Goal: Task Accomplishment & Management: Use online tool/utility

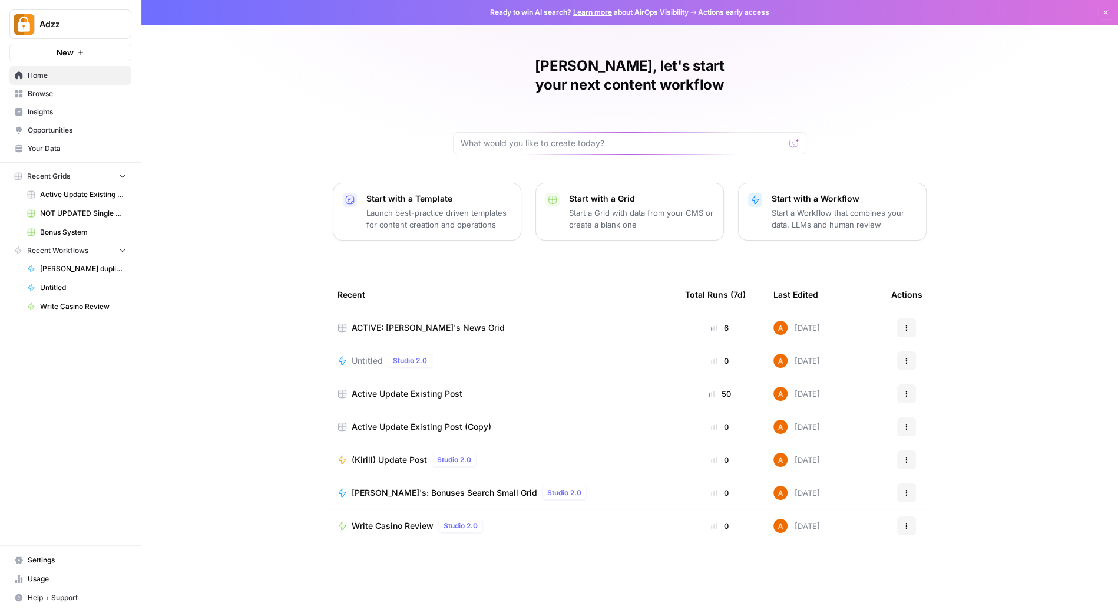
click at [54, 91] on span "Browse" at bounding box center [77, 93] width 98 height 11
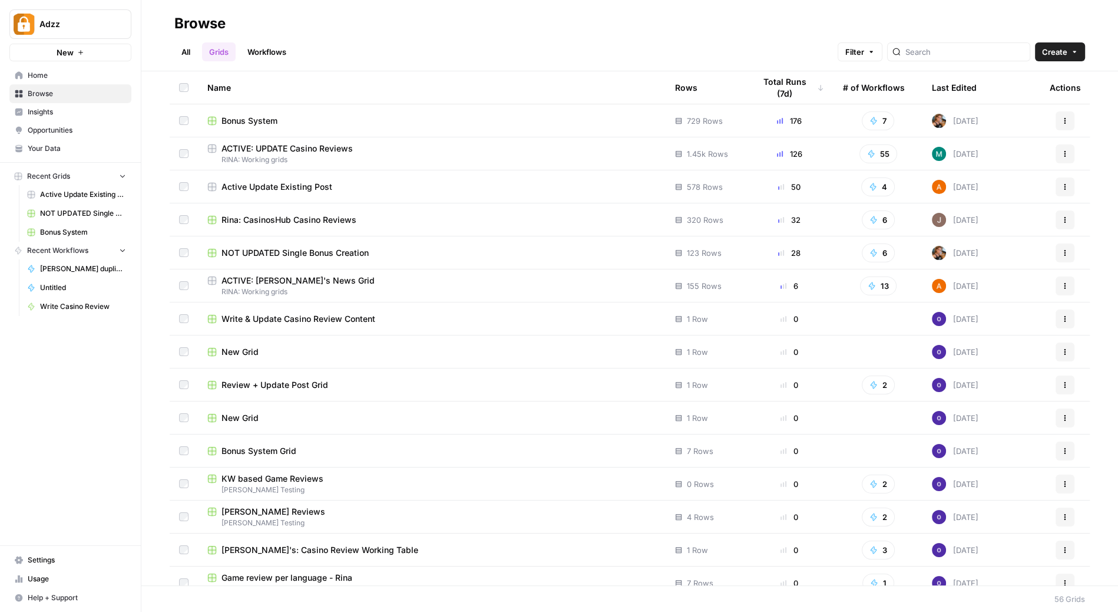
click at [328, 111] on td "Bonus System" at bounding box center [432, 120] width 468 height 32
click at [270, 118] on span "Bonus System" at bounding box center [250, 121] width 56 height 12
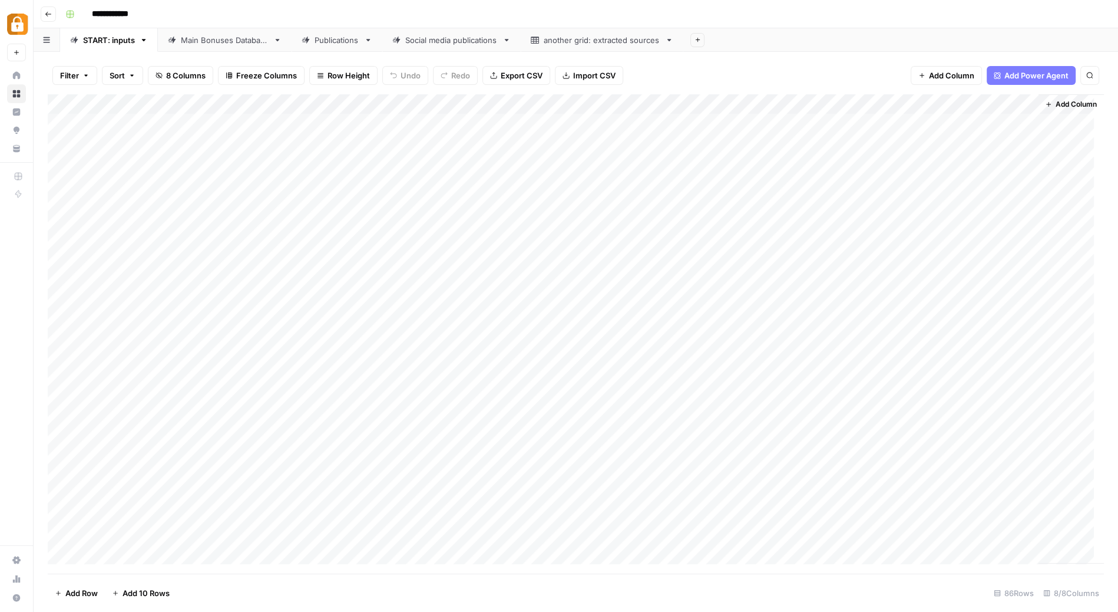
click at [340, 46] on link "Publications" at bounding box center [337, 40] width 91 height 24
click at [104, 41] on div "START: inputs" at bounding box center [109, 40] width 52 height 12
click at [236, 41] on div "Main Bonuses Database" at bounding box center [225, 40] width 88 height 12
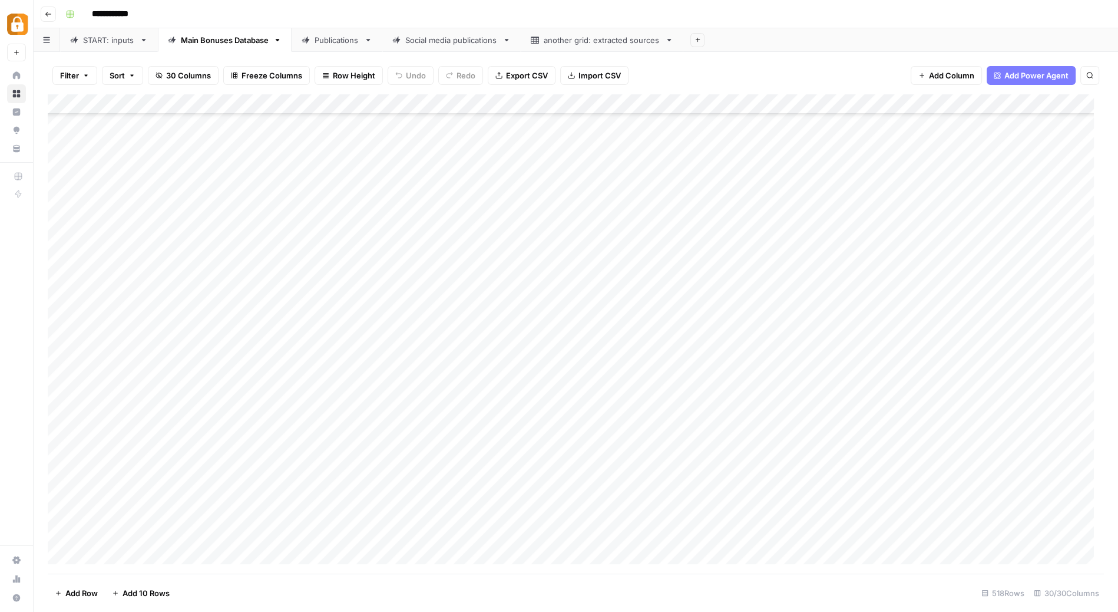
scroll to position [9945, 0]
click at [115, 42] on div "START: inputs" at bounding box center [109, 40] width 52 height 12
click at [341, 38] on div "Publications" at bounding box center [337, 40] width 45 height 12
click at [185, 105] on div "Add Column" at bounding box center [576, 333] width 1056 height 479
click at [152, 135] on input "project" at bounding box center [160, 133] width 120 height 12
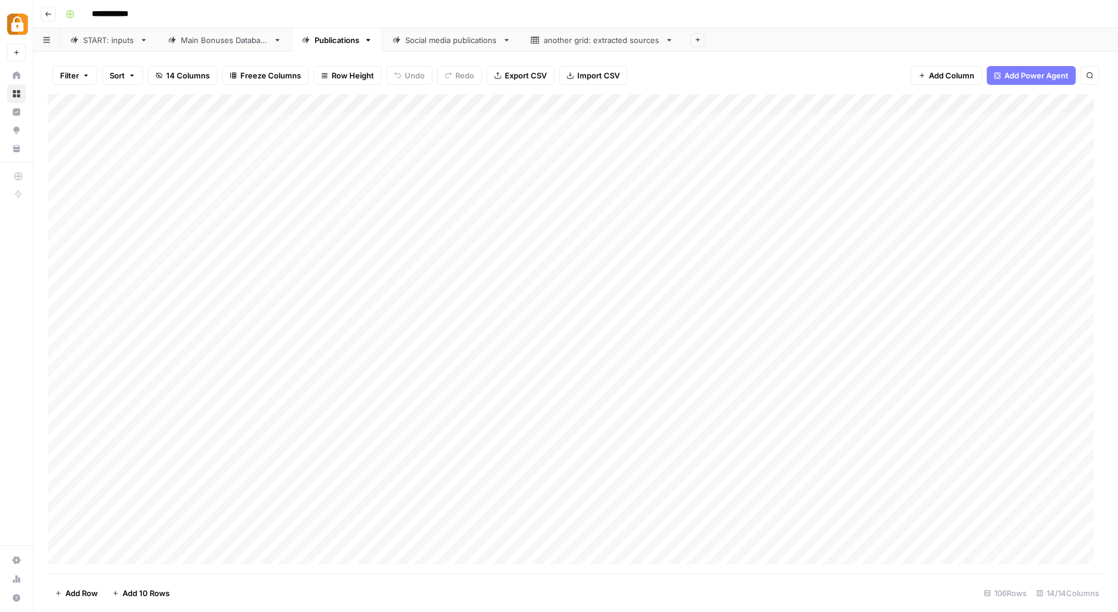
click at [73, 67] on button "Filter" at bounding box center [74, 75] width 45 height 19
click at [150, 135] on button "Add Filter" at bounding box center [286, 133] width 439 height 15
click at [209, 136] on div at bounding box center [213, 137] width 9 height 12
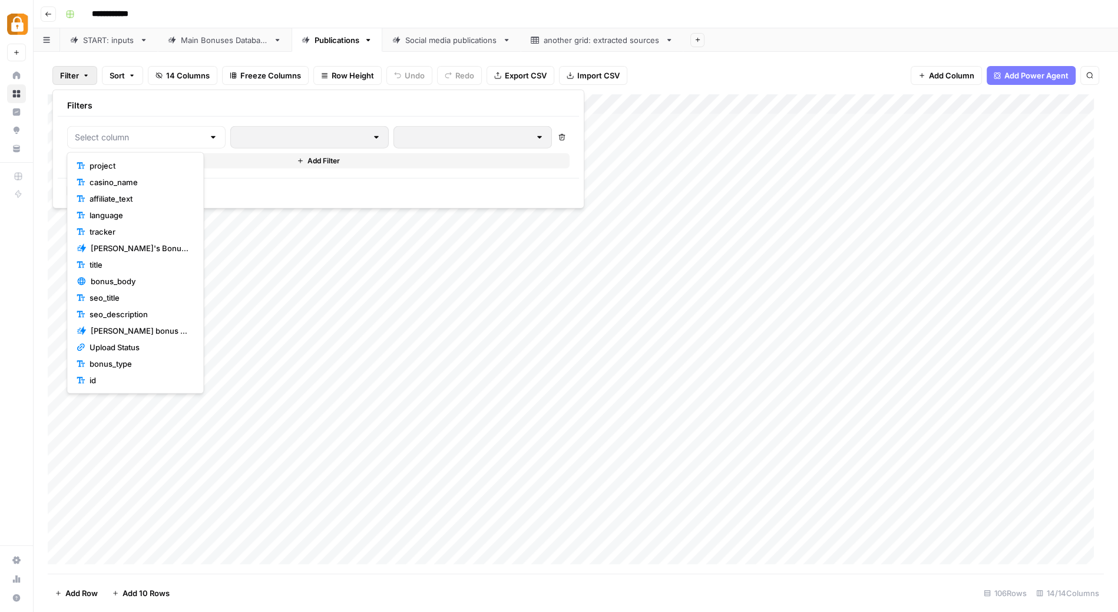
click at [136, 157] on button "project" at bounding box center [135, 165] width 127 height 16
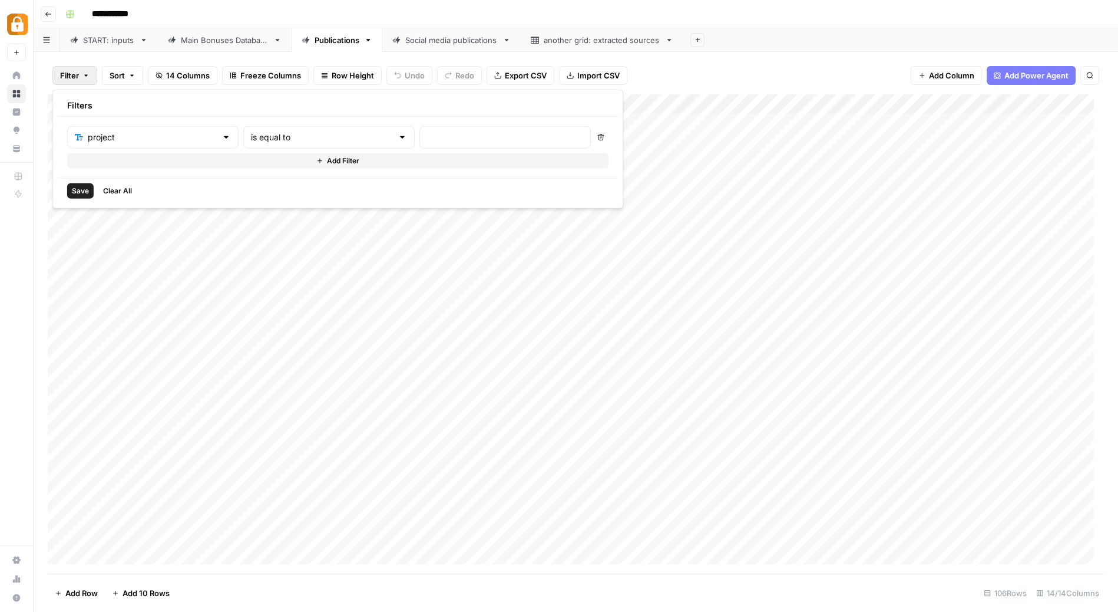
click at [419, 128] on div at bounding box center [504, 137] width 171 height 22
click at [293, 145] on div "is equal to" at bounding box center [328, 137] width 171 height 22
click at [268, 199] on span "contains" at bounding box center [275, 199] width 113 height 12
type input "contains"
click at [427, 136] on input "text" at bounding box center [505, 137] width 156 height 12
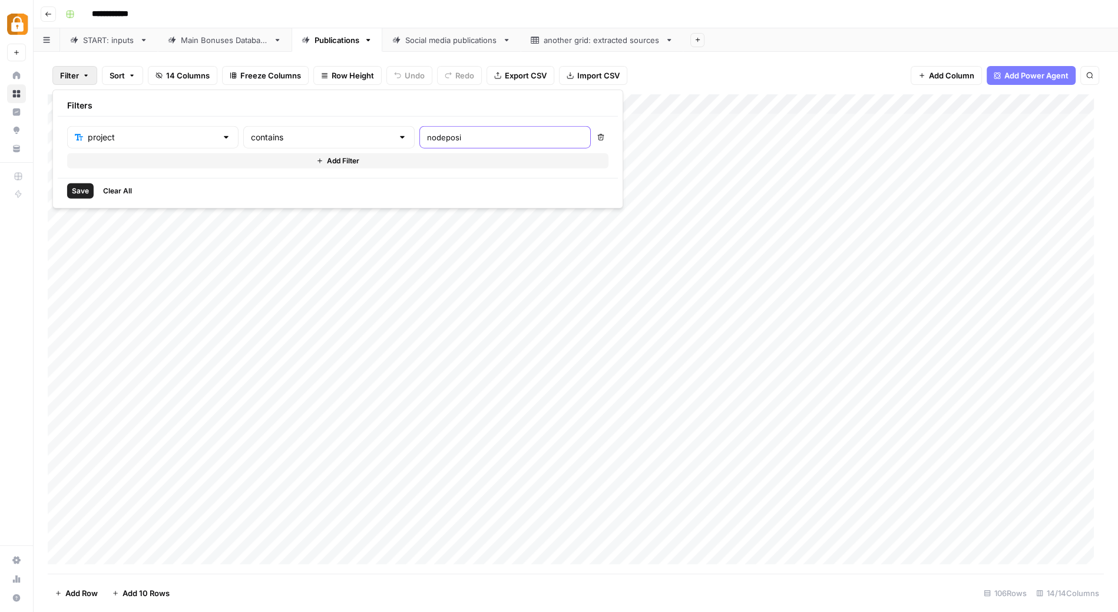
type input "nodeposit"
click at [78, 191] on span "Save" at bounding box center [80, 191] width 17 height 11
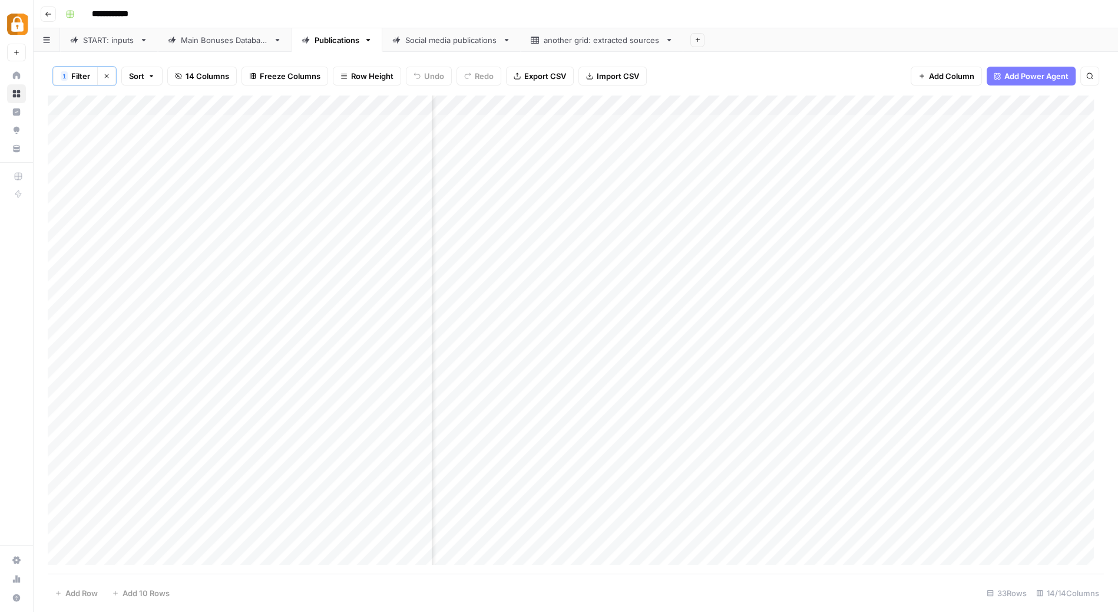
scroll to position [0, 752]
click at [924, 104] on div "Add Column" at bounding box center [576, 334] width 1056 height 479
click at [874, 185] on span "Filter" at bounding box center [897, 187] width 103 height 12
click at [398, 135] on div at bounding box center [402, 137] width 9 height 12
click at [269, 161] on span "is not empty" at bounding box center [276, 166] width 113 height 12
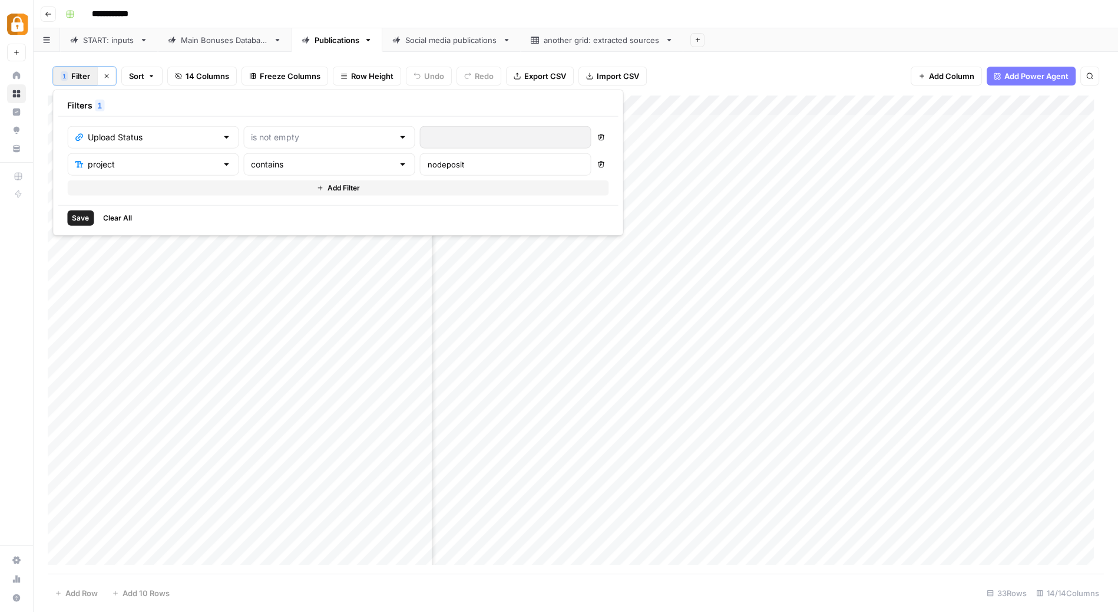
type input "is not empty"
click at [79, 215] on span "Save" at bounding box center [80, 218] width 17 height 11
click at [781, 245] on div "Add Column" at bounding box center [576, 184] width 1056 height 179
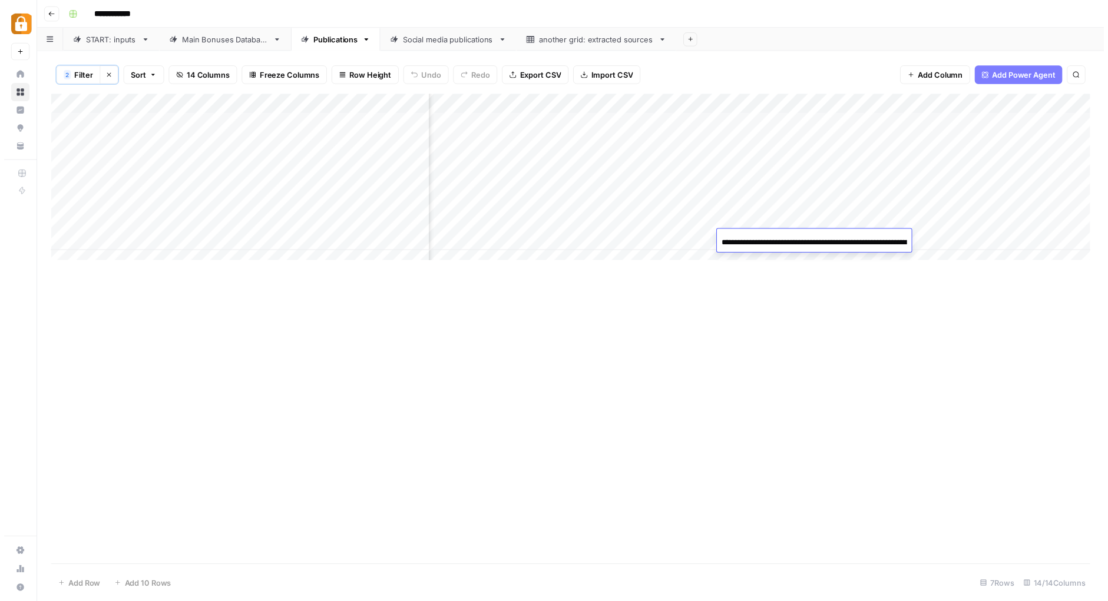
scroll to position [0, 216]
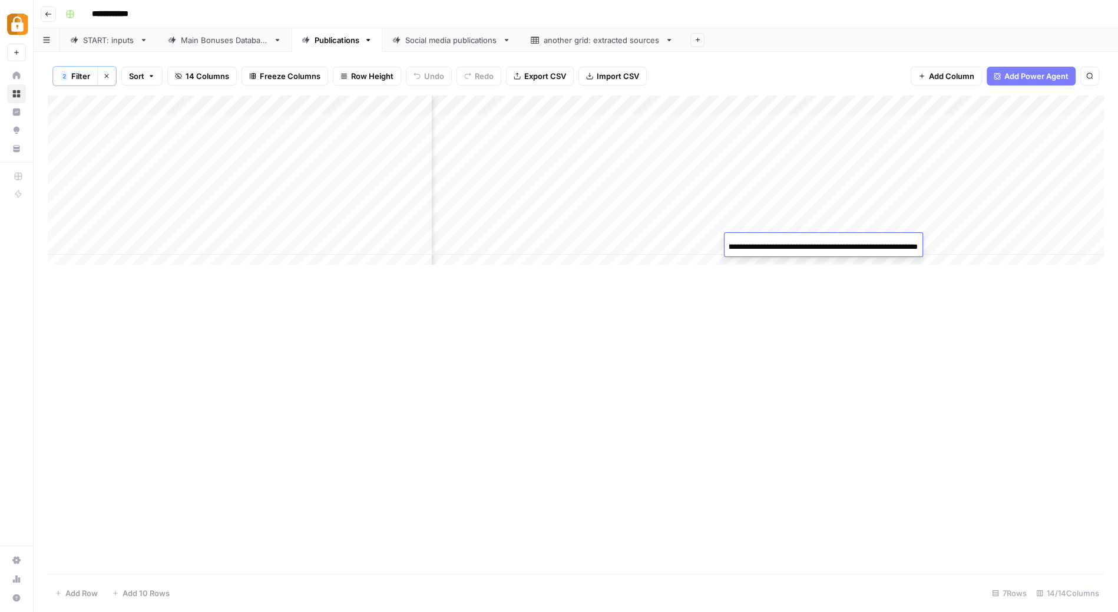
click at [768, 303] on div "Add Column" at bounding box center [576, 334] width 1056 height 478
click at [638, 243] on div "Add Column" at bounding box center [576, 184] width 1056 height 179
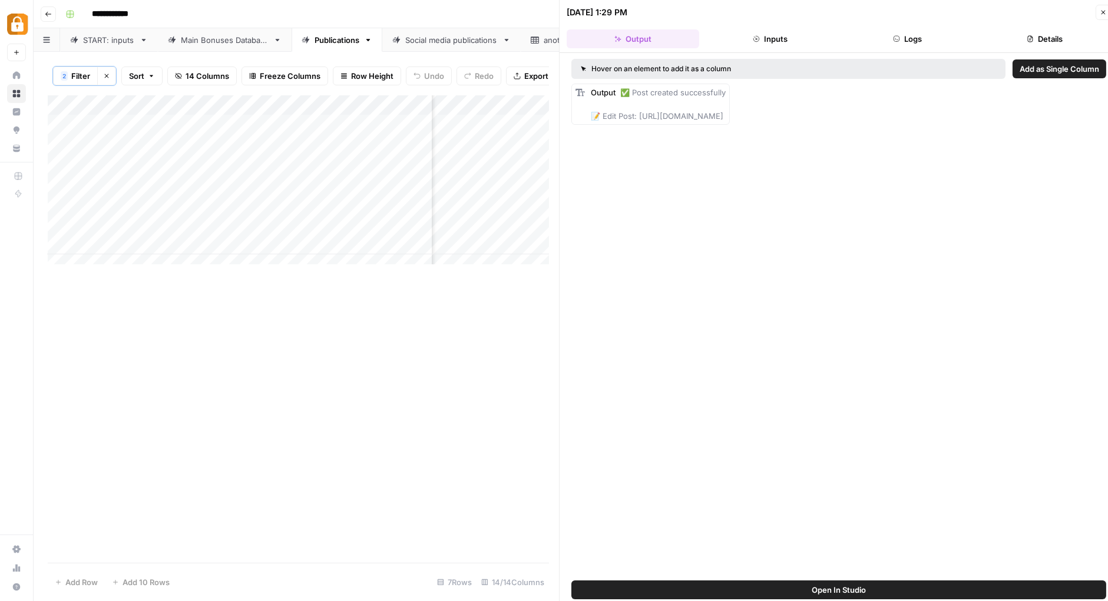
click at [920, 35] on button "Logs" at bounding box center [907, 38] width 133 height 19
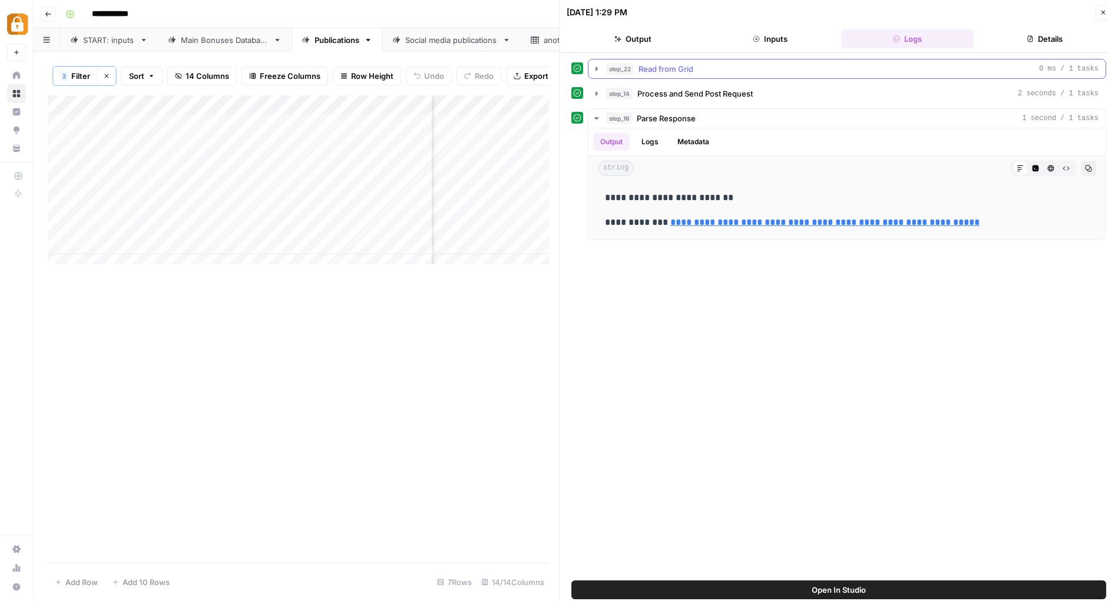
click at [788, 65] on div "step_22 Read from Grid 0 ms / 1 tasks" at bounding box center [852, 69] width 493 height 12
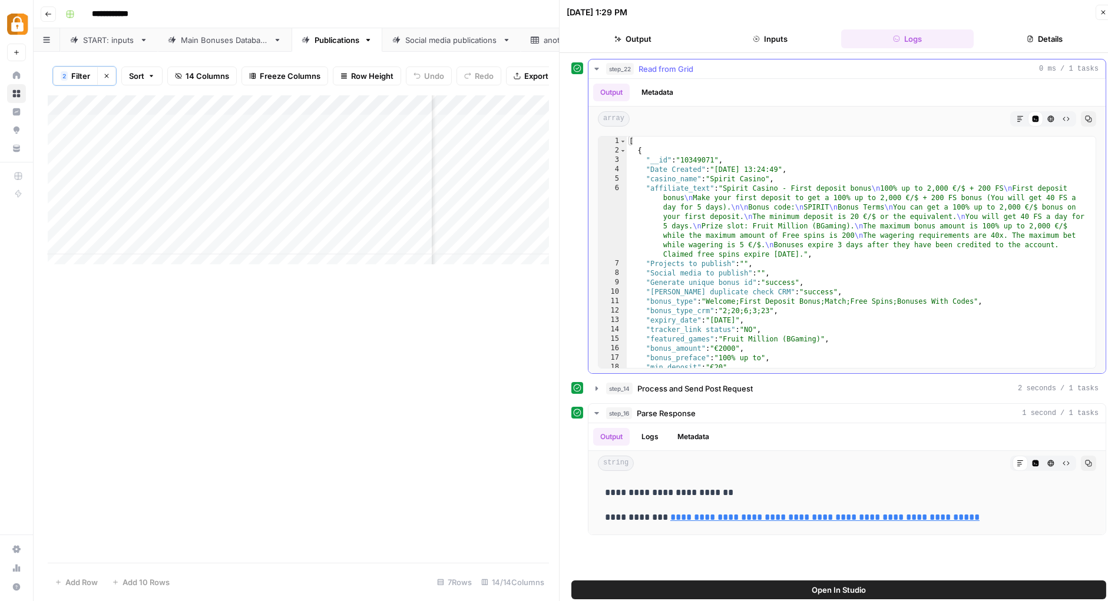
click at [756, 84] on div "Output Metadata" at bounding box center [847, 92] width 517 height 27
click at [746, 386] on span "Process and Send Post Request" at bounding box center [694, 389] width 115 height 12
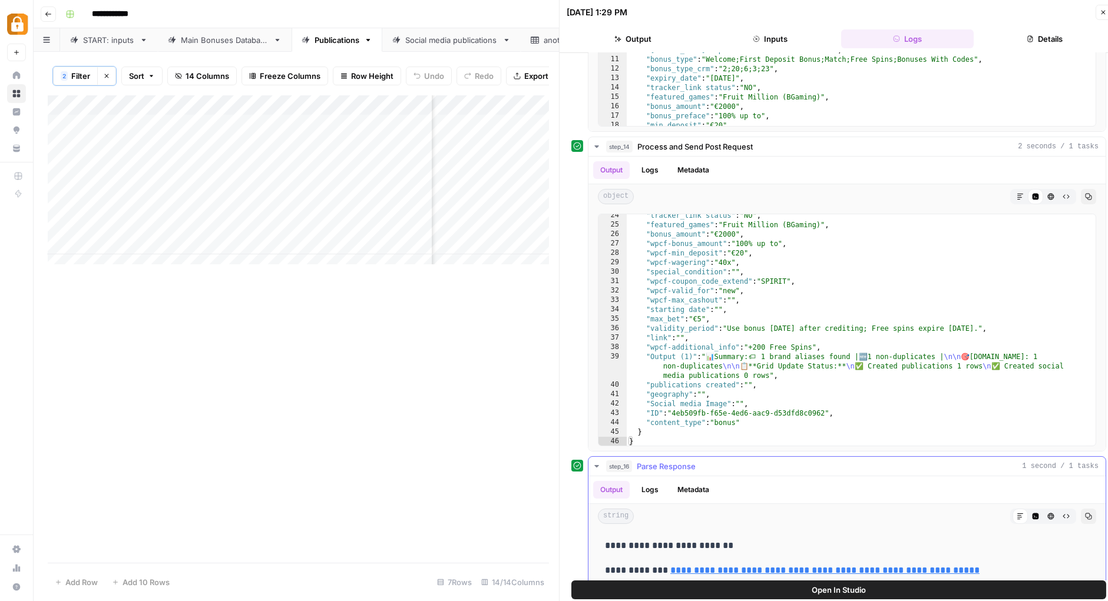
scroll to position [240, 0]
click at [698, 484] on button "Metadata" at bounding box center [693, 492] width 46 height 18
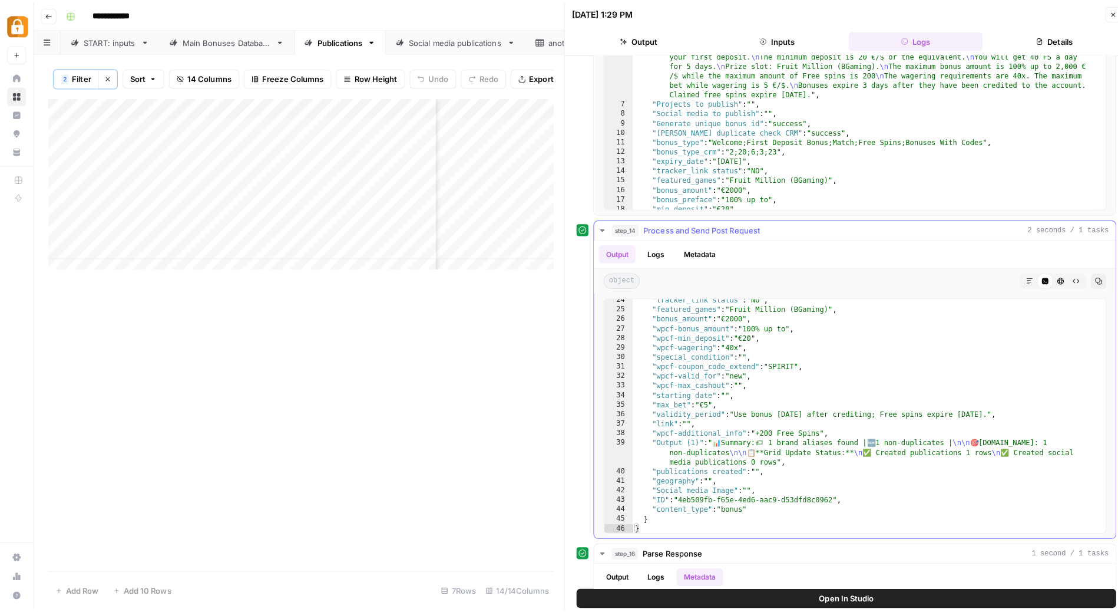
scroll to position [258, 0]
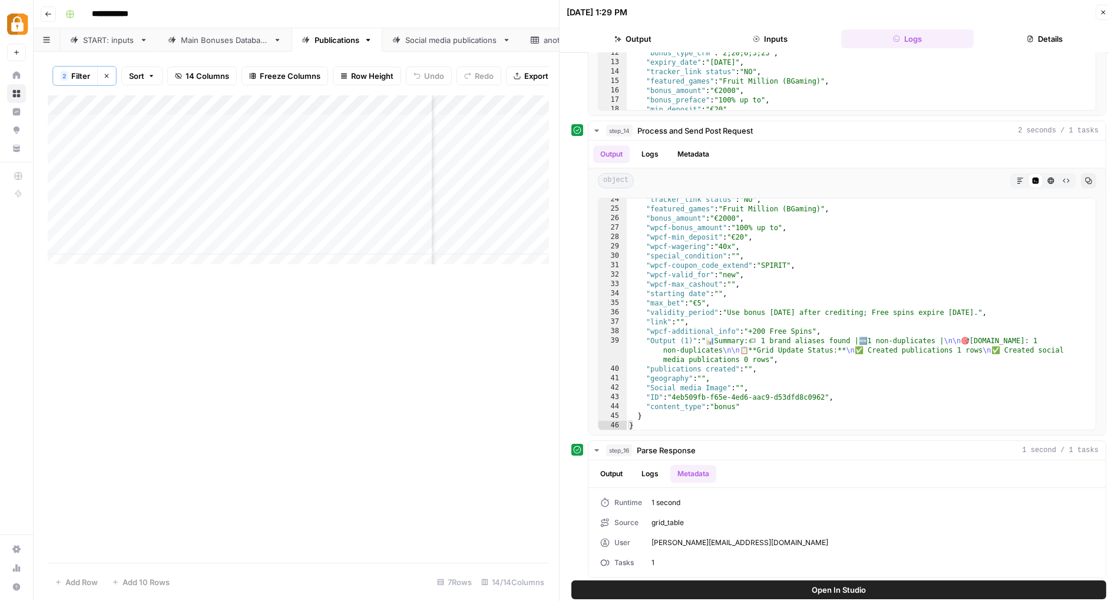
click at [1103, 12] on icon "button" at bounding box center [1103, 12] width 7 height 7
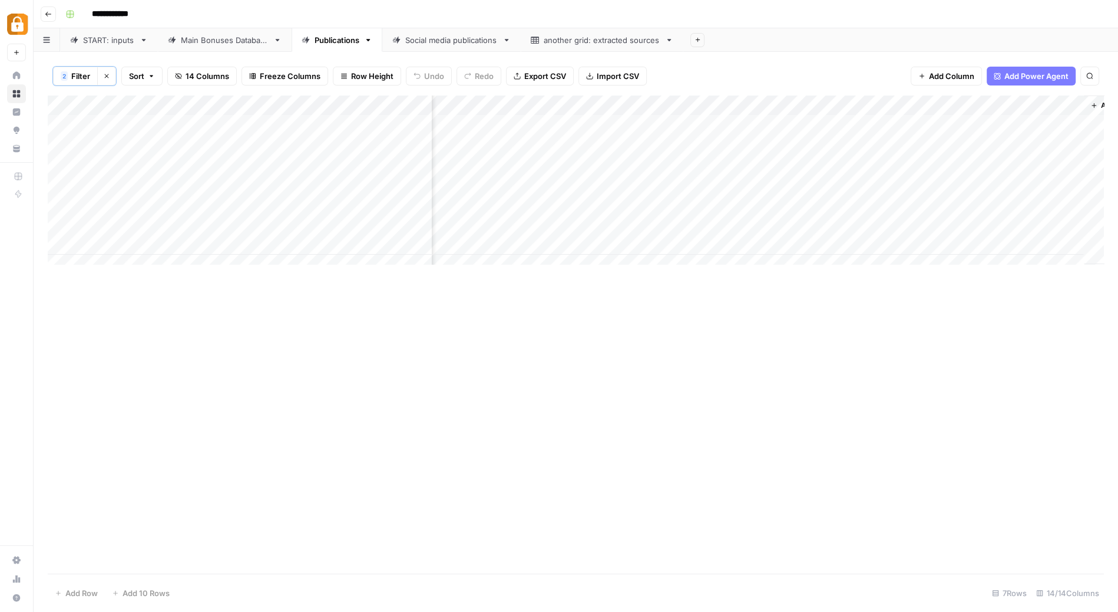
scroll to position [0, 983]
click at [954, 240] on div "Add Column" at bounding box center [576, 184] width 1056 height 179
click at [103, 37] on div "START: inputs" at bounding box center [109, 40] width 52 height 12
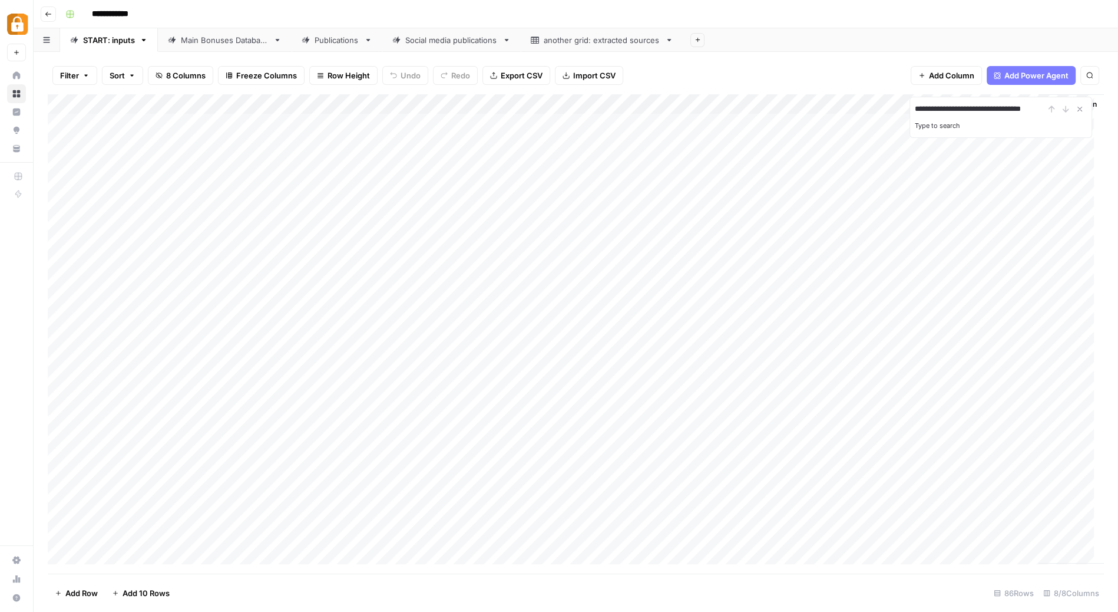
type input "**********"
click at [1082, 108] on icon "Close Search" at bounding box center [1079, 108] width 9 height 9
click at [232, 38] on div "Main Bonuses Database" at bounding box center [225, 40] width 88 height 12
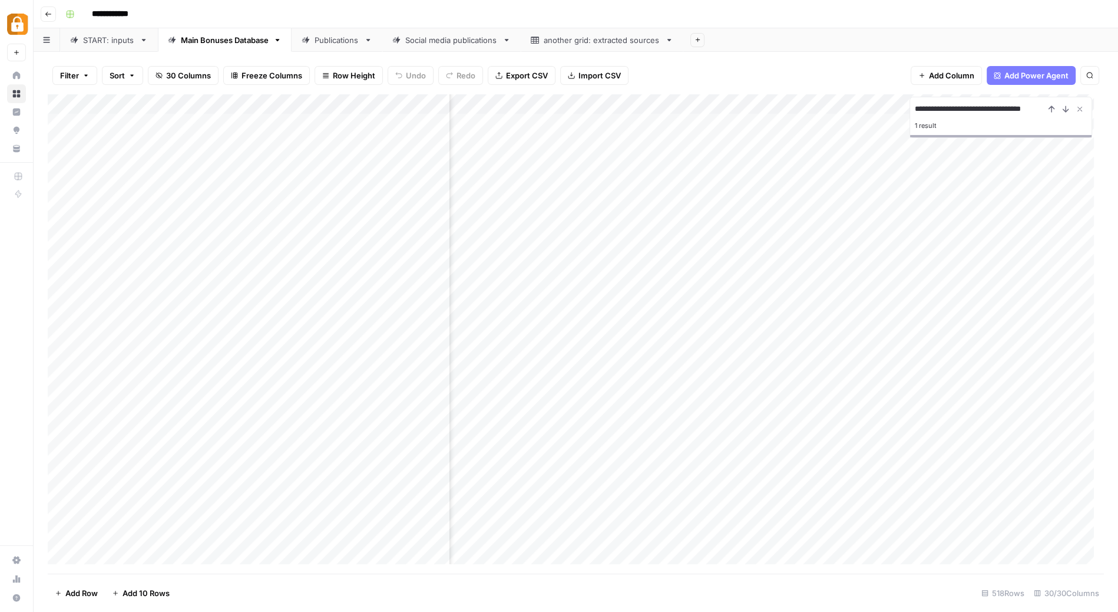
type input "**********"
click at [928, 124] on div "1 result" at bounding box center [1001, 125] width 172 height 14
click at [1053, 110] on icon "Previous Result" at bounding box center [1051, 108] width 9 height 9
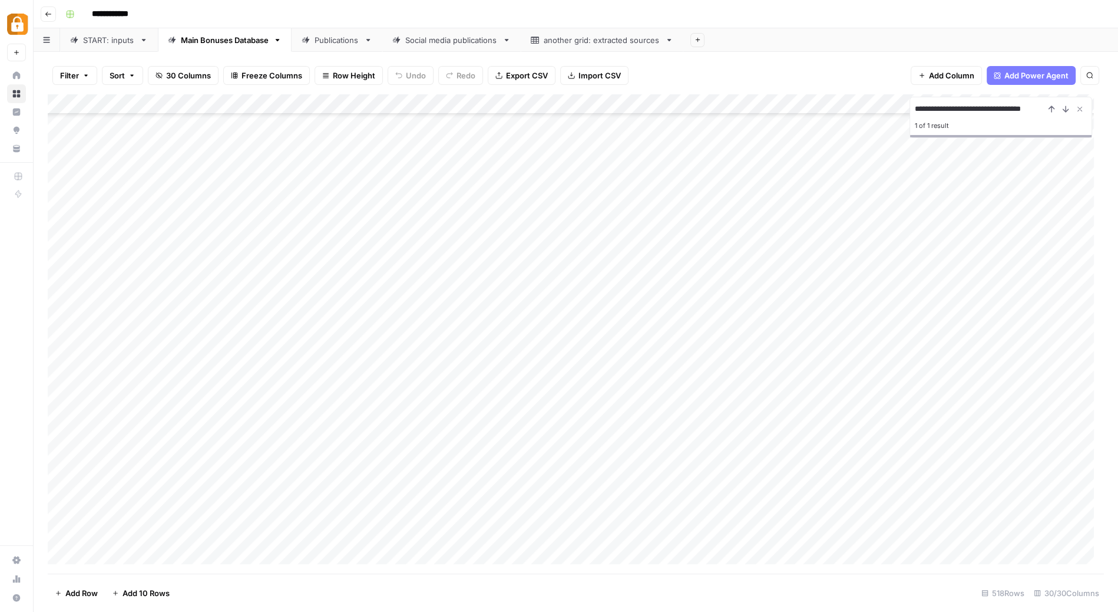
click at [355, 272] on div "Add Column" at bounding box center [576, 333] width 1056 height 479
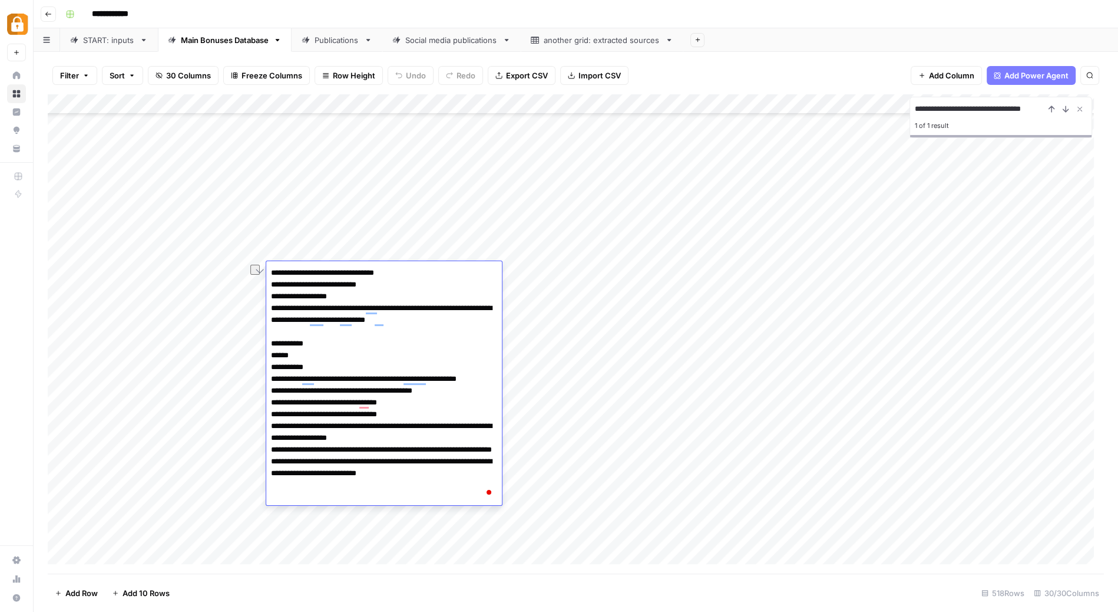
click at [217, 274] on div "Add Column" at bounding box center [576, 333] width 1056 height 479
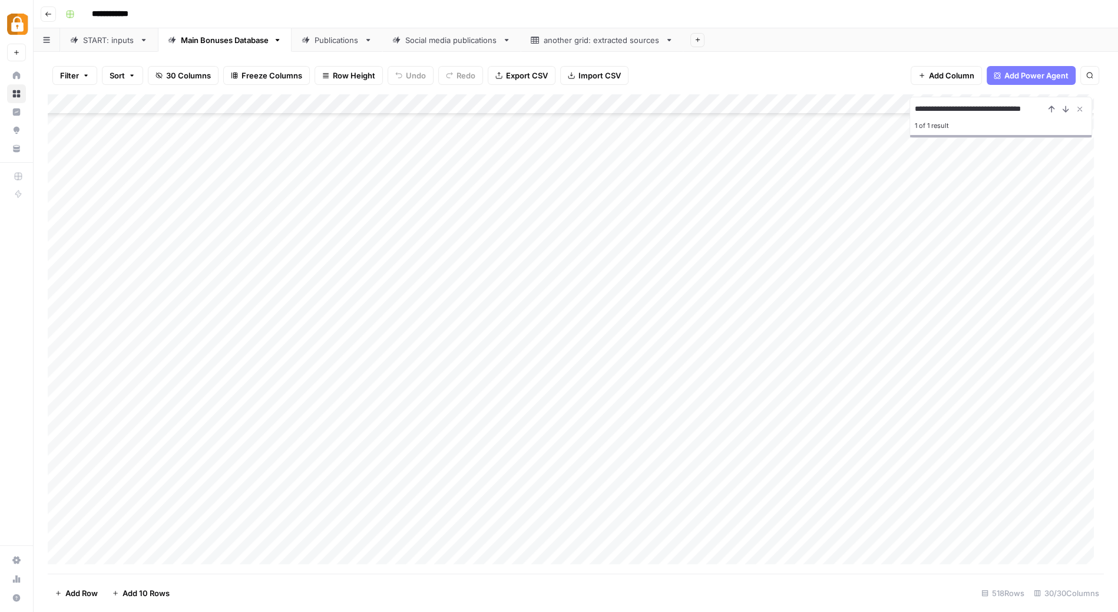
click at [117, 41] on div "START: inputs" at bounding box center [109, 40] width 52 height 12
click at [248, 353] on div "Add Column" at bounding box center [576, 333] width 1056 height 479
type textarea "********"
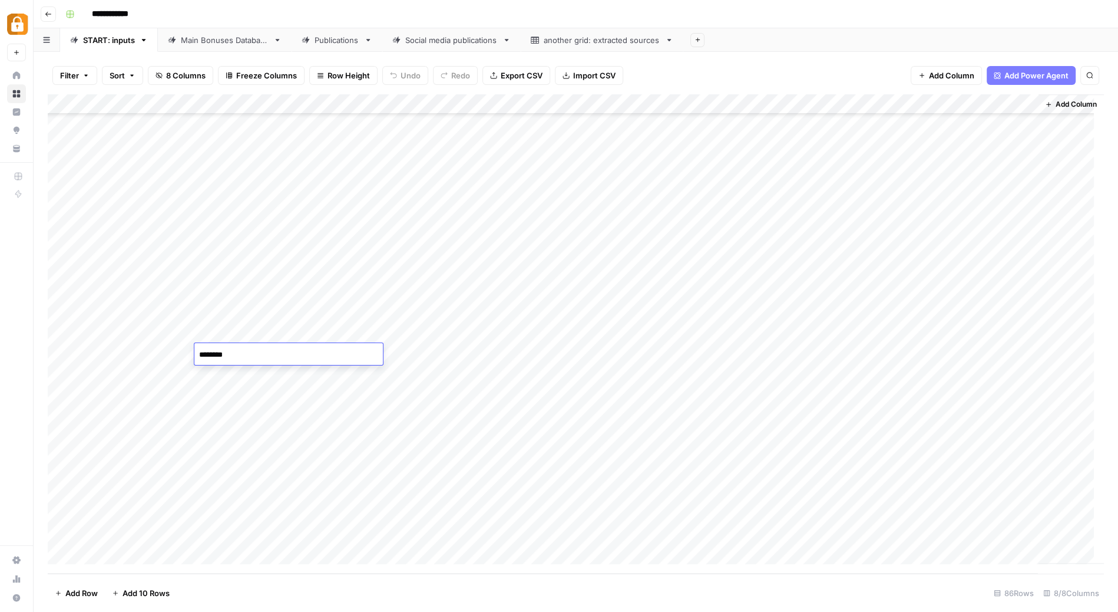
click at [412, 355] on div "Add Column" at bounding box center [576, 333] width 1056 height 479
click at [273, 274] on div "Add Column" at bounding box center [576, 333] width 1056 height 479
click at [253, 352] on div "Add Column" at bounding box center [576, 333] width 1056 height 479
drag, startPoint x: 299, startPoint y: 362, endPoint x: 293, endPoint y: 276, distance: 86.8
click at [293, 276] on div "Add Column" at bounding box center [576, 333] width 1056 height 479
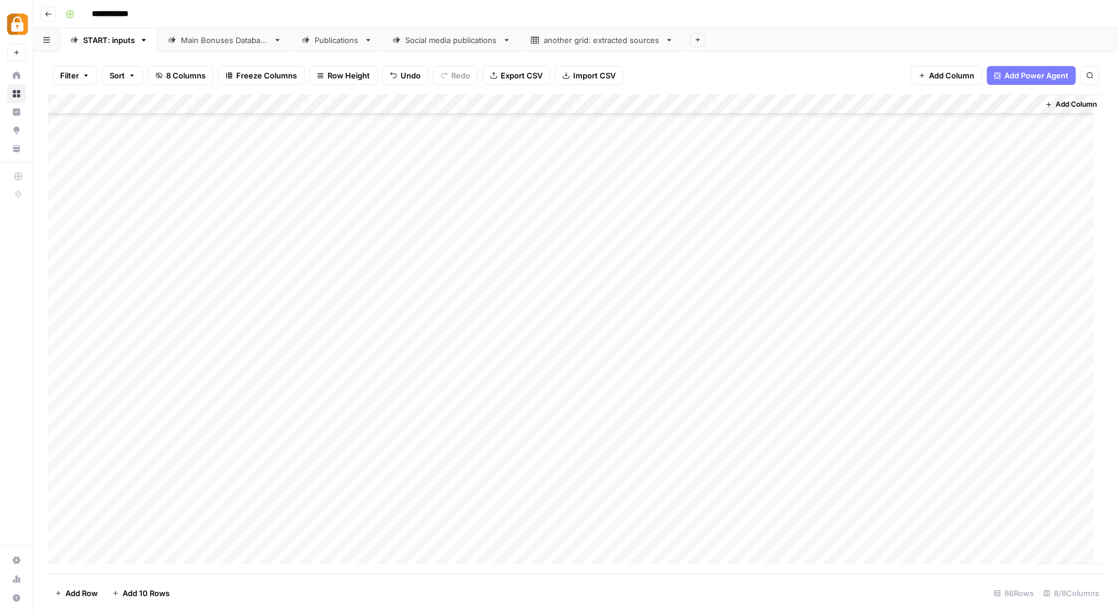
click at [167, 350] on div "Add Column" at bounding box center [576, 333] width 1056 height 479
drag, startPoint x: 193, startPoint y: 360, endPoint x: 192, endPoint y: 279, distance: 81.3
click at [192, 279] on div "Add Column" at bounding box center [576, 333] width 1056 height 479
click at [161, 351] on div "Add Column" at bounding box center [576, 333] width 1056 height 479
click at [255, 327] on div "Add Column" at bounding box center [576, 333] width 1056 height 479
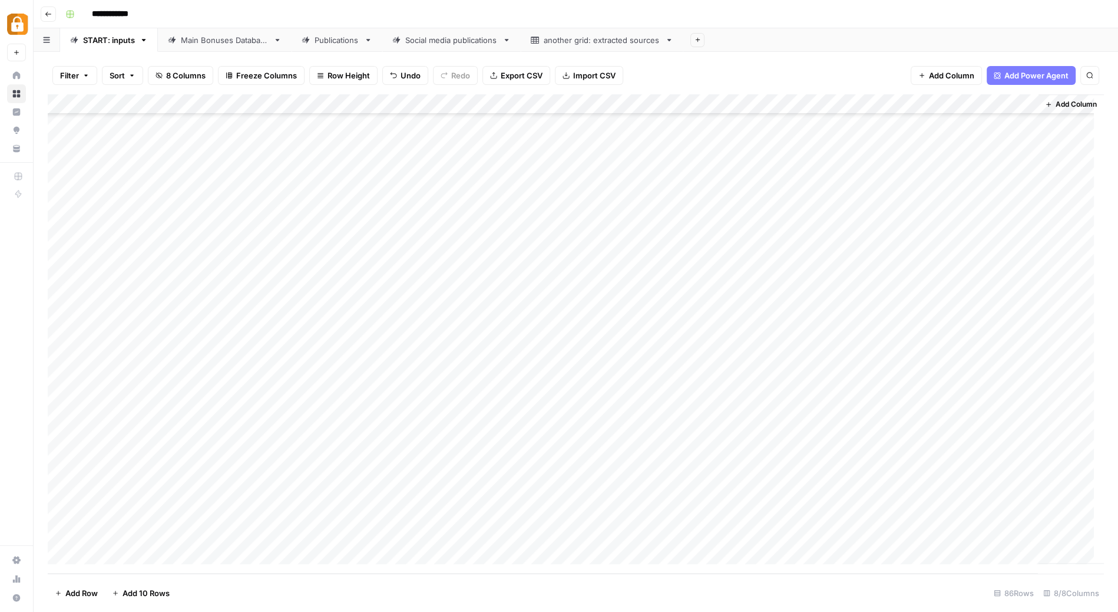
click at [184, 360] on div "Add Column" at bounding box center [576, 333] width 1056 height 479
drag, startPoint x: 193, startPoint y: 361, endPoint x: 191, endPoint y: 276, distance: 84.9
click at [191, 276] on div "Add Column" at bounding box center [576, 333] width 1056 height 479
click at [238, 282] on div "Add Column" at bounding box center [576, 333] width 1056 height 479
click at [159, 349] on div "Add Column" at bounding box center [576, 333] width 1056 height 479
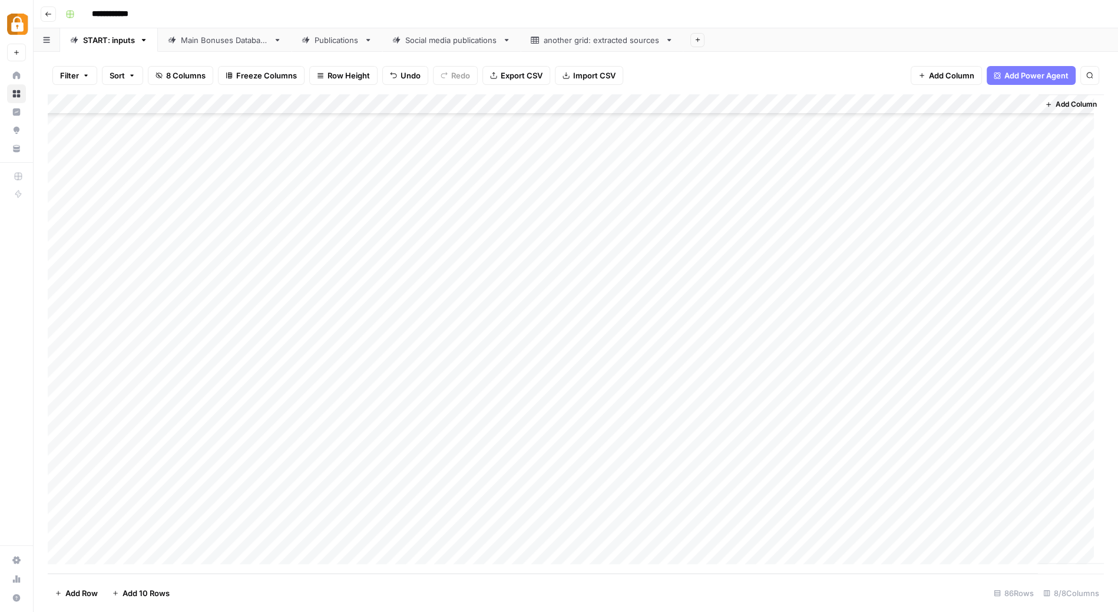
click at [167, 326] on div "Add Column" at bounding box center [576, 333] width 1056 height 479
click at [151, 315] on div "Add Column" at bounding box center [576, 333] width 1056 height 479
click at [176, 287] on div "Add Column" at bounding box center [576, 333] width 1056 height 479
click at [170, 270] on div "Add Column" at bounding box center [576, 333] width 1056 height 479
click at [63, 417] on div "Add Column" at bounding box center [576, 333] width 1056 height 479
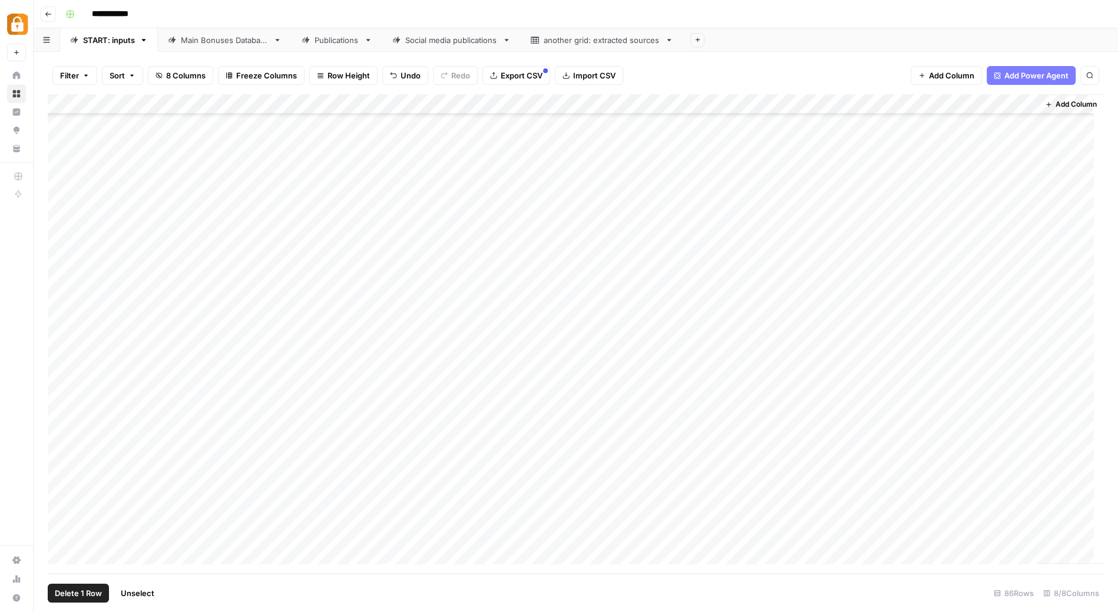
click at [62, 434] on div "Add Column" at bounding box center [576, 333] width 1056 height 479
click at [60, 476] on div "Add Column" at bounding box center [576, 333] width 1056 height 479
click at [61, 493] on div "Add Column" at bounding box center [576, 333] width 1056 height 479
click at [61, 513] on div "Add Column" at bounding box center [576, 333] width 1056 height 479
click at [64, 536] on div "Add Column" at bounding box center [576, 333] width 1056 height 479
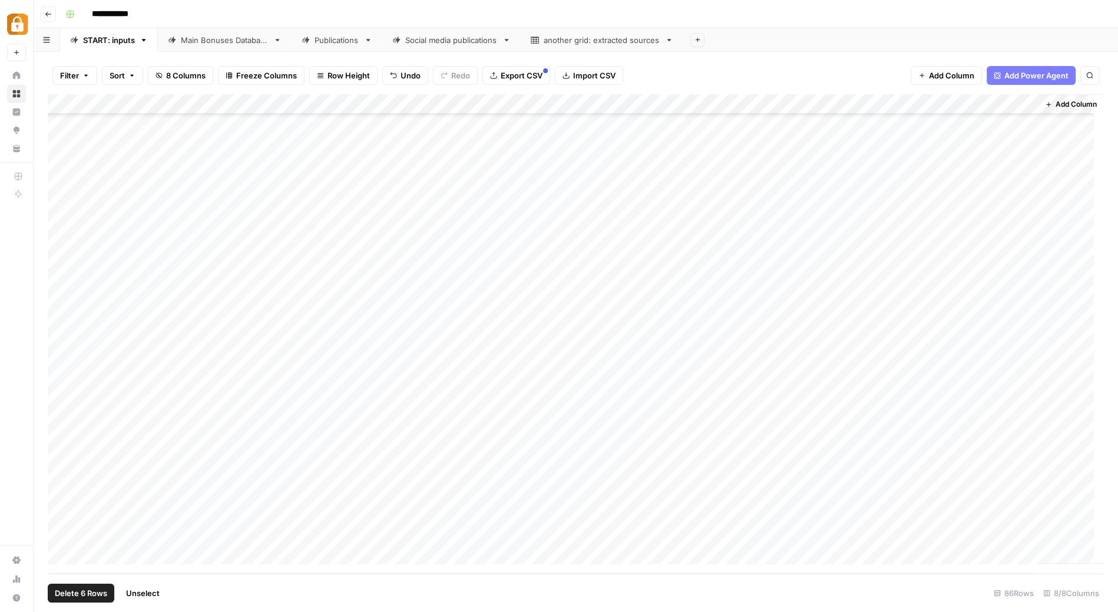
click at [91, 590] on span "Delete 6 Rows" at bounding box center [81, 593] width 52 height 12
click at [524, 133] on span "Delete" at bounding box center [516, 136] width 25 height 12
click at [384, 138] on div "Add Column" at bounding box center [576, 333] width 1056 height 479
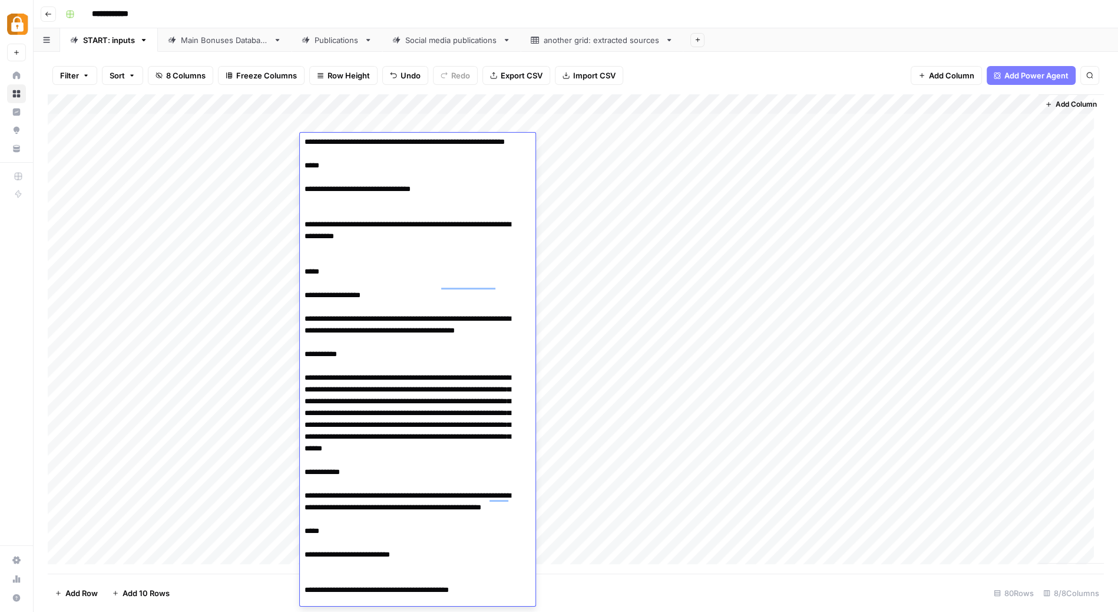
scroll to position [0, 0]
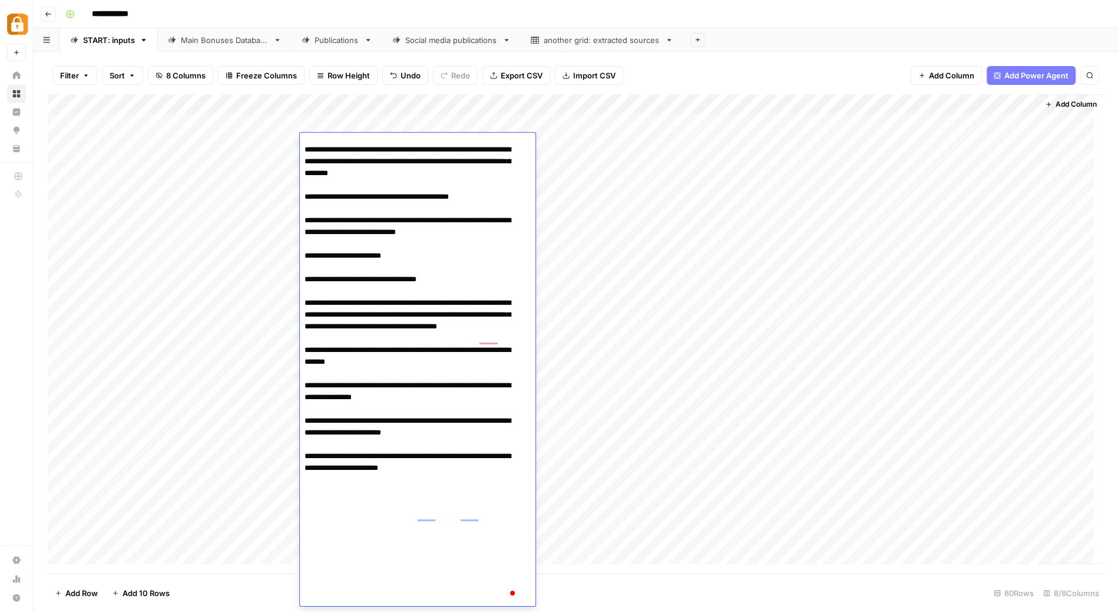
click at [596, 148] on div "Add Column" at bounding box center [576, 333] width 1056 height 479
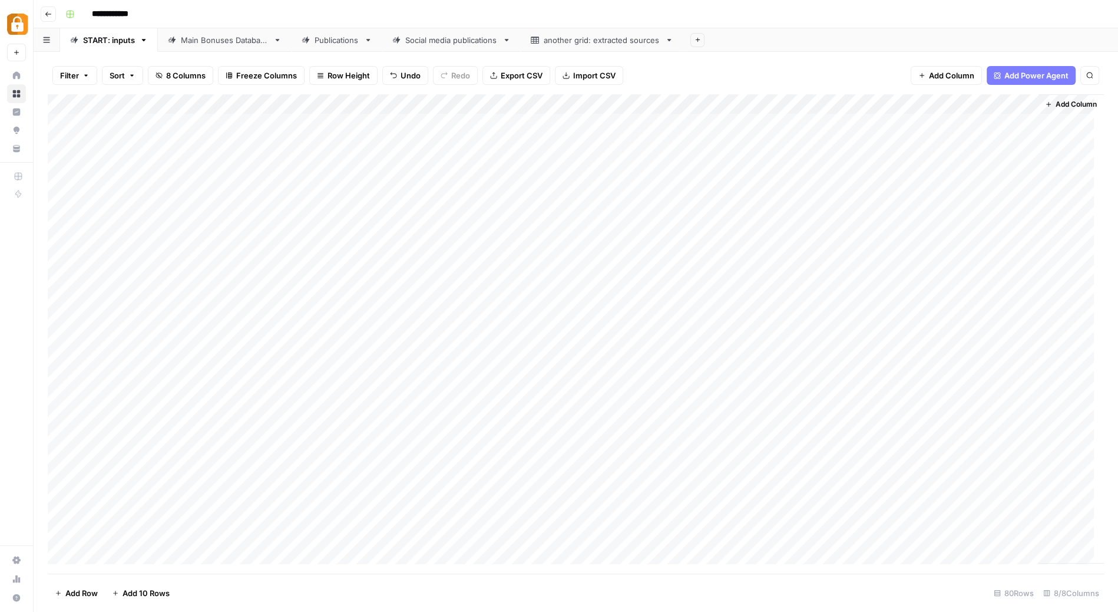
click at [412, 128] on div "Add Column" at bounding box center [576, 333] width 1056 height 479
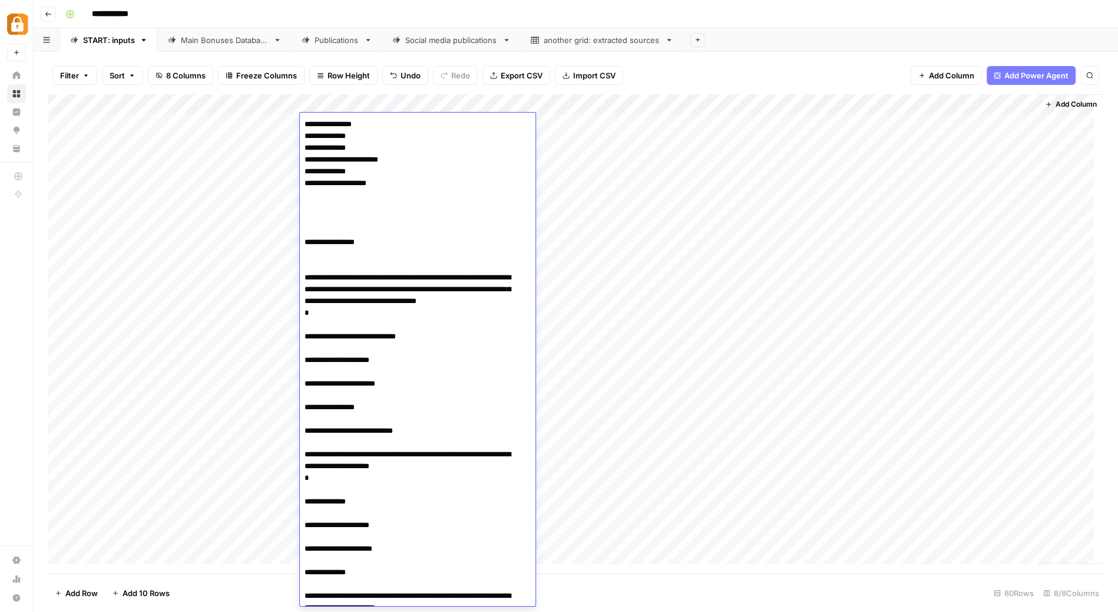
click at [596, 141] on div "Add Column" at bounding box center [576, 333] width 1056 height 479
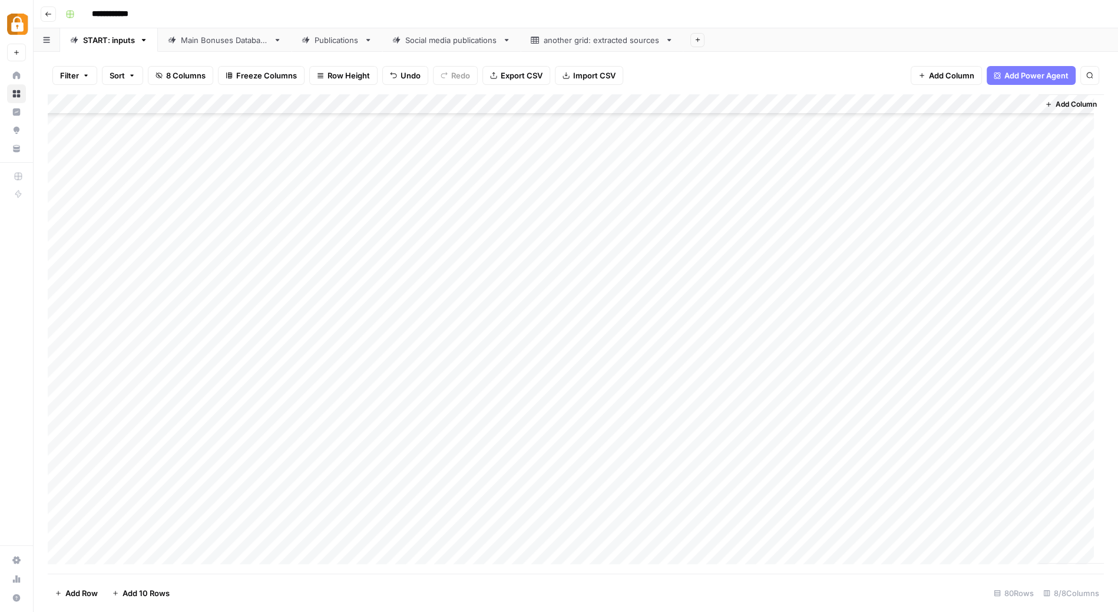
scroll to position [0, 1]
click at [230, 43] on div "Main Bonuses Database" at bounding box center [225, 40] width 88 height 12
click at [69, 103] on div "Add Column" at bounding box center [576, 333] width 1056 height 479
click at [114, 37] on div "START: inputs" at bounding box center [109, 40] width 52 height 12
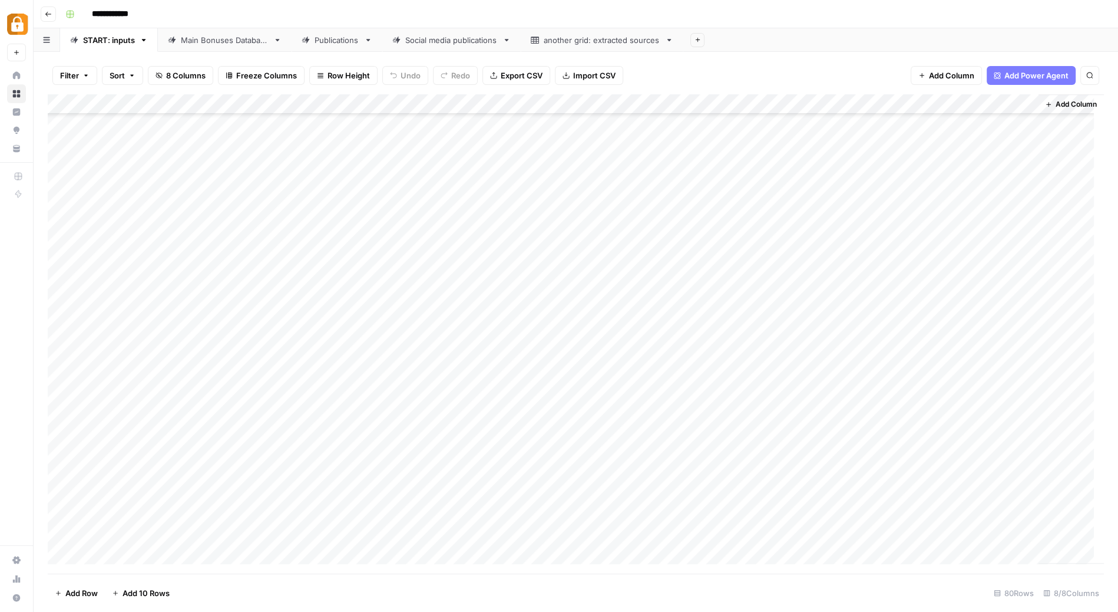
scroll to position [1172, 0]
click at [458, 533] on div "Add Column" at bounding box center [576, 333] width 1056 height 479
click at [529, 538] on textarea "**********" at bounding box center [522, 535] width 189 height 16
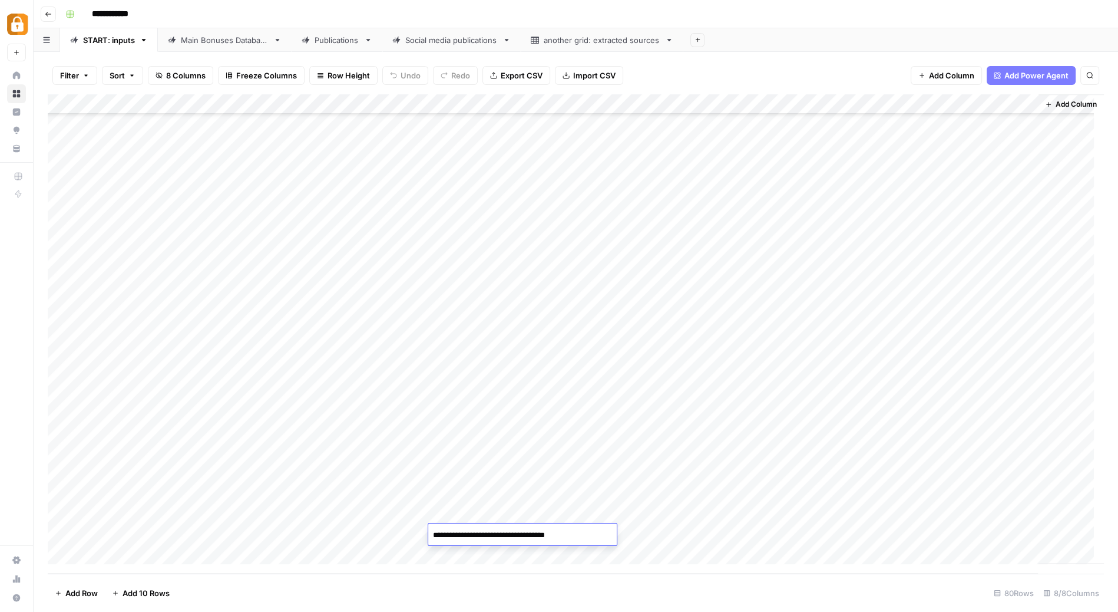
click at [529, 538] on textarea "**********" at bounding box center [522, 535] width 189 height 16
click at [319, 38] on div "Publications" at bounding box center [337, 40] width 45 height 12
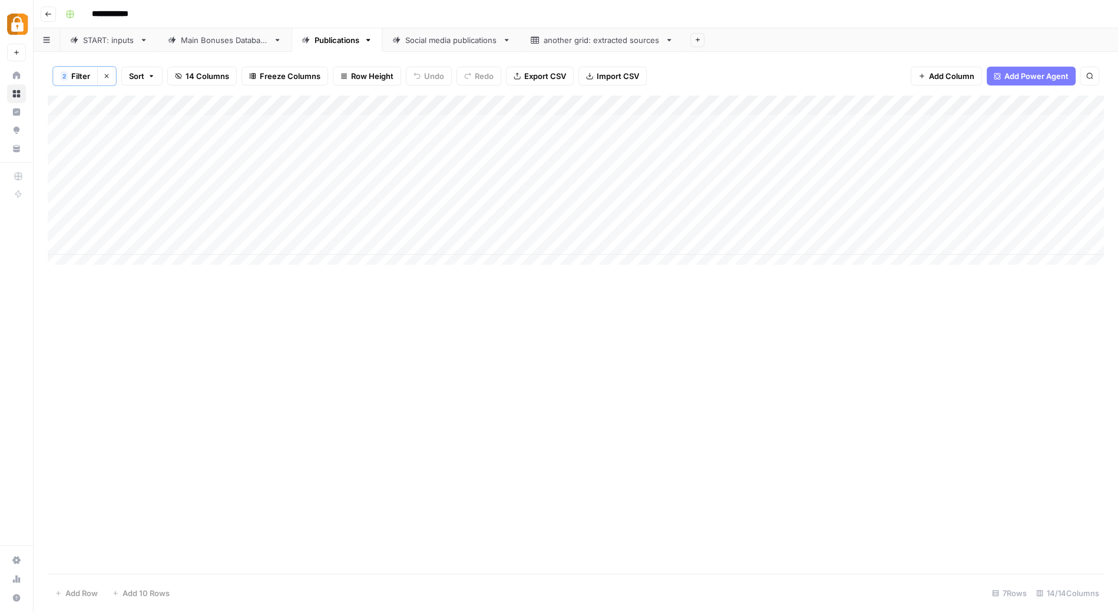
click at [79, 75] on span "Filter" at bounding box center [80, 76] width 19 height 12
click at [427, 161] on input "nodeposit" at bounding box center [505, 164] width 156 height 12
type input "casinoshub"
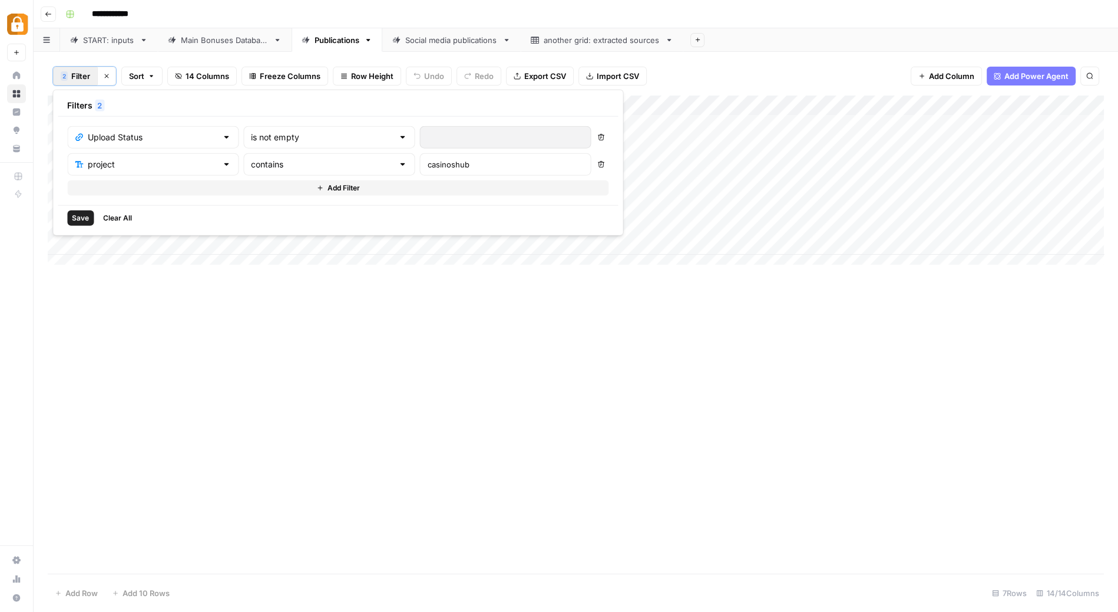
click at [80, 216] on span "Save" at bounding box center [80, 218] width 17 height 11
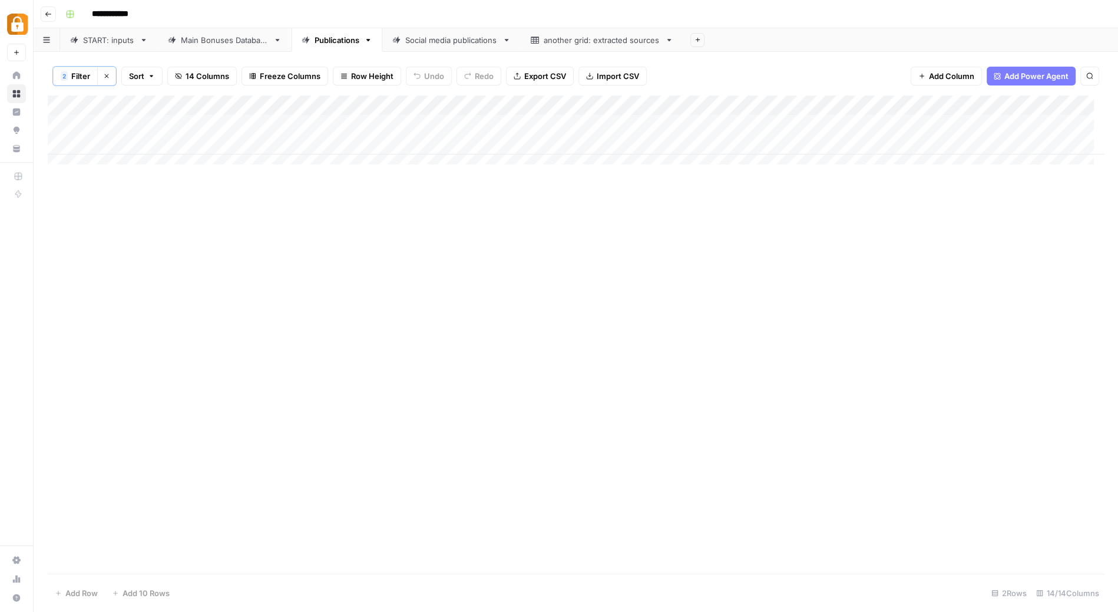
click at [85, 71] on span "Filter" at bounding box center [80, 76] width 19 height 12
click at [593, 131] on button "Delete" at bounding box center [600, 137] width 15 height 15
click at [81, 188] on span "Save" at bounding box center [80, 191] width 17 height 11
click at [234, 38] on div "Main Bonuses Database" at bounding box center [225, 40] width 88 height 12
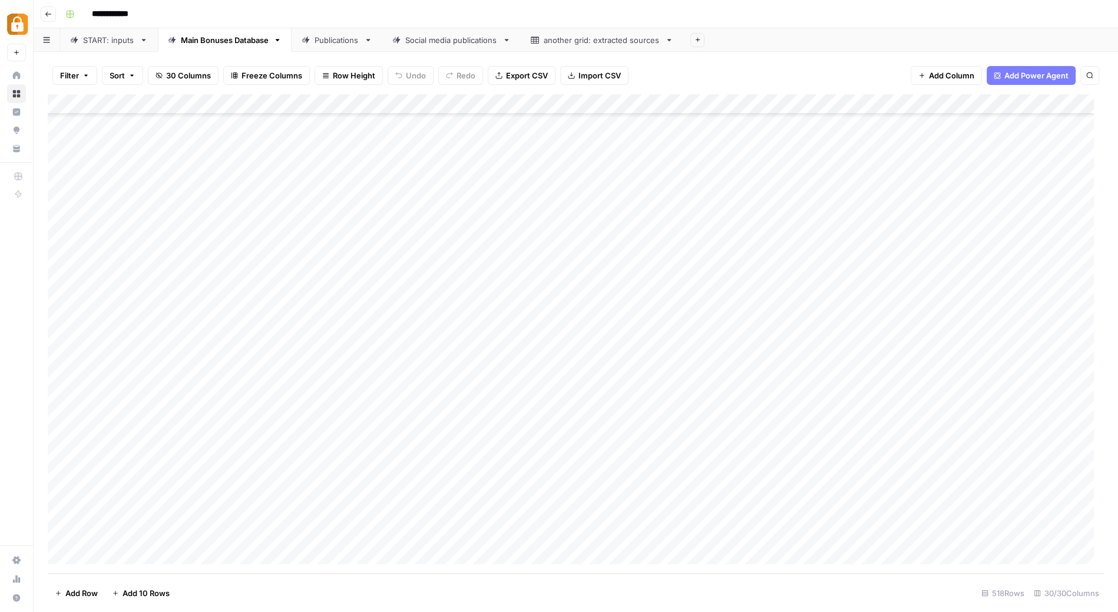
click at [391, 413] on div "Add Column" at bounding box center [576, 333] width 1056 height 479
click at [394, 440] on div "Add Column" at bounding box center [576, 333] width 1056 height 479
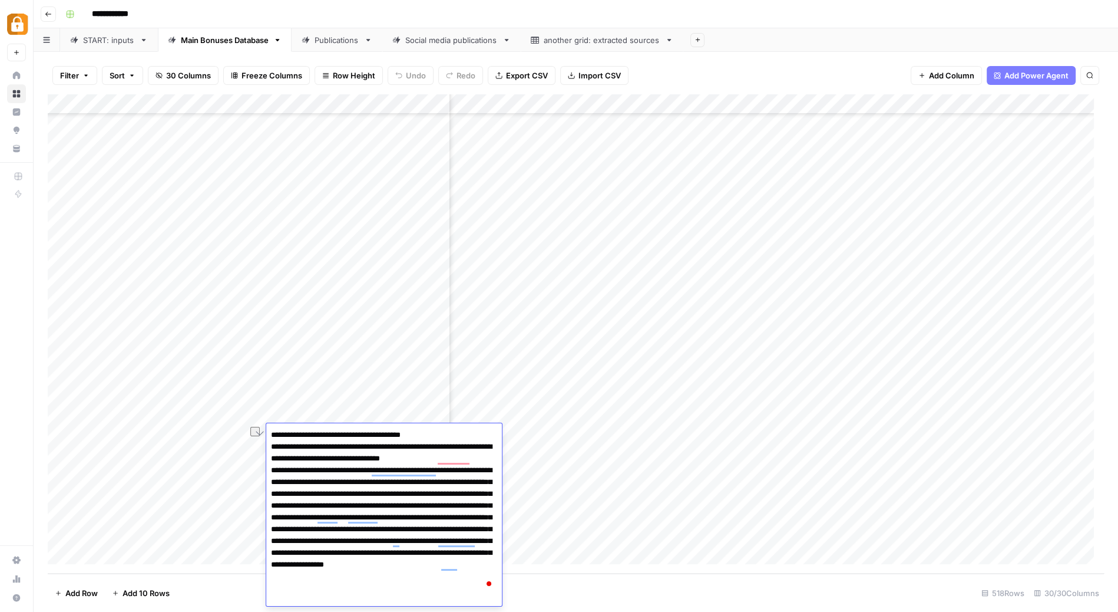
click at [600, 421] on div "Add Column" at bounding box center [576, 333] width 1056 height 479
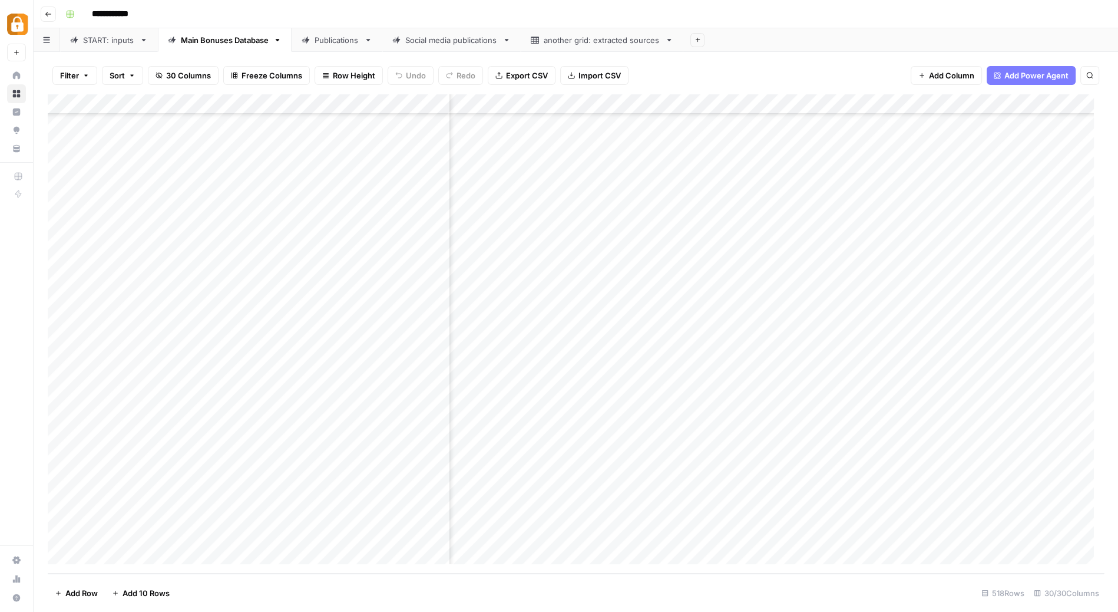
click at [487, 411] on div "Add Column" at bounding box center [576, 333] width 1056 height 479
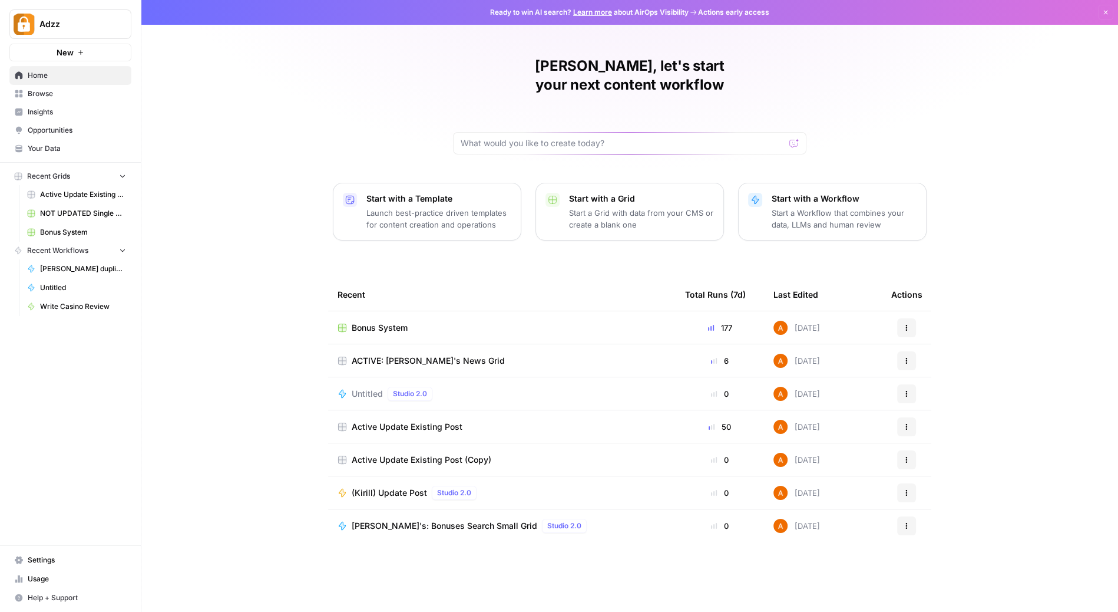
click at [46, 93] on span "Browse" at bounding box center [77, 93] width 98 height 11
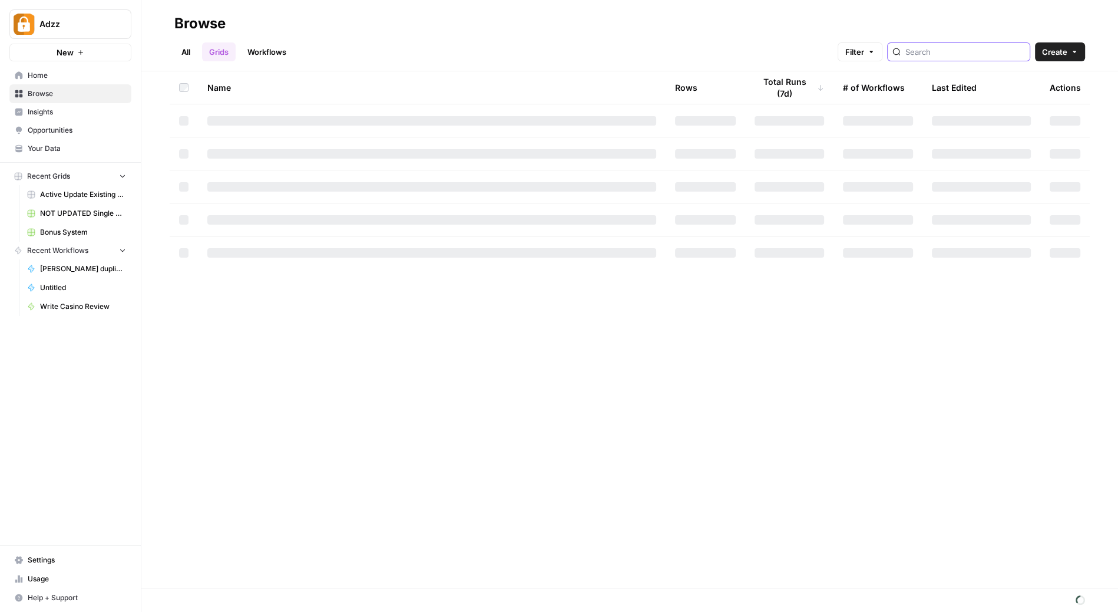
click at [961, 55] on input "search" at bounding box center [965, 52] width 120 height 12
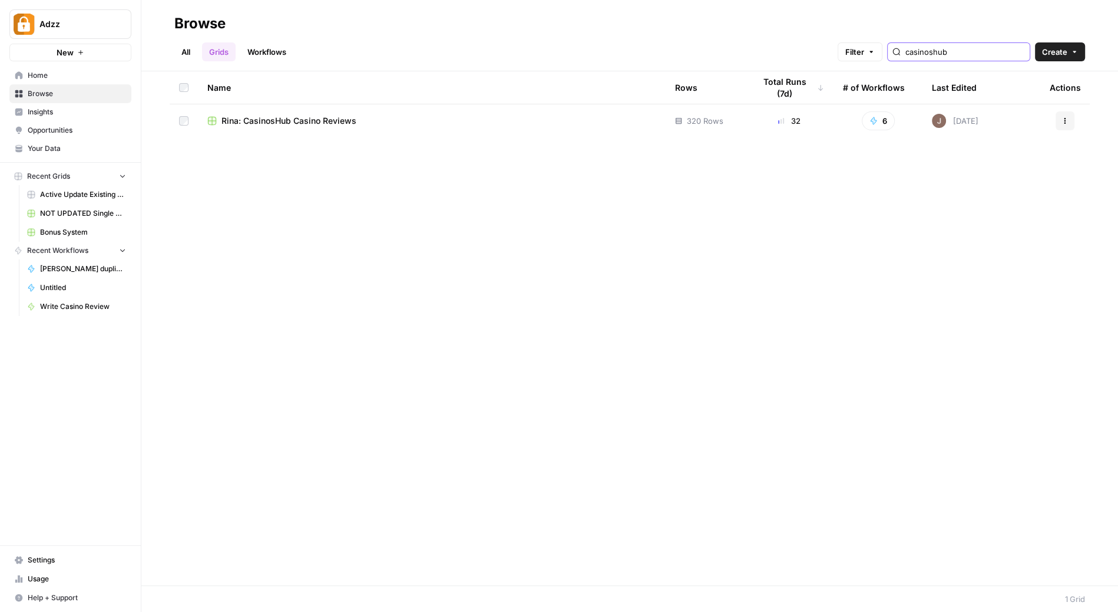
type input "casinoshub"
click at [322, 116] on span "Rina: CasinosHub Casino Reviews" at bounding box center [289, 121] width 135 height 12
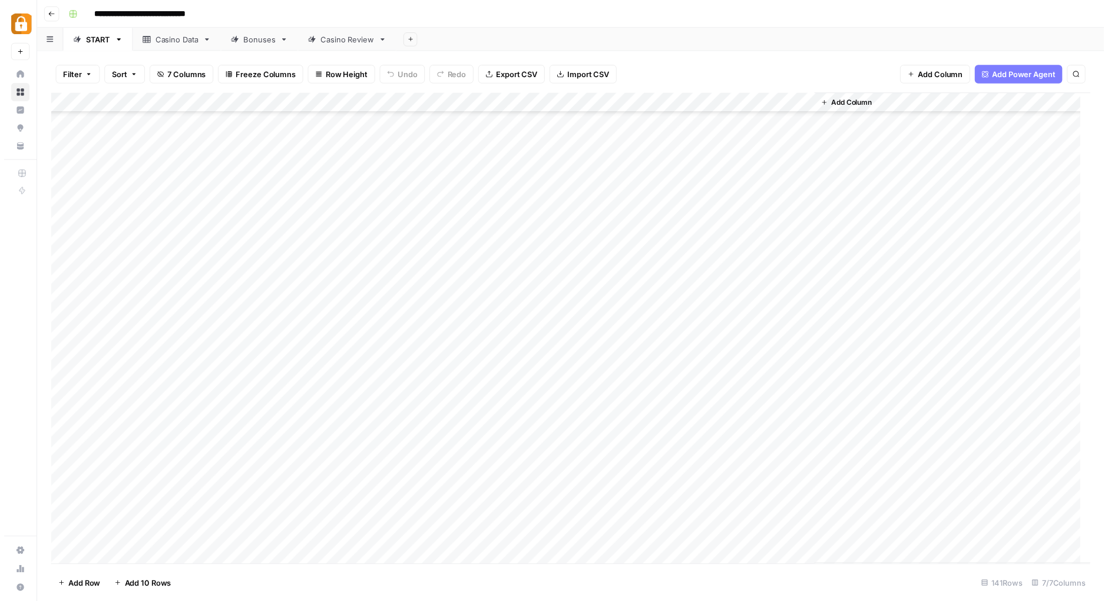
scroll to position [2384, 0]
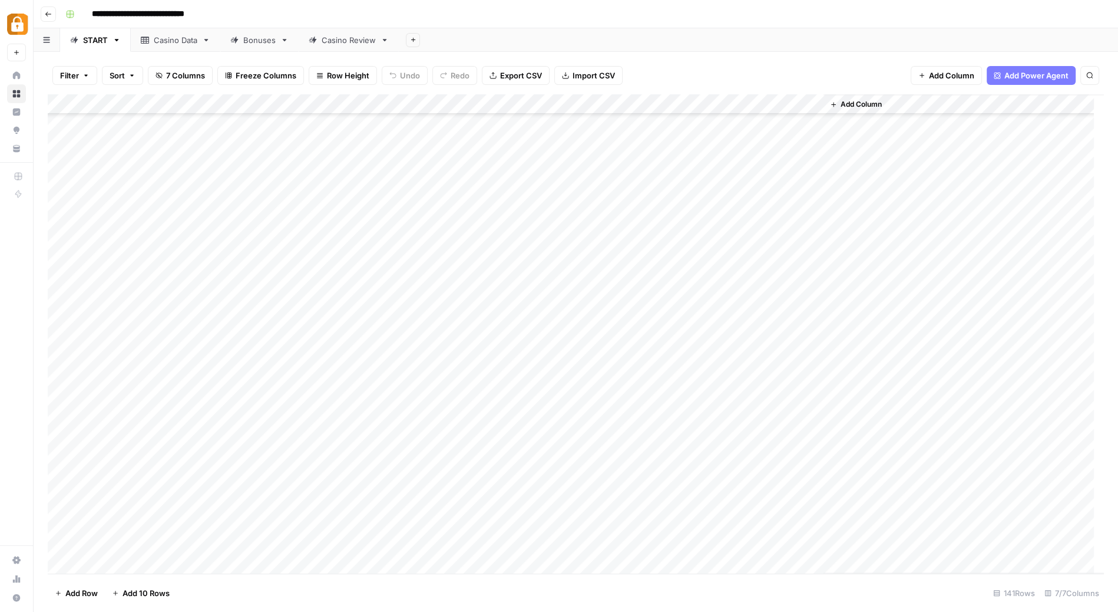
click at [442, 541] on div "Add Column" at bounding box center [576, 333] width 1056 height 479
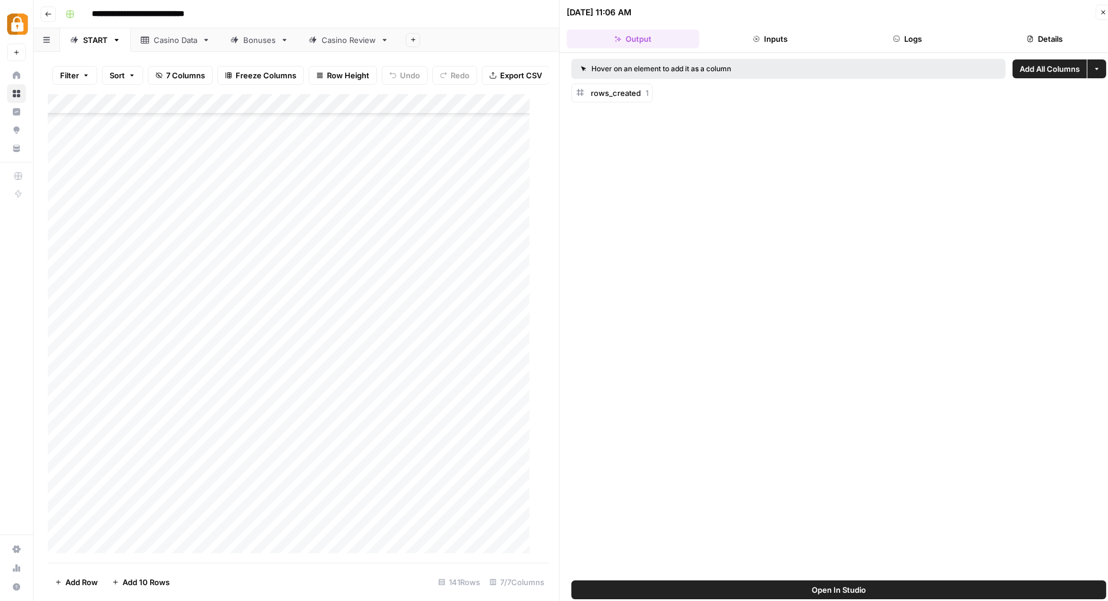
click at [913, 37] on button "Logs" at bounding box center [907, 38] width 133 height 19
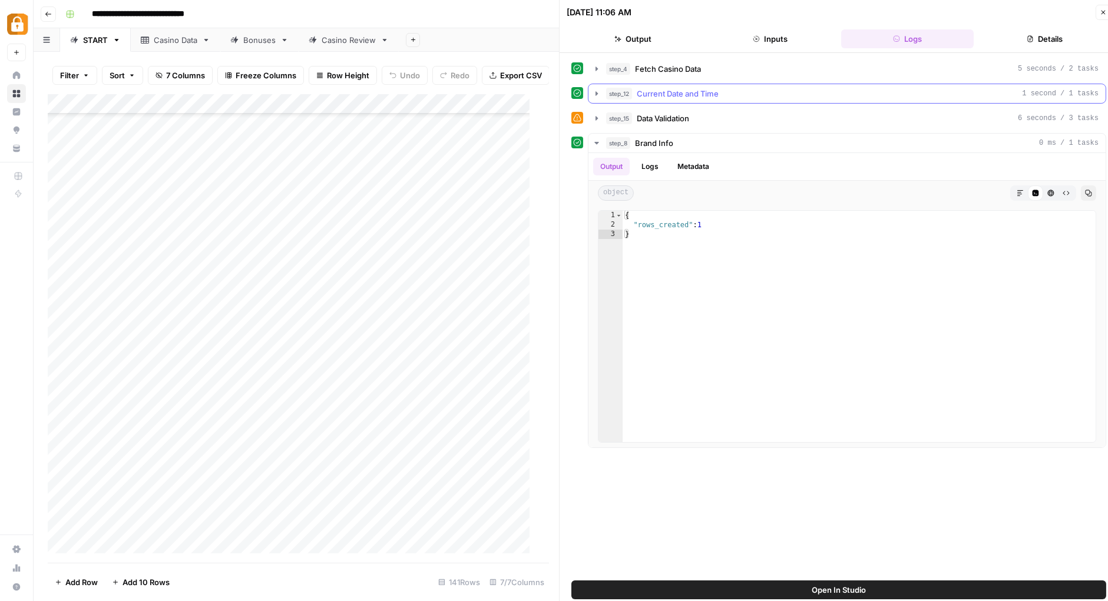
click at [599, 91] on icon "button" at bounding box center [596, 93] width 9 height 9
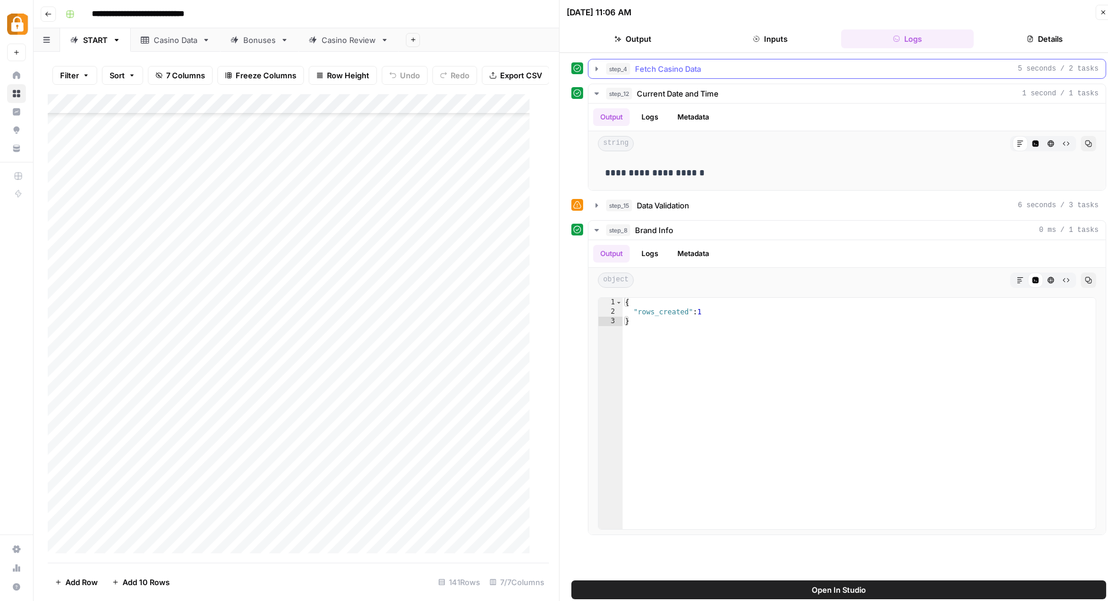
click at [602, 67] on button "step_4 Fetch Casino Data 5 seconds / 2 tasks" at bounding box center [847, 69] width 517 height 19
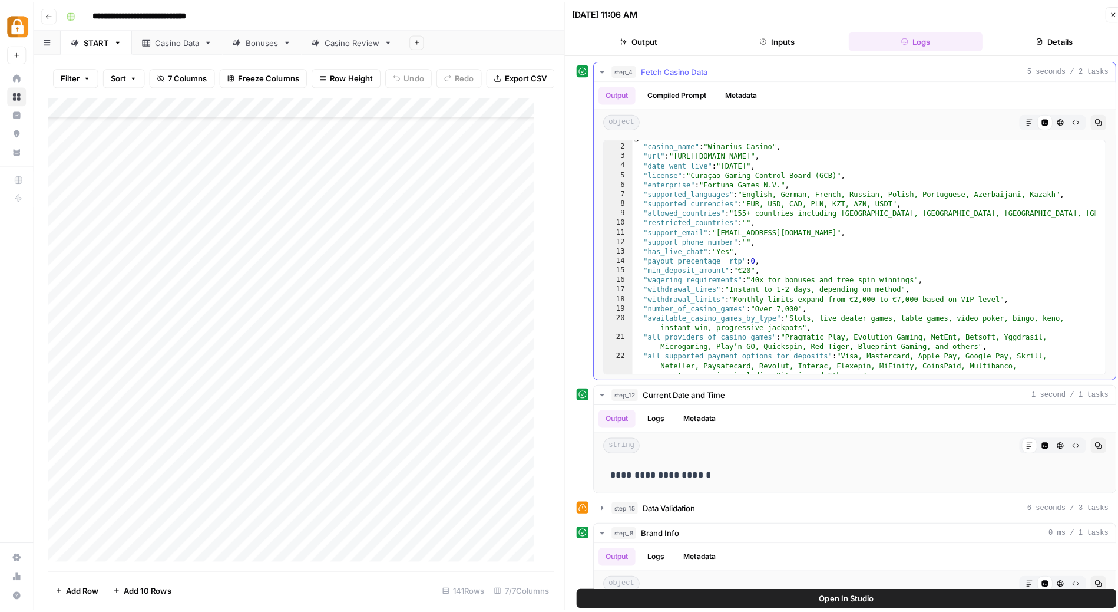
scroll to position [8, 0]
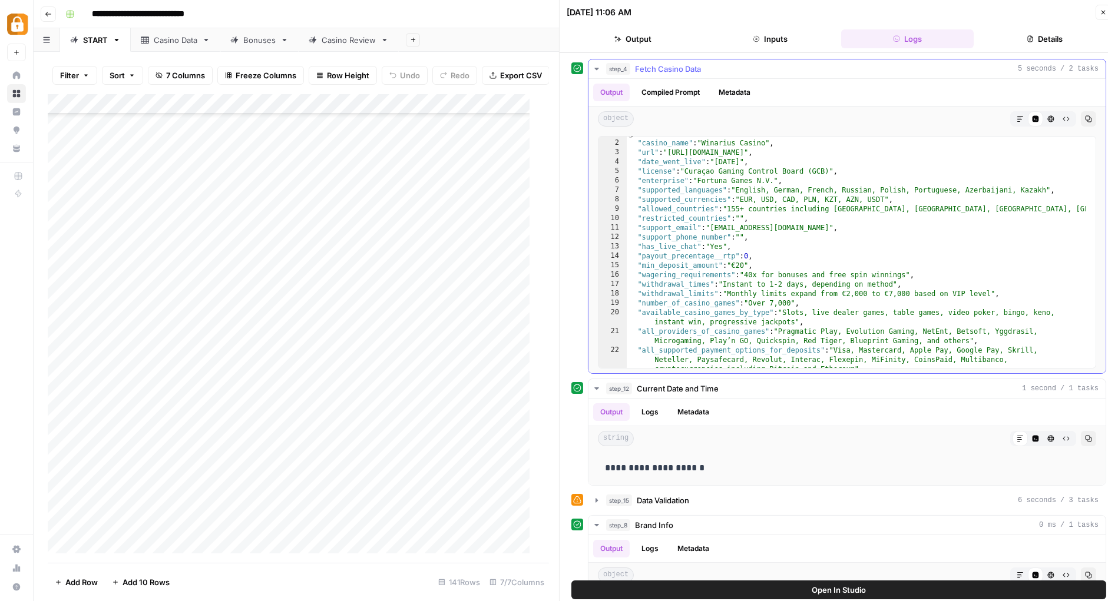
type textarea "**********"
click at [811, 322] on div "{ "casino_name" : "Winarius Casino" , "url" : "https://winarius.com/" , "date_w…" at bounding box center [856, 264] width 459 height 270
click at [937, 310] on div "{ "casino_name" : "Winarius Casino" , "url" : "https://winarius.com/" , "date_w…" at bounding box center [856, 264] width 459 height 270
click at [940, 316] on div "{ "casino_name" : "Winarius Casino" , "url" : "https://winarius.com/" , "date_w…" at bounding box center [856, 264] width 459 height 270
click at [175, 47] on link "Casino Data" at bounding box center [176, 40] width 90 height 24
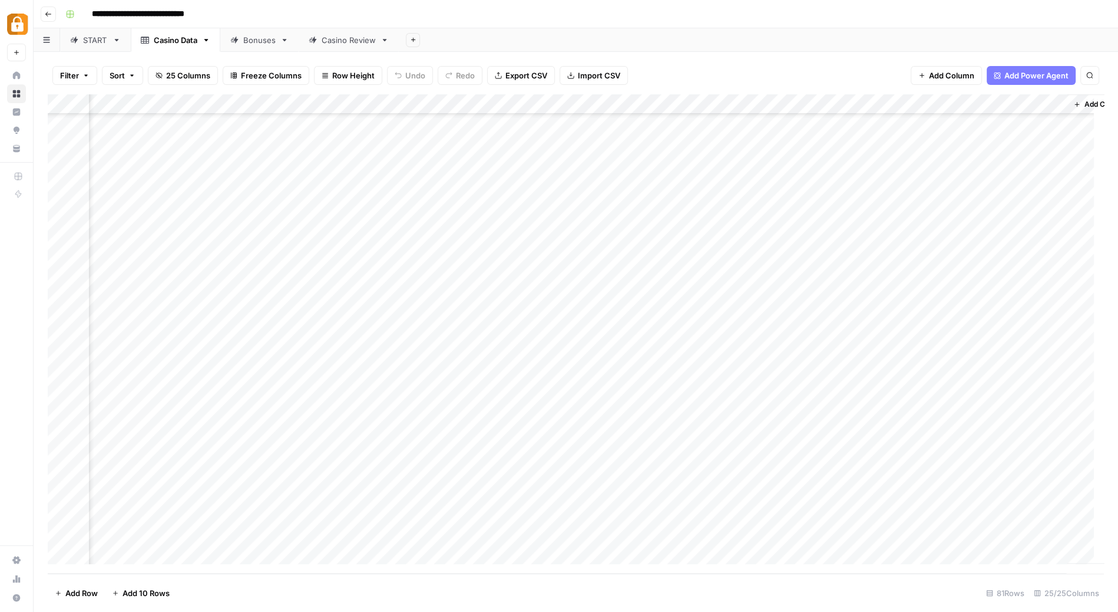
scroll to position [1192, 1886]
click at [455, 532] on div "Add Column" at bounding box center [576, 333] width 1056 height 479
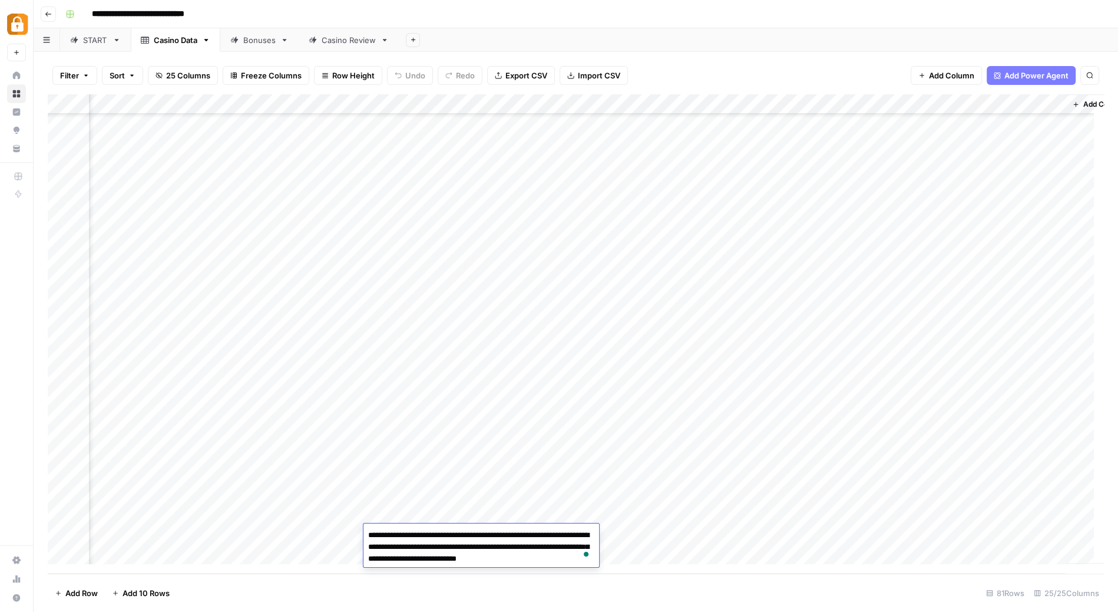
click at [542, 553] on textarea "**********" at bounding box center [481, 547] width 236 height 40
click at [466, 541] on textarea "**********" at bounding box center [481, 547] width 236 height 40
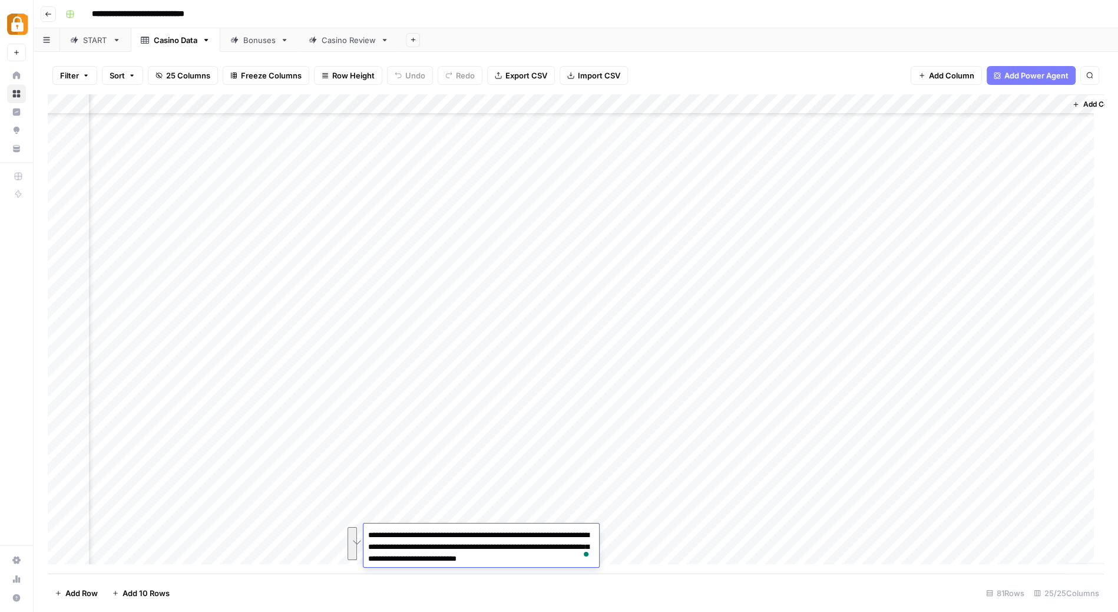
click at [679, 513] on div "Add Column" at bounding box center [576, 333] width 1056 height 479
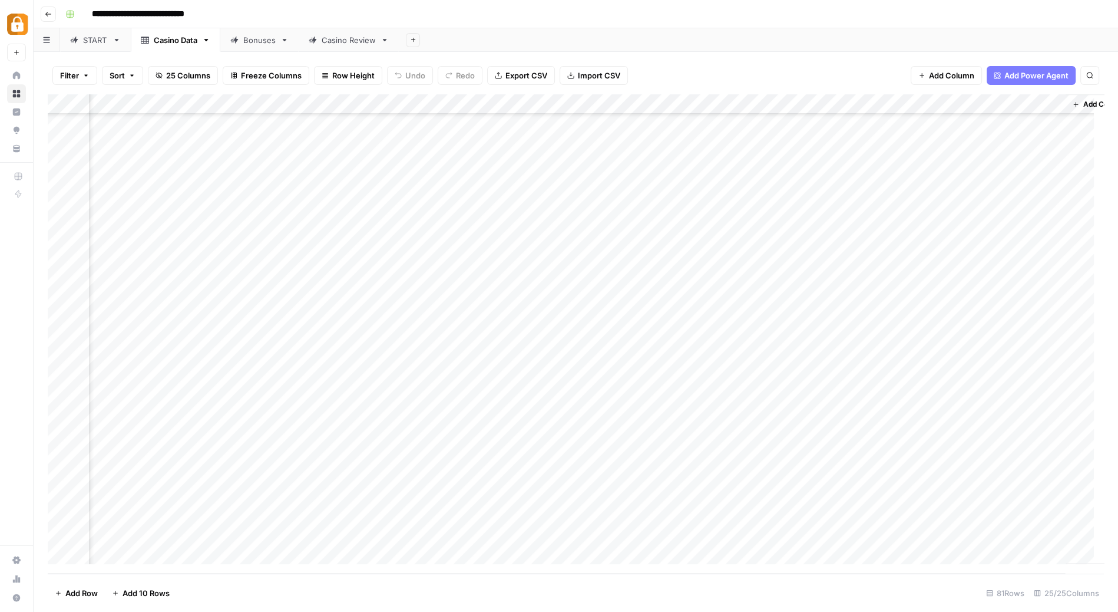
click at [596, 512] on div "Add Column" at bounding box center [576, 333] width 1056 height 479
click at [606, 537] on div "Add Column" at bounding box center [576, 333] width 1056 height 479
click at [471, 533] on div "Add Column" at bounding box center [576, 333] width 1056 height 479
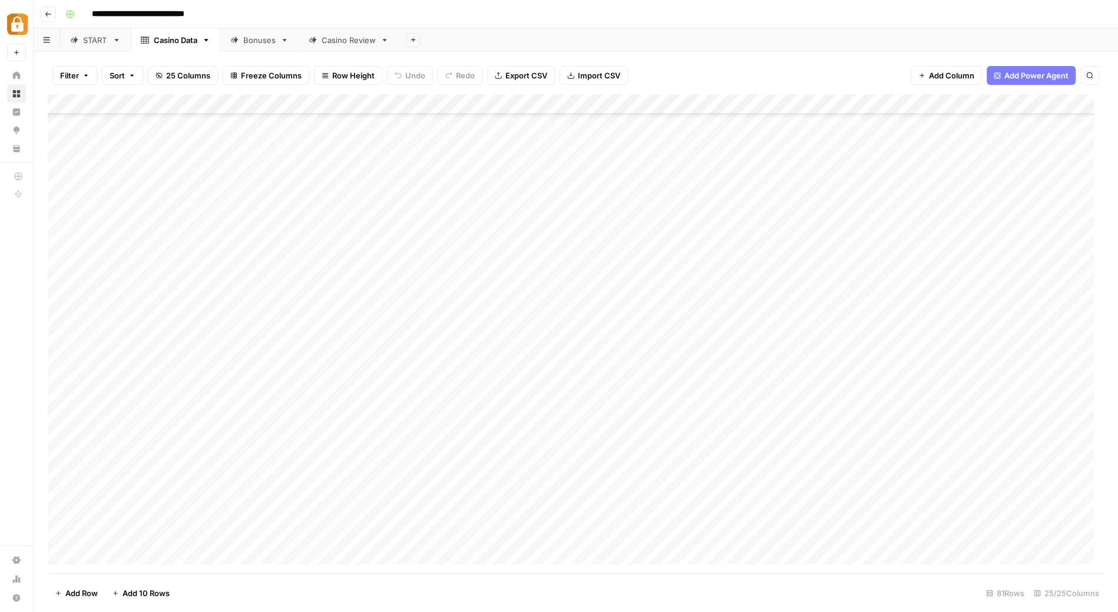
click at [471, 533] on div "Add Column" at bounding box center [576, 333] width 1056 height 479
click at [471, 533] on textarea "**********" at bounding box center [500, 535] width 189 height 16
click at [663, 417] on div "Add Column" at bounding box center [576, 333] width 1056 height 479
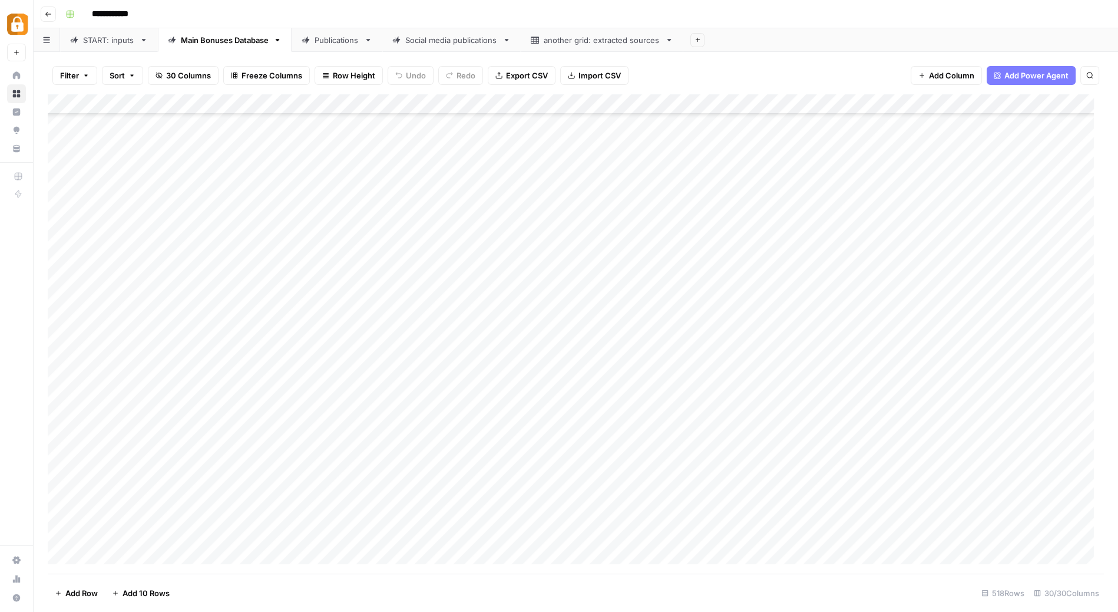
scroll to position [237, 0]
click at [337, 33] on link "Publications" at bounding box center [337, 40] width 91 height 24
click at [73, 75] on span "Filter" at bounding box center [69, 76] width 19 height 12
click at [120, 129] on button "Add Filter" at bounding box center [286, 133] width 439 height 15
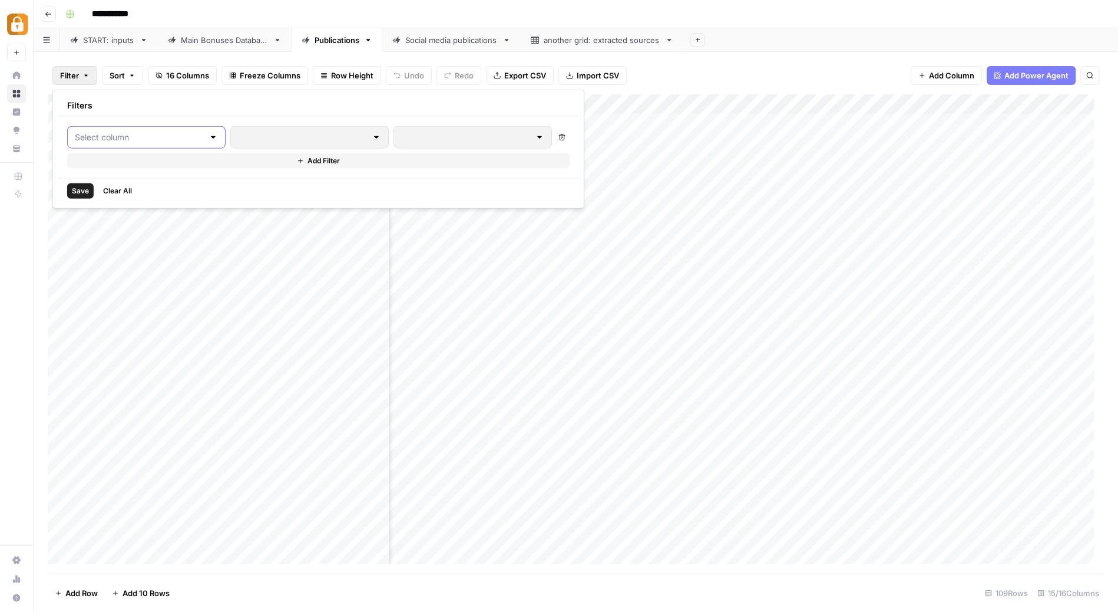
click at [142, 135] on input "text" at bounding box center [139, 137] width 129 height 12
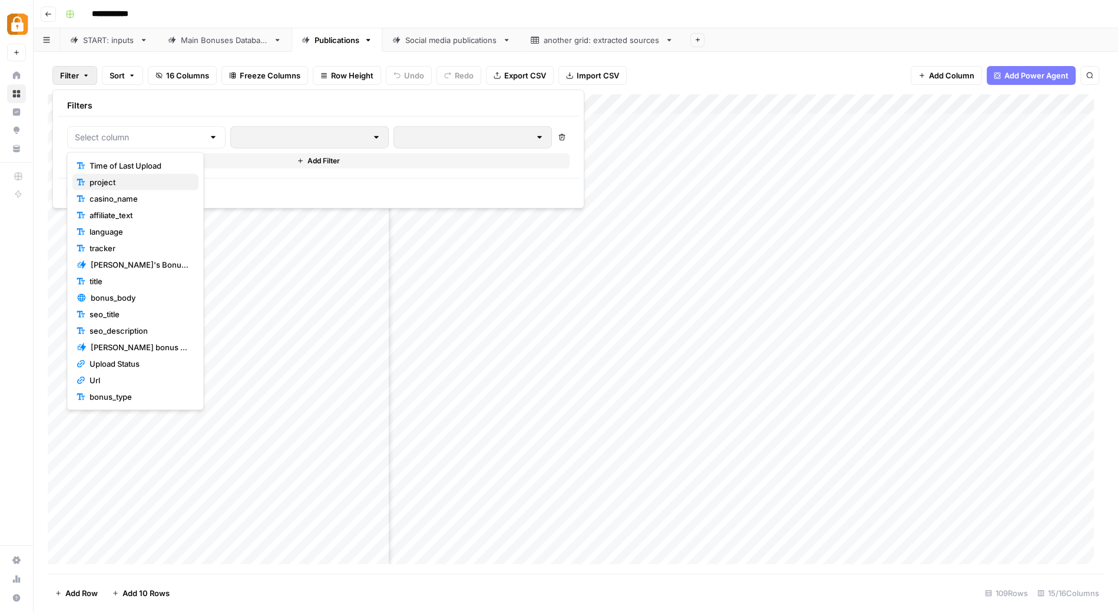
click at [131, 179] on span "project" at bounding box center [140, 182] width 100 height 12
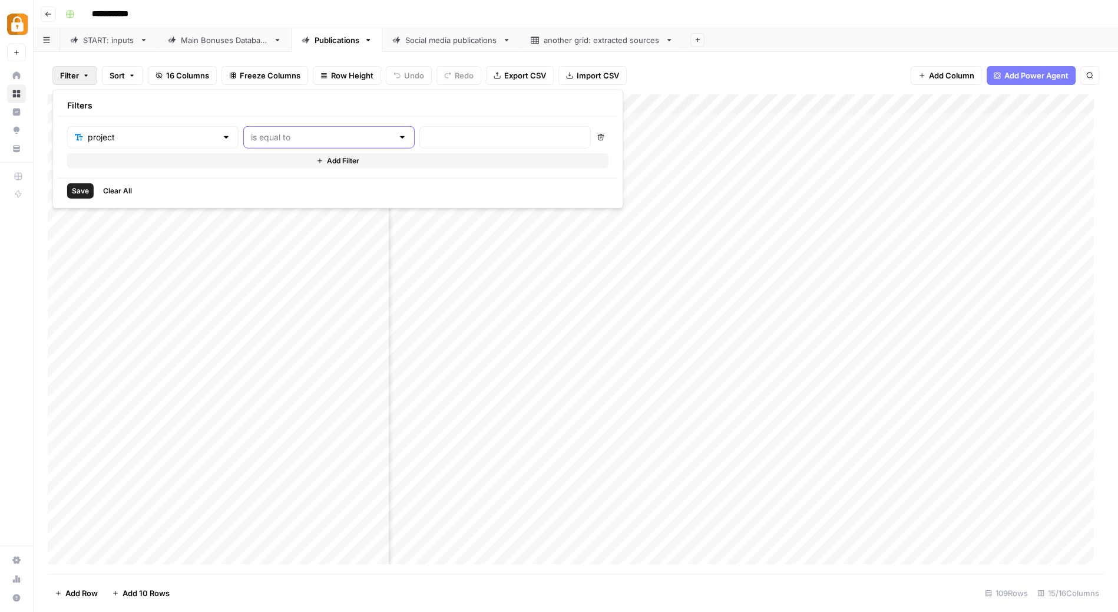
click at [300, 137] on input "text" at bounding box center [322, 137] width 142 height 12
click at [266, 197] on span "contains" at bounding box center [275, 199] width 113 height 12
type input "contains"
click at [427, 136] on input "text" at bounding box center [505, 137] width 156 height 12
type input "trueblue"
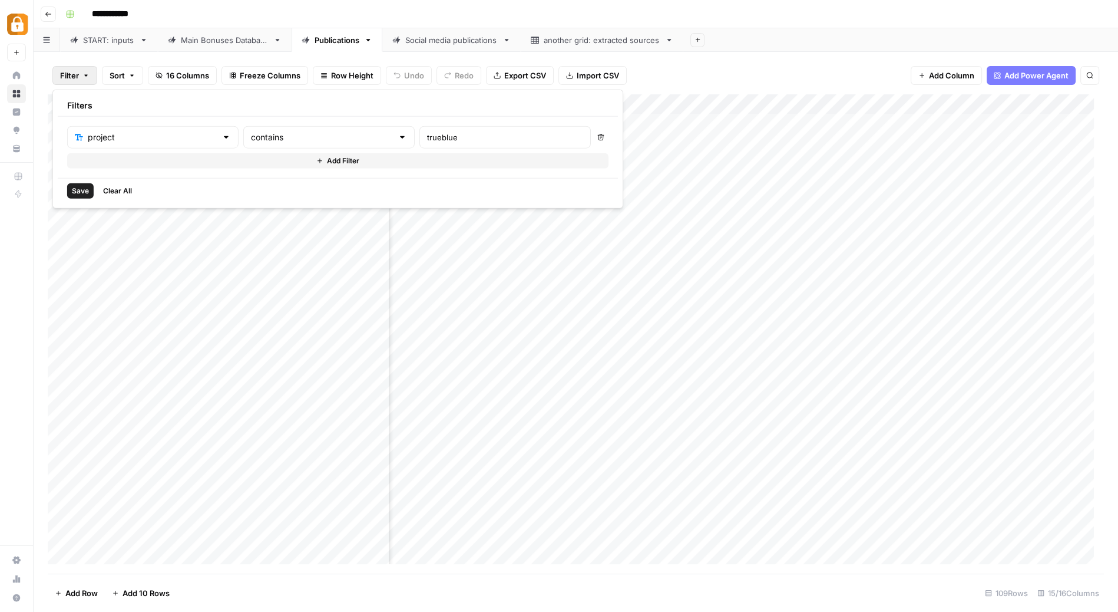
click at [77, 190] on span "Save" at bounding box center [80, 191] width 17 height 11
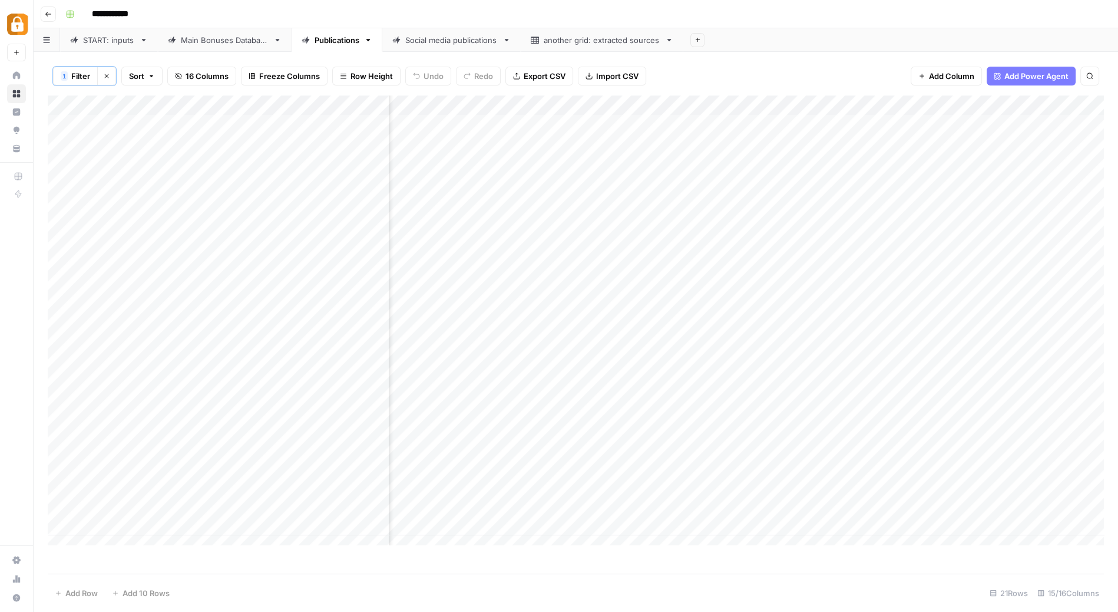
click at [71, 102] on div "Add Column" at bounding box center [576, 325] width 1056 height 460
click at [61, 119] on div "Add Column" at bounding box center [576, 325] width 1056 height 460
click at [61, 520] on div "Add Column" at bounding box center [576, 325] width 1056 height 460
click at [89, 596] on span "Delete 19 Rows" at bounding box center [83, 593] width 56 height 12
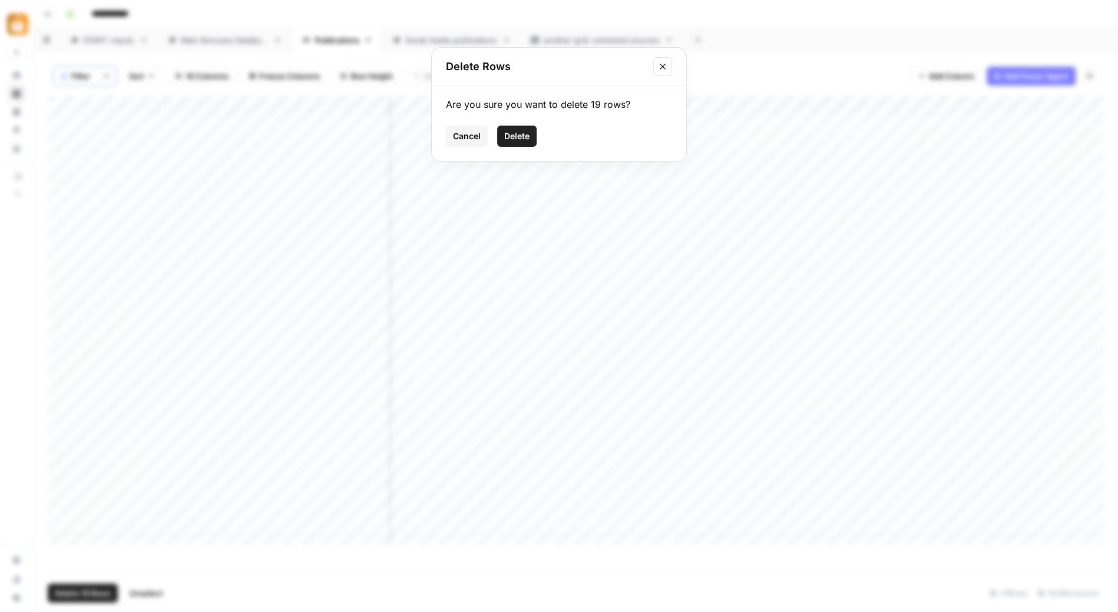
click at [520, 135] on span "Delete" at bounding box center [516, 136] width 25 height 12
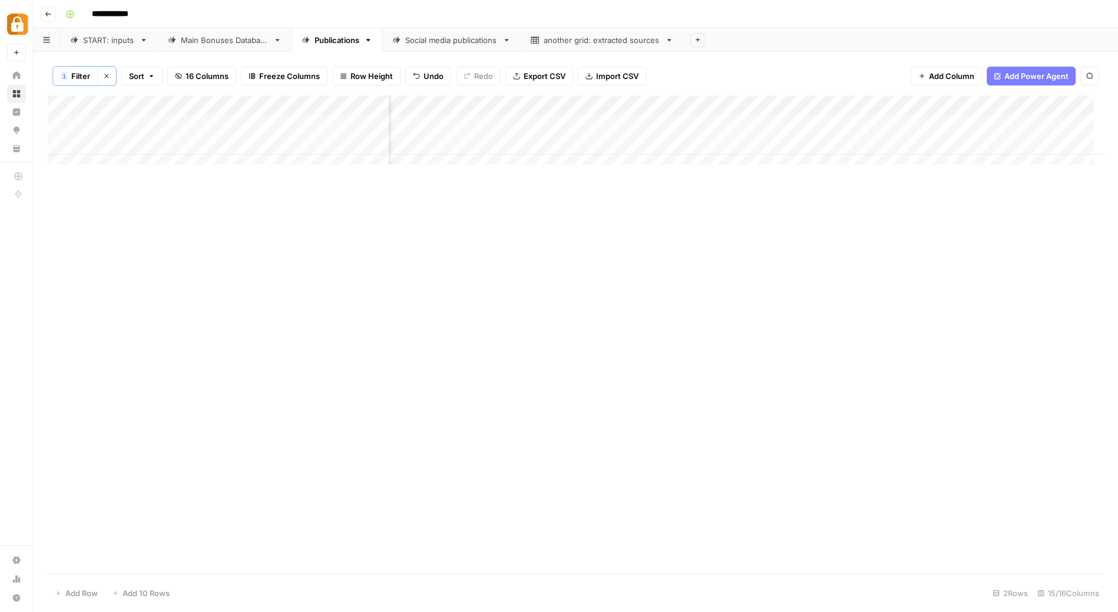
click at [78, 75] on span "Filter" at bounding box center [80, 76] width 19 height 12
click at [427, 137] on input "trueblue" at bounding box center [505, 137] width 156 height 12
type input "casinobonusesnow"
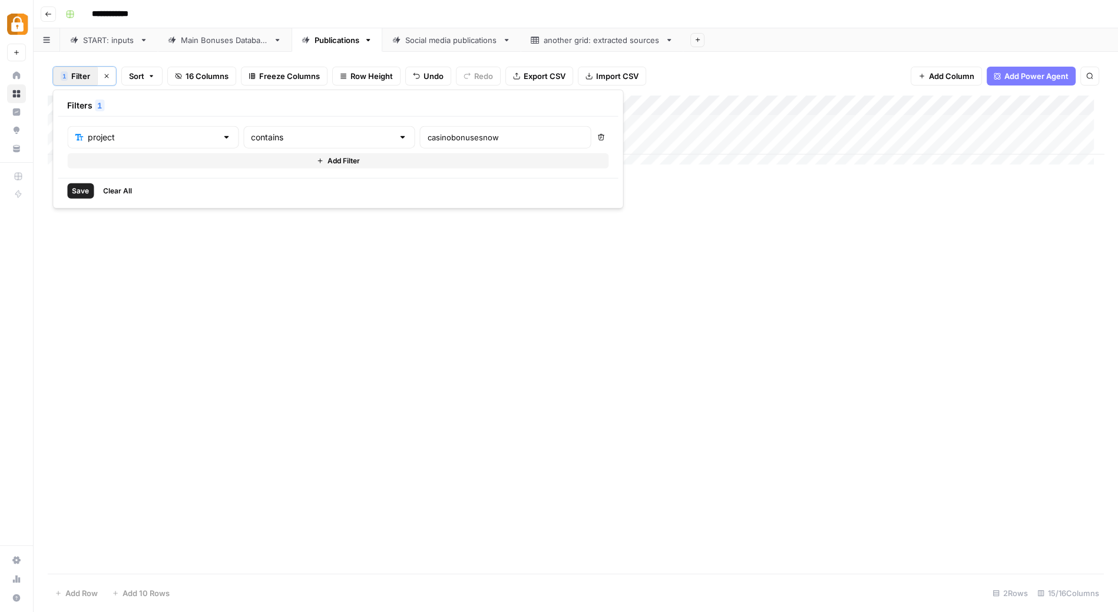
click at [77, 191] on span "Save" at bounding box center [80, 191] width 17 height 11
click at [67, 103] on div "Add Column" at bounding box center [576, 234] width 1056 height 279
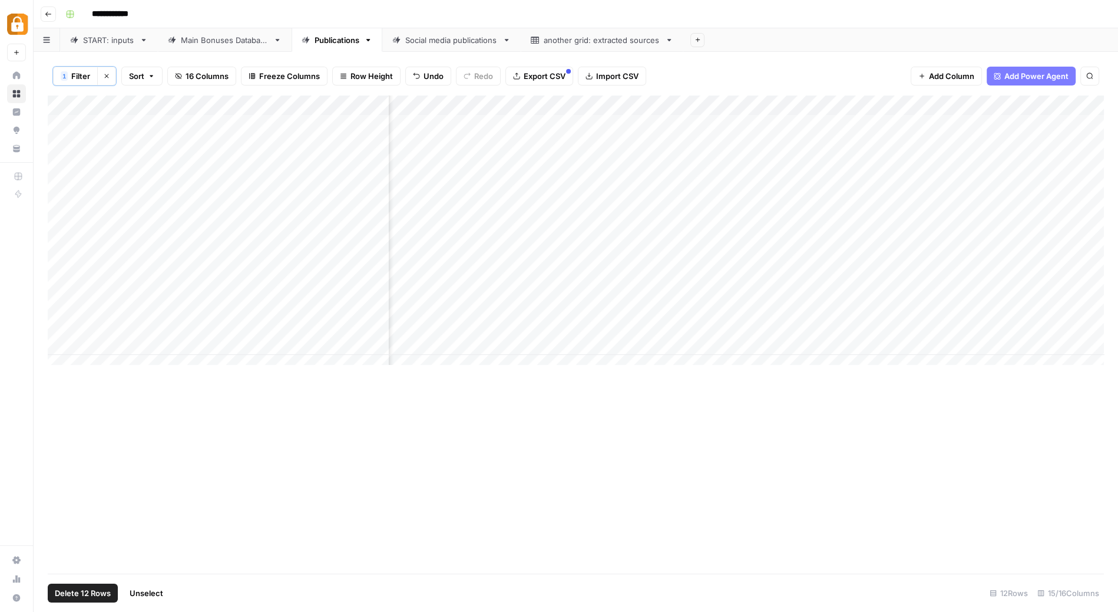
click at [62, 241] on div "Add Column" at bounding box center [576, 234] width 1056 height 279
click at [63, 322] on div "Add Column" at bounding box center [576, 234] width 1056 height 279
click at [73, 586] on button "Delete 10 Rows" at bounding box center [83, 592] width 71 height 19
click at [527, 127] on button "Delete" at bounding box center [516, 135] width 39 height 21
click at [83, 75] on span "Filter" at bounding box center [80, 76] width 19 height 12
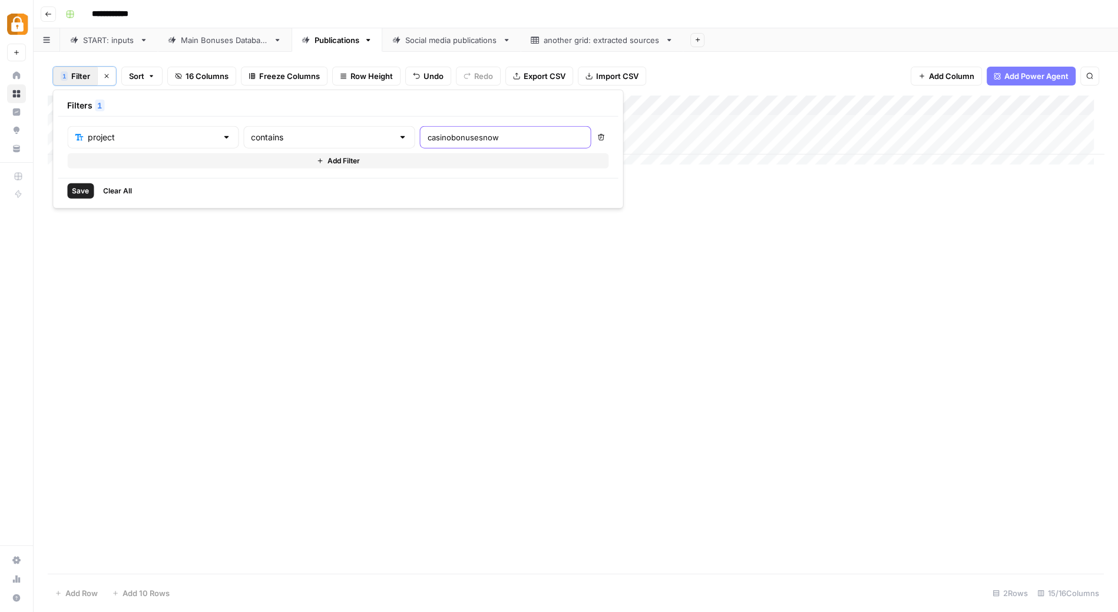
click at [456, 131] on input "casinobonusesnow" at bounding box center [505, 137] width 156 height 12
type input "casino-bonus"
click at [88, 187] on span "Save" at bounding box center [80, 191] width 17 height 11
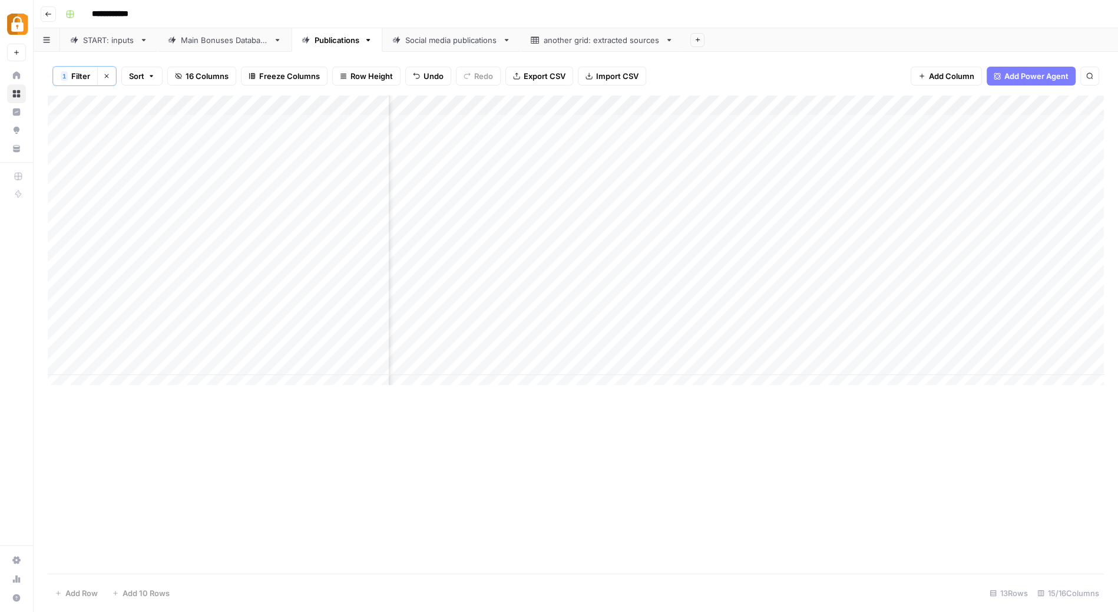
click at [71, 104] on div "Add Column" at bounding box center [576, 244] width 1056 height 299
click at [62, 362] on div "Add Column" at bounding box center [576, 244] width 1056 height 299
click at [92, 589] on span "Delete 12 Rows" at bounding box center [83, 593] width 56 height 12
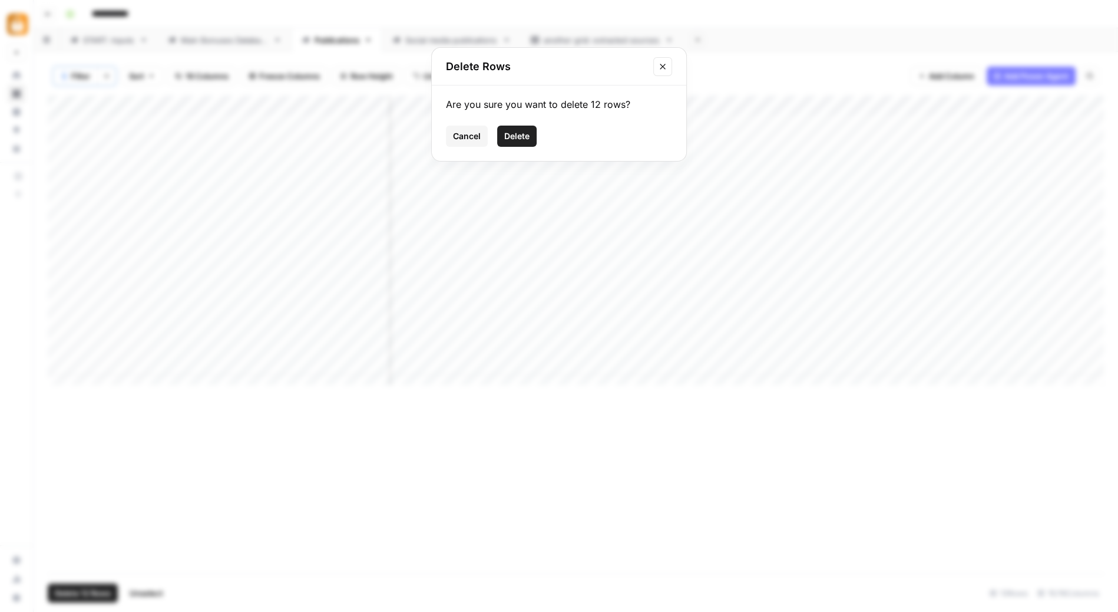
click at [526, 134] on span "Delete" at bounding box center [516, 136] width 25 height 12
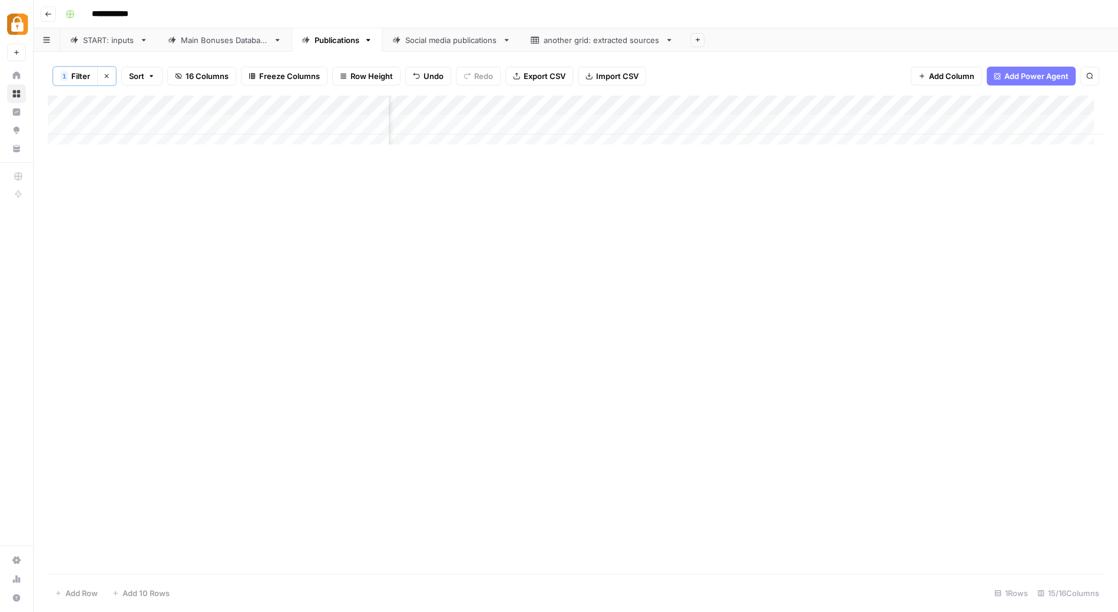
click at [105, 82] on button "Clear filters" at bounding box center [106, 76] width 19 height 19
click at [68, 76] on span "Filter" at bounding box center [69, 76] width 19 height 12
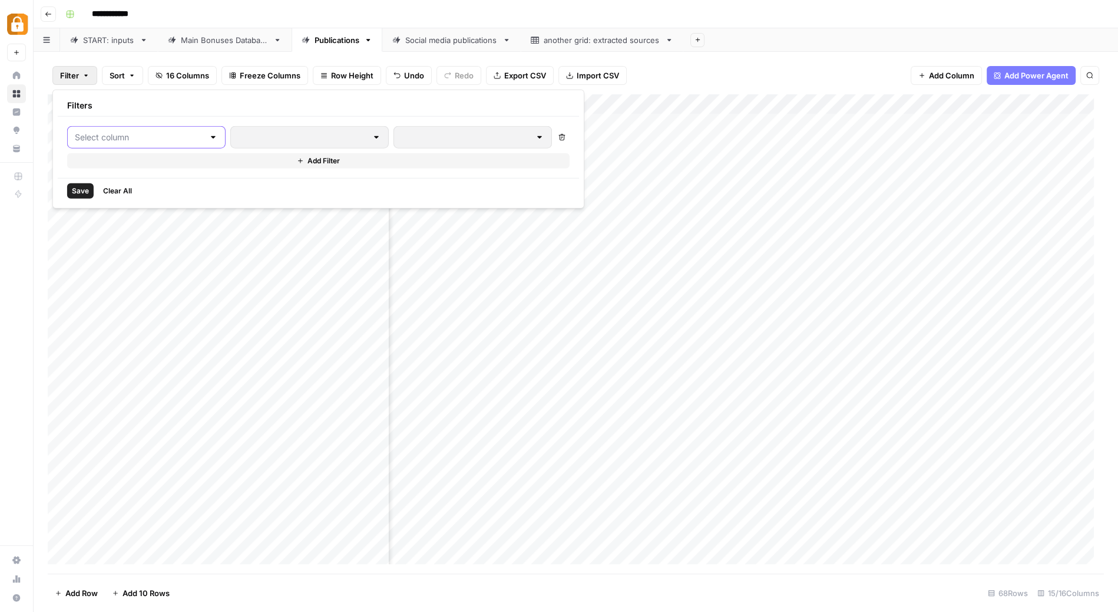
click at [152, 134] on input "text" at bounding box center [139, 137] width 129 height 12
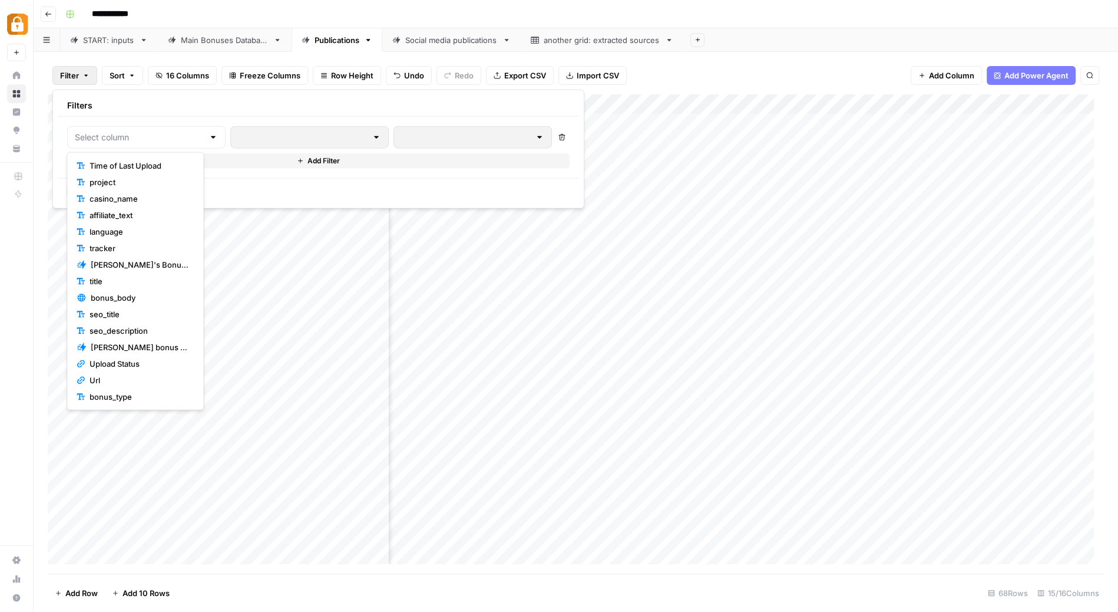
click at [144, 179] on span "project" at bounding box center [140, 182] width 100 height 12
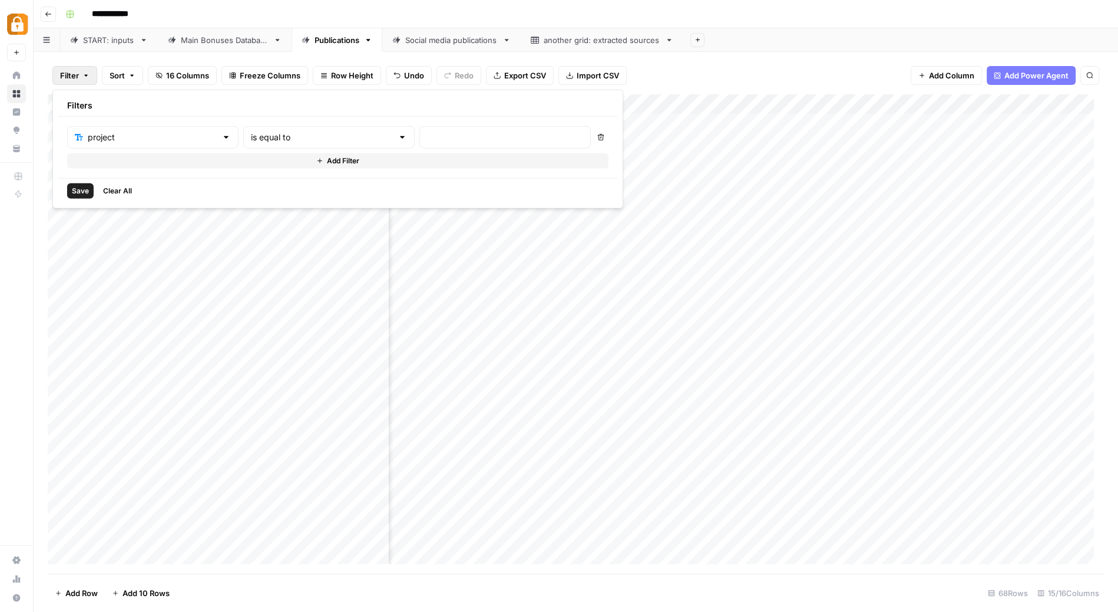
click at [285, 146] on div "is equal to" at bounding box center [328, 137] width 171 height 22
click at [255, 199] on span "contains" at bounding box center [275, 199] width 113 height 12
type input "contains"
click at [427, 134] on input "text" at bounding box center [505, 137] width 156 height 12
type input "drapuestas"
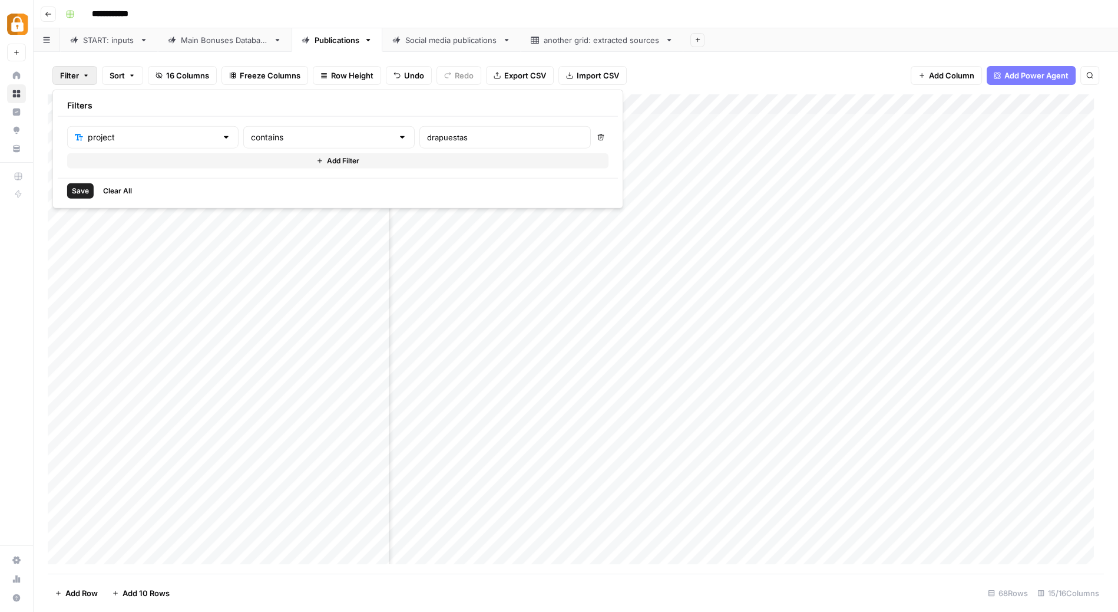
click at [82, 187] on span "Save" at bounding box center [80, 191] width 17 height 11
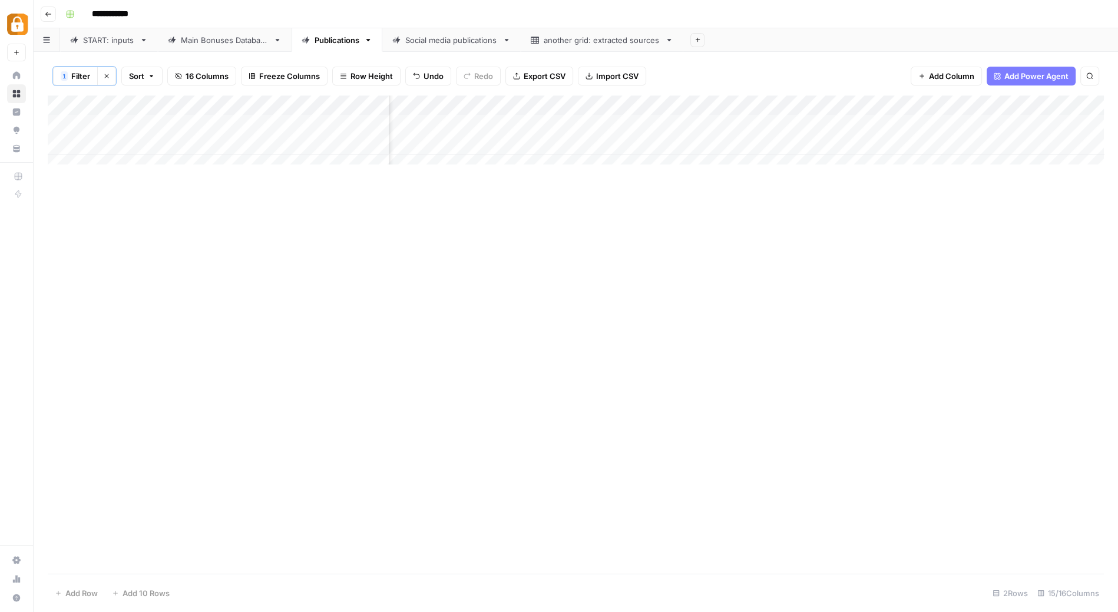
click at [66, 125] on div "Add Column" at bounding box center [576, 134] width 1056 height 79
click at [63, 147] on div "Add Column" at bounding box center [576, 134] width 1056 height 79
click at [86, 597] on span "Delete 2 Rows" at bounding box center [81, 593] width 52 height 12
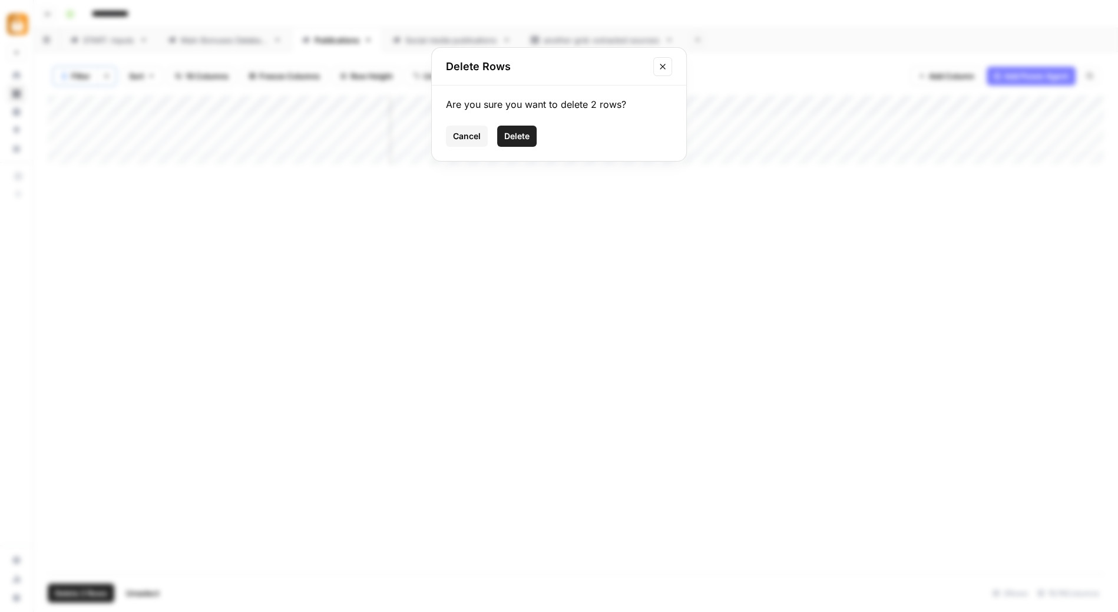
click at [523, 137] on span "Delete" at bounding box center [516, 136] width 25 height 12
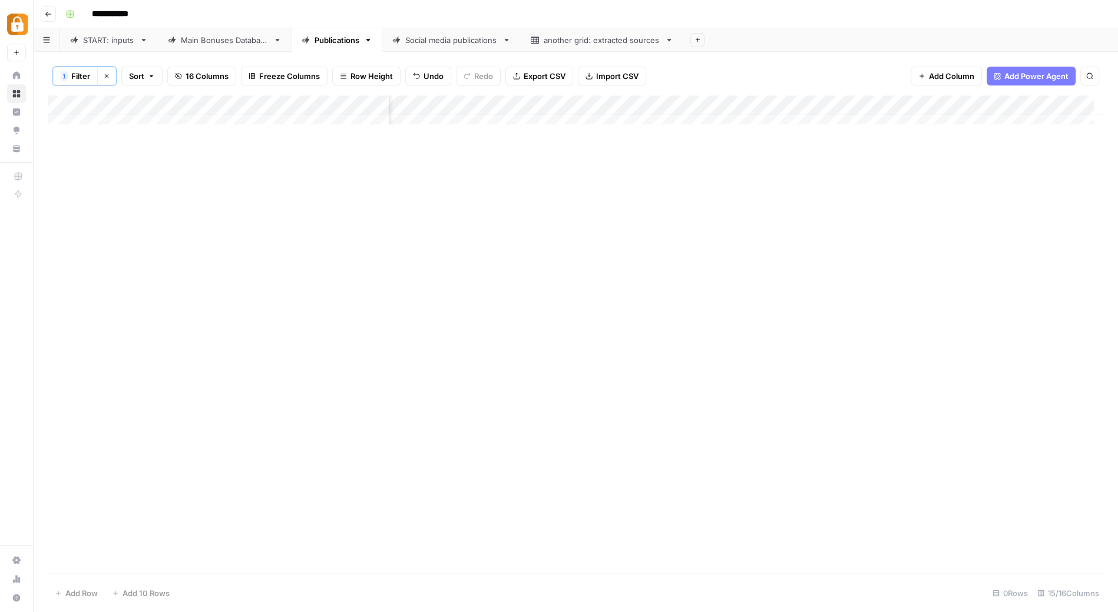
click at [106, 76] on icon "button" at bounding box center [107, 76] width 4 height 4
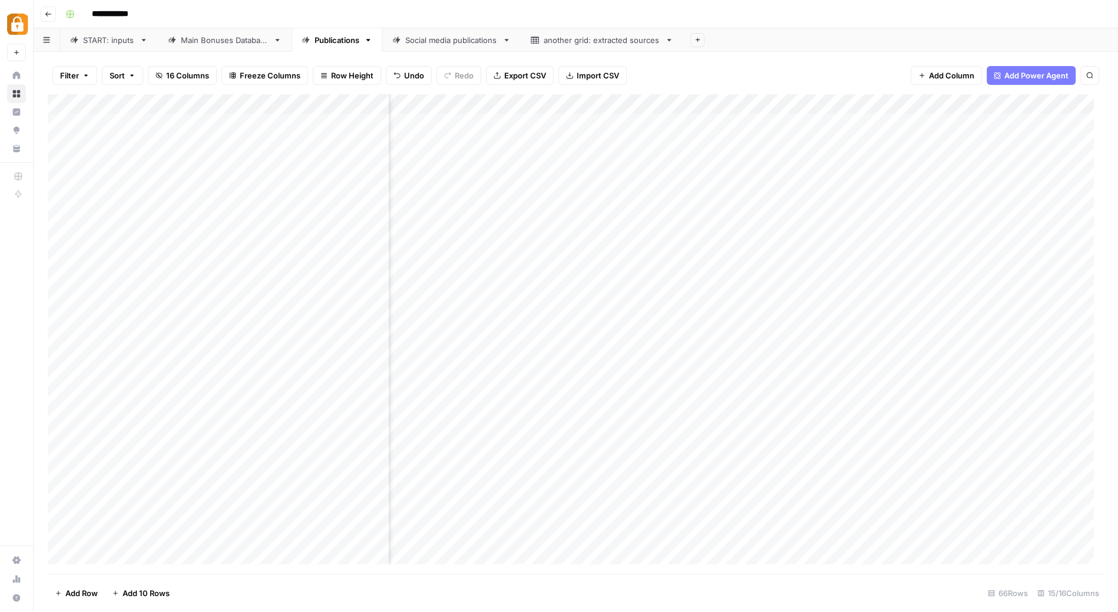
click at [73, 70] on span "Filter" at bounding box center [69, 76] width 19 height 12
click at [111, 133] on input "text" at bounding box center [139, 137] width 129 height 12
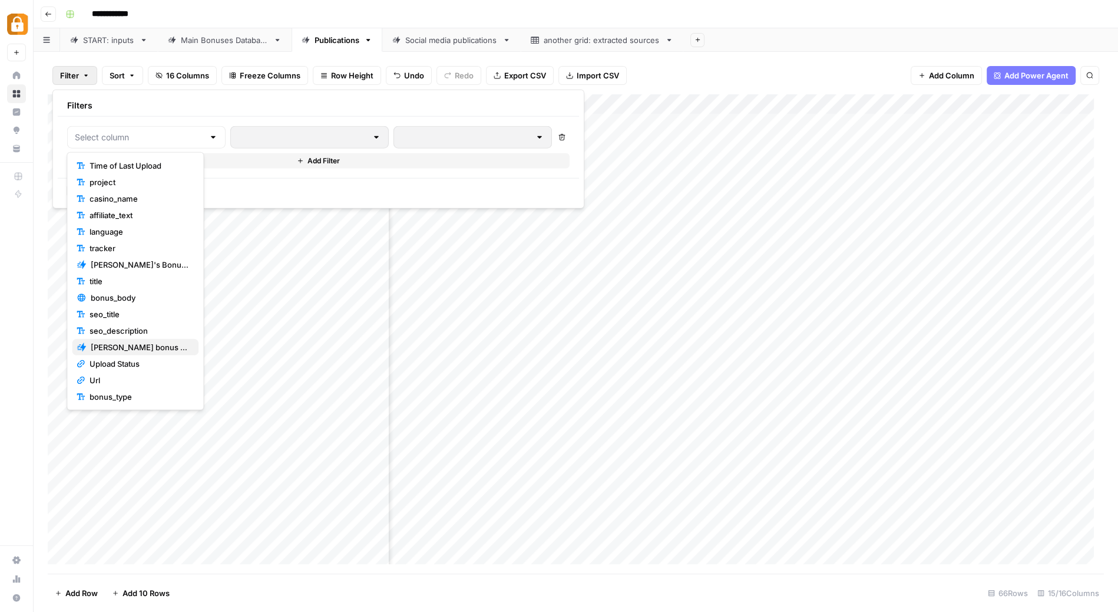
click at [137, 343] on span "Kostya bonus to wp - grid specific" at bounding box center [140, 347] width 98 height 12
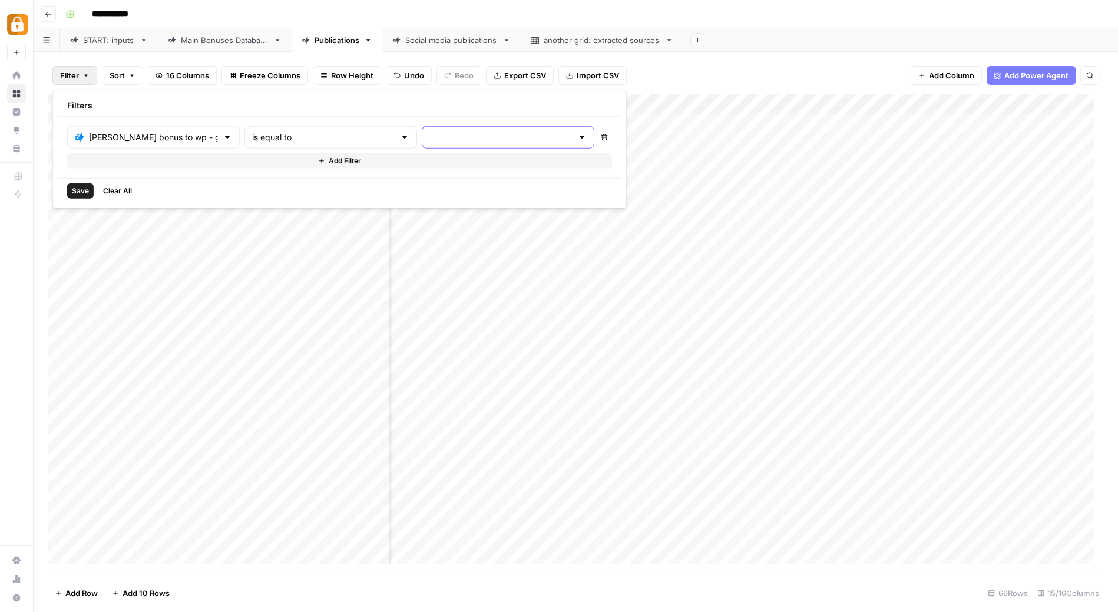
click at [429, 136] on input "text" at bounding box center [500, 137] width 143 height 12
type input "Run Workflow"
click at [88, 186] on span "Save" at bounding box center [80, 191] width 17 height 11
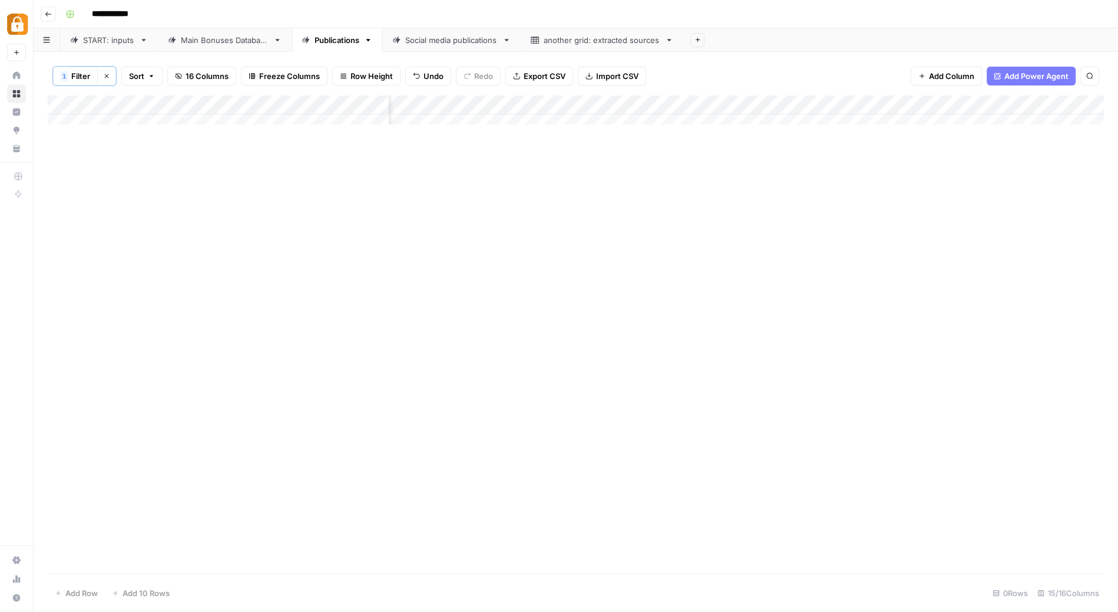
click at [80, 74] on span "Filter" at bounding box center [80, 76] width 19 height 12
click at [429, 140] on input "text" at bounding box center [500, 137] width 143 height 12
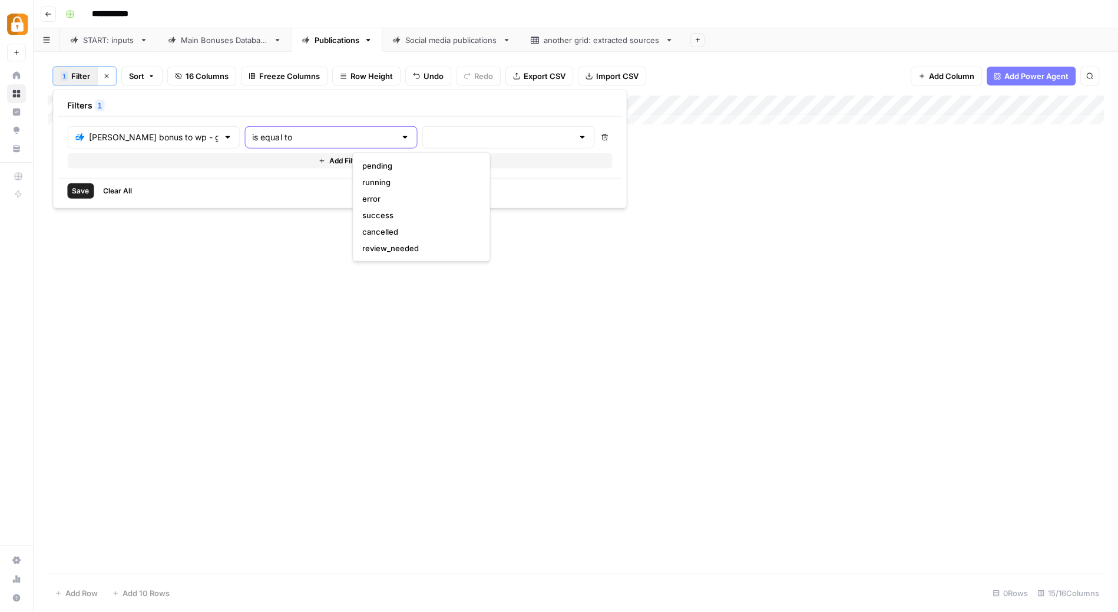
click at [305, 131] on input "is equal to" at bounding box center [323, 137] width 143 height 12
click at [601, 137] on icon "button" at bounding box center [604, 137] width 7 height 7
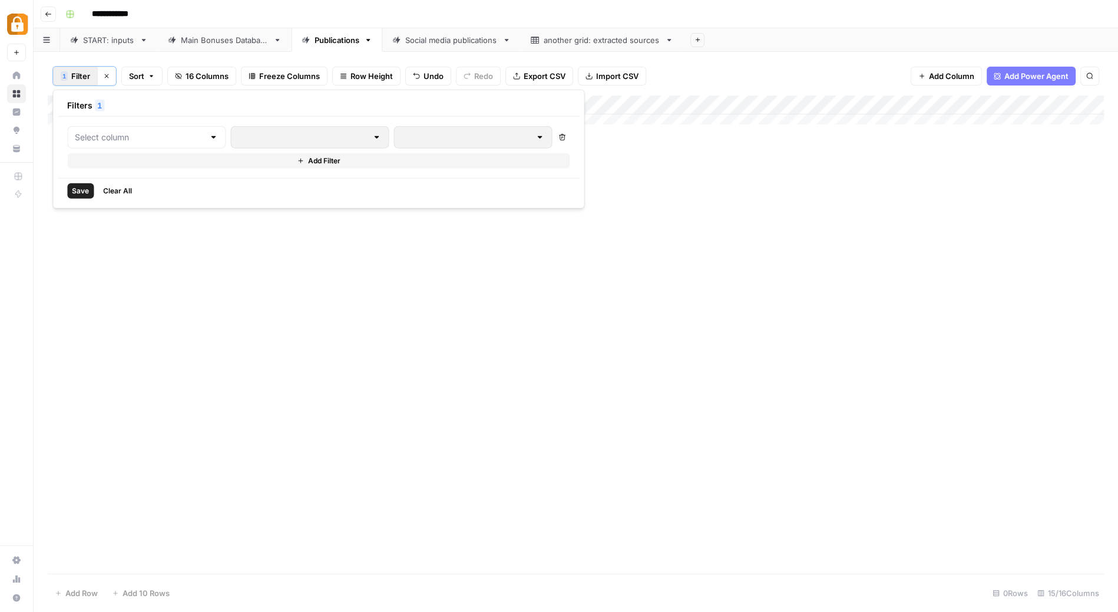
click at [122, 187] on span "Clear All" at bounding box center [117, 191] width 29 height 11
click at [927, 104] on div "Add Column" at bounding box center [576, 333] width 1056 height 479
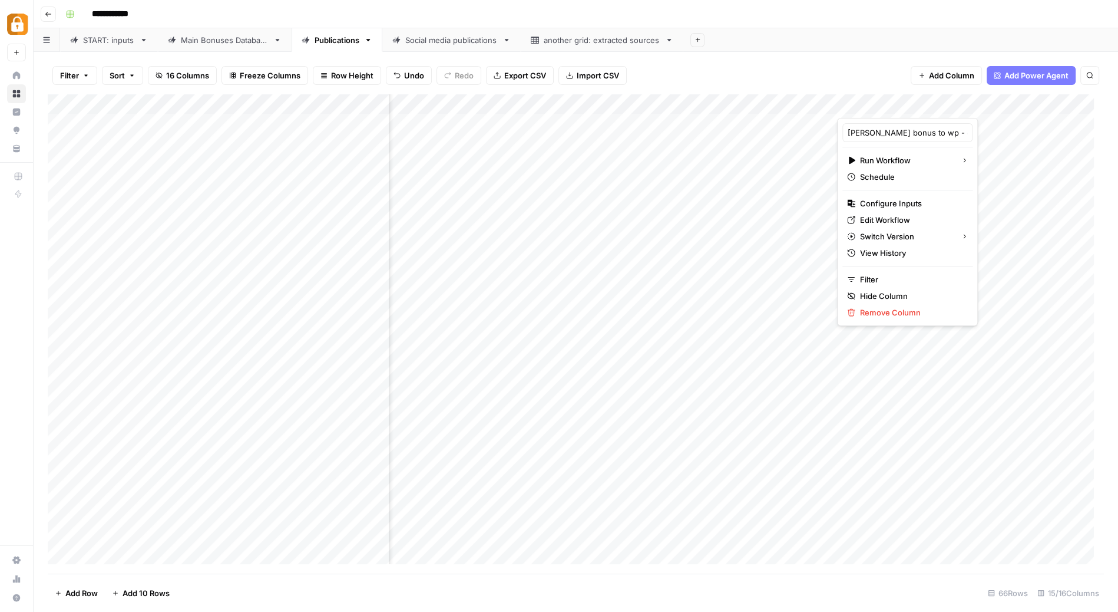
click at [824, 65] on div "Filter Sort 16 Columns Freeze Columns Row Height Undo Redo Export CSV Import CS…" at bounding box center [576, 76] width 1056 height 38
click at [67, 72] on span "Filter" at bounding box center [69, 76] width 19 height 12
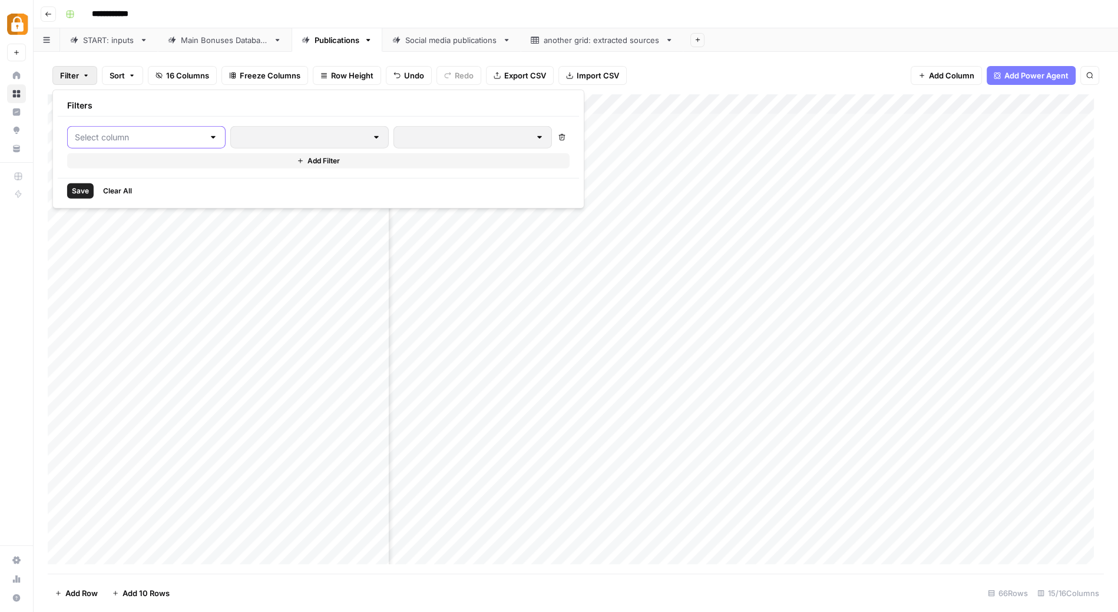
click at [113, 135] on input "text" at bounding box center [139, 137] width 129 height 12
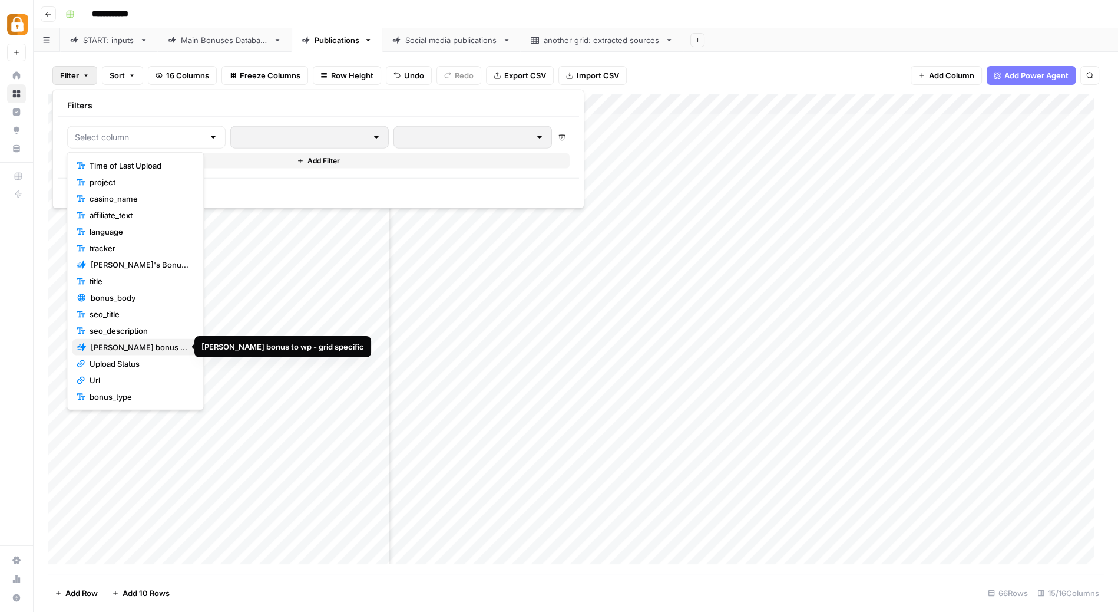
click at [141, 345] on span "Kostya bonus to wp - grid specific" at bounding box center [140, 347] width 98 height 12
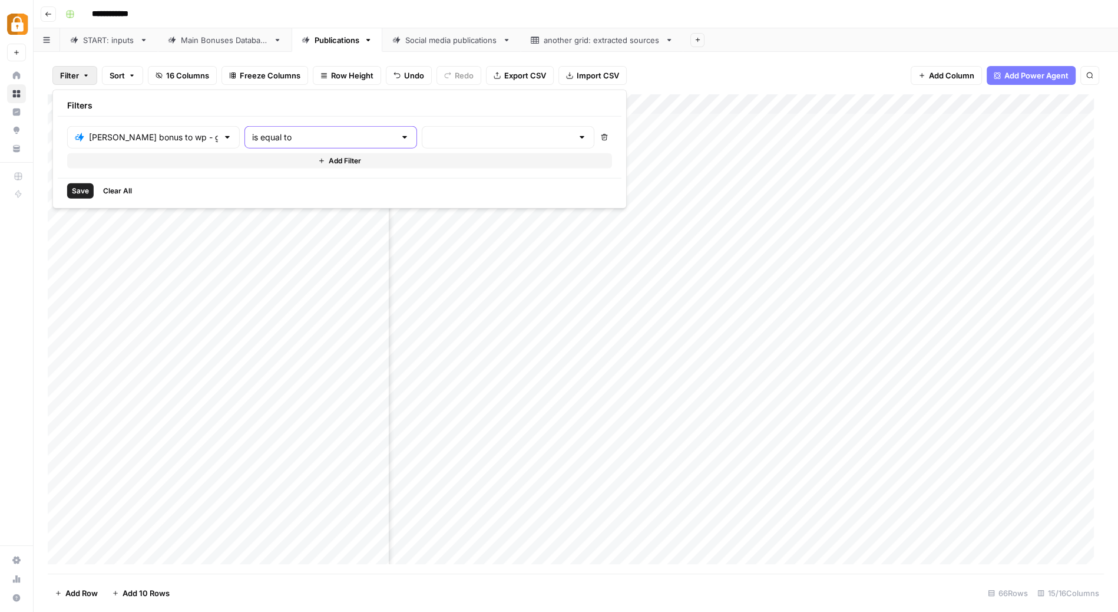
click at [285, 135] on input "is equal to" at bounding box center [323, 137] width 143 height 12
click at [279, 180] on span "is not equal to" at bounding box center [276, 182] width 113 height 12
type input "is not equal to"
click at [429, 134] on input "text" at bounding box center [500, 137] width 143 height 12
click at [399, 213] on span "success" at bounding box center [418, 215] width 113 height 12
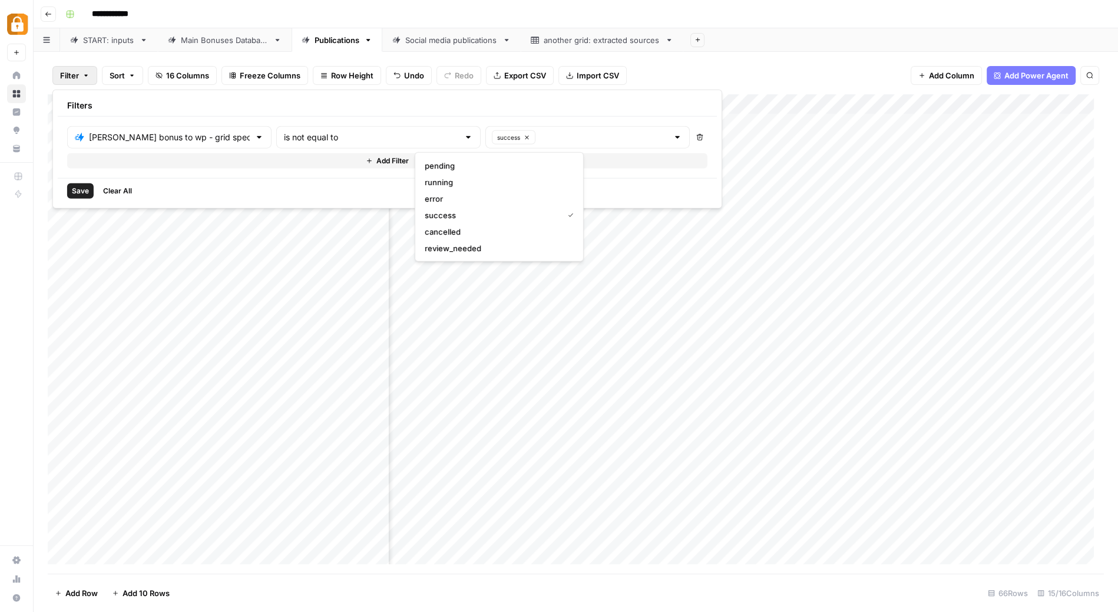
click at [73, 187] on span "Save" at bounding box center [80, 191] width 17 height 11
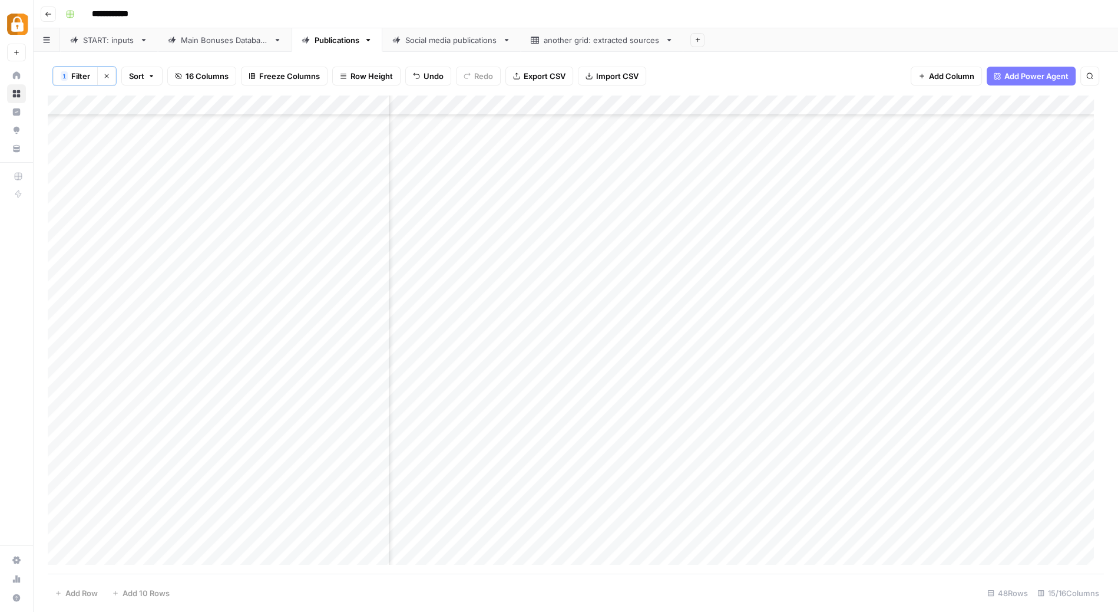
scroll to position [0, 665]
click at [72, 102] on div "Add Column" at bounding box center [576, 334] width 1056 height 479
click at [62, 184] on div "Add Column" at bounding box center [576, 334] width 1056 height 479
click at [62, 200] on div "Add Column" at bounding box center [576, 334] width 1056 height 479
click at [62, 224] on div "Add Column" at bounding box center [576, 334] width 1056 height 479
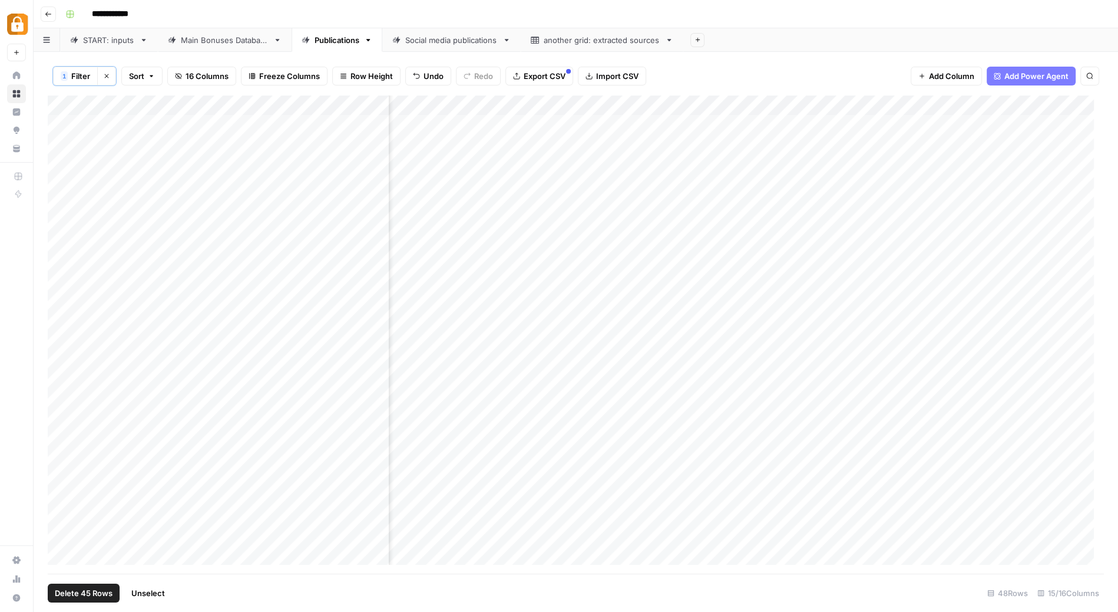
click at [62, 244] on div "Add Column" at bounding box center [576, 334] width 1056 height 479
click at [61, 265] on div "Add Column" at bounding box center [576, 334] width 1056 height 479
click at [61, 301] on div "Add Column" at bounding box center [576, 334] width 1056 height 479
click at [62, 323] on div "Add Column" at bounding box center [576, 334] width 1056 height 479
click at [62, 346] on div "Add Column" at bounding box center [576, 334] width 1056 height 479
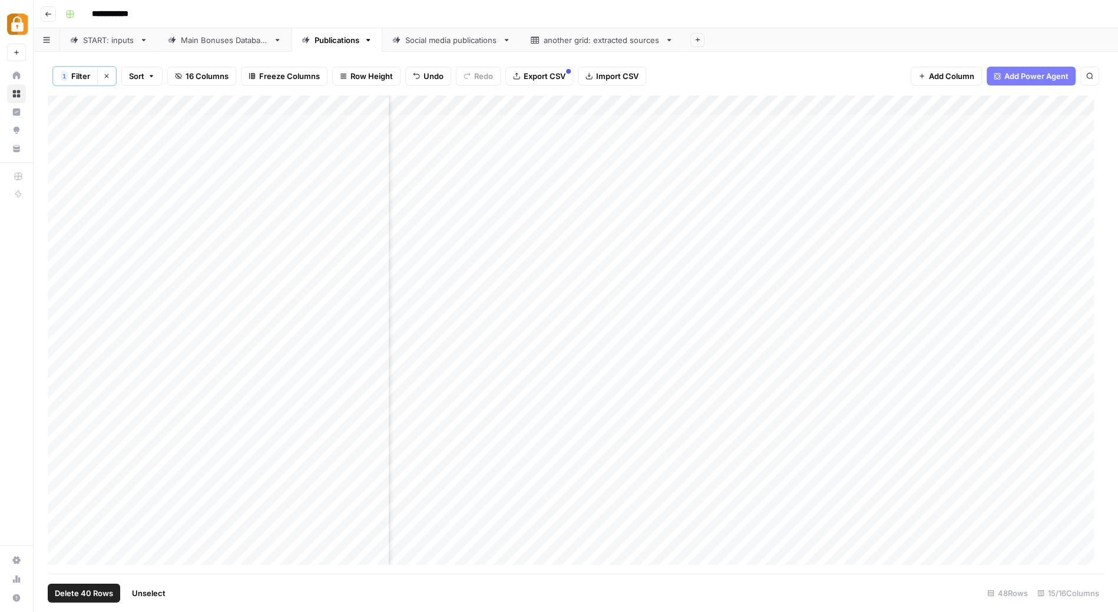
click at [64, 303] on div "Add Column" at bounding box center [576, 334] width 1056 height 479
click at [62, 322] on div "Add Column" at bounding box center [576, 334] width 1056 height 479
click at [62, 343] on div "Add Column" at bounding box center [576, 334] width 1056 height 479
click at [62, 182] on div "Add Column" at bounding box center [576, 334] width 1056 height 479
click at [62, 204] on div "Add Column" at bounding box center [576, 334] width 1056 height 479
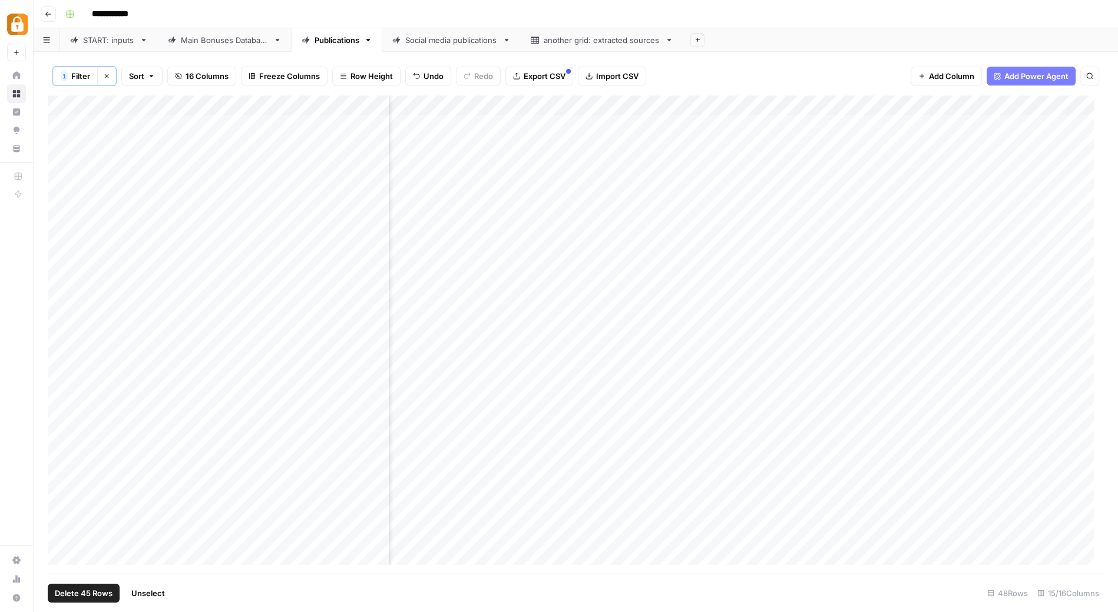
click at [62, 224] on div "Add Column" at bounding box center [576, 334] width 1056 height 479
click at [63, 382] on div "Add Column" at bounding box center [576, 334] width 1056 height 479
click at [61, 369] on div "Add Column" at bounding box center [576, 334] width 1056 height 479
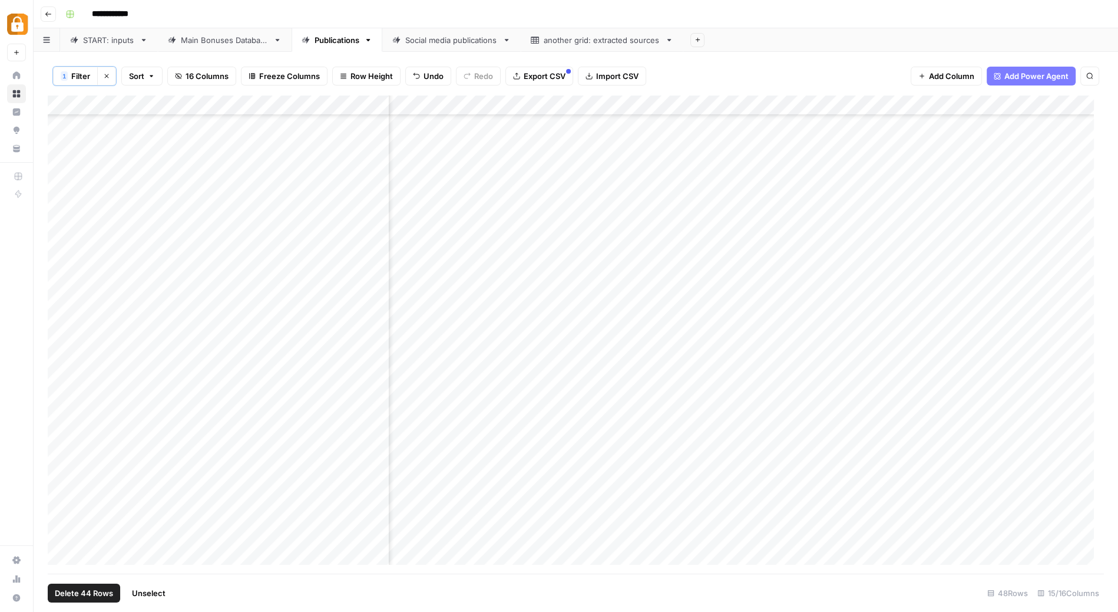
click at [59, 393] on div "Add Column" at bounding box center [576, 334] width 1056 height 479
click at [65, 334] on div "Add Column" at bounding box center [576, 334] width 1056 height 479
click at [63, 533] on div "Add Column" at bounding box center [576, 334] width 1056 height 479
click at [62, 554] on div "Add Column" at bounding box center [576, 334] width 1056 height 479
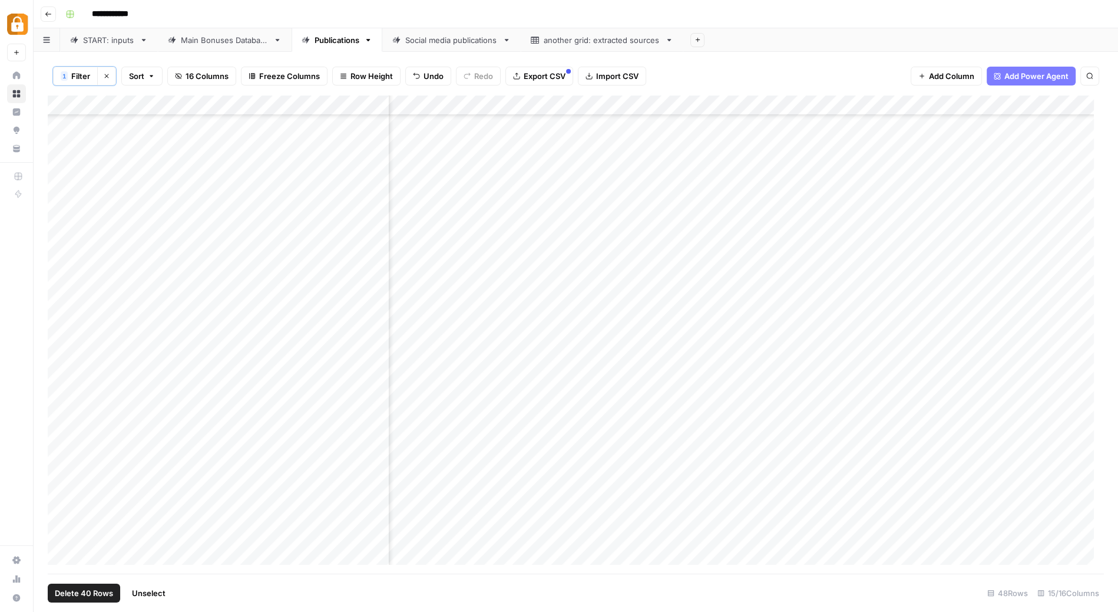
click at [91, 589] on span "Delete 40 Rows" at bounding box center [84, 593] width 58 height 12
click at [515, 134] on span "Delete" at bounding box center [516, 136] width 25 height 12
click at [755, 35] on div "Add Sheet" at bounding box center [900, 40] width 435 height 24
click at [108, 70] on button "Clear filters" at bounding box center [106, 76] width 19 height 19
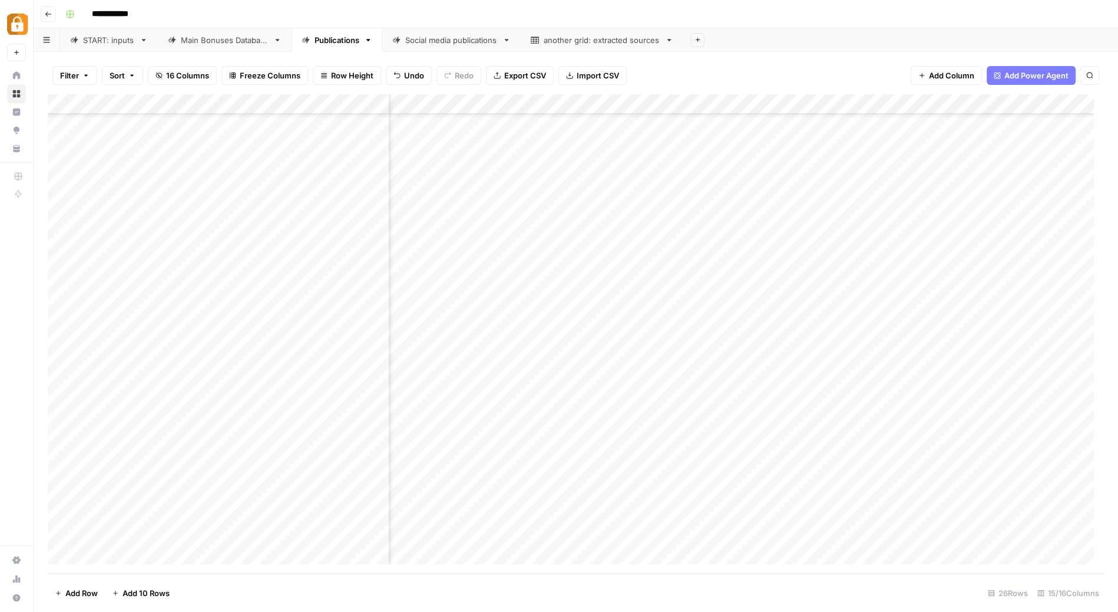
scroll to position [90, 0]
click at [245, 42] on div "Main Bonuses Database" at bounding box center [225, 40] width 88 height 12
click at [70, 76] on span "Filter" at bounding box center [69, 76] width 19 height 12
click at [140, 135] on button "Add Filter" at bounding box center [286, 133] width 439 height 15
click at [169, 133] on input "text" at bounding box center [139, 137] width 129 height 12
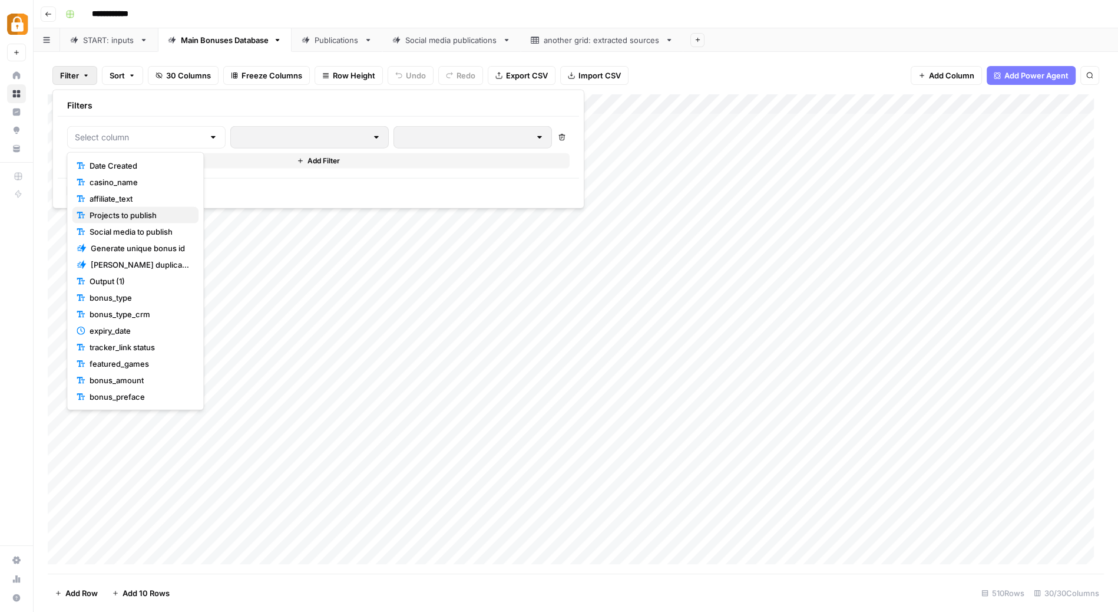
click at [152, 215] on span "Projects to publish" at bounding box center [140, 215] width 100 height 12
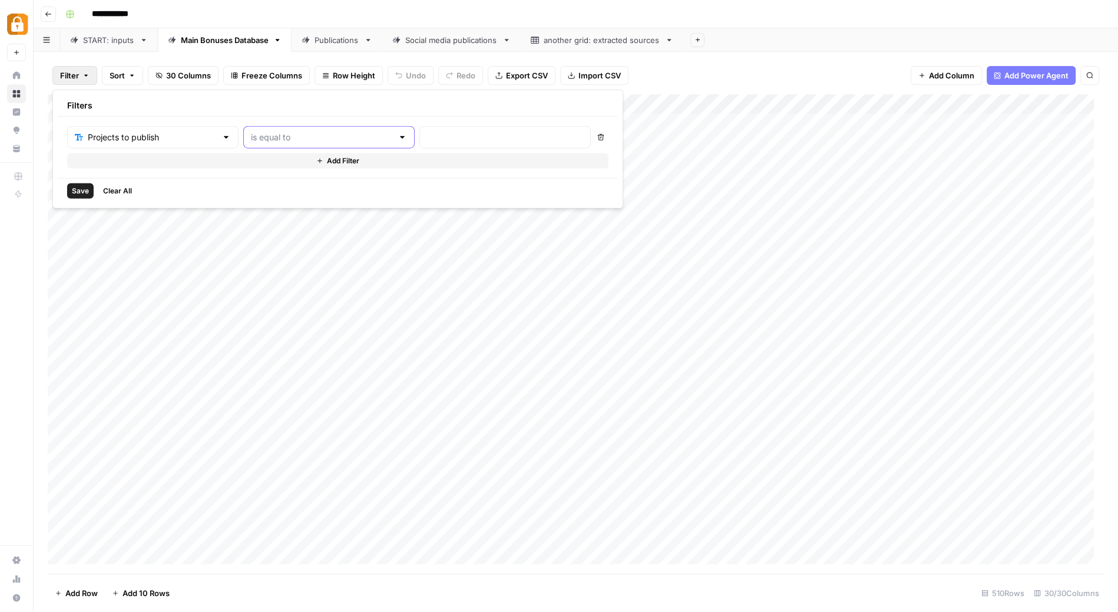
click at [262, 136] on input "text" at bounding box center [322, 137] width 142 height 12
click at [266, 156] on div "is not empty is empty contains not contains is equal to is not equal to" at bounding box center [277, 207] width 137 height 110
click at [269, 162] on span "is not empty" at bounding box center [275, 166] width 113 height 12
type input "is not empty"
click at [68, 190] on button "Save" at bounding box center [80, 190] width 27 height 15
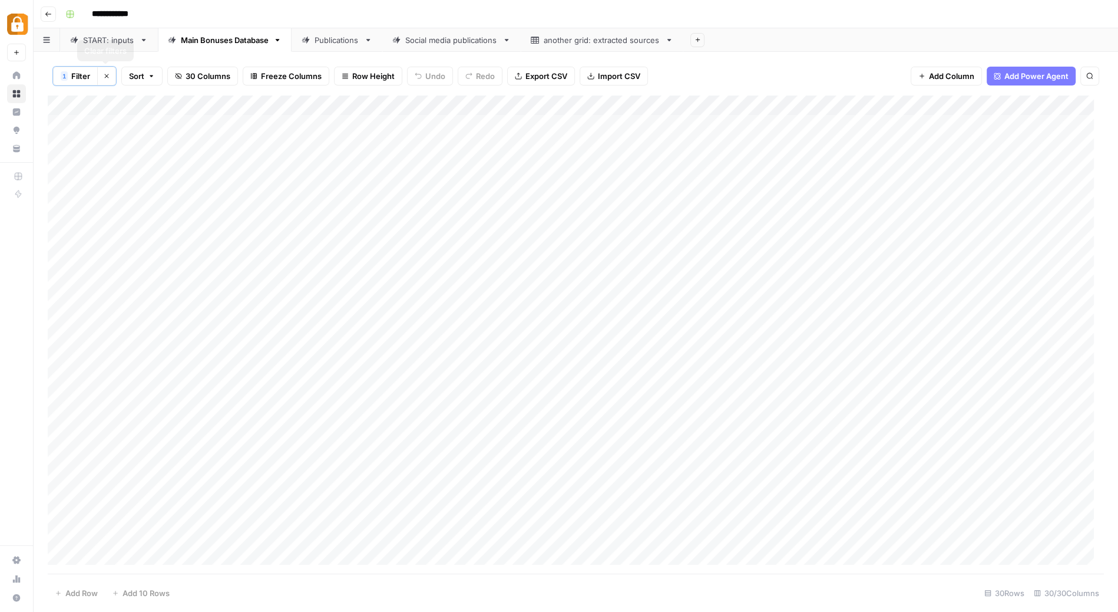
click at [77, 79] on span "Filter" at bounding box center [80, 76] width 19 height 12
click at [283, 137] on input "text" at bounding box center [322, 137] width 142 height 12
click at [266, 179] on span "is empty" at bounding box center [276, 182] width 113 height 12
type input "is empty"
click at [81, 189] on span "Save" at bounding box center [80, 191] width 17 height 11
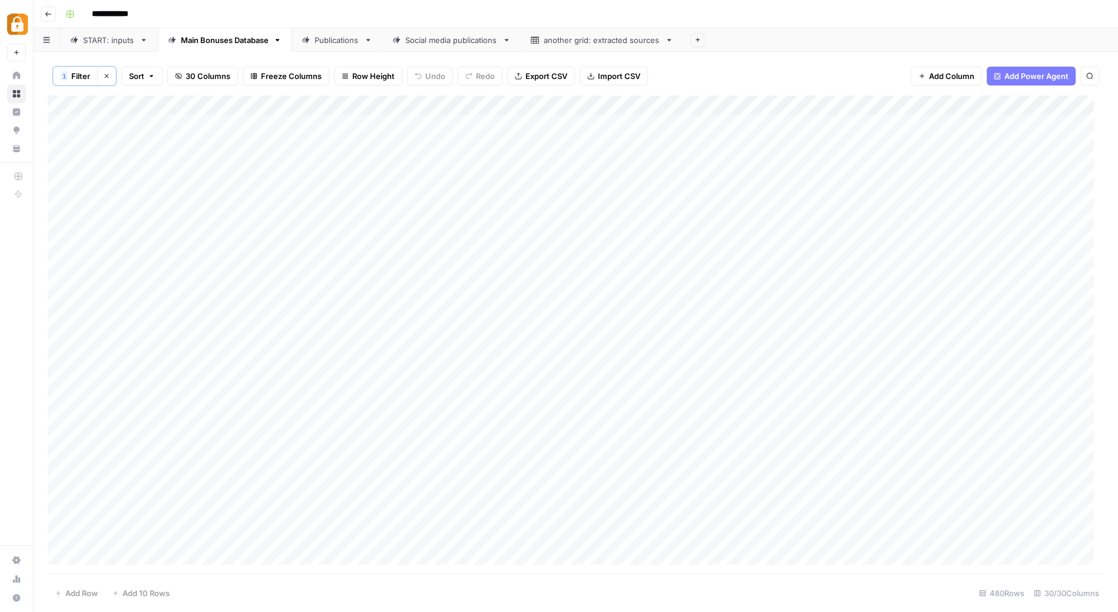
click at [70, 103] on div "Add Column" at bounding box center [576, 334] width 1056 height 479
click at [61, 163] on div "Add Column" at bounding box center [576, 334] width 1056 height 479
click at [62, 249] on div "Add Column" at bounding box center [576, 334] width 1056 height 479
click at [62, 269] on div "Add Column" at bounding box center [576, 334] width 1056 height 479
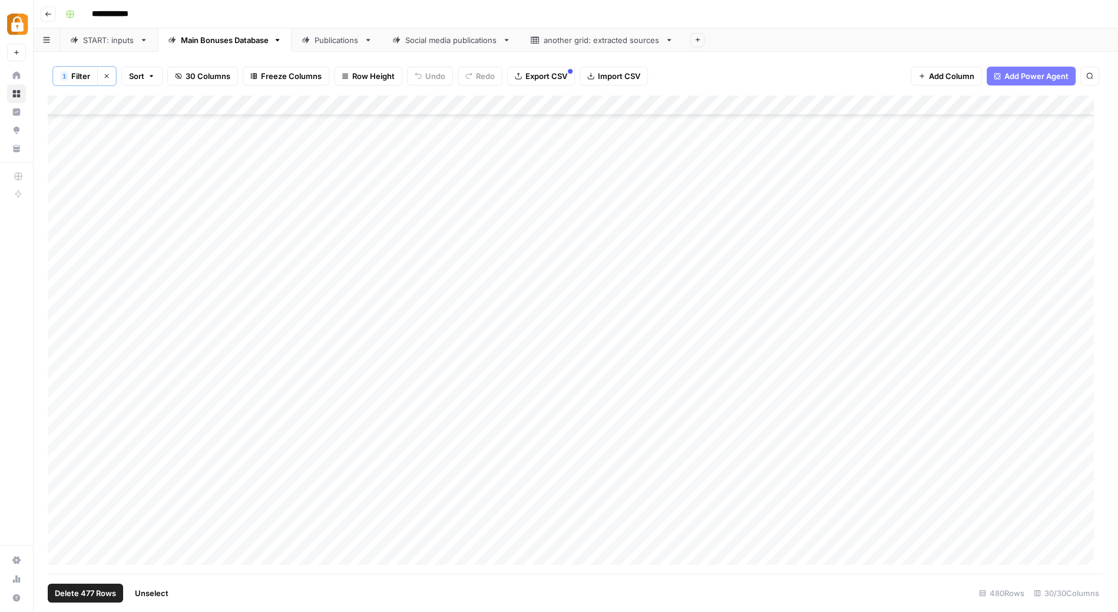
click at [62, 409] on div "Add Column" at bounding box center [576, 334] width 1056 height 479
click at [65, 531] on div "Add Column" at bounding box center [576, 334] width 1056 height 479
click at [62, 554] on div "Add Column" at bounding box center [576, 334] width 1056 height 479
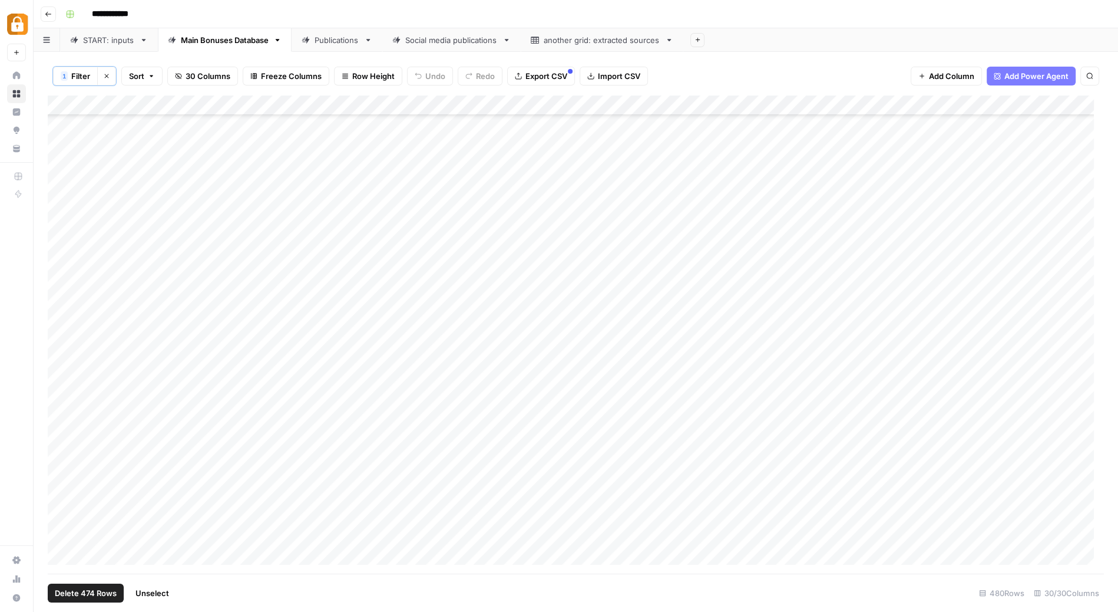
click at [127, 39] on div "START: inputs" at bounding box center [109, 40] width 52 height 12
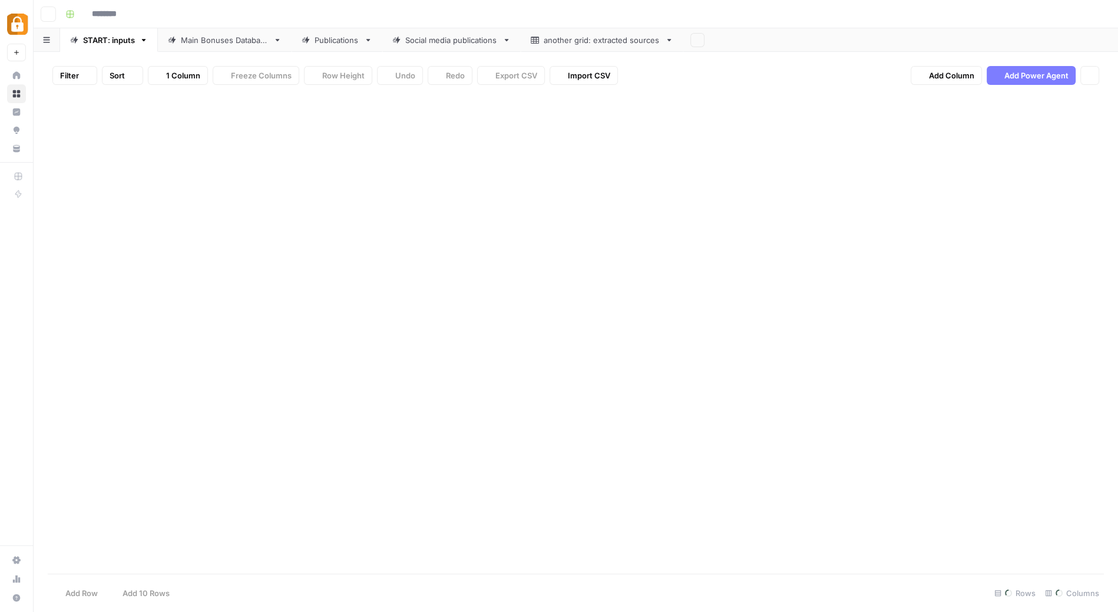
type input "**********"
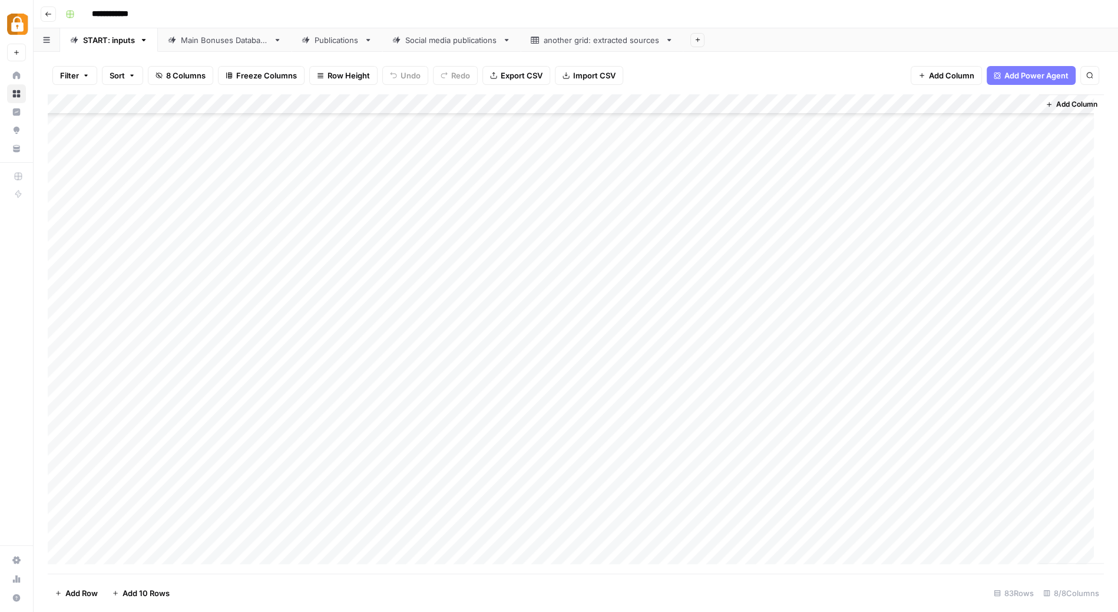
scroll to position [1045, 0]
click at [74, 72] on span "Filter" at bounding box center [69, 76] width 19 height 12
click at [140, 129] on button "Add Filter" at bounding box center [286, 133] width 439 height 15
click at [146, 140] on input "text" at bounding box center [139, 137] width 129 height 12
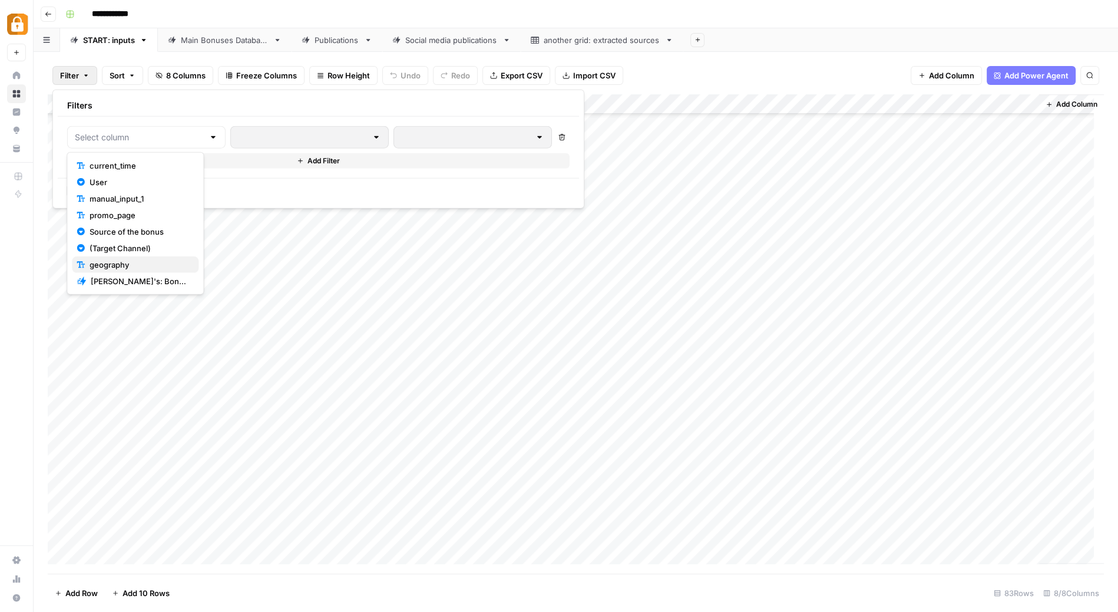
click at [123, 263] on span "geography" at bounding box center [140, 265] width 100 height 12
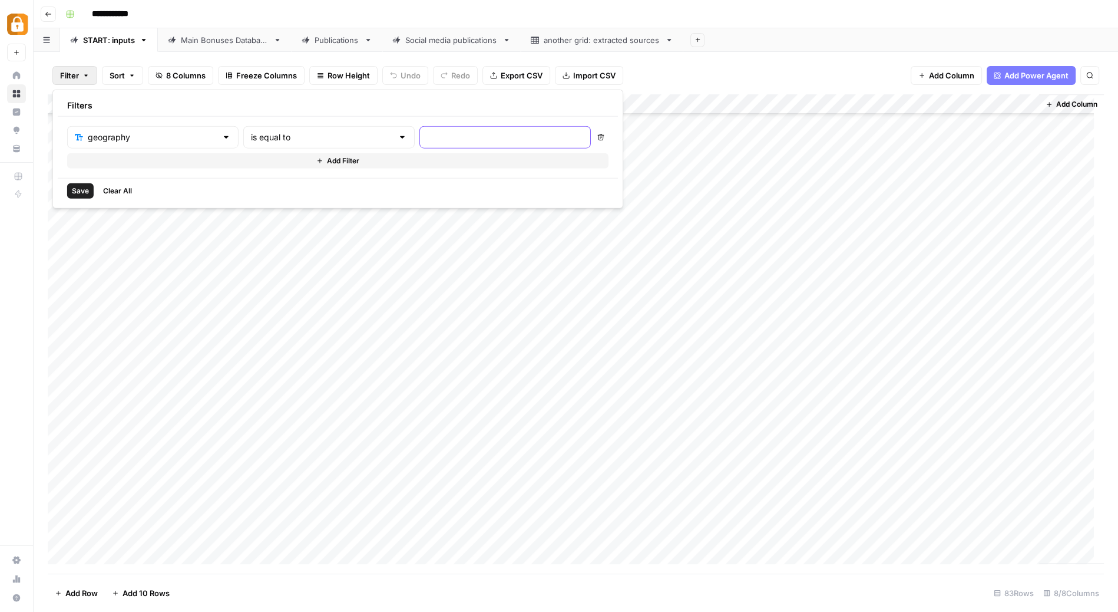
click at [427, 138] on input "text" at bounding box center [505, 137] width 156 height 12
click at [285, 137] on input "is equal to" at bounding box center [322, 137] width 142 height 12
click at [268, 194] on span "contains" at bounding box center [275, 199] width 113 height 12
type input "contains"
click at [427, 136] on input "text" at bounding box center [505, 137] width 156 height 12
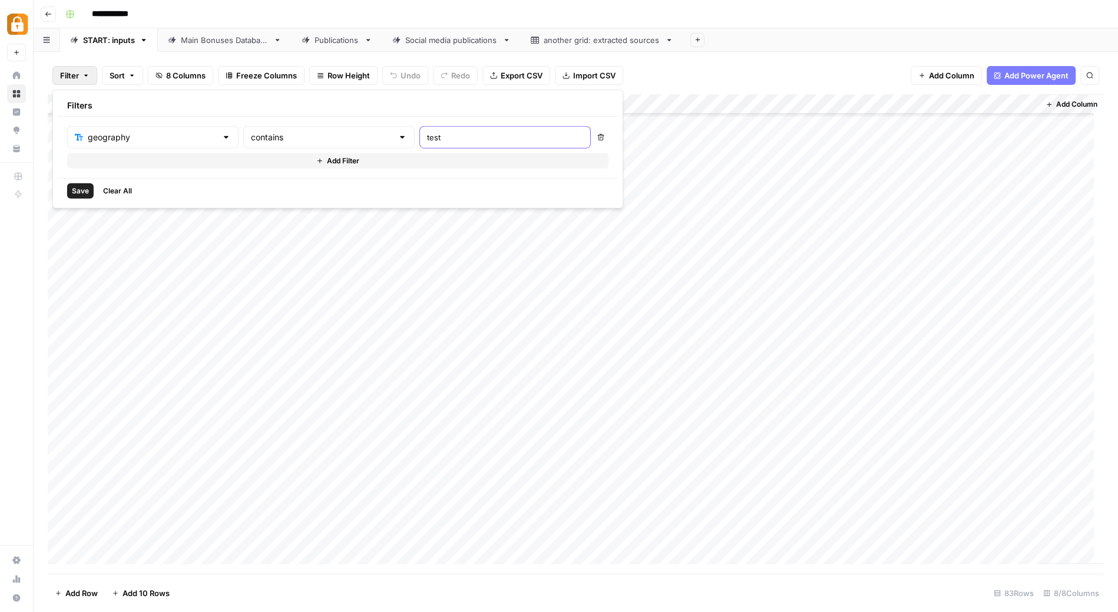
type input "test"
click at [85, 187] on span "Save" at bounding box center [80, 191] width 17 height 11
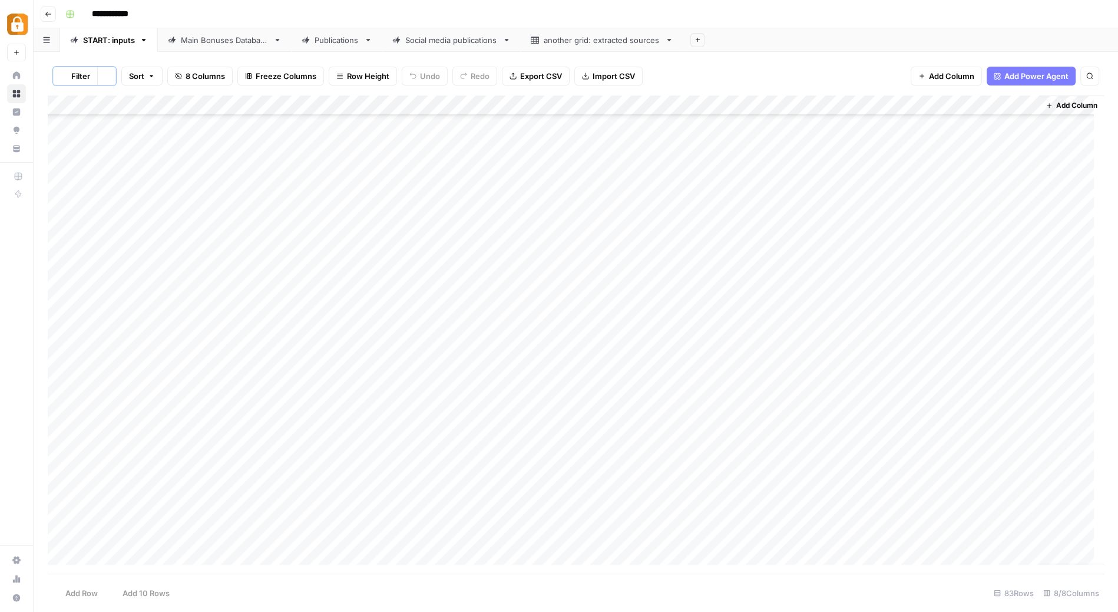
scroll to position [0, 0]
click at [70, 104] on div "Add Column" at bounding box center [576, 194] width 1056 height 199
click at [87, 593] on span "Delete 8 Rows" at bounding box center [81, 593] width 52 height 12
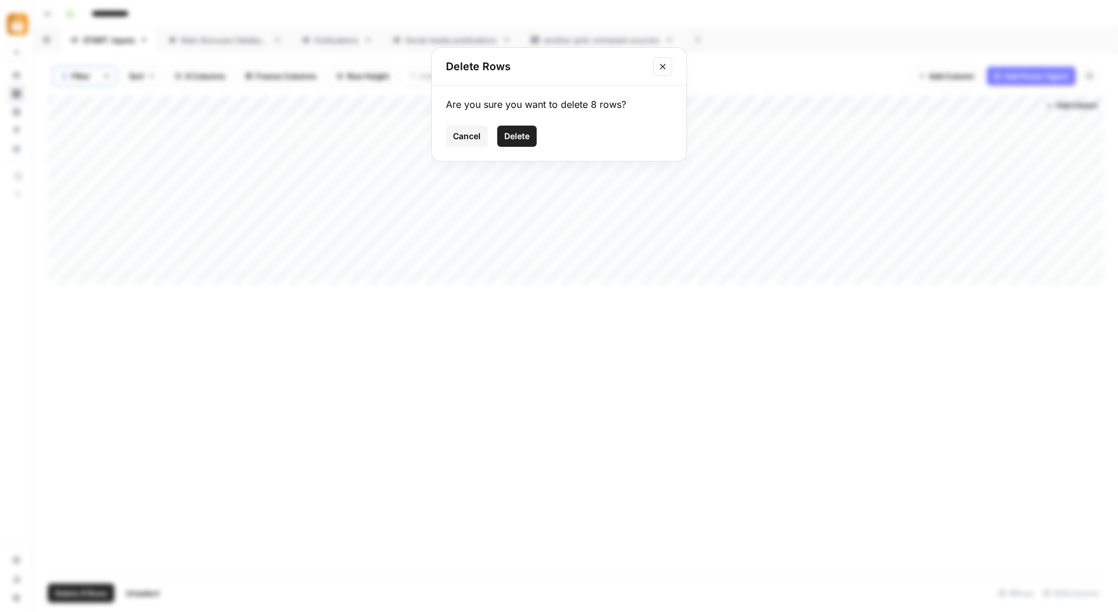
click at [518, 133] on span "Delete" at bounding box center [516, 136] width 25 height 12
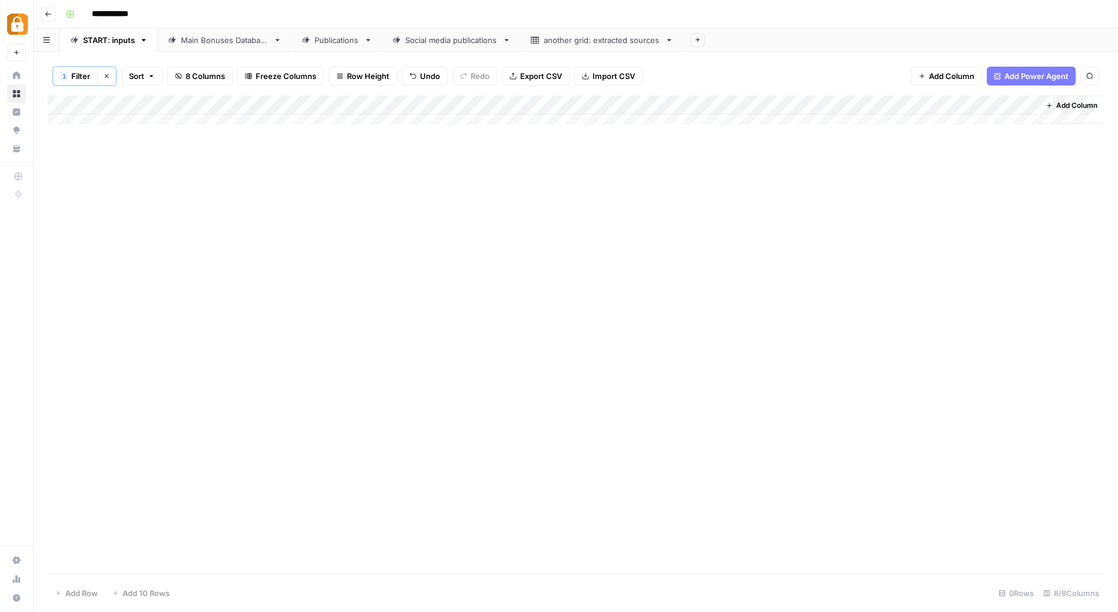
click at [108, 80] on button "Clear filters" at bounding box center [106, 76] width 19 height 19
click at [396, 122] on div "Add Column" at bounding box center [576, 333] width 1056 height 479
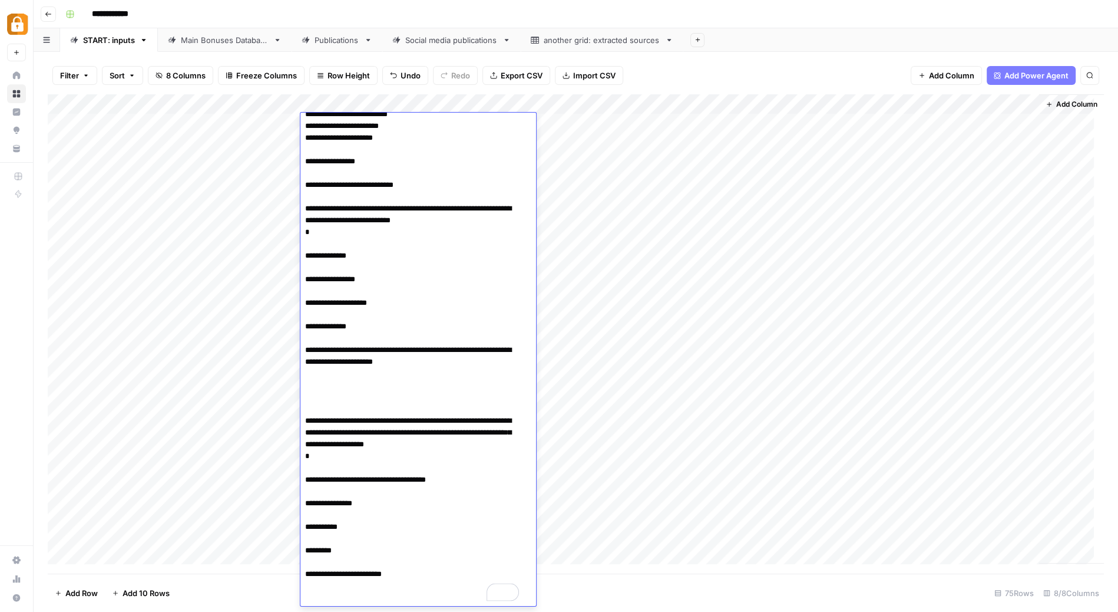
click at [643, 142] on div "Add Column" at bounding box center [576, 333] width 1056 height 479
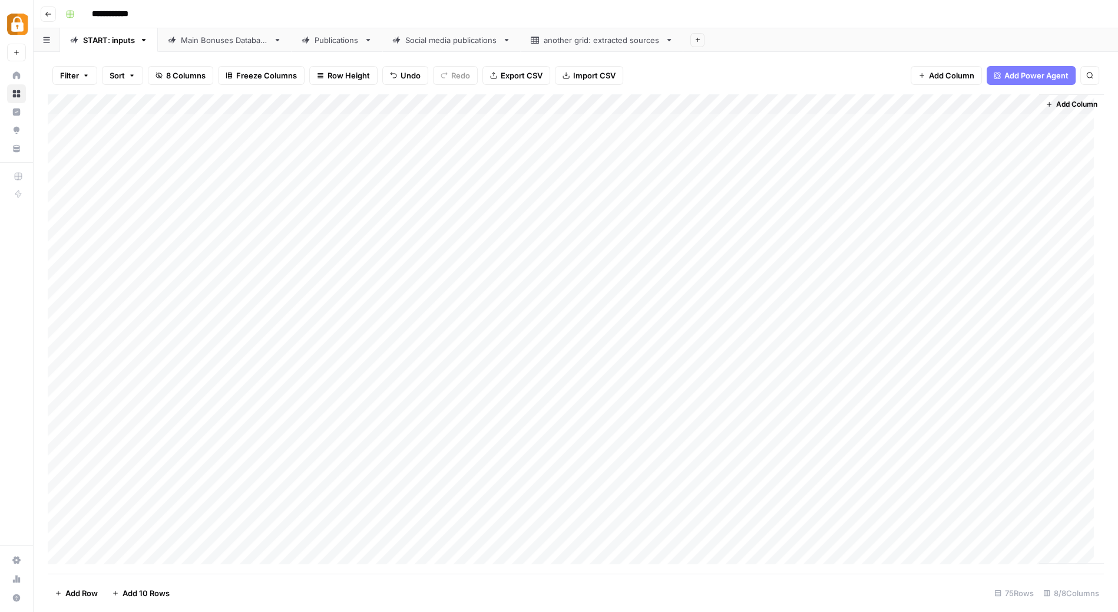
click at [379, 143] on div "Add Column" at bounding box center [576, 333] width 1056 height 479
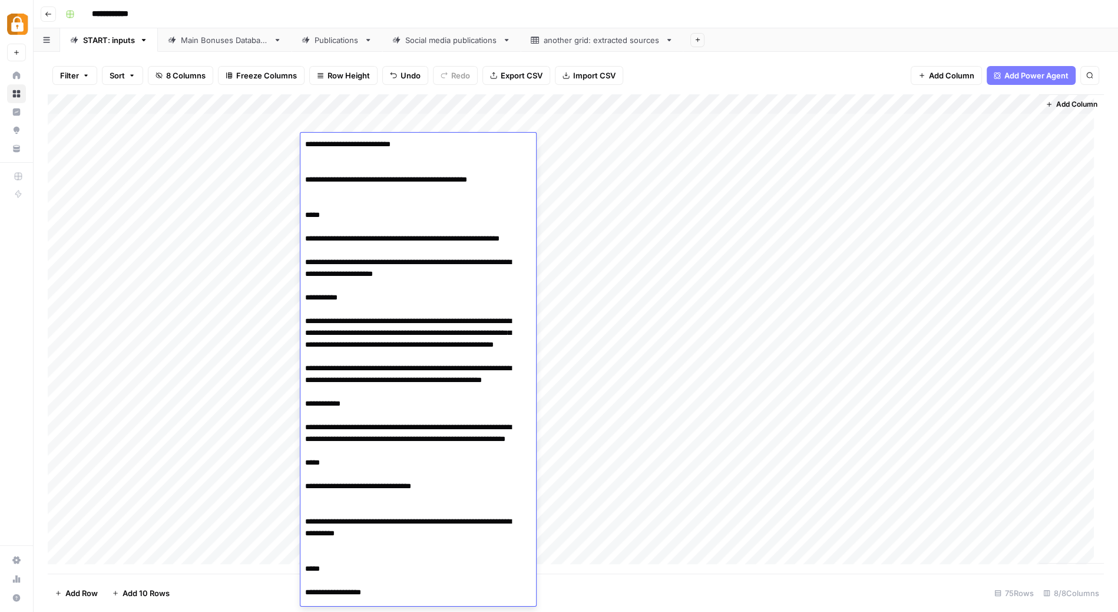
scroll to position [1055, 0]
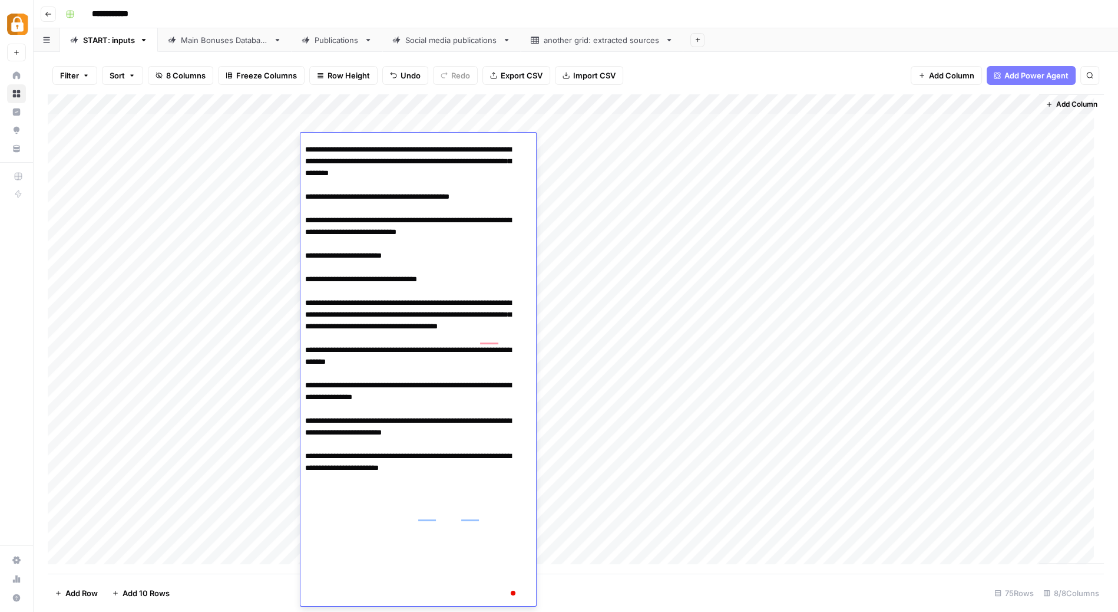
click at [568, 148] on div "Add Column" at bounding box center [576, 333] width 1056 height 479
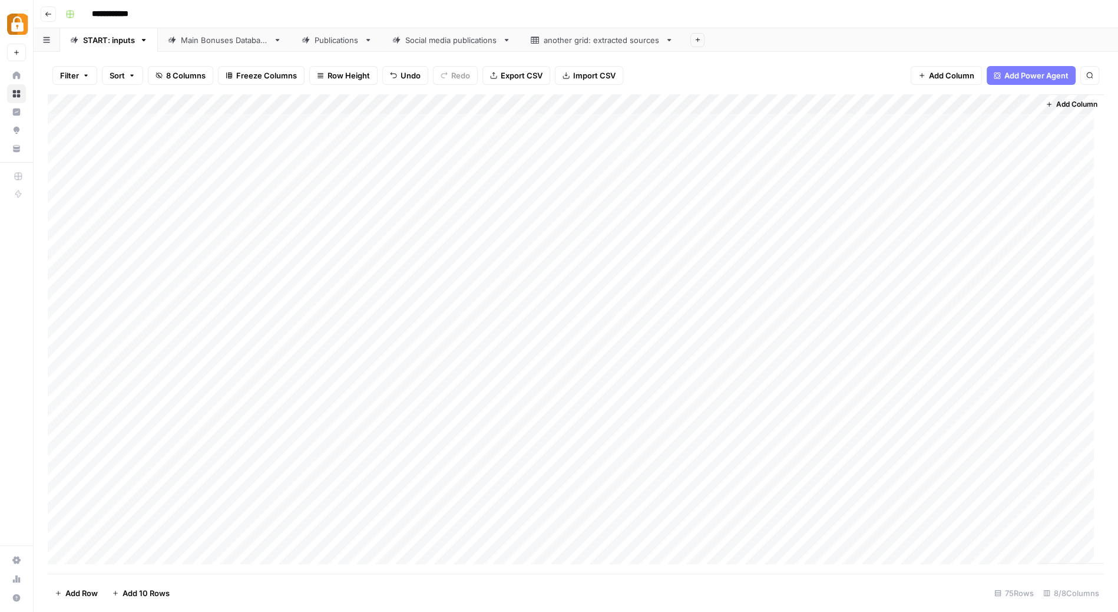
click at [568, 148] on div "Add Column" at bounding box center [576, 333] width 1056 height 479
click at [541, 210] on button "e-mail" at bounding box center [540, 210] width 32 height 14
click at [372, 162] on div "Add Column" at bounding box center [576, 333] width 1056 height 479
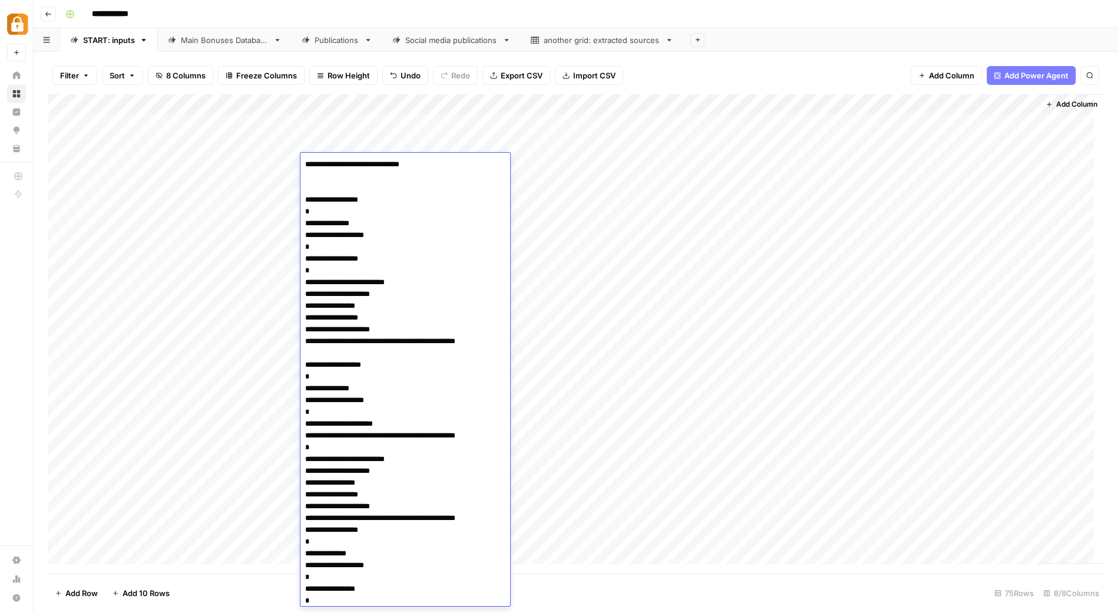
scroll to position [627, 0]
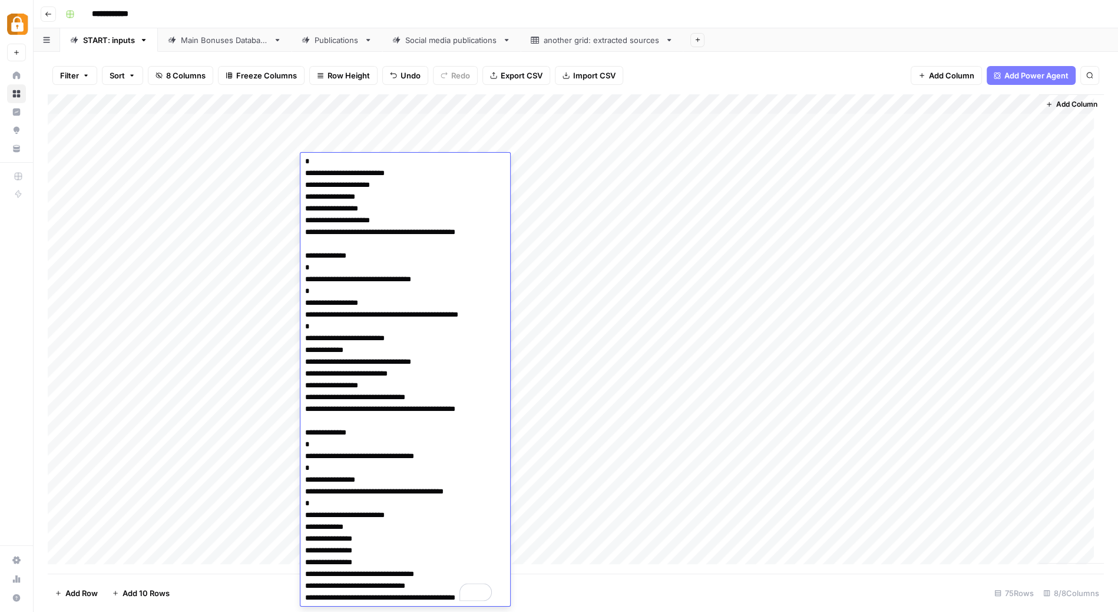
click at [548, 167] on div "Add Column" at bounding box center [576, 333] width 1056 height 479
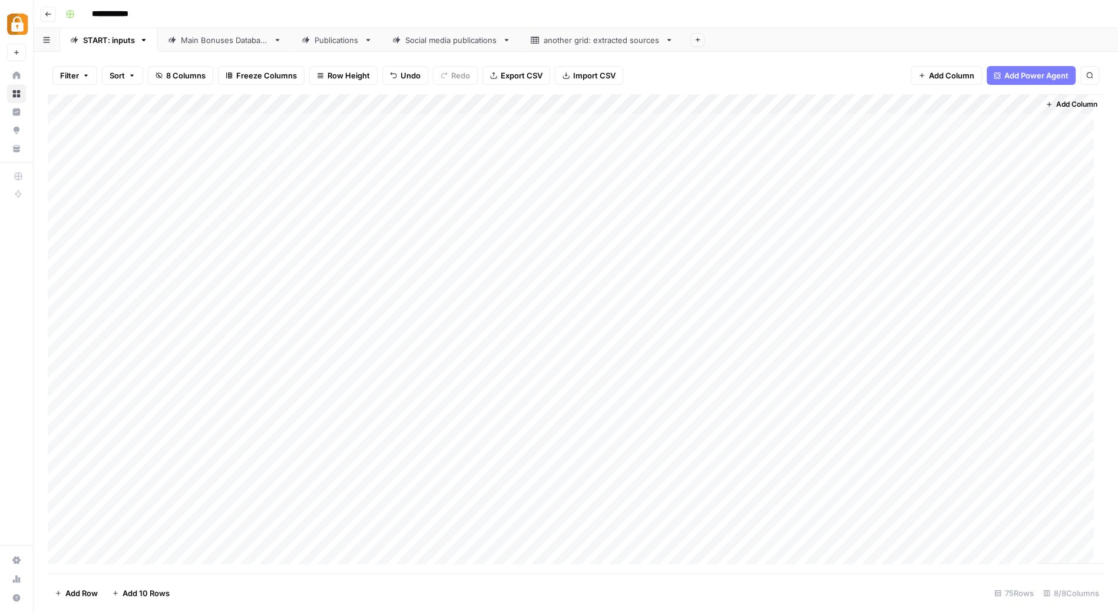
click at [548, 167] on div "Add Column" at bounding box center [576, 333] width 1056 height 479
click at [545, 229] on button "e-mail" at bounding box center [540, 230] width 32 height 14
click at [366, 178] on div "Add Column" at bounding box center [576, 333] width 1056 height 479
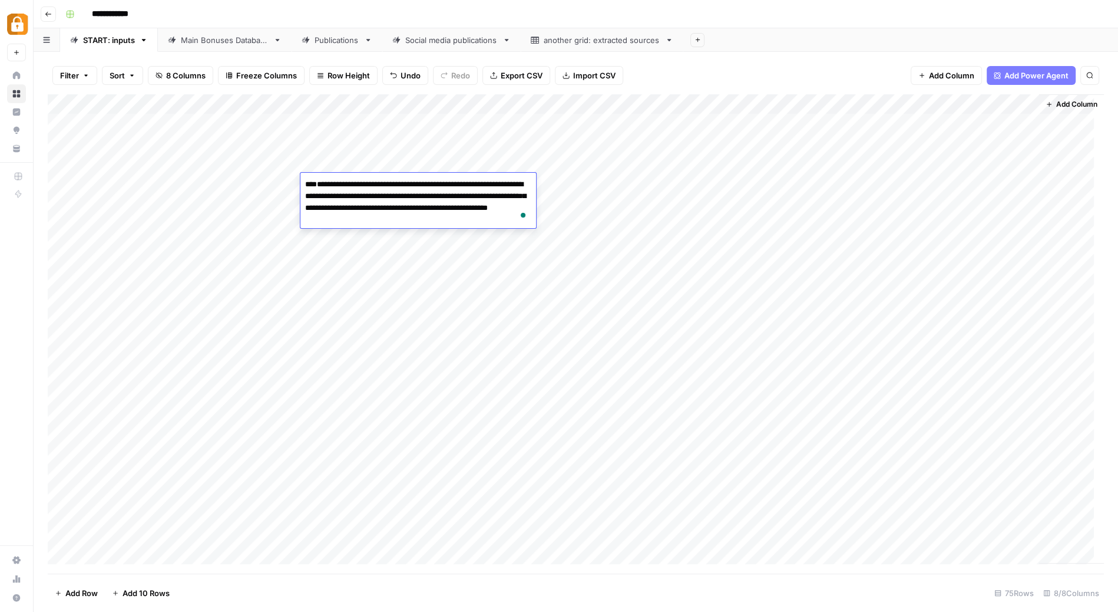
click at [563, 180] on div "Add Column" at bounding box center [576, 333] width 1056 height 479
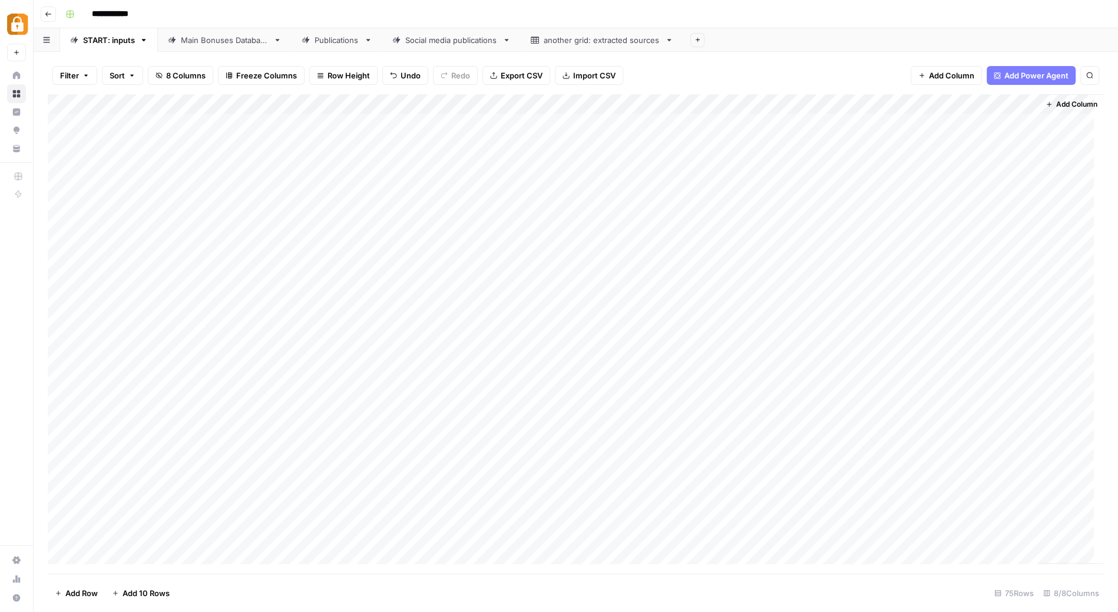
click at [563, 180] on div "Add Column" at bounding box center [576, 333] width 1056 height 479
click at [358, 201] on div "Add Column" at bounding box center [576, 333] width 1056 height 479
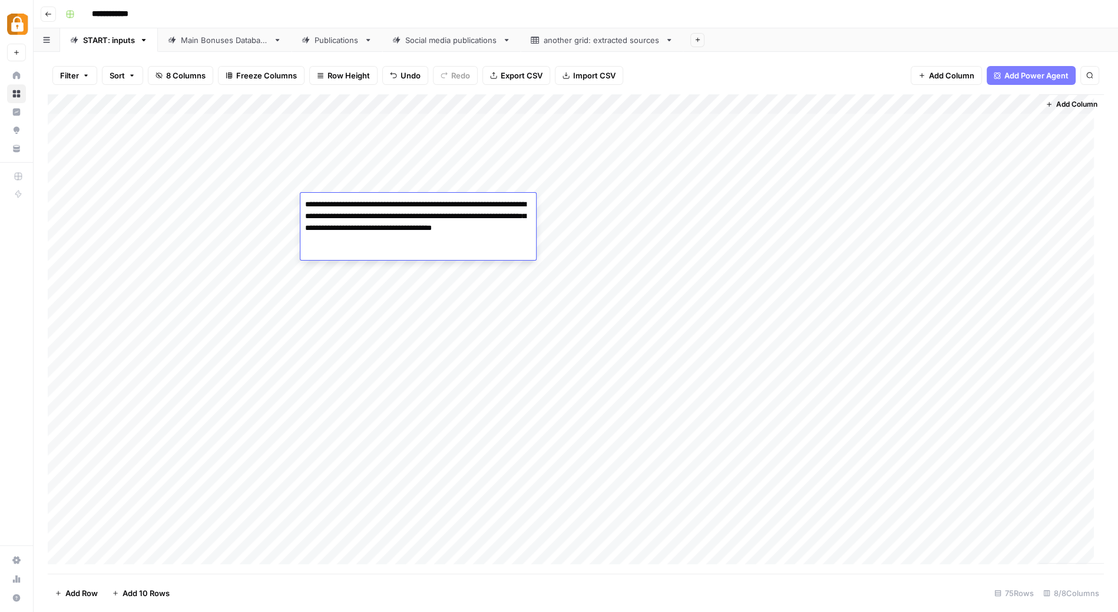
click at [358, 201] on textarea "**********" at bounding box center [418, 228] width 236 height 64
click at [573, 206] on div "Add Column" at bounding box center [576, 333] width 1056 height 479
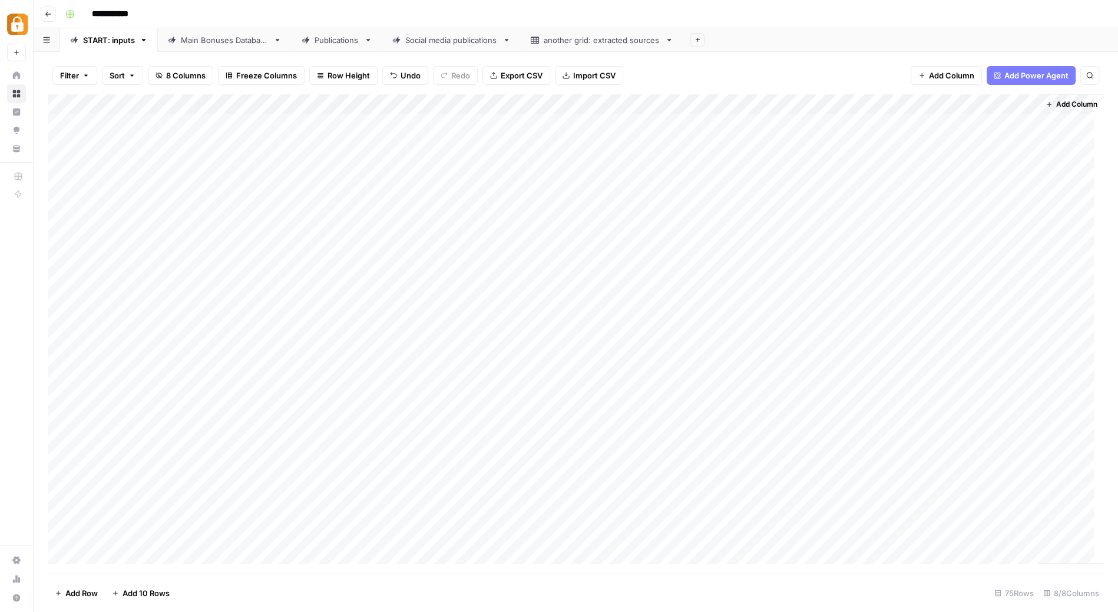
click at [388, 263] on div "Add Column" at bounding box center [576, 333] width 1056 height 479
click at [560, 265] on div "Add Column" at bounding box center [576, 333] width 1056 height 479
click at [367, 278] on div "Add Column" at bounding box center [576, 333] width 1056 height 479
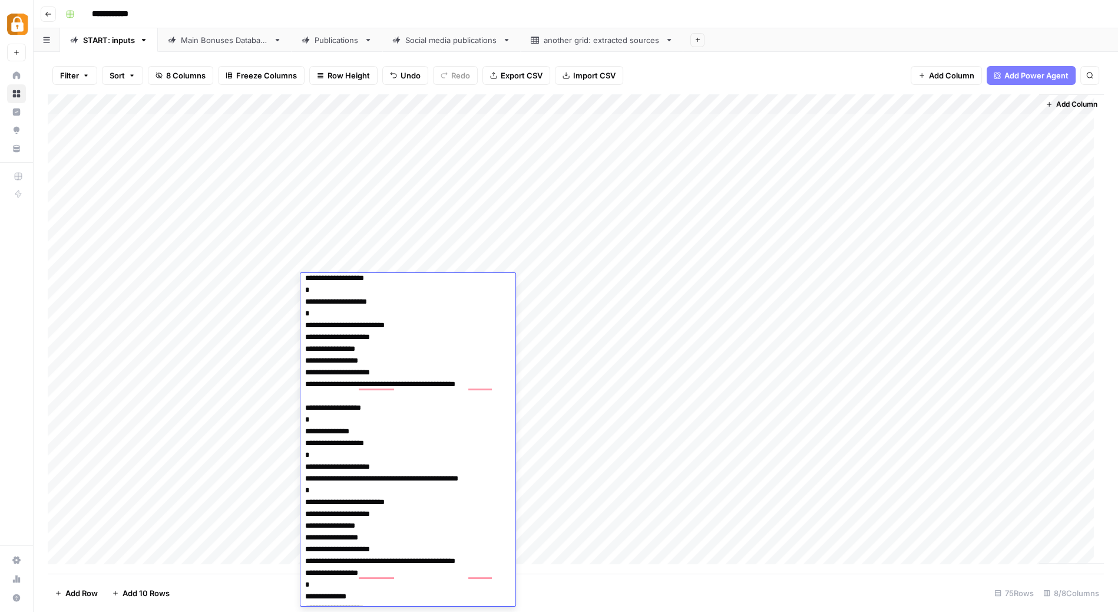
scroll to position [47, 0]
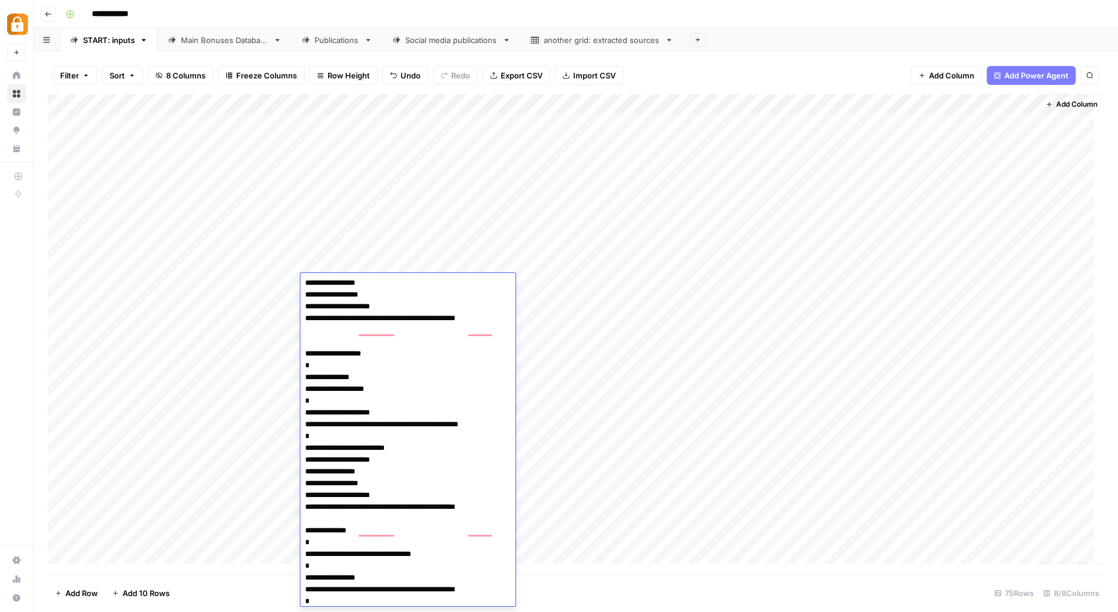
click at [544, 268] on div "Add Column" at bounding box center [576, 333] width 1056 height 479
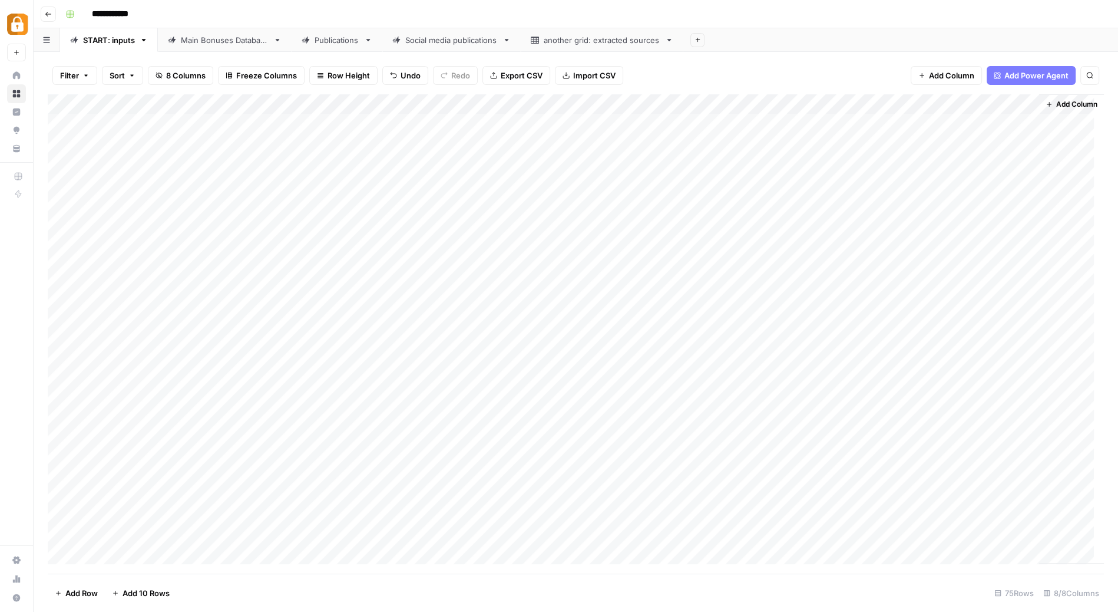
click at [544, 268] on div "Add Column" at bounding box center [576, 333] width 1056 height 479
click at [544, 268] on input "text" at bounding box center [571, 268] width 103 height 11
click at [538, 323] on button "e-mail" at bounding box center [540, 330] width 32 height 14
click at [378, 280] on div "Add Column" at bounding box center [576, 333] width 1056 height 479
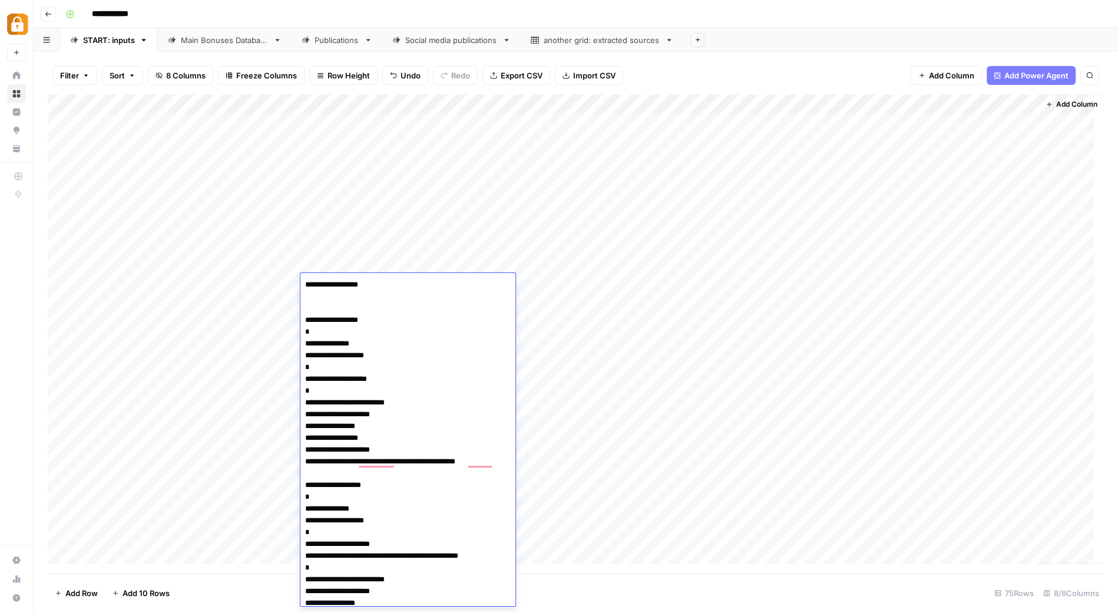
click at [561, 287] on div "Add Column" at bounding box center [576, 333] width 1056 height 479
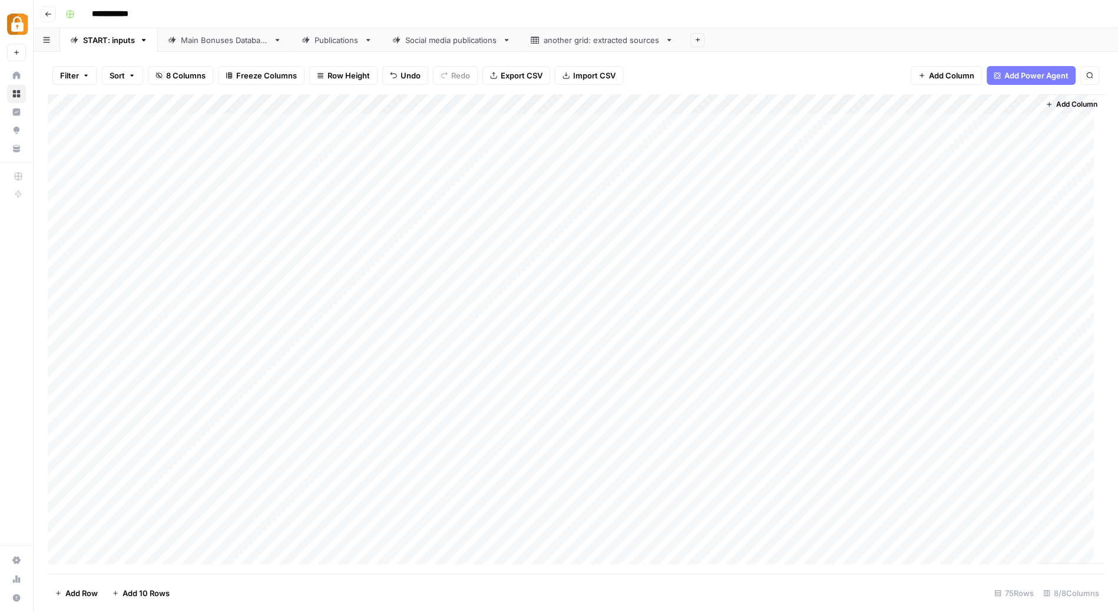
click at [561, 287] on div "Add Column" at bounding box center [576, 333] width 1056 height 479
click at [542, 350] on button "e-mail" at bounding box center [540, 350] width 32 height 14
click at [369, 300] on div "Add Column" at bounding box center [576, 333] width 1056 height 479
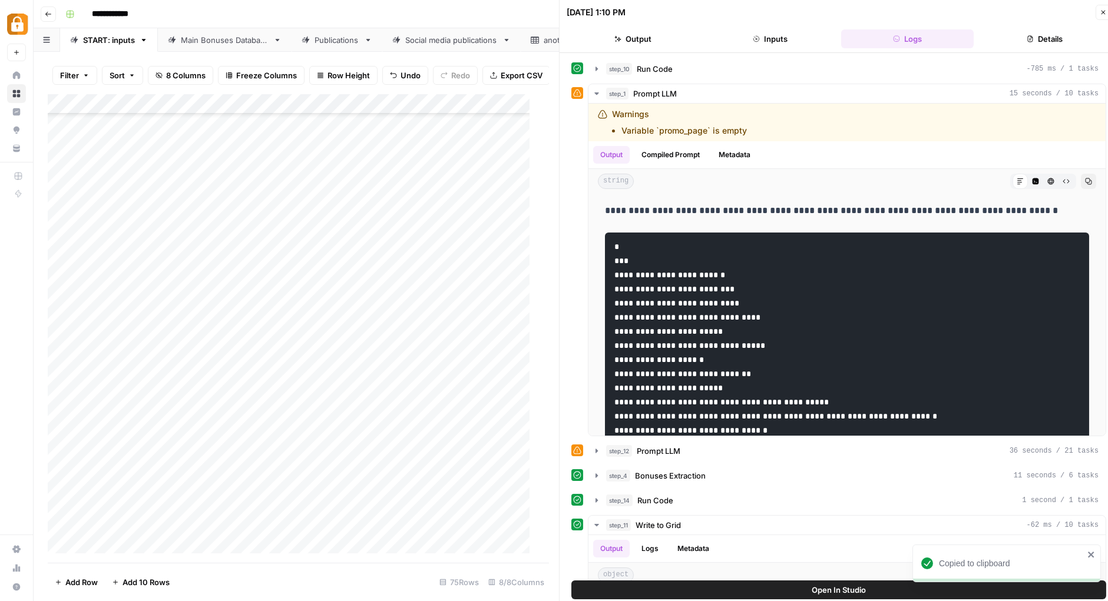
scroll to position [2670, 0]
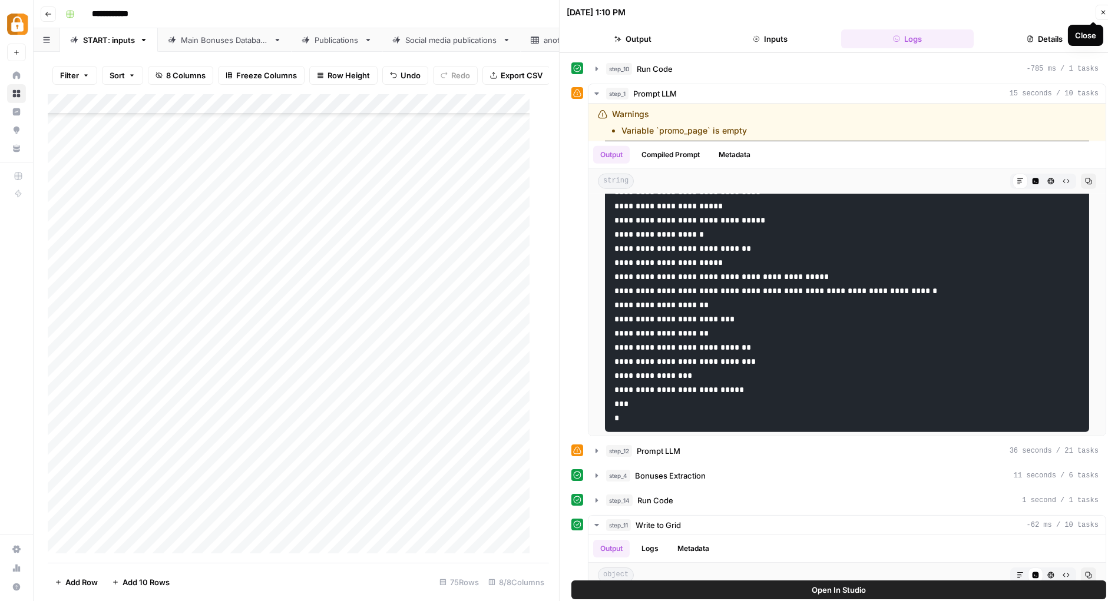
click at [1108, 14] on button "Close" at bounding box center [1103, 12] width 15 height 15
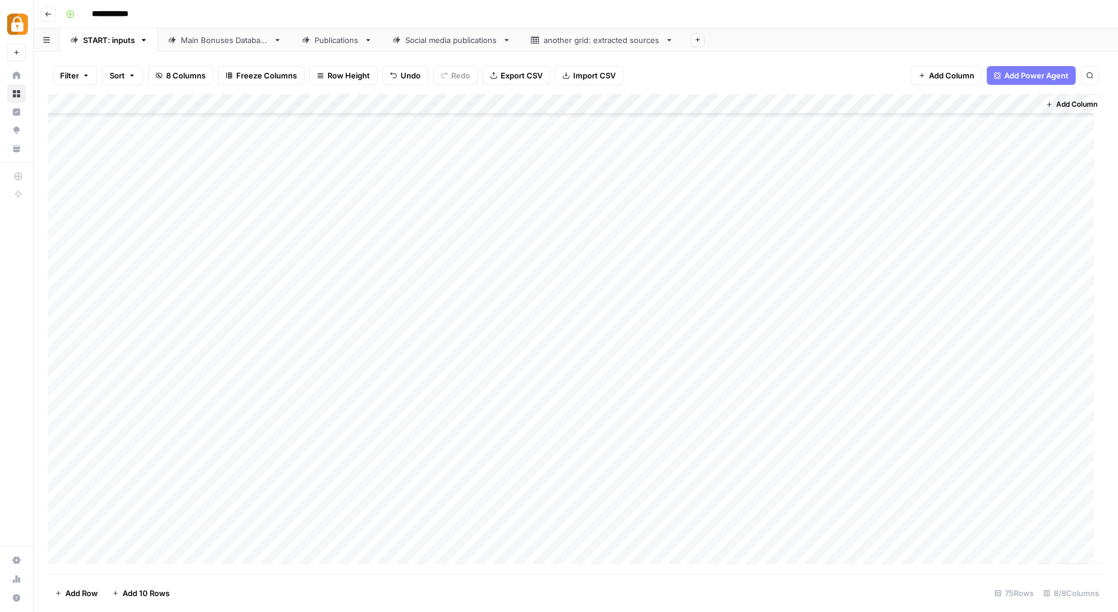
click at [371, 320] on div "Add Column" at bounding box center [576, 333] width 1056 height 479
click at [371, 320] on textarea at bounding box center [394, 327] width 189 height 16
type textarea "**********"
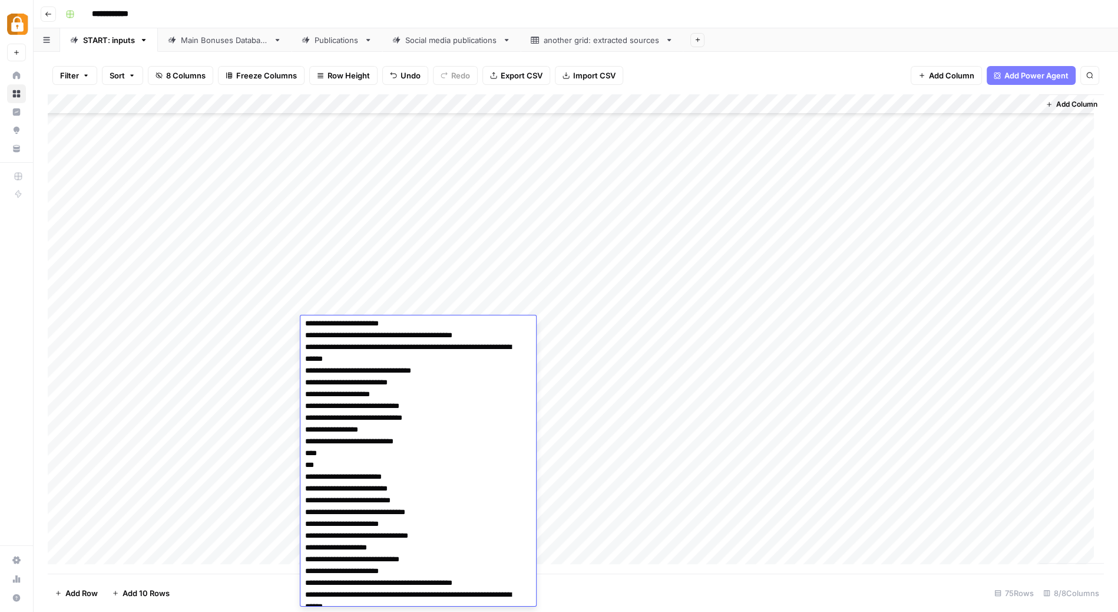
scroll to position [0, 0]
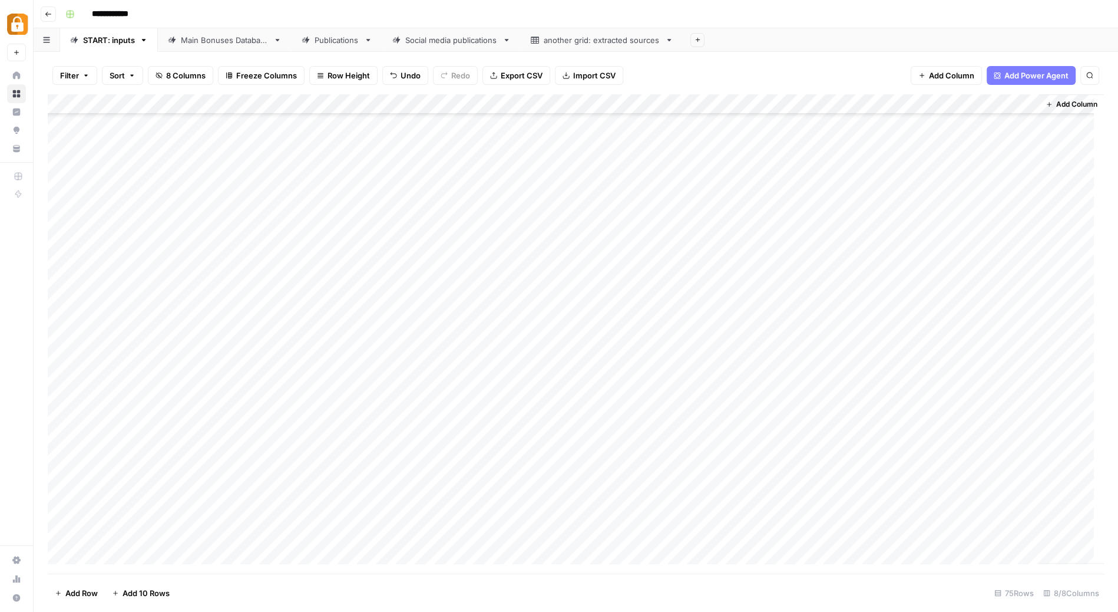
click at [590, 331] on div "Add Column" at bounding box center [576, 333] width 1056 height 479
click at [62, 326] on div "Add Column" at bounding box center [576, 333] width 1056 height 479
click at [75, 591] on span "Delete 1 Row" at bounding box center [78, 593] width 47 height 12
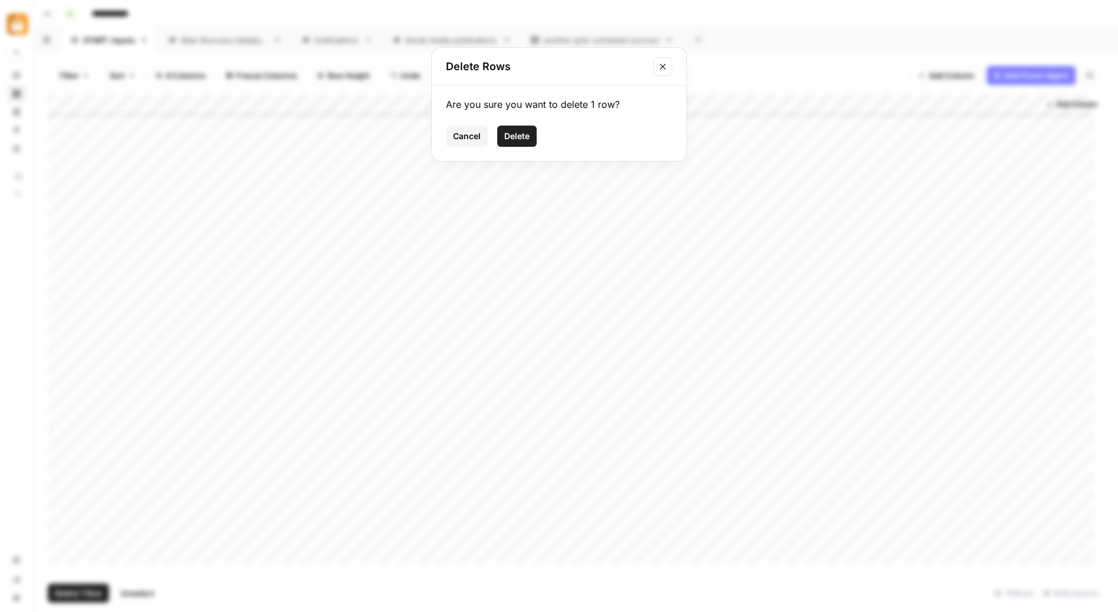
click at [513, 134] on span "Delete" at bounding box center [516, 136] width 25 height 12
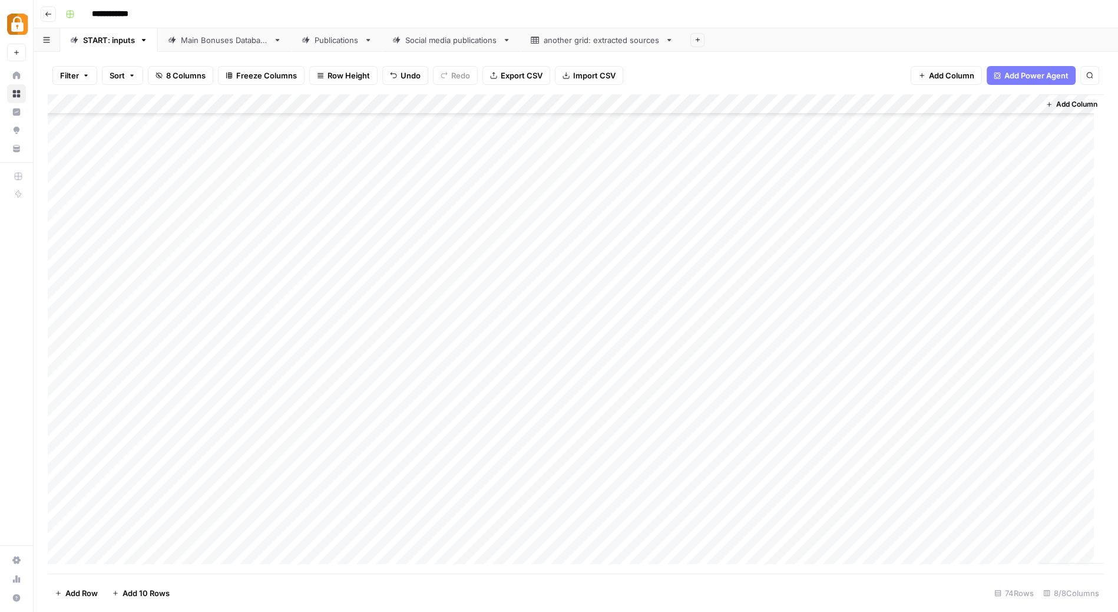
click at [533, 320] on div "Add Column" at bounding box center [576, 333] width 1056 height 479
click at [557, 318] on div "Add Column" at bounding box center [576, 333] width 1056 height 479
click at [551, 392] on button "e-mail" at bounding box center [540, 393] width 32 height 14
click at [391, 364] on div "Add Column" at bounding box center [576, 333] width 1056 height 479
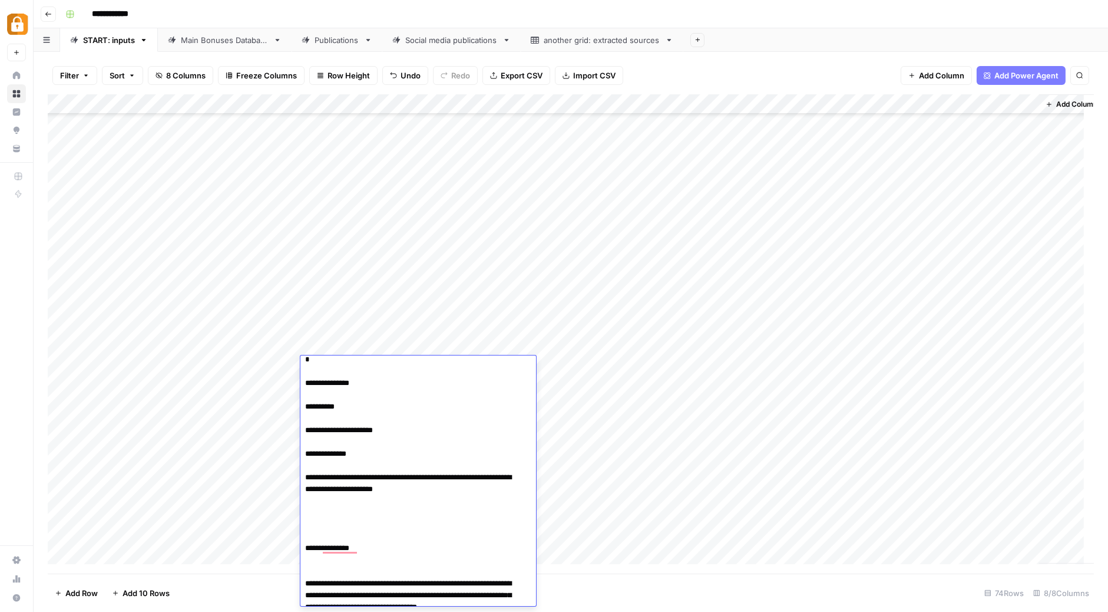
scroll to position [259, 0]
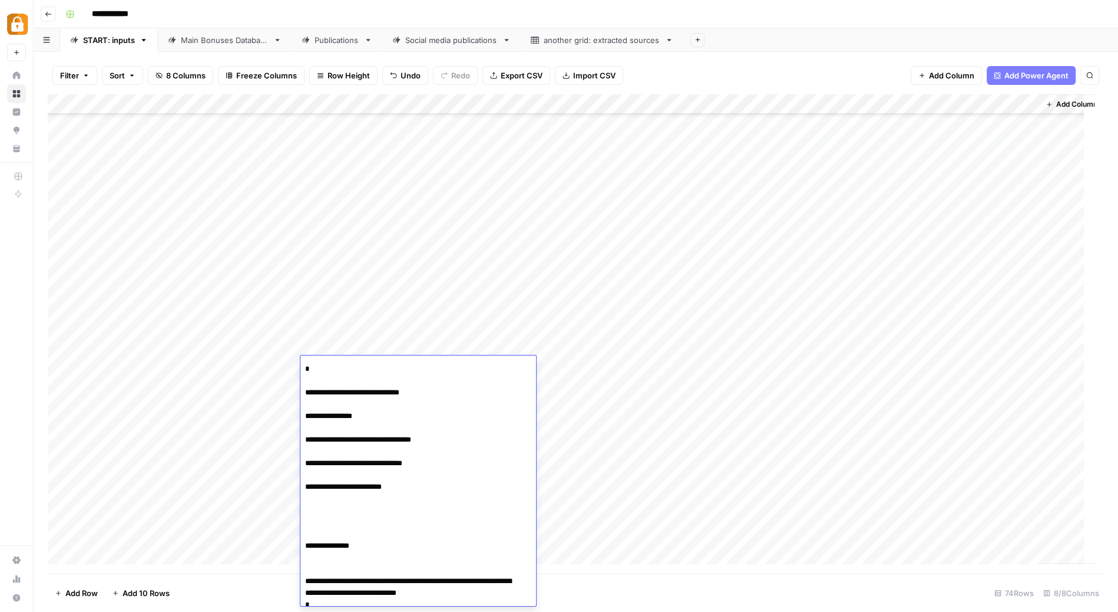
click at [547, 369] on div "Add Column" at bounding box center [571, 333] width 1046 height 479
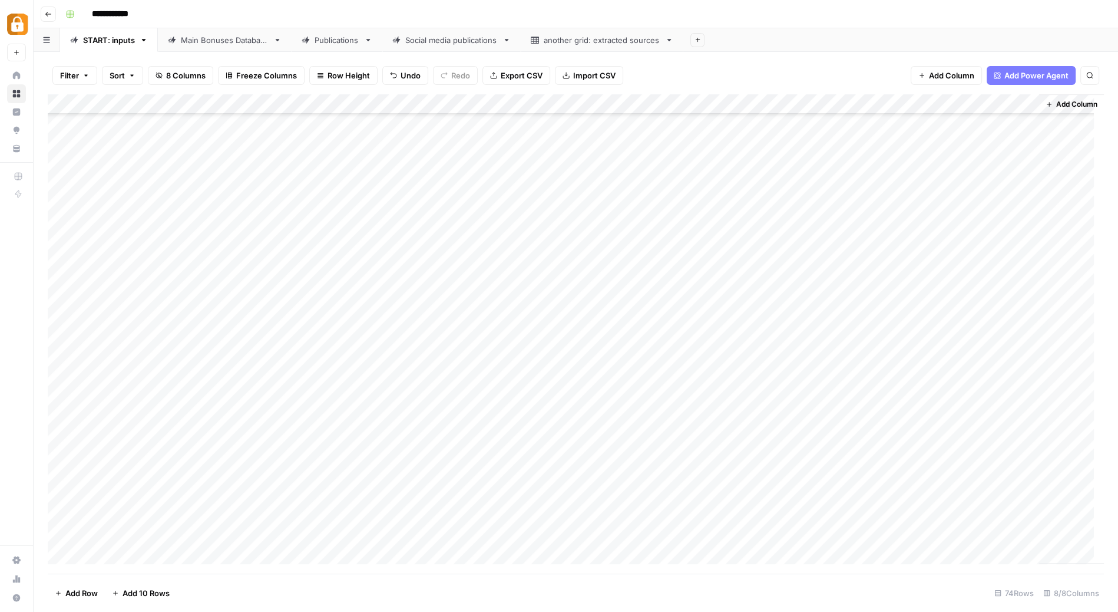
click at [547, 366] on div "Add Column" at bounding box center [576, 333] width 1056 height 479
click at [556, 432] on button "e-mail" at bounding box center [540, 433] width 32 height 14
click at [540, 385] on div "Add Column" at bounding box center [576, 333] width 1056 height 479
click at [556, 388] on div "Add Column" at bounding box center [576, 333] width 1056 height 479
click at [561, 457] on div "e-mail" at bounding box center [572, 454] width 118 height 21
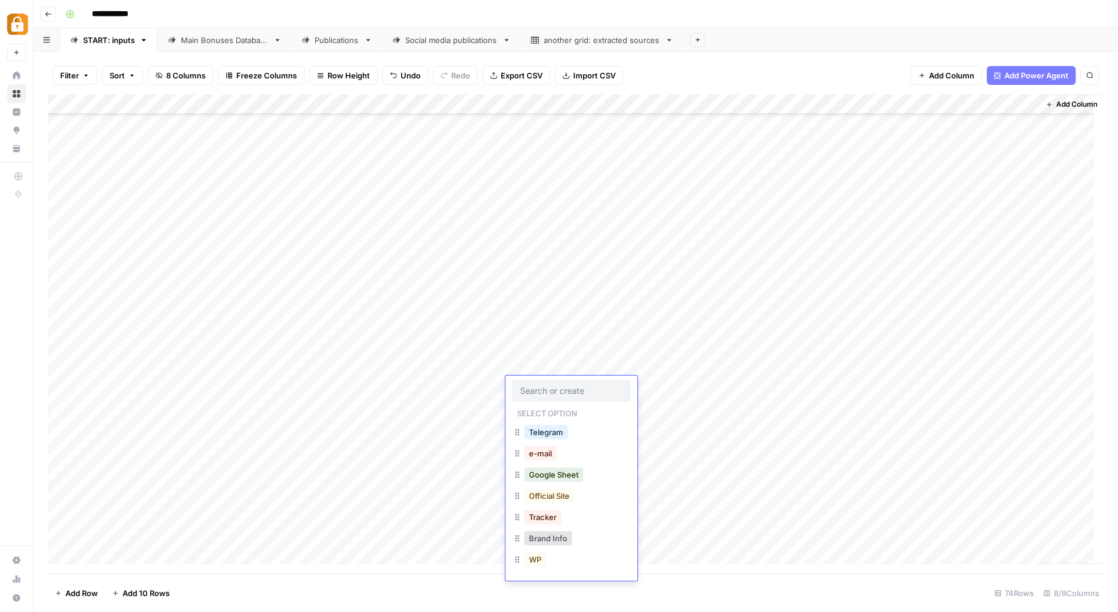
click at [560, 452] on div "e-mail" at bounding box center [572, 454] width 118 height 21
click at [544, 446] on button "e-mail" at bounding box center [540, 453] width 32 height 14
click at [477, 399] on div "Add Column" at bounding box center [576, 333] width 1056 height 479
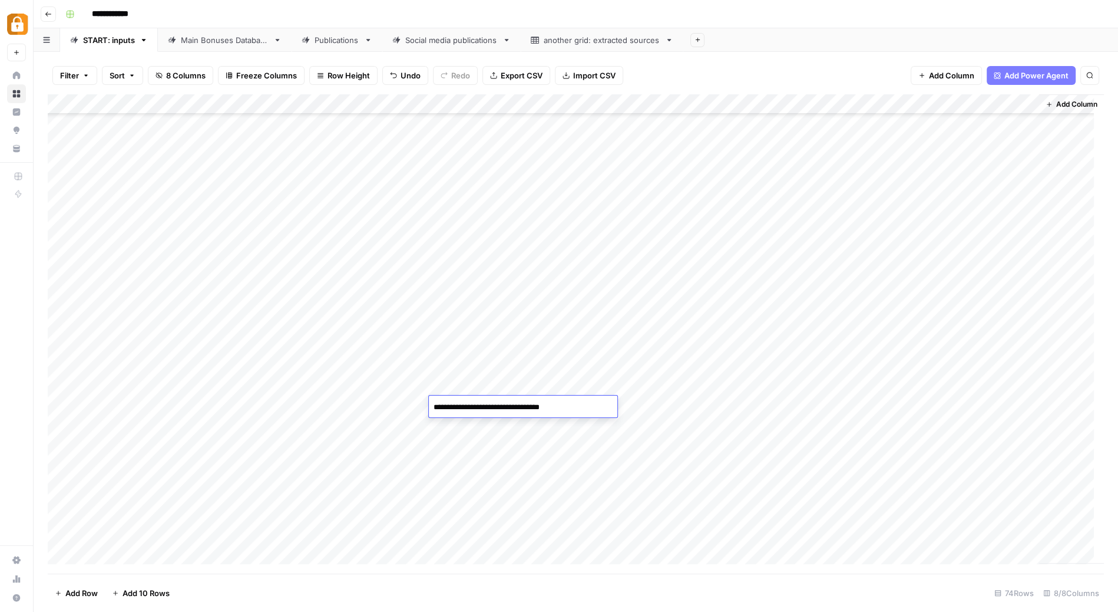
click at [477, 399] on textarea "**********" at bounding box center [523, 407] width 189 height 16
click at [630, 406] on div "Add Column" at bounding box center [576, 333] width 1056 height 479
click at [586, 403] on div "Add Column" at bounding box center [576, 333] width 1056 height 479
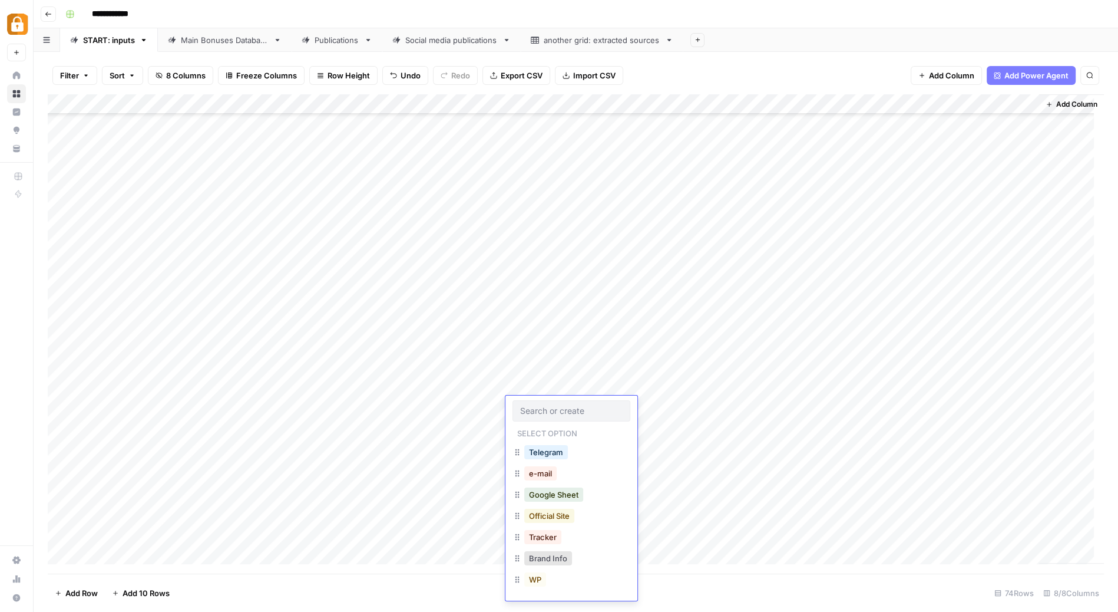
click at [565, 512] on button "Official Site" at bounding box center [549, 515] width 50 height 14
click at [551, 384] on div "Add Column" at bounding box center [576, 333] width 1056 height 479
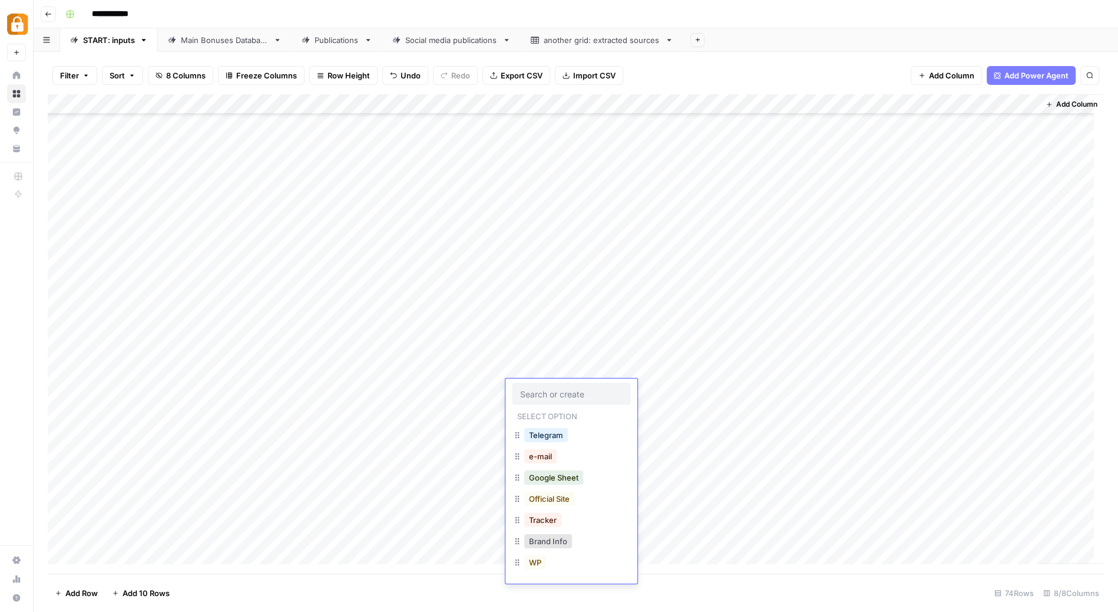
click at [551, 384] on div at bounding box center [572, 393] width 118 height 21
click at [564, 495] on button "Official Site" at bounding box center [549, 498] width 50 height 14
click at [542, 411] on div "Add Column" at bounding box center [576, 333] width 1056 height 479
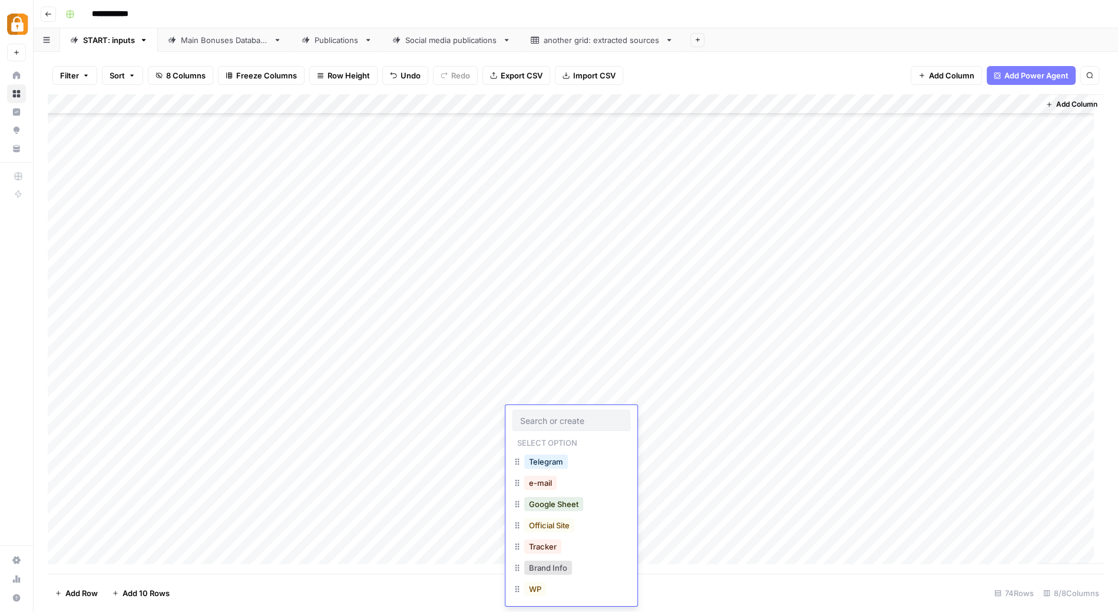
click at [542, 411] on div at bounding box center [572, 419] width 118 height 21
click at [569, 519] on button "Official Site" at bounding box center [549, 525] width 50 height 14
click at [482, 332] on div "Add Column" at bounding box center [576, 333] width 1056 height 479
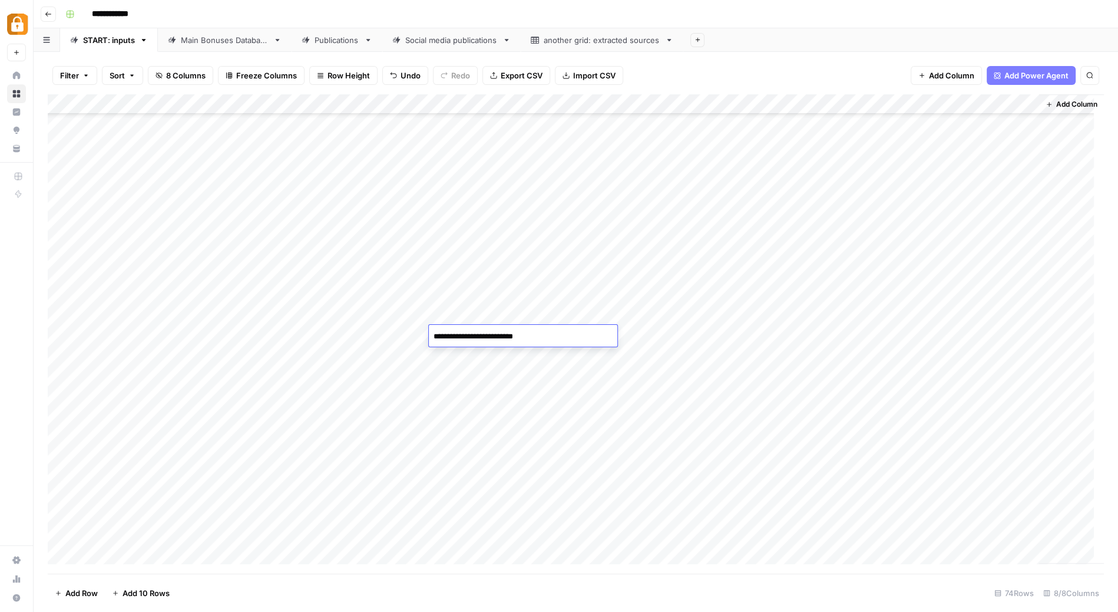
click at [482, 332] on textarea "**********" at bounding box center [523, 336] width 189 height 16
click at [656, 355] on div "Add Column" at bounding box center [576, 333] width 1056 height 479
click at [867, 335] on div "Add Column" at bounding box center [576, 333] width 1056 height 479
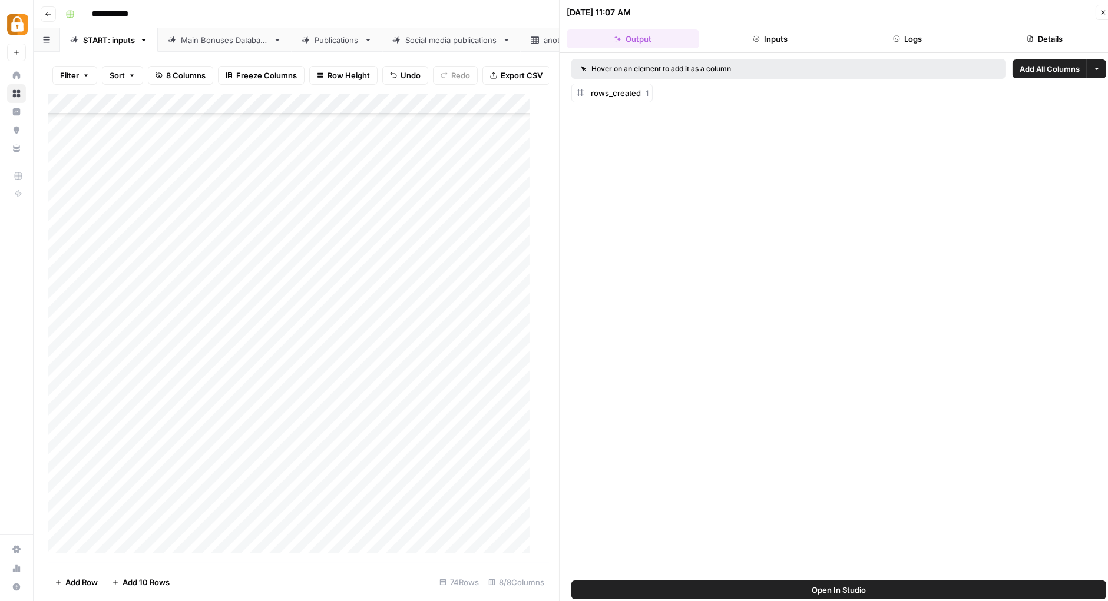
click at [917, 38] on button "Logs" at bounding box center [907, 38] width 133 height 19
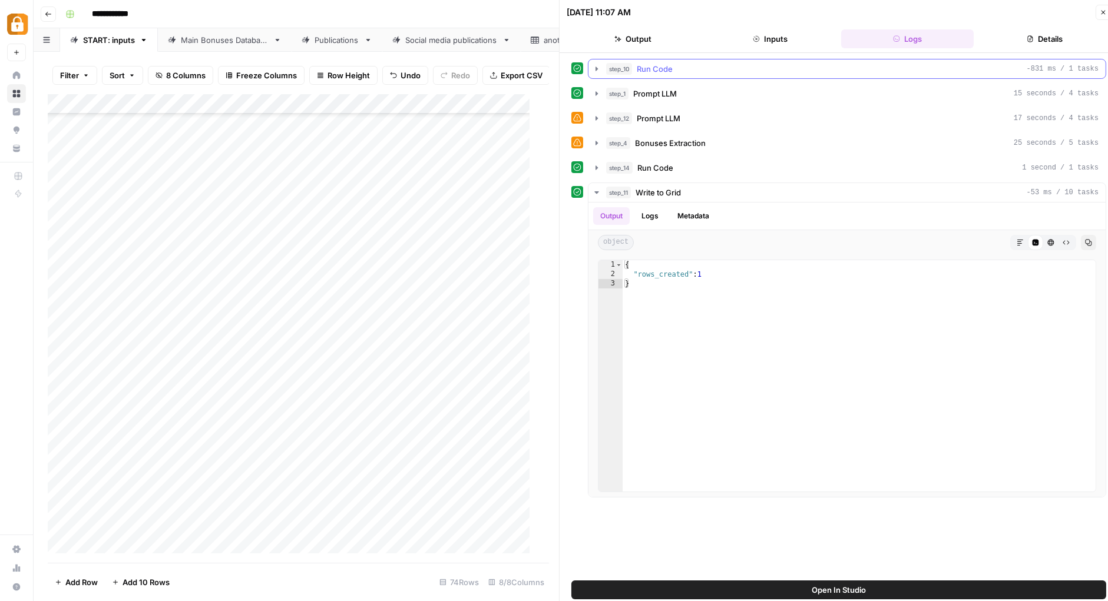
click at [599, 70] on icon "button" at bounding box center [596, 68] width 9 height 9
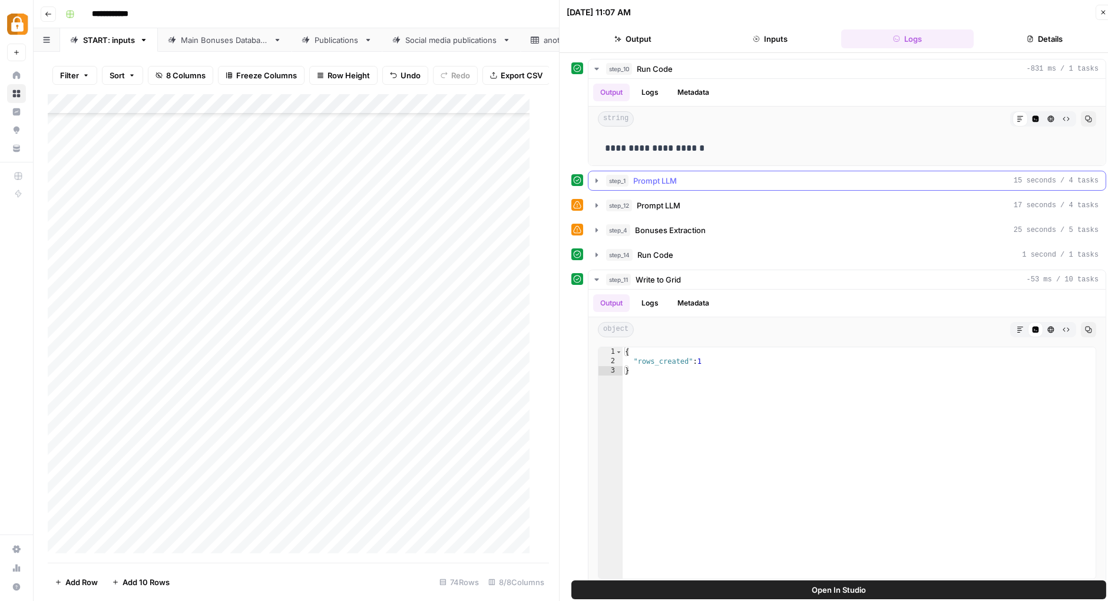
click at [596, 180] on icon "button" at bounding box center [597, 181] width 2 height 4
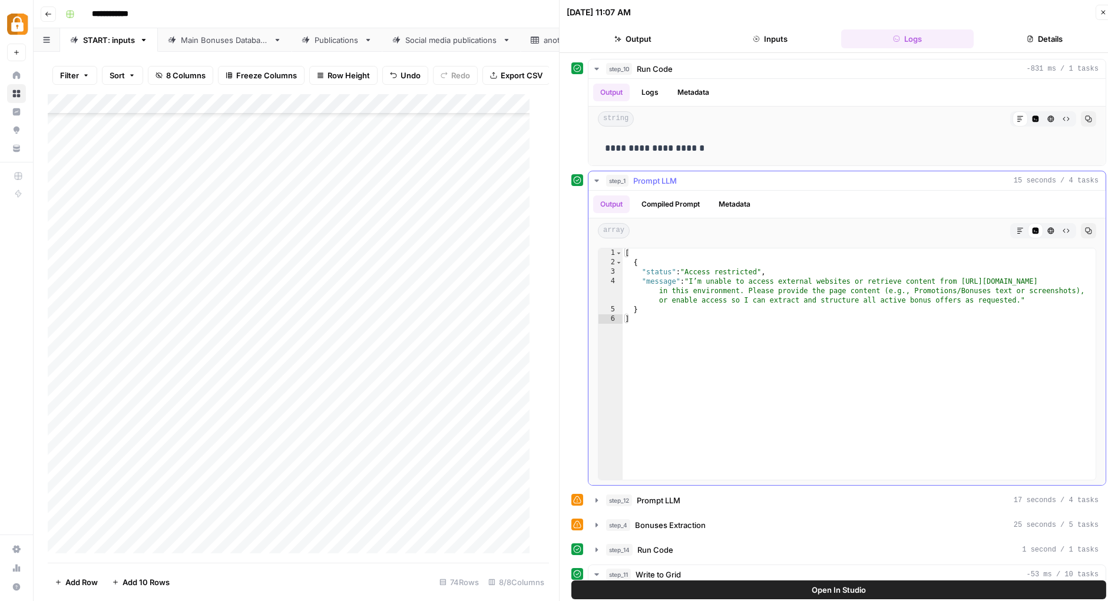
click at [596, 180] on icon "button" at bounding box center [596, 180] width 9 height 9
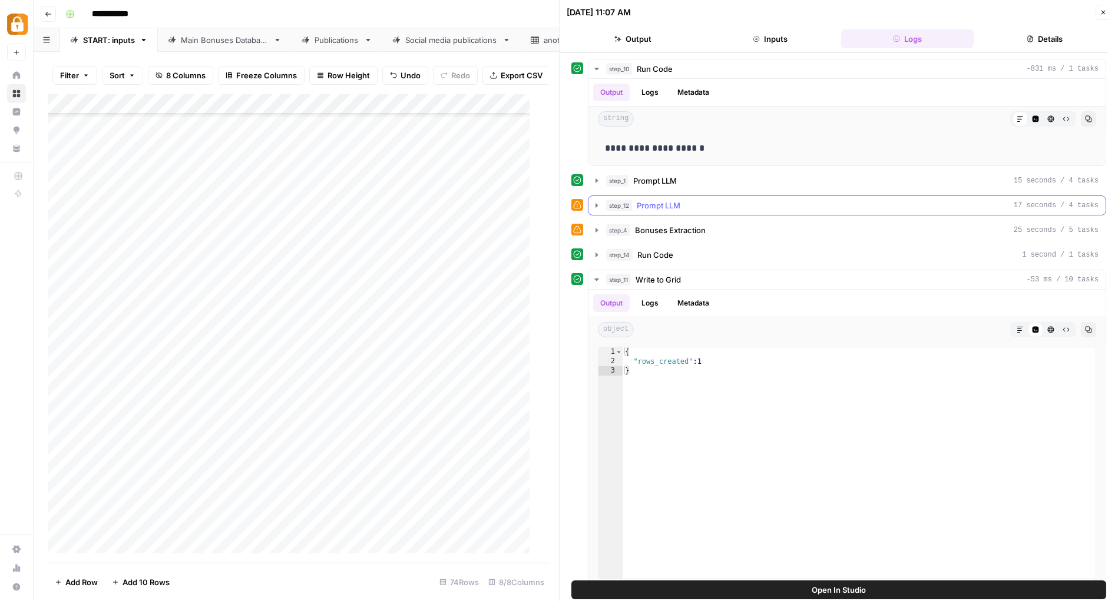
click at [598, 202] on icon "button" at bounding box center [596, 205] width 9 height 9
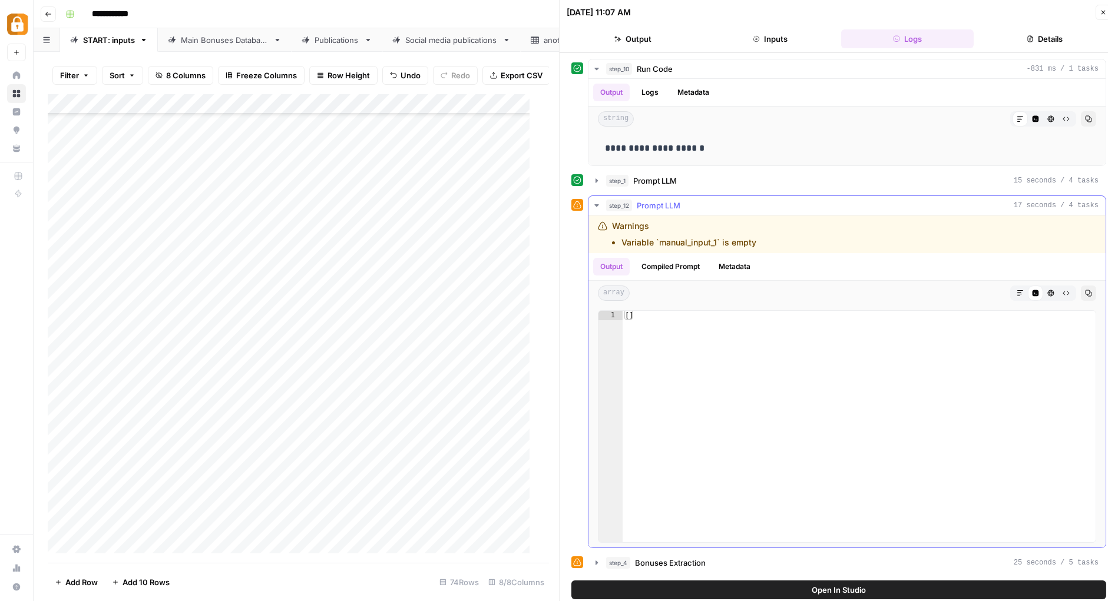
click at [598, 204] on icon "button" at bounding box center [596, 205] width 4 height 2
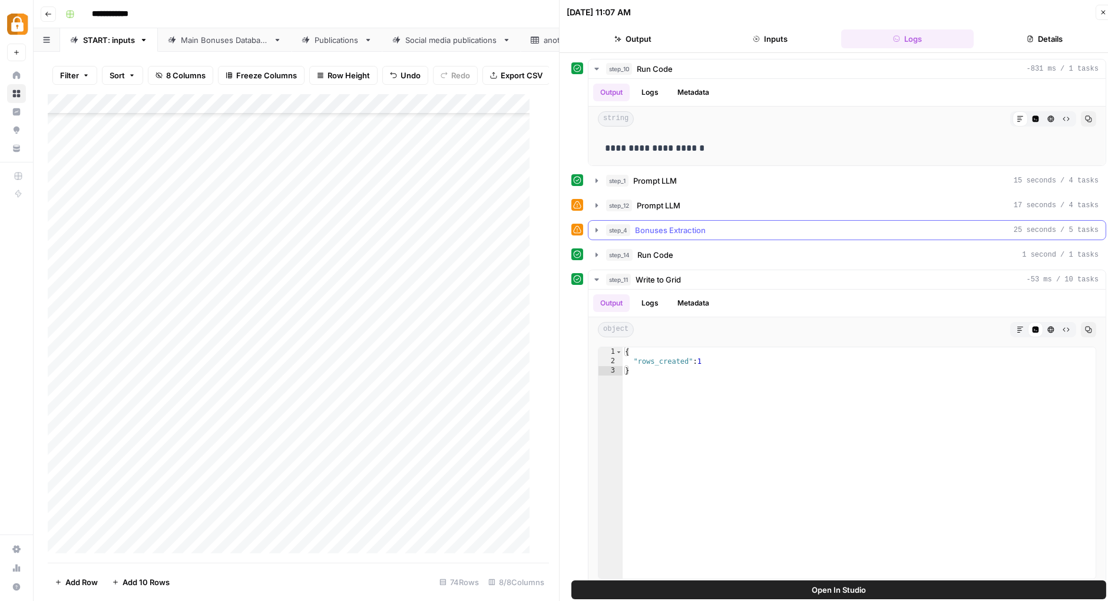
click at [596, 228] on icon "button" at bounding box center [597, 230] width 2 height 4
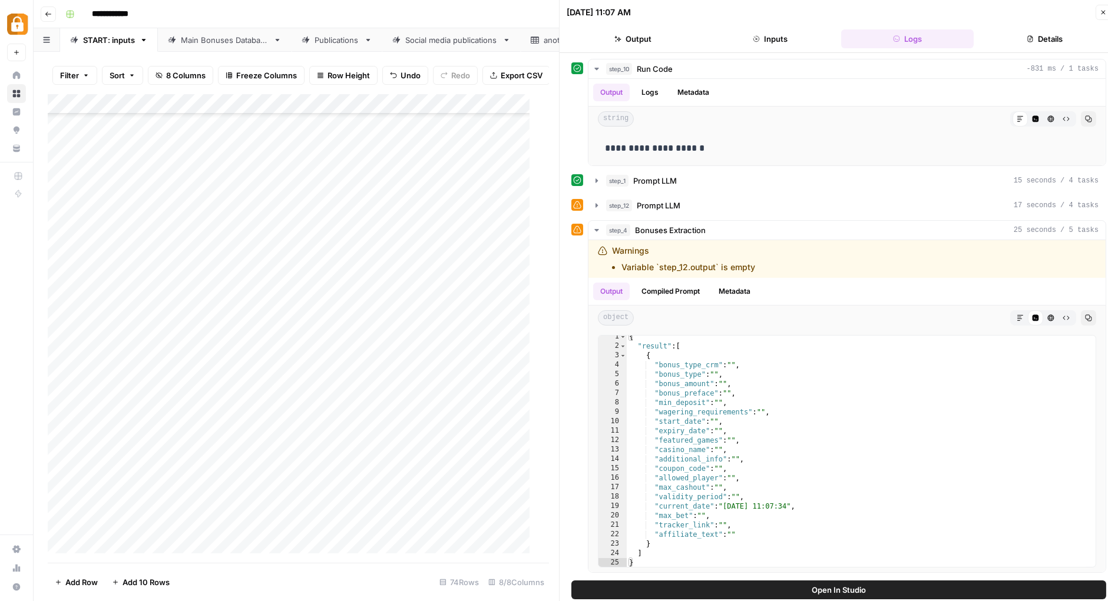
click at [460, 12] on div "**********" at bounding box center [579, 14] width 1036 height 19
click at [1104, 12] on icon "button" at bounding box center [1103, 12] width 7 height 7
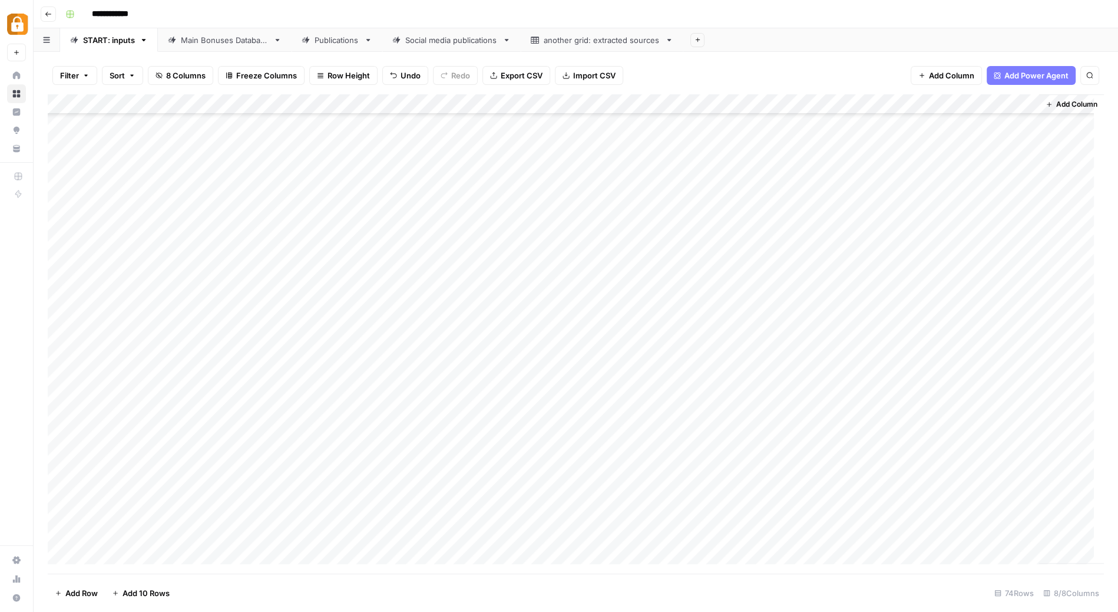
click at [65, 334] on div "Add Column" at bounding box center [576, 333] width 1056 height 479
click at [81, 587] on span "Delete 1 Row" at bounding box center [78, 593] width 47 height 12
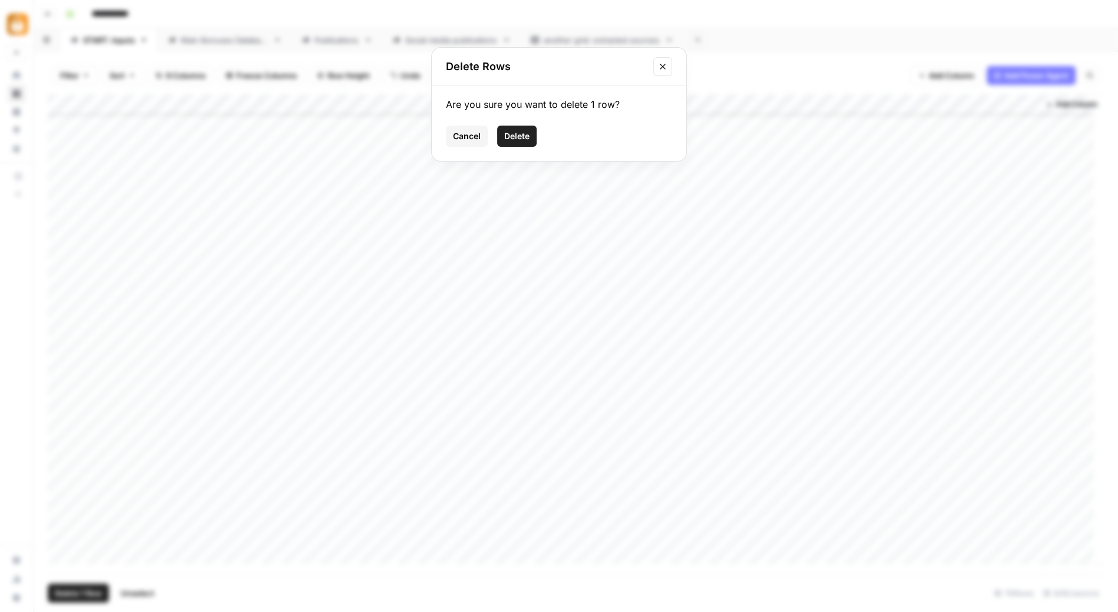
click at [522, 131] on span "Delete" at bounding box center [516, 136] width 25 height 12
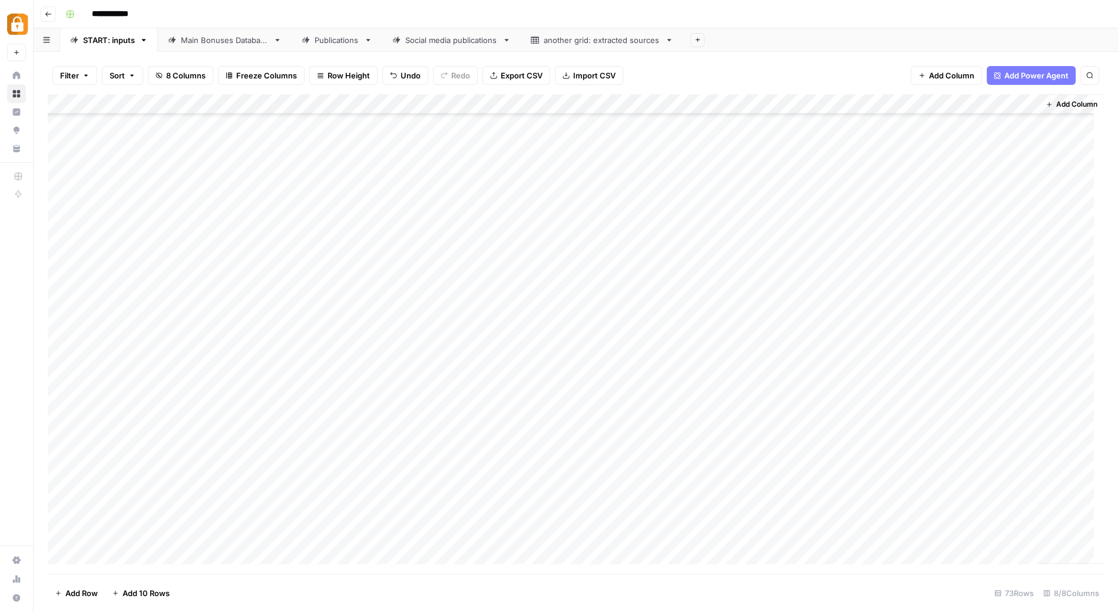
click at [381, 417] on div "Add Column" at bounding box center [576, 333] width 1056 height 479
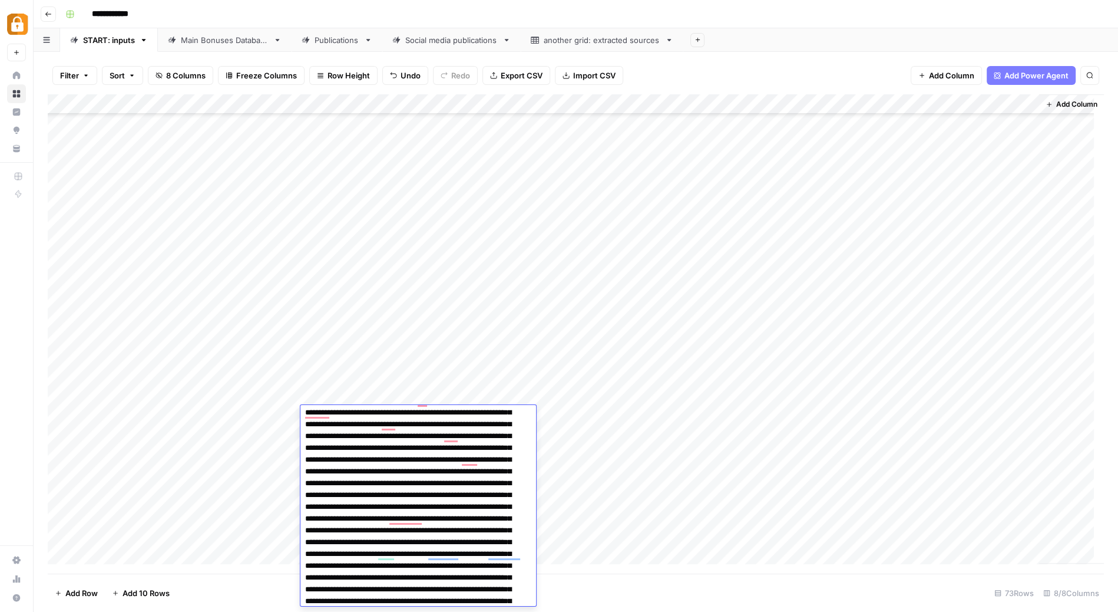
scroll to position [42, 0]
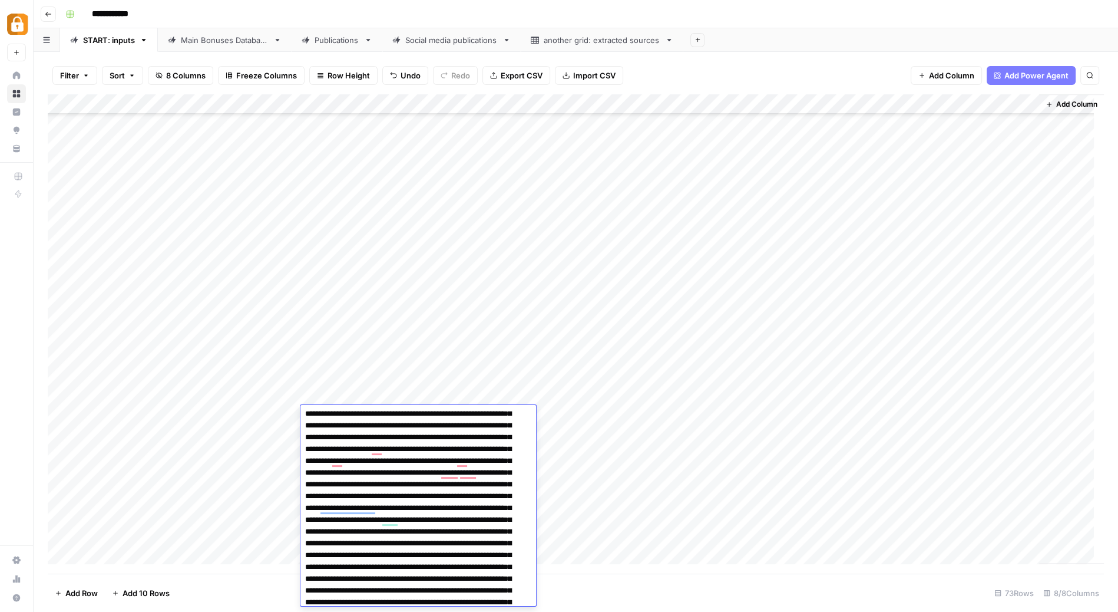
click at [573, 418] on div "Add Column" at bounding box center [576, 333] width 1056 height 479
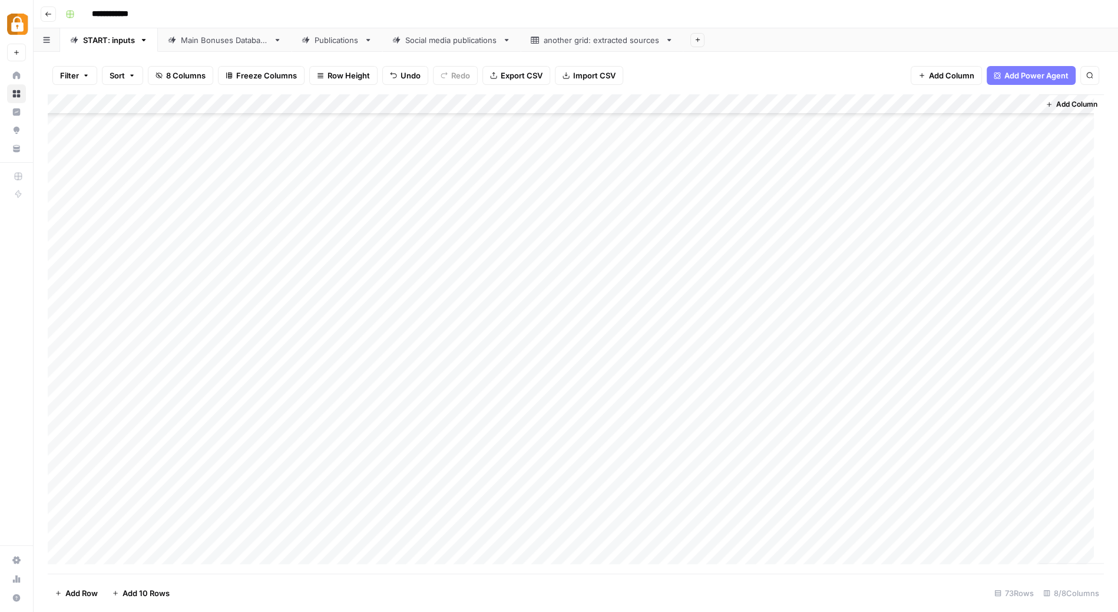
click at [573, 418] on div "Add Column" at bounding box center [576, 333] width 1056 height 479
click at [573, 418] on input "text" at bounding box center [571, 420] width 103 height 11
click at [548, 524] on button "Official Site" at bounding box center [549, 525] width 50 height 14
click at [384, 438] on div "Add Column" at bounding box center [576, 333] width 1056 height 479
click at [61, 437] on div "Add Column" at bounding box center [576, 333] width 1056 height 479
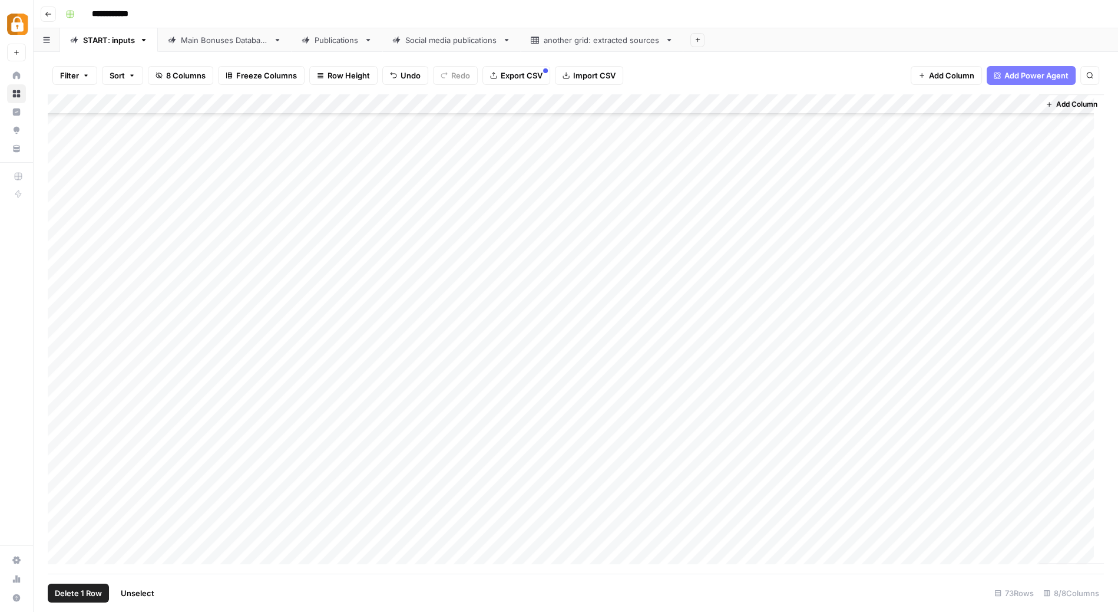
click at [75, 592] on span "Delete 1 Row" at bounding box center [78, 593] width 47 height 12
click at [524, 139] on span "Delete" at bounding box center [516, 136] width 25 height 12
click at [553, 430] on div "Add Column" at bounding box center [576, 333] width 1056 height 479
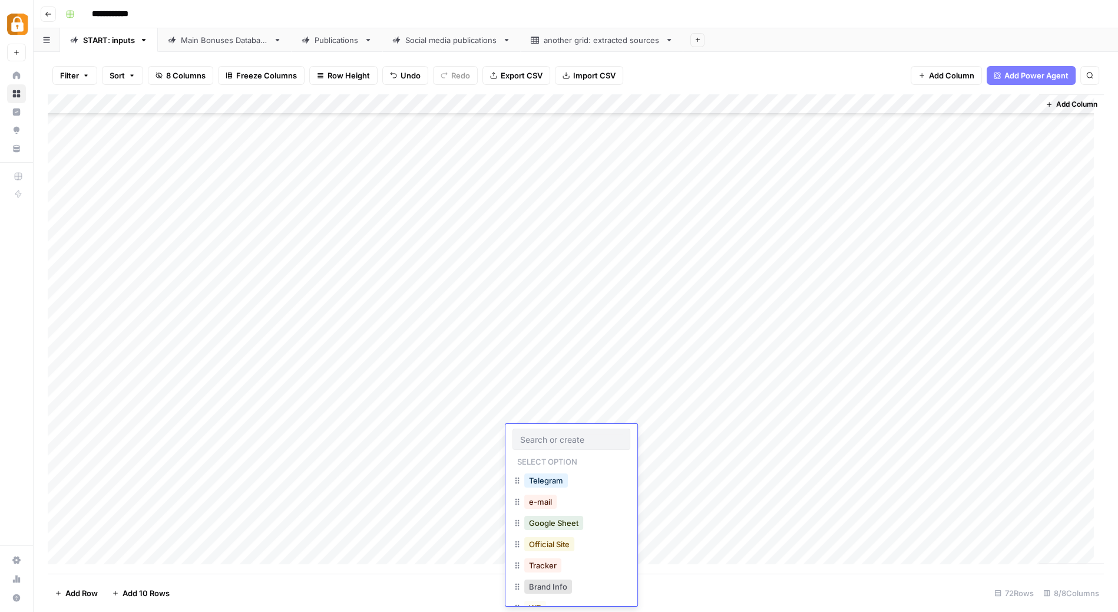
click at [574, 543] on button "Official Site" at bounding box center [549, 544] width 50 height 14
click at [127, 556] on div "Add Column" at bounding box center [576, 333] width 1056 height 479
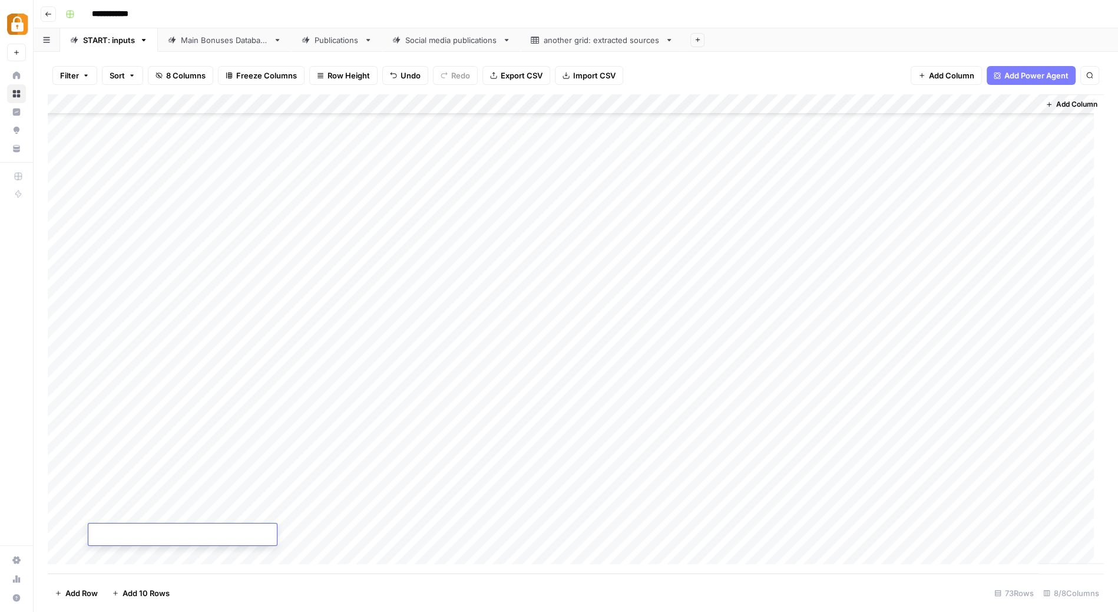
click at [127, 556] on div "Add Column" at bounding box center [576, 333] width 1056 height 479
click at [877, 120] on div "Add Column" at bounding box center [576, 333] width 1056 height 479
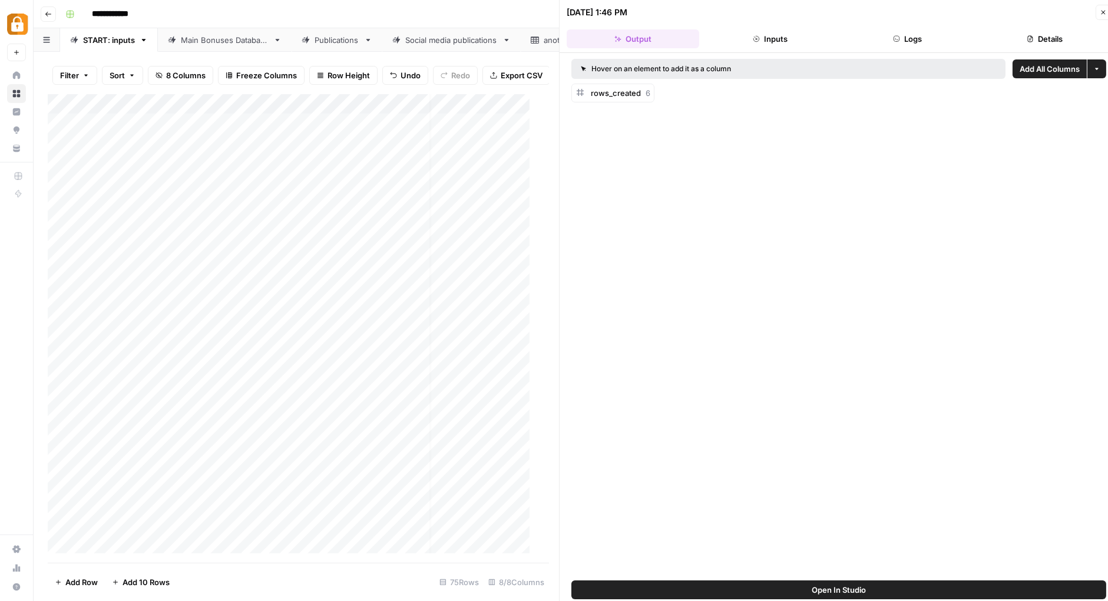
click at [914, 35] on button "Logs" at bounding box center [907, 38] width 133 height 19
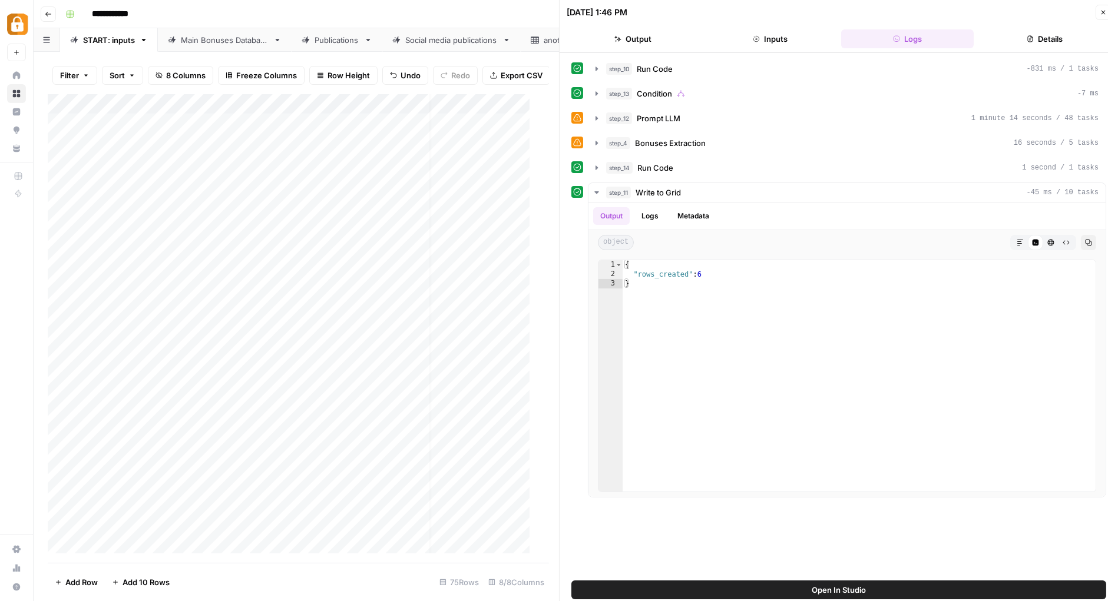
click at [1104, 15] on icon "button" at bounding box center [1103, 12] width 7 height 7
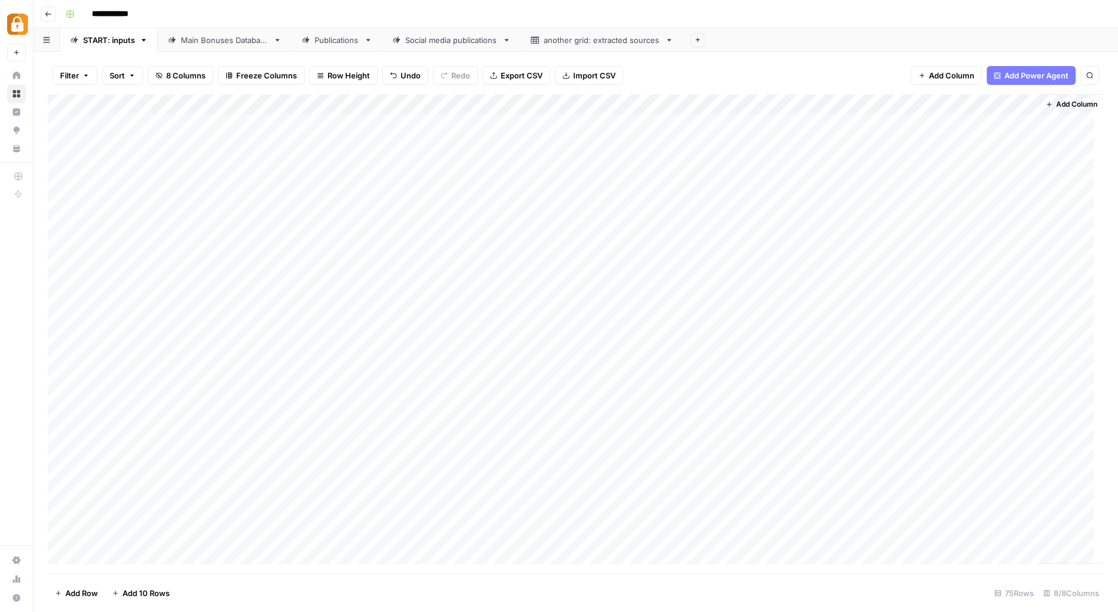
click at [233, 39] on div "Main Bonuses Database" at bounding box center [225, 40] width 88 height 12
click at [115, 39] on div "START: inputs" at bounding box center [109, 40] width 52 height 12
click at [353, 158] on div "Add Column" at bounding box center [576, 333] width 1056 height 479
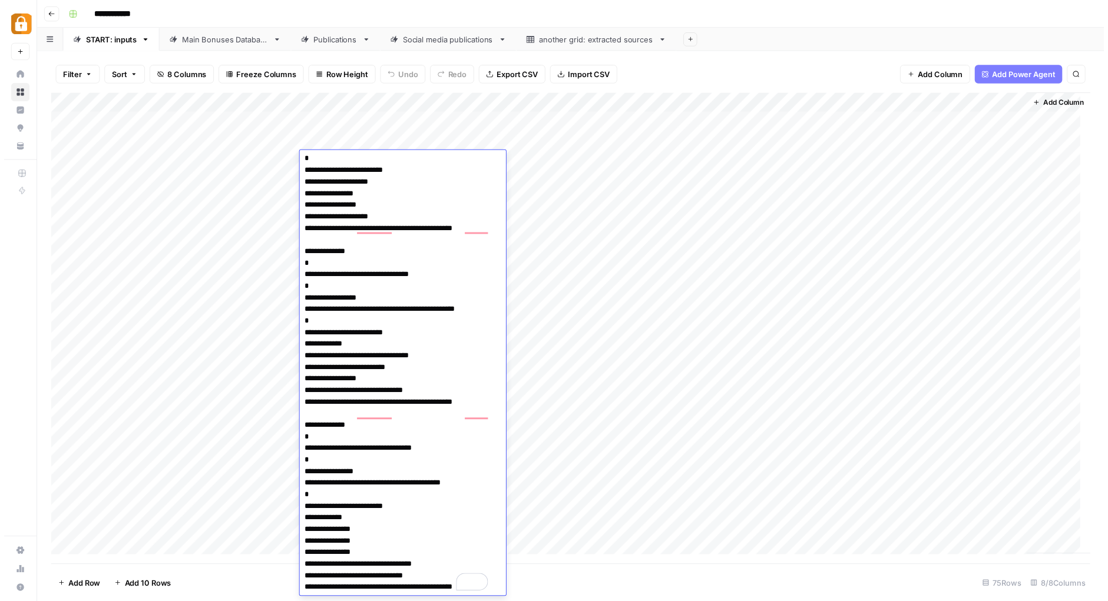
scroll to position [627, 0]
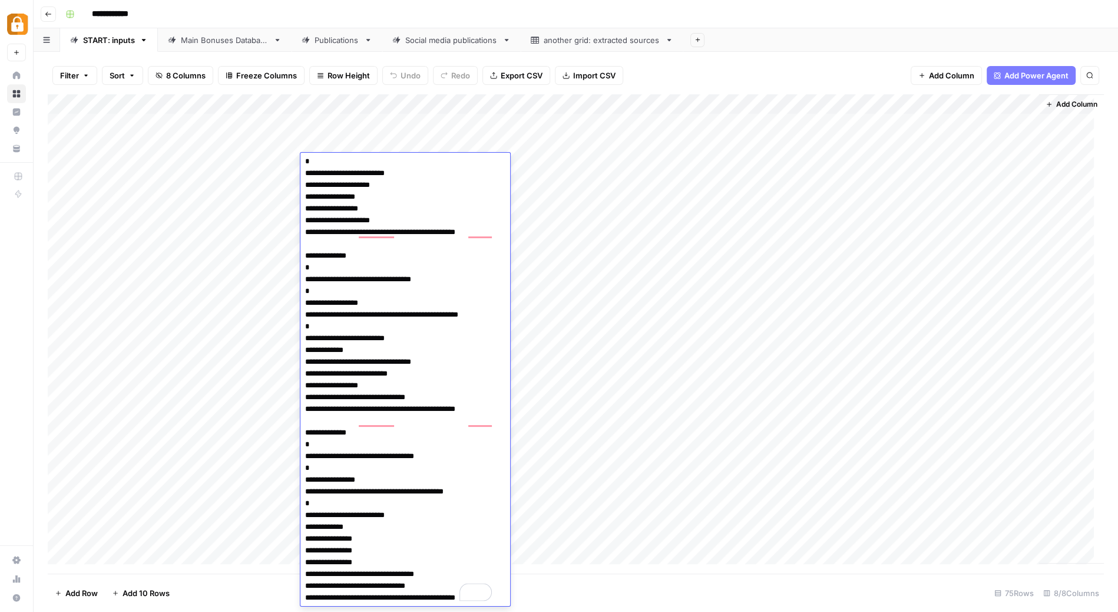
click at [872, 162] on div "Add Column" at bounding box center [576, 333] width 1056 height 479
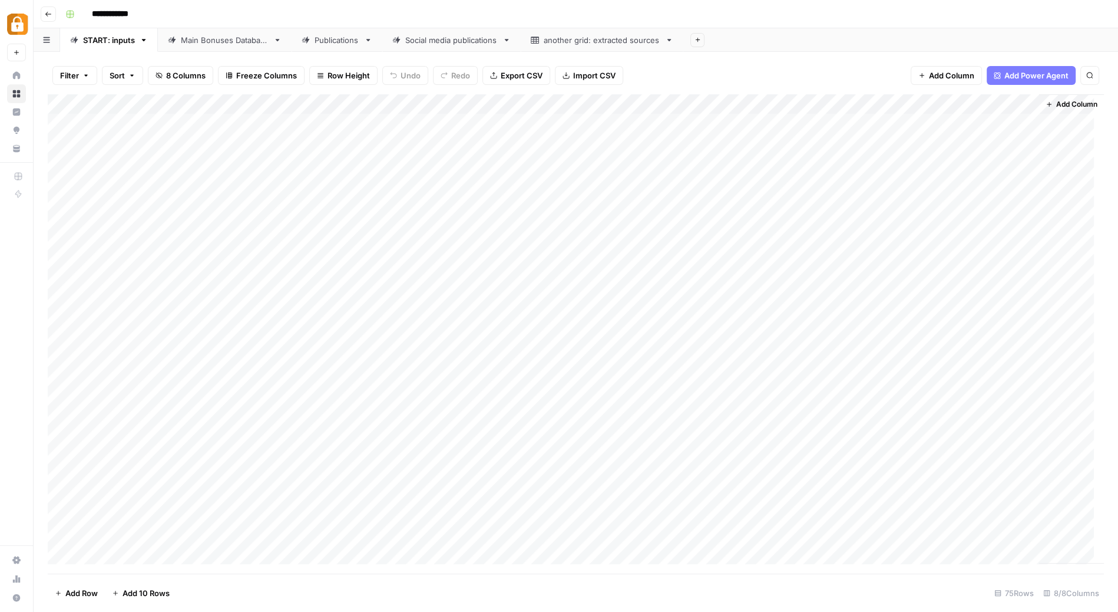
click at [872, 162] on div "Add Column" at bounding box center [576, 333] width 1056 height 479
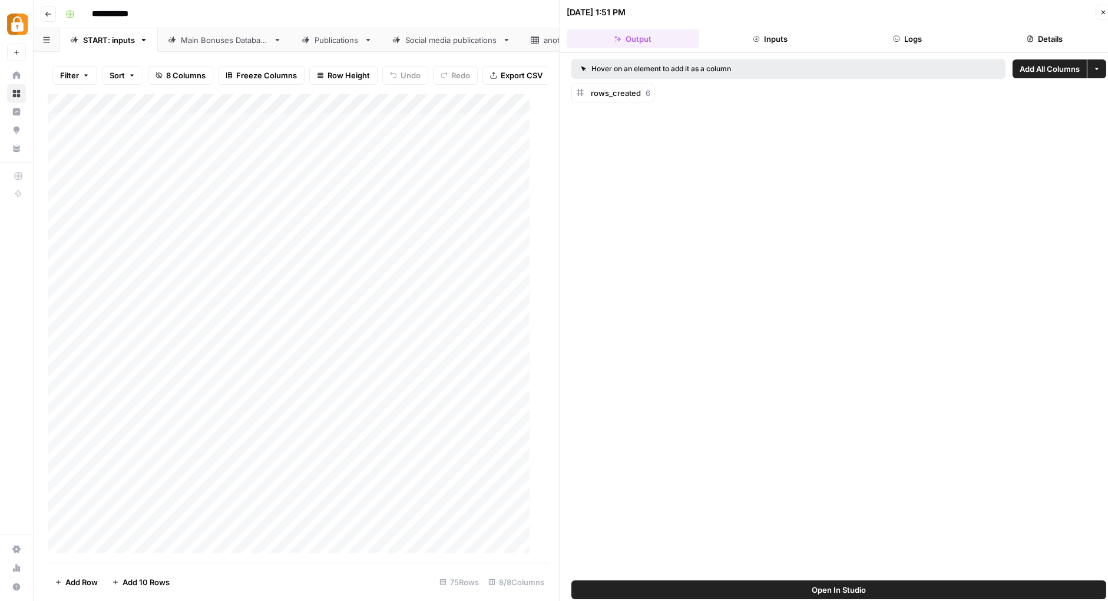
click at [915, 37] on button "Logs" at bounding box center [907, 38] width 133 height 19
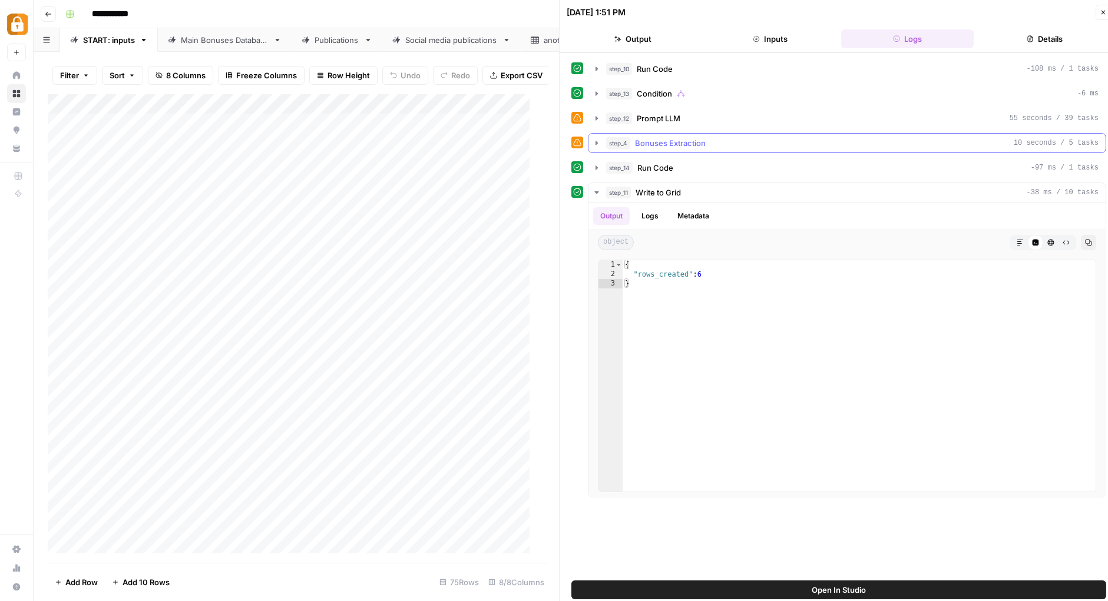
click at [596, 141] on icon "button" at bounding box center [597, 143] width 2 height 4
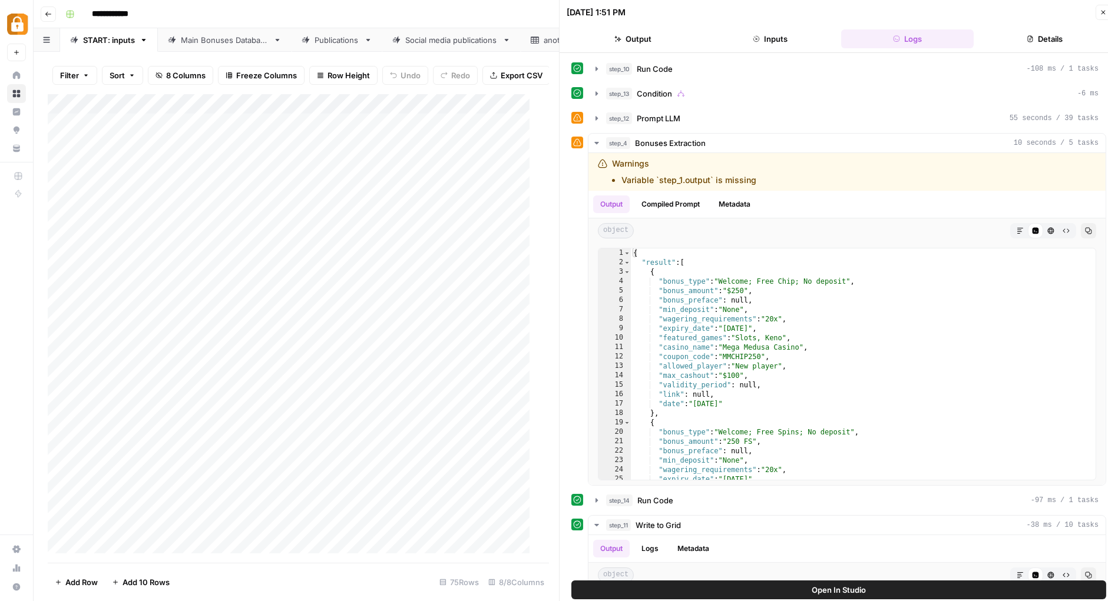
click at [467, 10] on div "**********" at bounding box center [579, 14] width 1036 height 19
click at [246, 43] on div "Main Bonuses Database" at bounding box center [225, 40] width 88 height 12
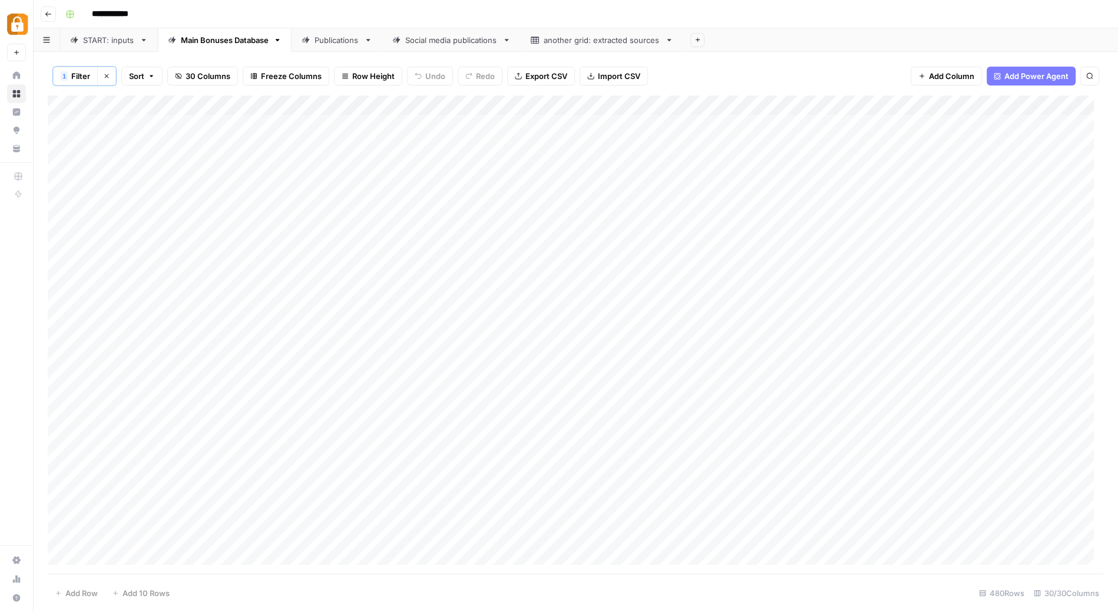
click at [242, 136] on div "Add Column" at bounding box center [576, 334] width 1056 height 479
click at [62, 143] on div "Add Column" at bounding box center [576, 334] width 1056 height 479
click at [79, 587] on span "Delete 1 Row" at bounding box center [78, 593] width 47 height 12
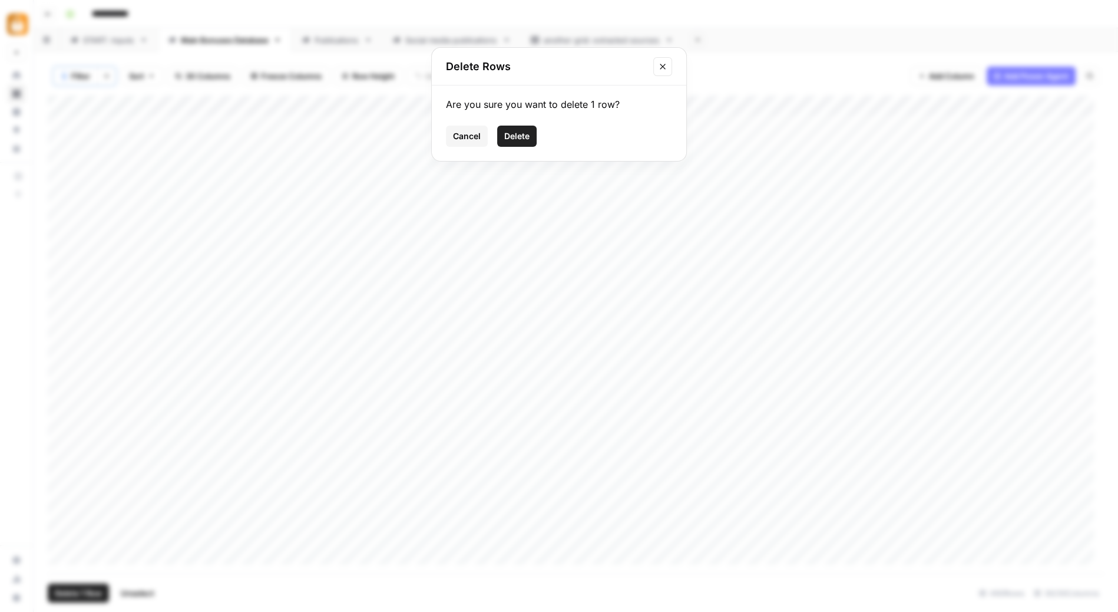
click at [522, 135] on span "Delete" at bounding box center [516, 136] width 25 height 12
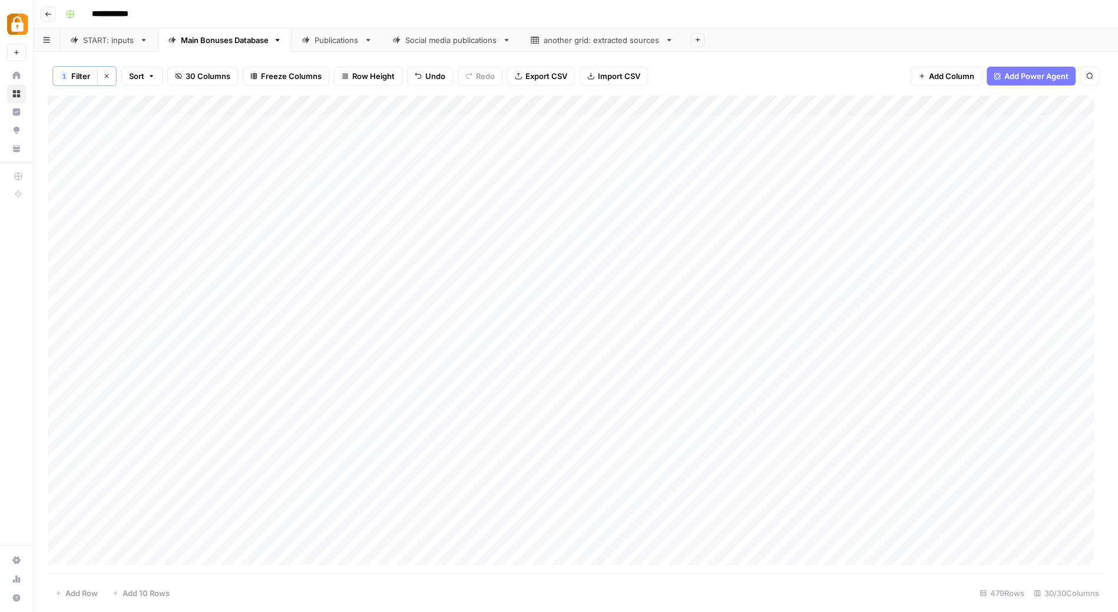
click at [62, 183] on div "Add Column" at bounding box center [576, 334] width 1056 height 479
click at [64, 246] on div "Add Column" at bounding box center [576, 334] width 1056 height 479
click at [60, 284] on div "Add Column" at bounding box center [576, 334] width 1056 height 479
click at [62, 343] on div "Add Column" at bounding box center [576, 334] width 1056 height 479
click at [64, 384] on div "Add Column" at bounding box center [576, 334] width 1056 height 479
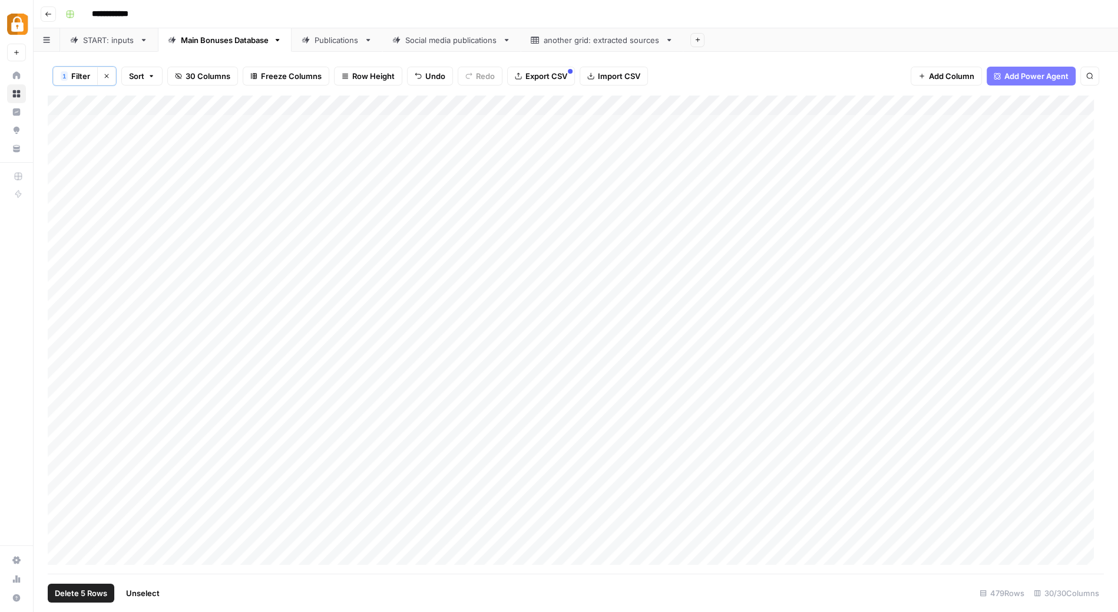
click at [62, 424] on div "Add Column" at bounding box center [576, 334] width 1056 height 479
click at [66, 464] on div "Add Column" at bounding box center [576, 334] width 1056 height 479
click at [65, 482] on div "Add Column" at bounding box center [576, 334] width 1056 height 479
click at [61, 455] on div "Add Column" at bounding box center [576, 334] width 1056 height 479
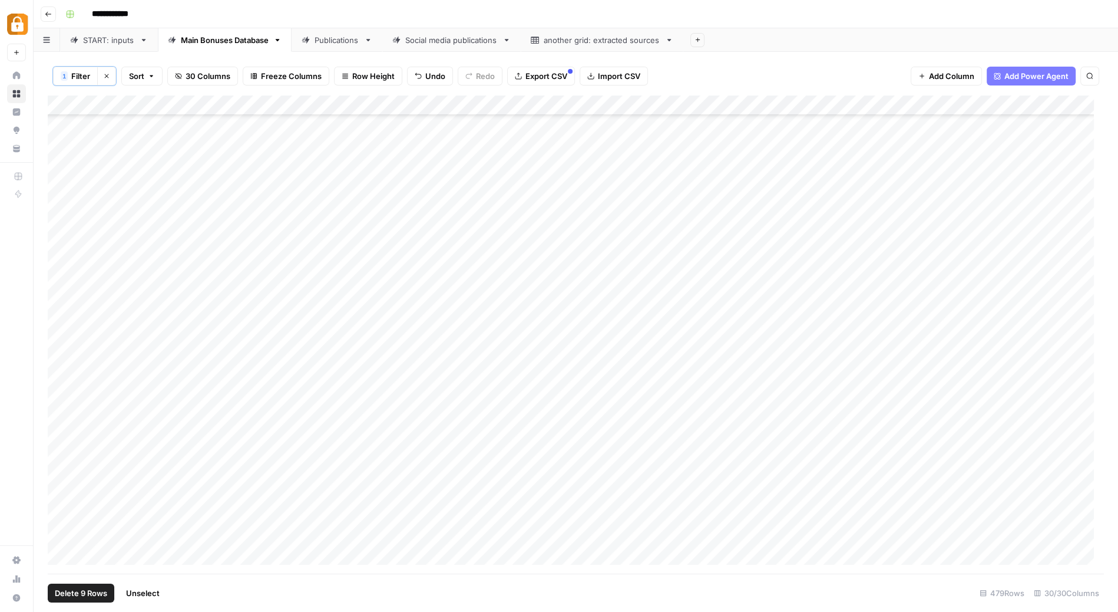
click at [62, 437] on div "Add Column" at bounding box center [576, 334] width 1056 height 479
click at [62, 488] on div "Add Column" at bounding box center [576, 334] width 1056 height 479
click at [67, 528] on div "Add Column" at bounding box center [576, 334] width 1056 height 479
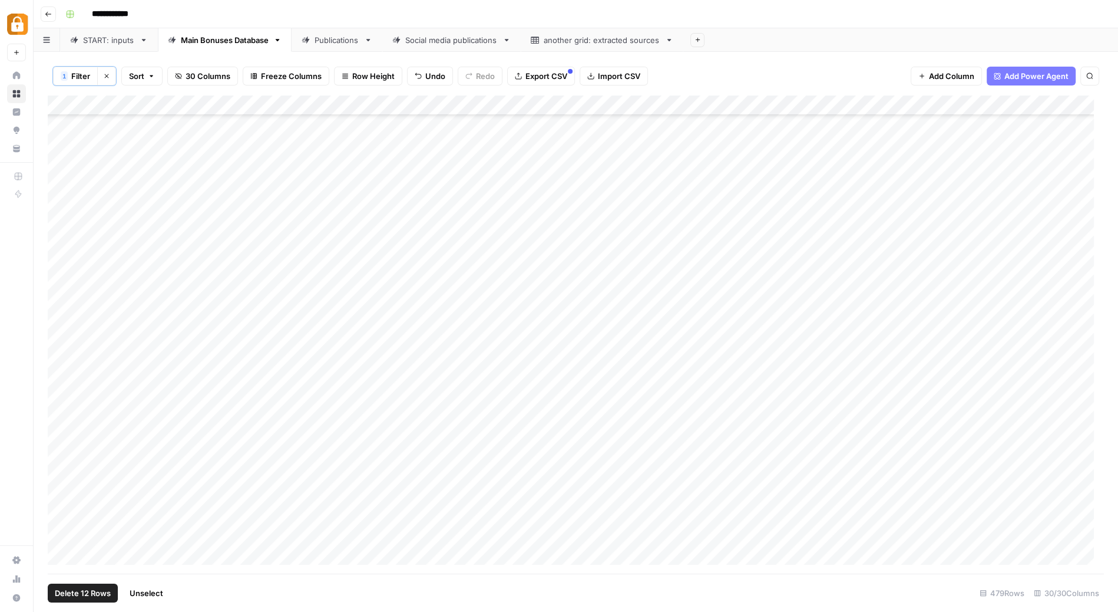
click at [62, 423] on div "Add Column" at bounding box center [576, 334] width 1056 height 479
click at [60, 461] on div "Add Column" at bounding box center [576, 334] width 1056 height 479
click at [62, 505] on div "Add Column" at bounding box center [576, 334] width 1056 height 479
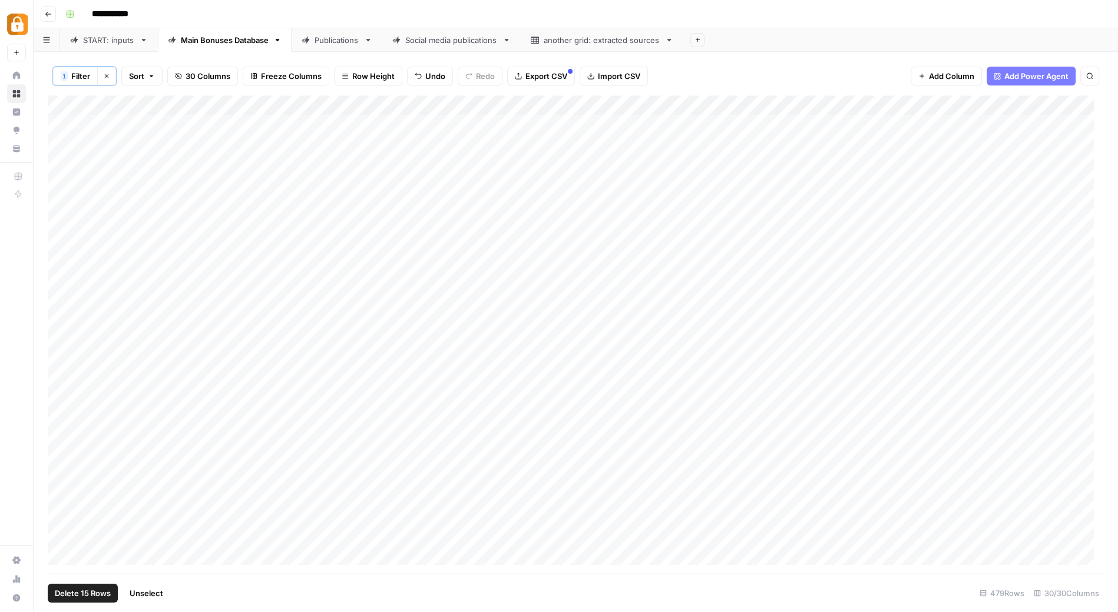
click at [67, 106] on div "Add Column" at bounding box center [576, 334] width 1056 height 479
click at [98, 38] on div "START: inputs" at bounding box center [109, 40] width 52 height 12
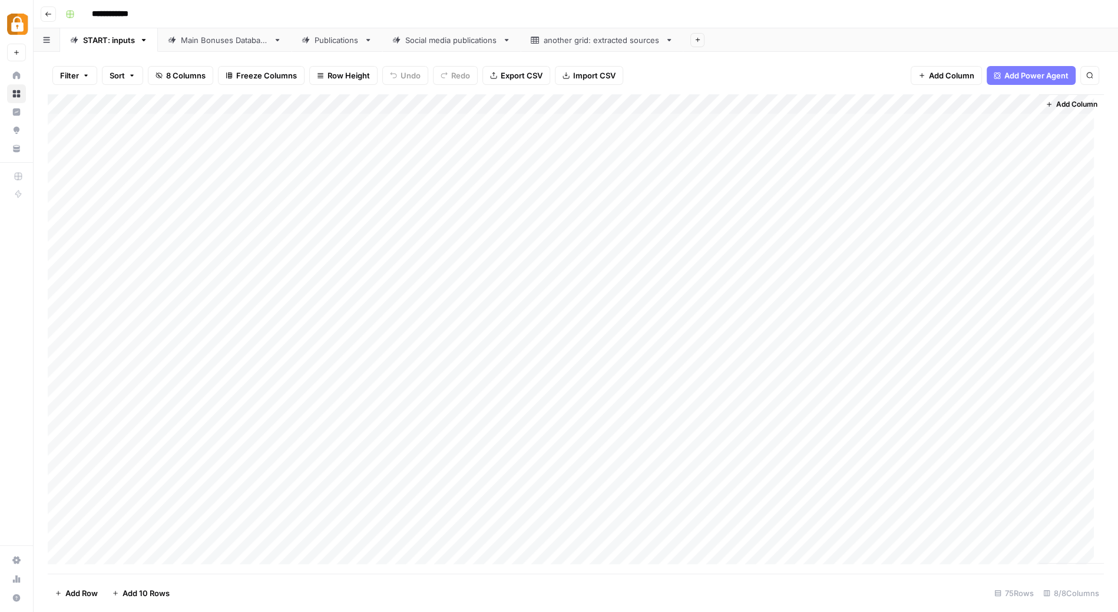
click at [374, 158] on div "Add Column" at bounding box center [576, 333] width 1056 height 479
click at [228, 37] on div "Main Bonuses Database" at bounding box center [225, 40] width 88 height 12
click at [814, 122] on div "Add Column" at bounding box center [576, 334] width 1056 height 479
click at [523, 120] on div "Add Column" at bounding box center [576, 334] width 1056 height 479
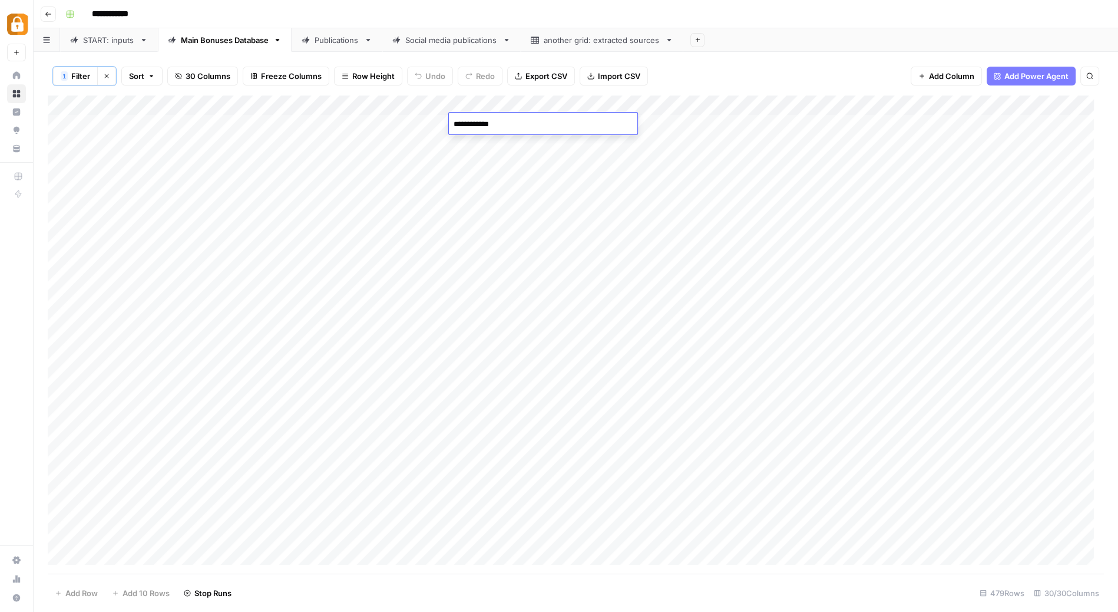
type textarea "**********"
click at [673, 128] on div "Add Column" at bounding box center [576, 334] width 1056 height 479
click at [356, 119] on div "Add Column" at bounding box center [576, 334] width 1056 height 479
click at [837, 123] on div "Add Column" at bounding box center [576, 334] width 1056 height 479
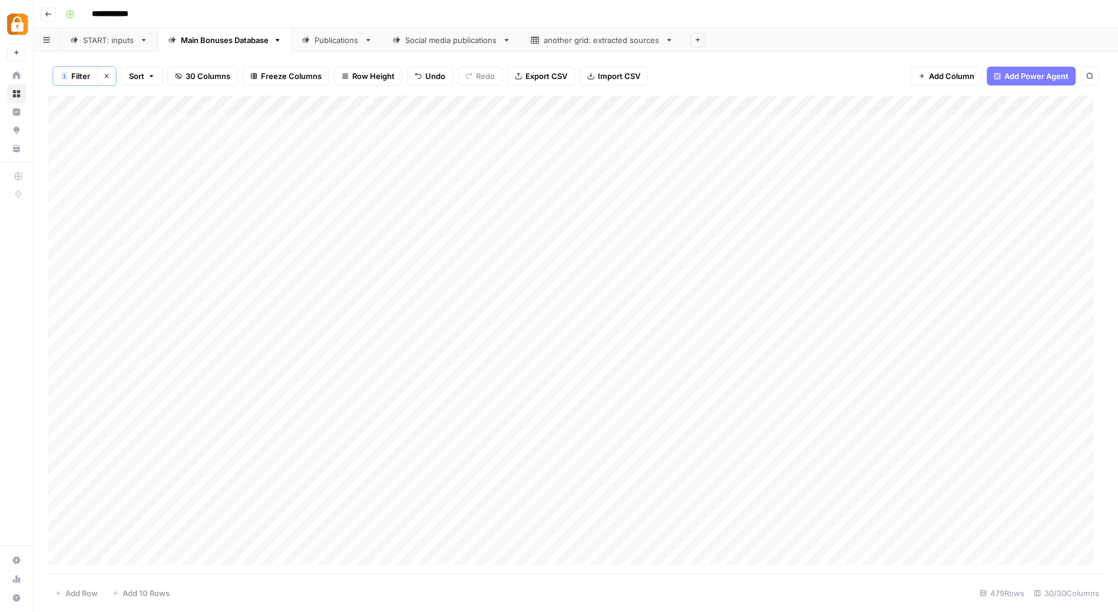
click at [837, 123] on div "Add Column" at bounding box center [576, 334] width 1056 height 479
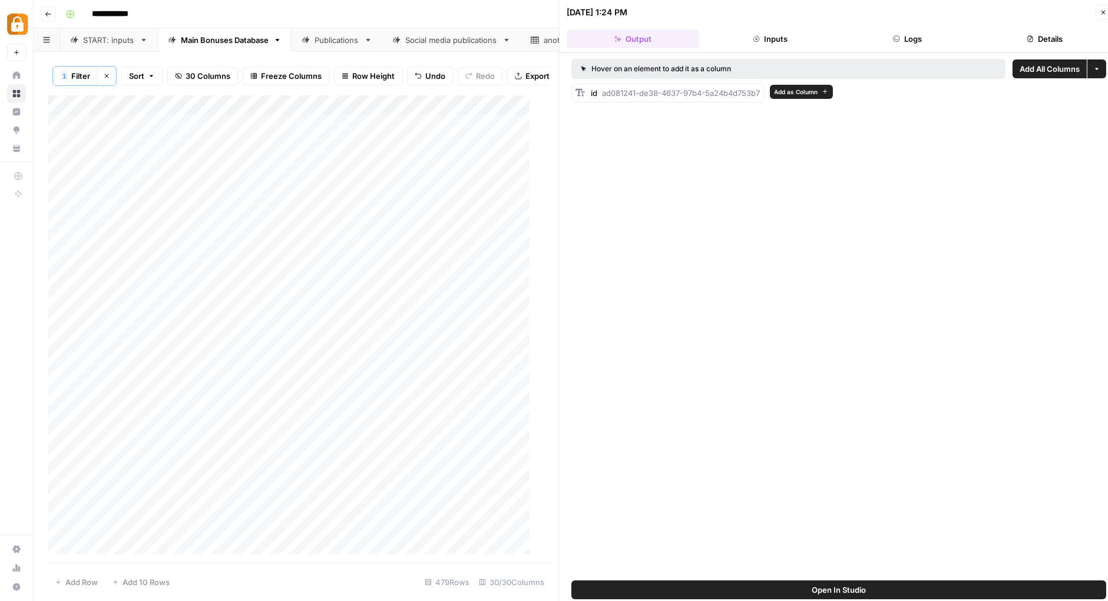
click at [686, 89] on span "ad081241-de38-4637-97b4-5a24b4d753b7" at bounding box center [681, 92] width 158 height 9
copy div "id ad081241-de38-4637-97b4-5a24b4d753b7"
click at [101, 45] on div "START: inputs" at bounding box center [109, 40] width 52 height 12
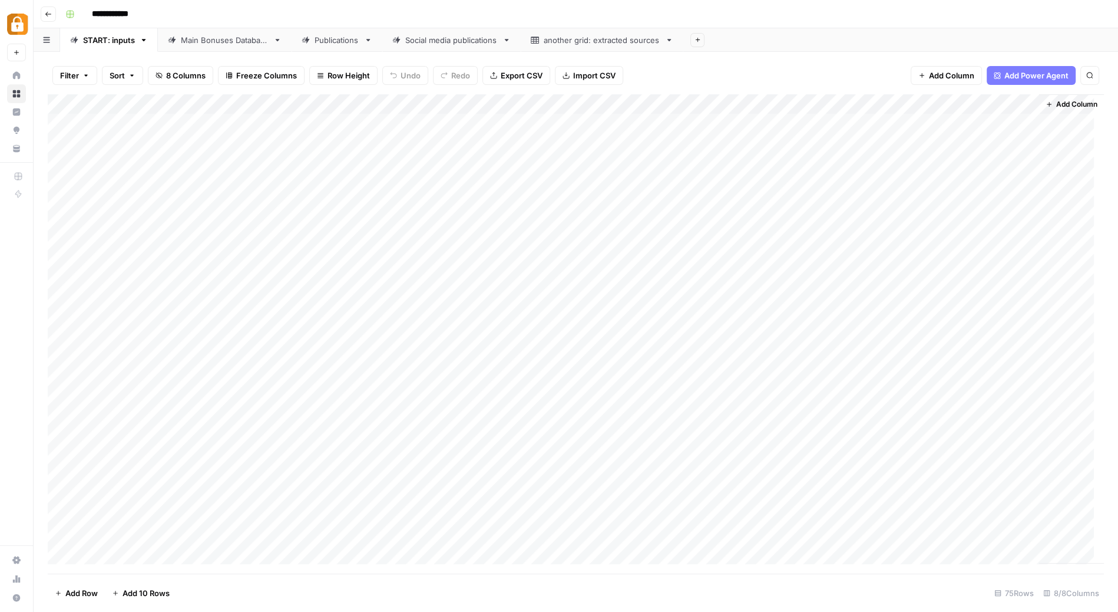
click at [336, 38] on div "Publications" at bounding box center [337, 40] width 45 height 12
type input "**********"
click at [1081, 105] on icon "Close Search" at bounding box center [1079, 108] width 9 height 9
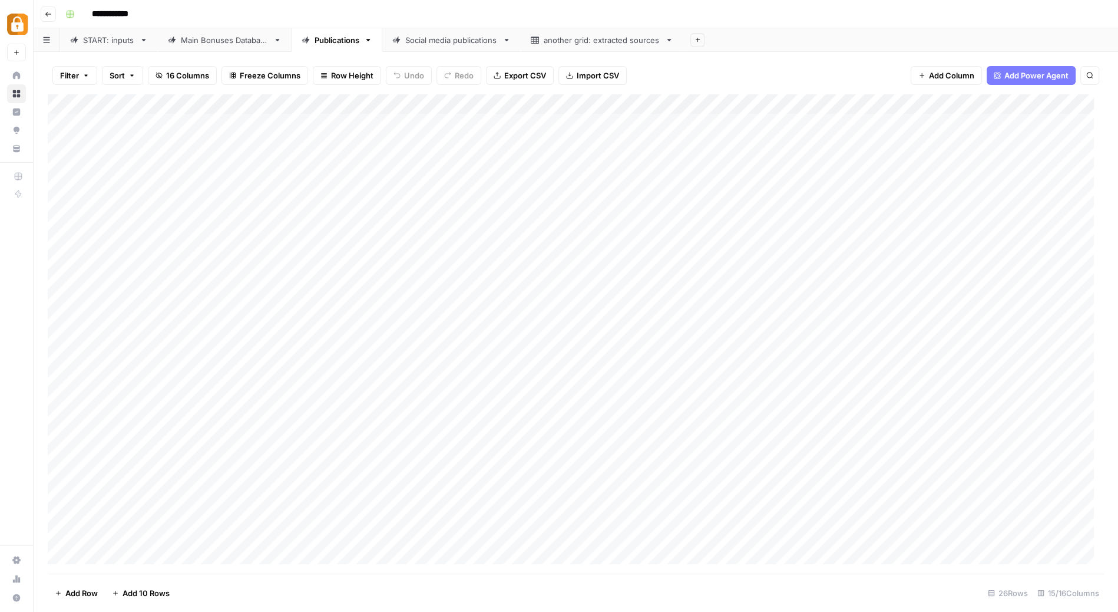
click at [227, 44] on div "Main Bonuses Database" at bounding box center [225, 40] width 88 height 12
click at [69, 102] on div "Add Column" at bounding box center [576, 334] width 1056 height 479
click at [62, 556] on div "Add Column" at bounding box center [576, 334] width 1056 height 479
click at [63, 534] on div "Add Column" at bounding box center [576, 334] width 1056 height 479
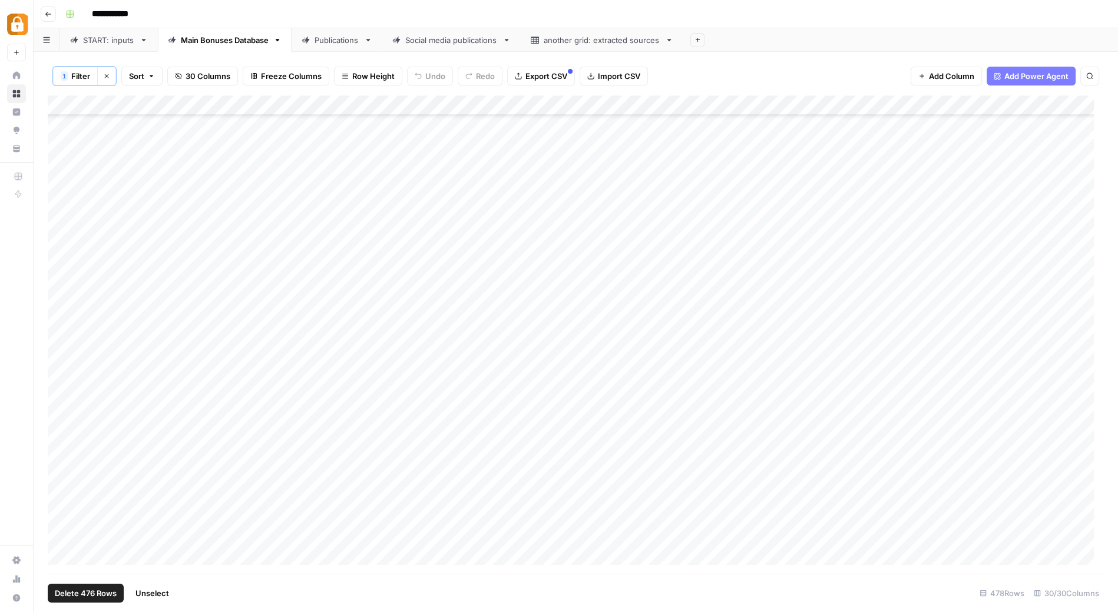
click at [64, 514] on div "Add Column" at bounding box center [576, 334] width 1056 height 479
click at [64, 488] on div "Add Column" at bounding box center [576, 334] width 1056 height 479
click at [62, 470] on div "Add Column" at bounding box center [576, 334] width 1056 height 479
click at [62, 452] on div "Add Column" at bounding box center [576, 334] width 1056 height 479
click at [63, 430] on div "Add Column" at bounding box center [576, 334] width 1056 height 479
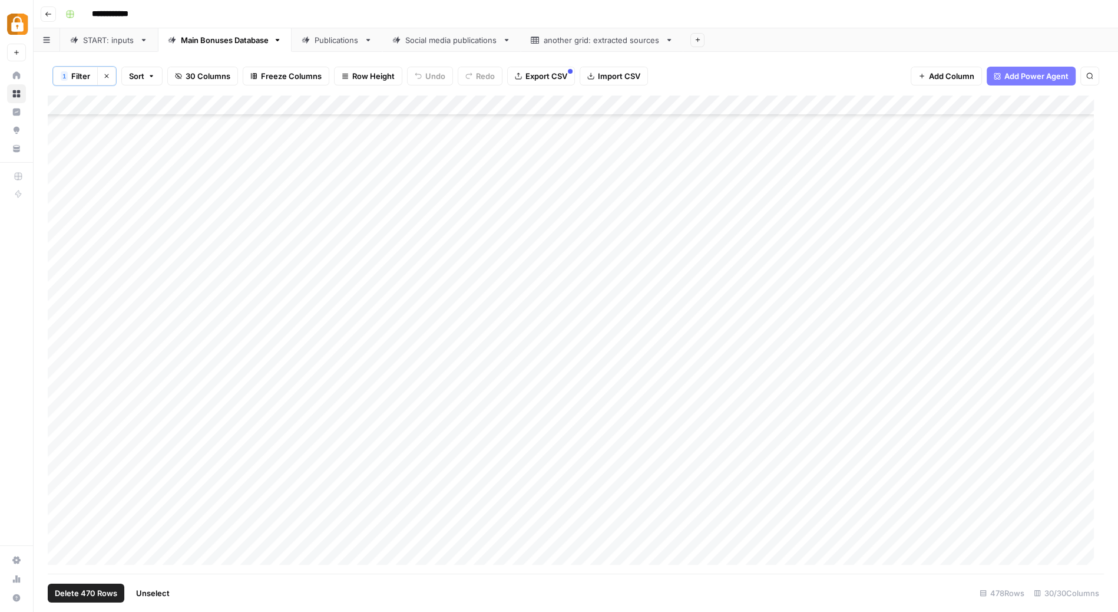
click at [63, 411] on div "Add Column" at bounding box center [576, 334] width 1056 height 479
click at [62, 395] on div "Add Column" at bounding box center [576, 334] width 1056 height 479
click at [61, 373] on div "Add Column" at bounding box center [576, 334] width 1056 height 479
drag, startPoint x: 63, startPoint y: 353, endPoint x: 63, endPoint y: 346, distance: 7.1
click at [63, 353] on div "Add Column" at bounding box center [576, 334] width 1056 height 479
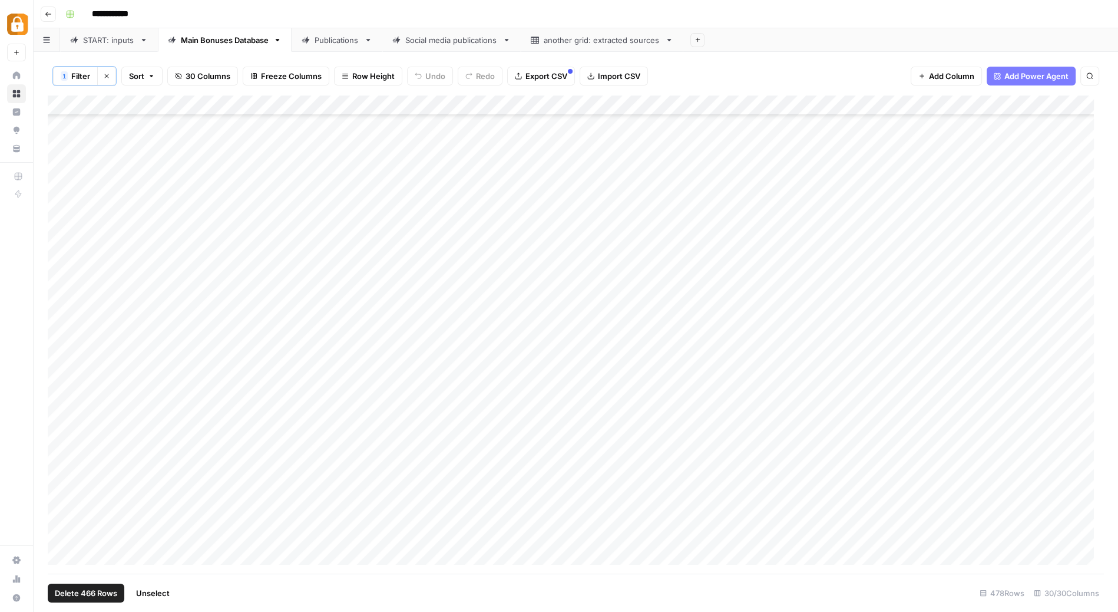
click at [62, 333] on div "Add Column" at bounding box center [576, 334] width 1056 height 479
drag, startPoint x: 62, startPoint y: 315, endPoint x: 60, endPoint y: 277, distance: 37.2
click at [62, 314] on div "Add Column" at bounding box center [576, 334] width 1056 height 479
click at [61, 289] on div "Add Column" at bounding box center [576, 334] width 1056 height 479
drag, startPoint x: 61, startPoint y: 276, endPoint x: 61, endPoint y: 249, distance: 26.5
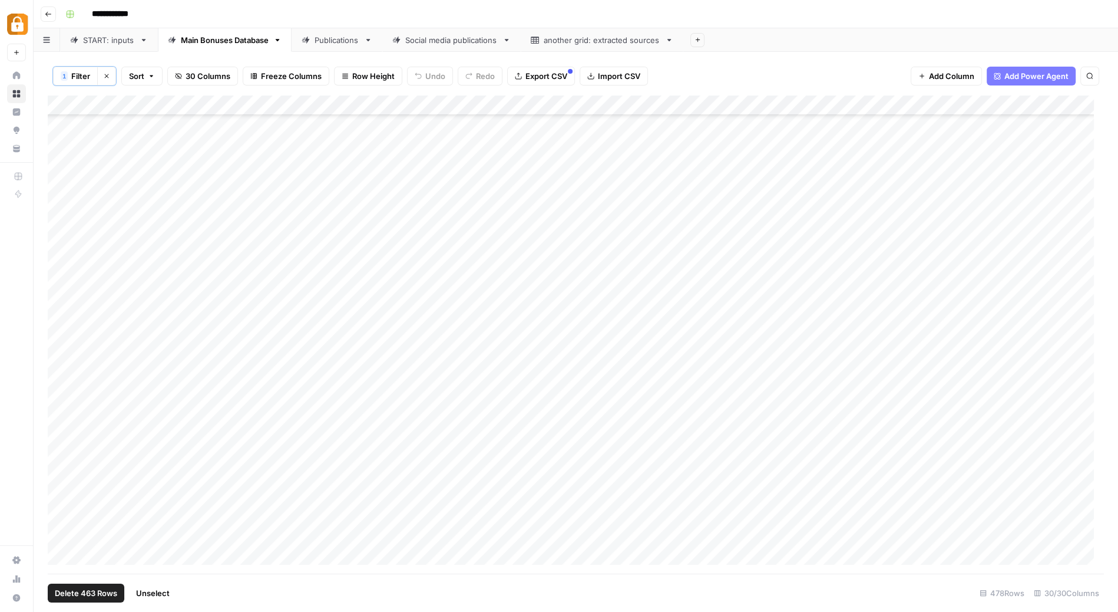
click at [61, 275] on div "Add Column" at bounding box center [576, 334] width 1056 height 479
click at [61, 247] on div "Add Column" at bounding box center [576, 334] width 1056 height 479
click at [59, 233] on div "Add Column" at bounding box center [576, 334] width 1056 height 479
click at [60, 217] on div "Add Column" at bounding box center [576, 334] width 1056 height 479
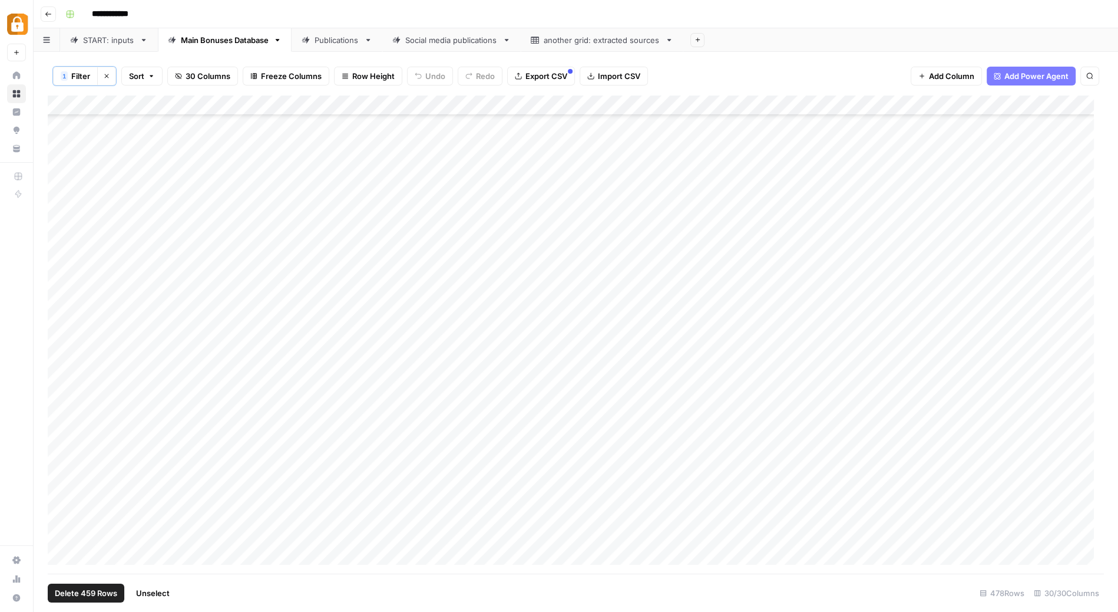
click at [65, 123] on div "Add Column" at bounding box center [576, 334] width 1056 height 479
drag, startPoint x: 61, startPoint y: 143, endPoint x: 60, endPoint y: 154, distance: 11.8
click at [61, 144] on div "Add Column" at bounding box center [576, 334] width 1056 height 479
click at [58, 168] on div "Add Column" at bounding box center [576, 334] width 1056 height 479
click at [61, 190] on div "Add Column" at bounding box center [576, 334] width 1056 height 479
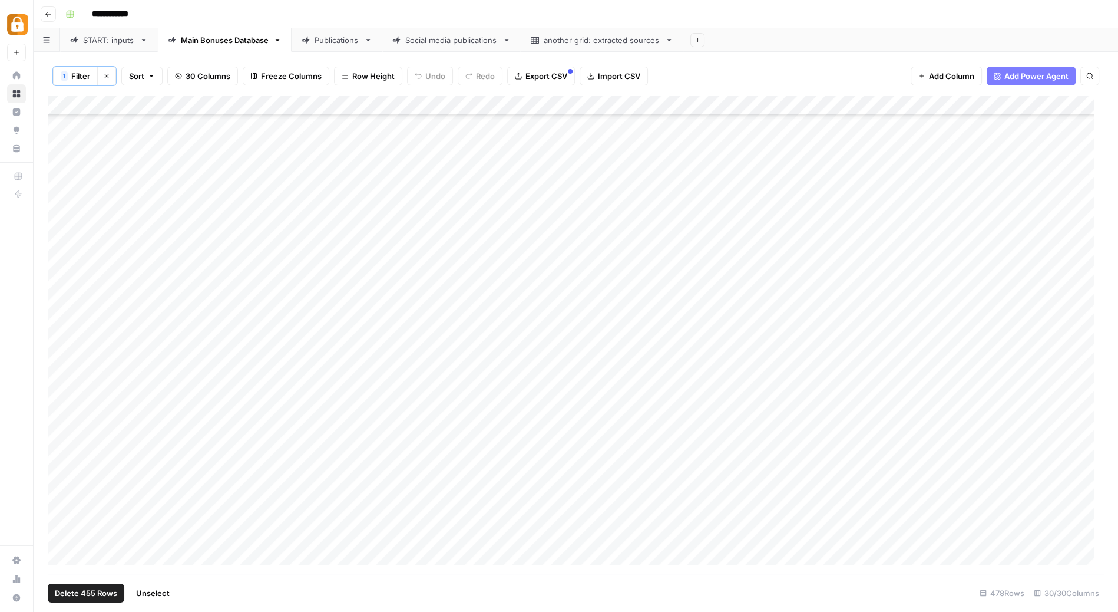
click at [64, 210] on div "Add Column" at bounding box center [576, 334] width 1056 height 479
drag, startPoint x: 64, startPoint y: 228, endPoint x: 61, endPoint y: 247, distance: 19.0
click at [63, 229] on div "Add Column" at bounding box center [576, 334] width 1056 height 479
click at [61, 247] on div "Add Column" at bounding box center [576, 334] width 1056 height 479
click at [62, 269] on div "Add Column" at bounding box center [576, 334] width 1056 height 479
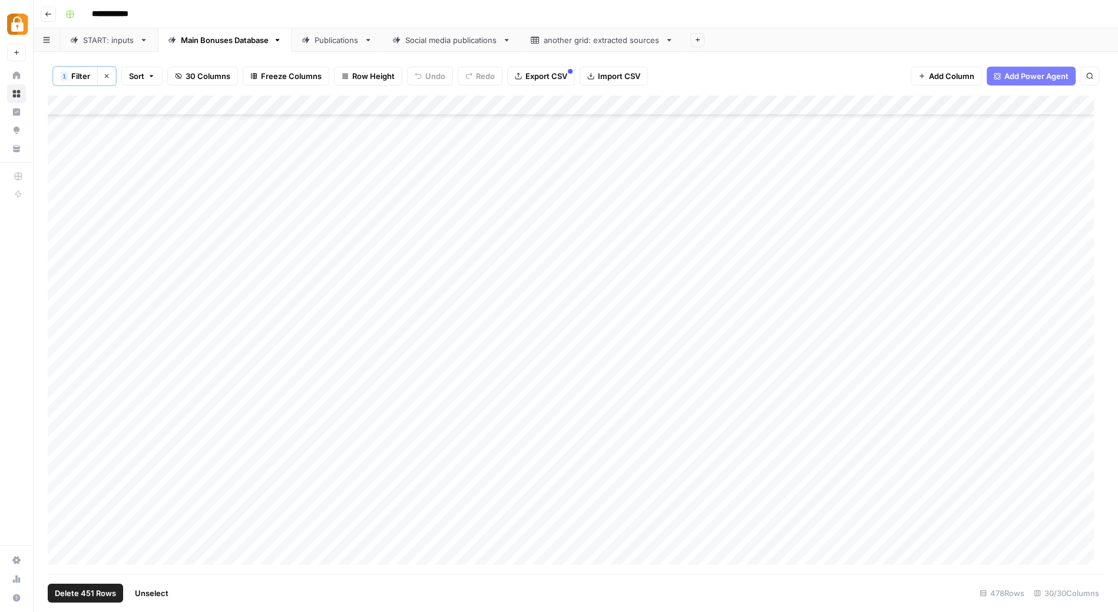
click at [61, 282] on div "Add Column" at bounding box center [576, 334] width 1056 height 479
click at [60, 125] on div "Add Column" at bounding box center [576, 334] width 1056 height 479
click at [61, 148] on div "Add Column" at bounding box center [576, 334] width 1056 height 479
click at [64, 166] on div "Add Column" at bounding box center [576, 334] width 1056 height 479
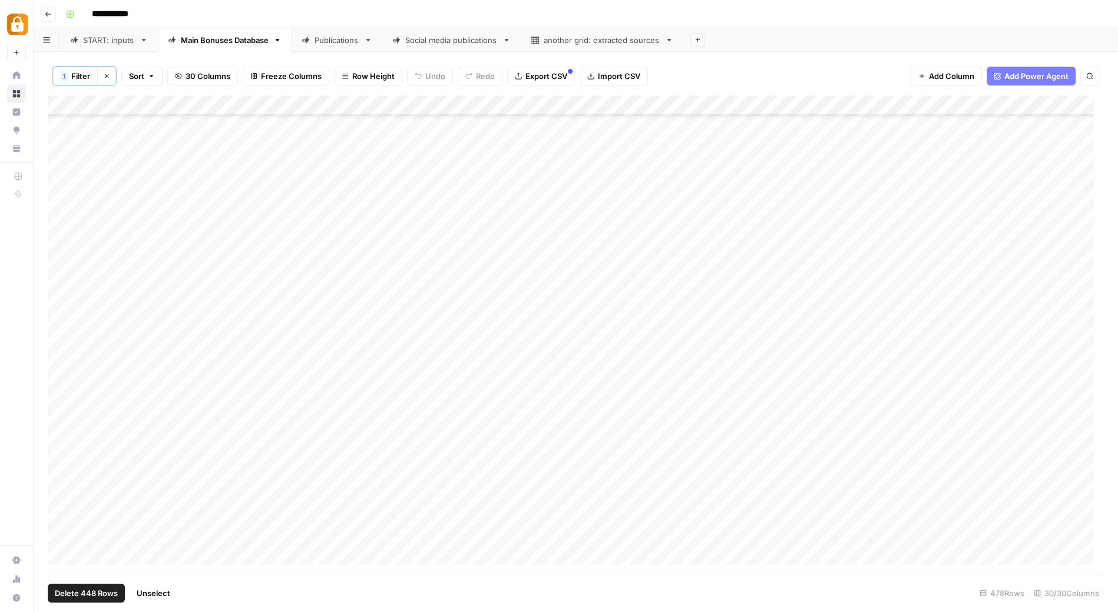
click at [61, 187] on div "Add Column" at bounding box center [576, 334] width 1056 height 479
click at [62, 209] on div "Add Column" at bounding box center [576, 334] width 1056 height 479
click at [62, 227] on div "Add Column" at bounding box center [576, 334] width 1056 height 479
click at [64, 249] on div "Add Column" at bounding box center [576, 334] width 1056 height 479
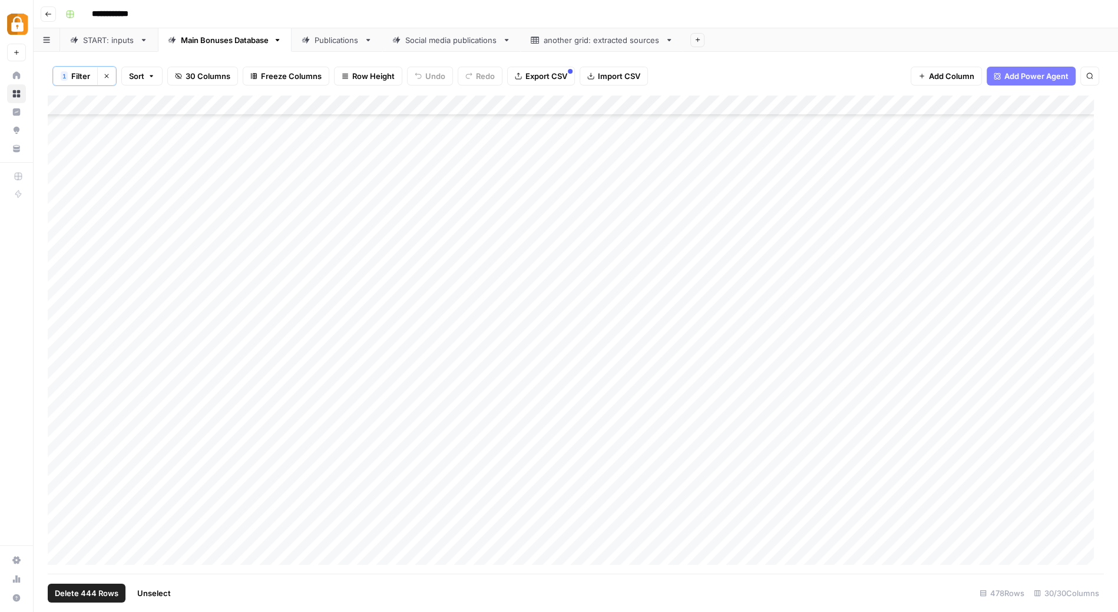
click at [118, 41] on div "START: inputs" at bounding box center [109, 40] width 52 height 12
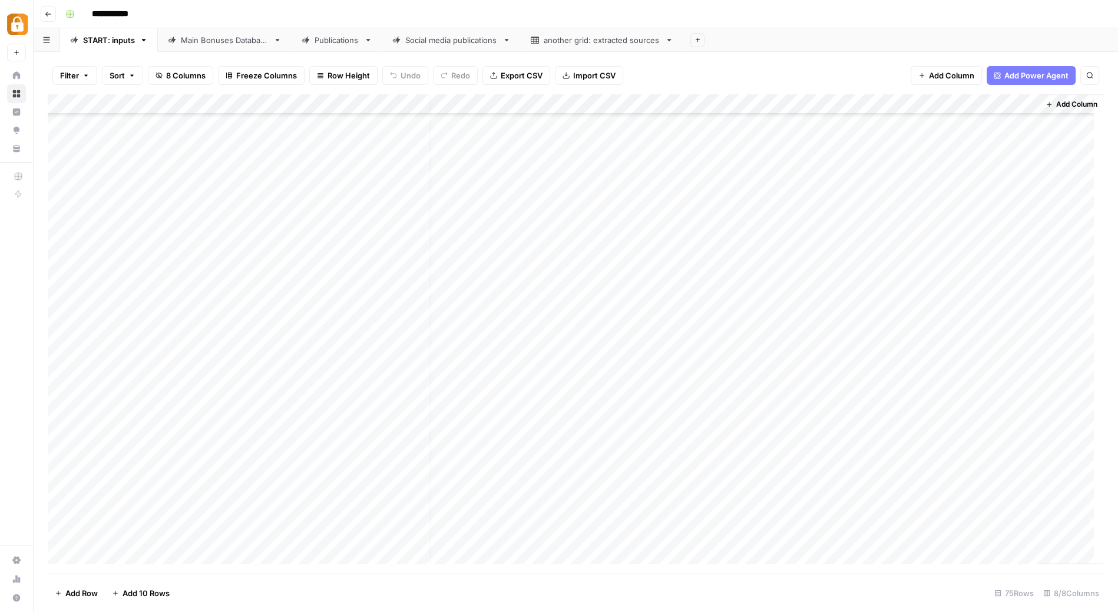
scroll to position [1006, 0]
click at [929, 375] on div "Add Column" at bounding box center [576, 333] width 1056 height 479
click at [929, 375] on div at bounding box center [933, 380] width 211 height 22
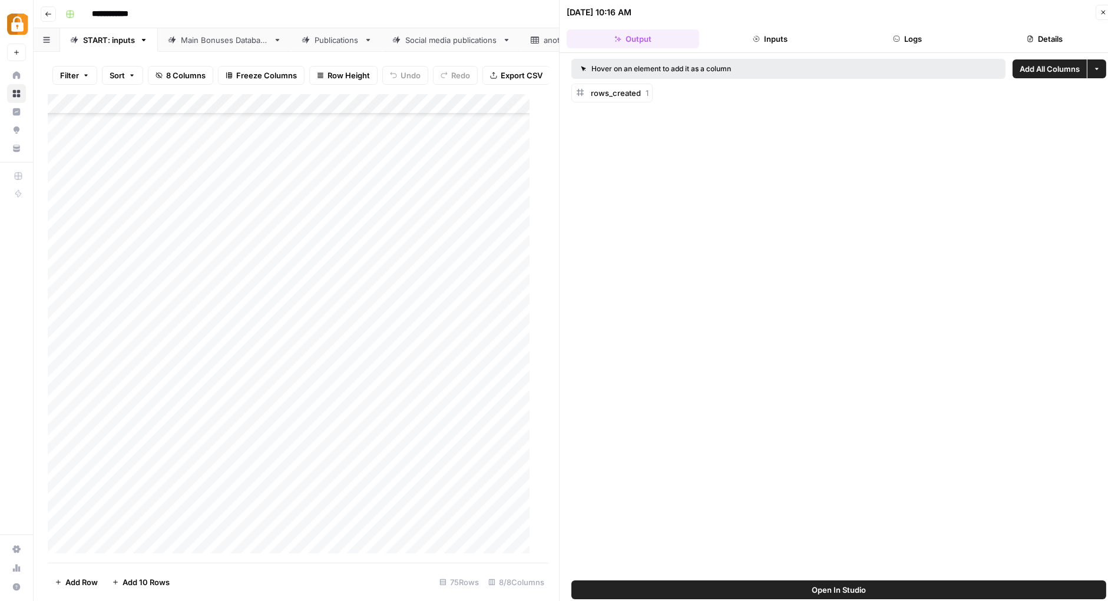
click at [908, 40] on button "Logs" at bounding box center [907, 38] width 133 height 19
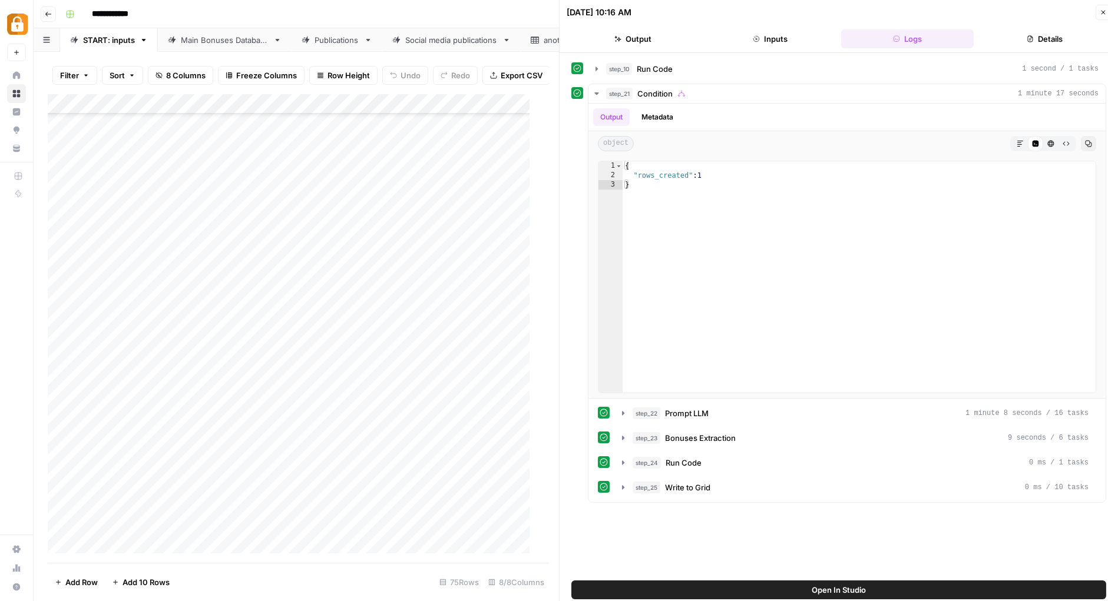
click at [1106, 13] on icon "button" at bounding box center [1103, 12] width 7 height 7
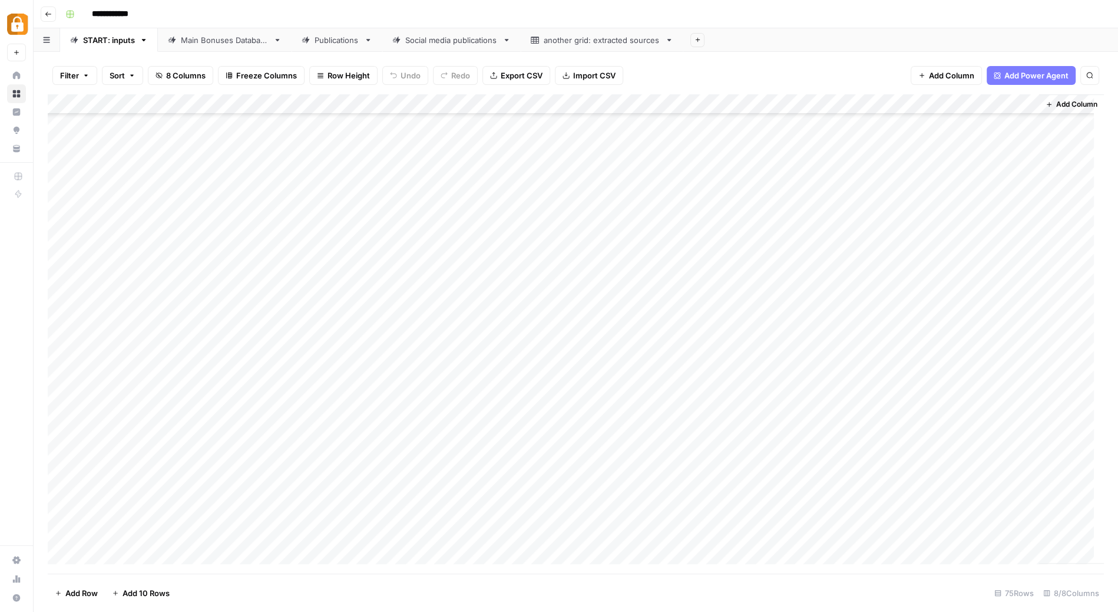
click at [225, 35] on div "Main Bonuses Database" at bounding box center [225, 40] width 88 height 12
click at [85, 76] on span "Filter" at bounding box center [80, 76] width 19 height 12
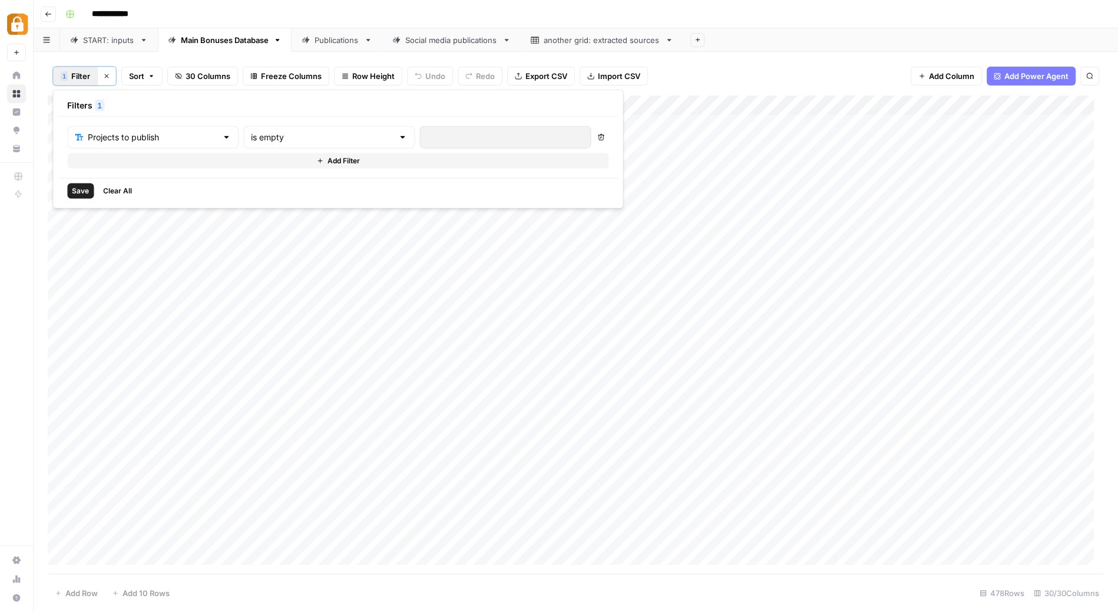
click at [124, 189] on span "Clear All" at bounding box center [117, 191] width 29 height 11
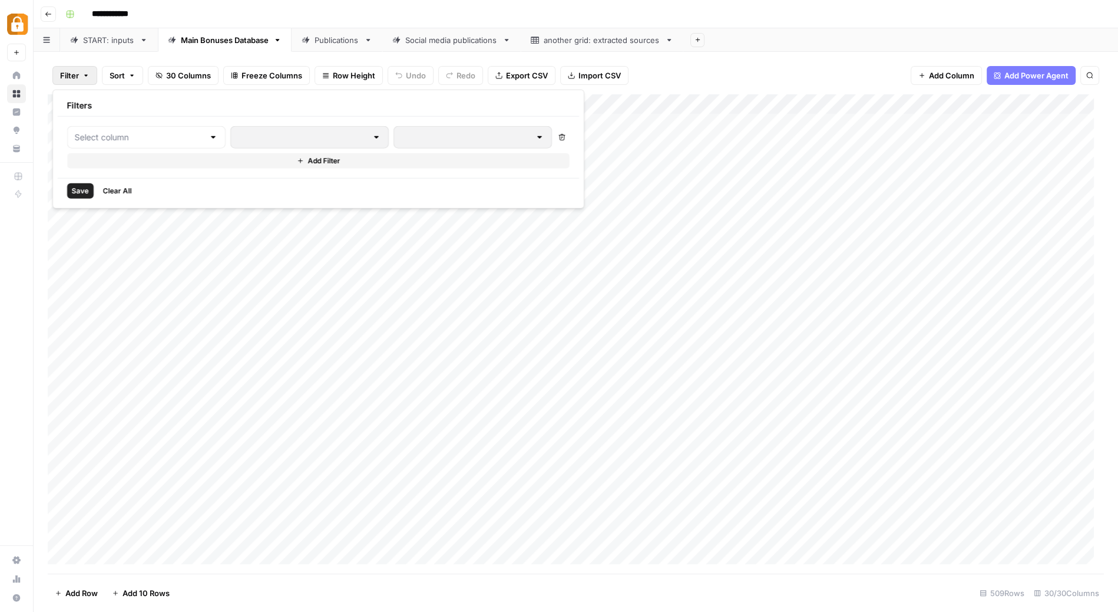
click at [726, 11] on div "**********" at bounding box center [584, 14] width 1046 height 19
click at [381, 375] on div "Add Column" at bounding box center [576, 333] width 1056 height 479
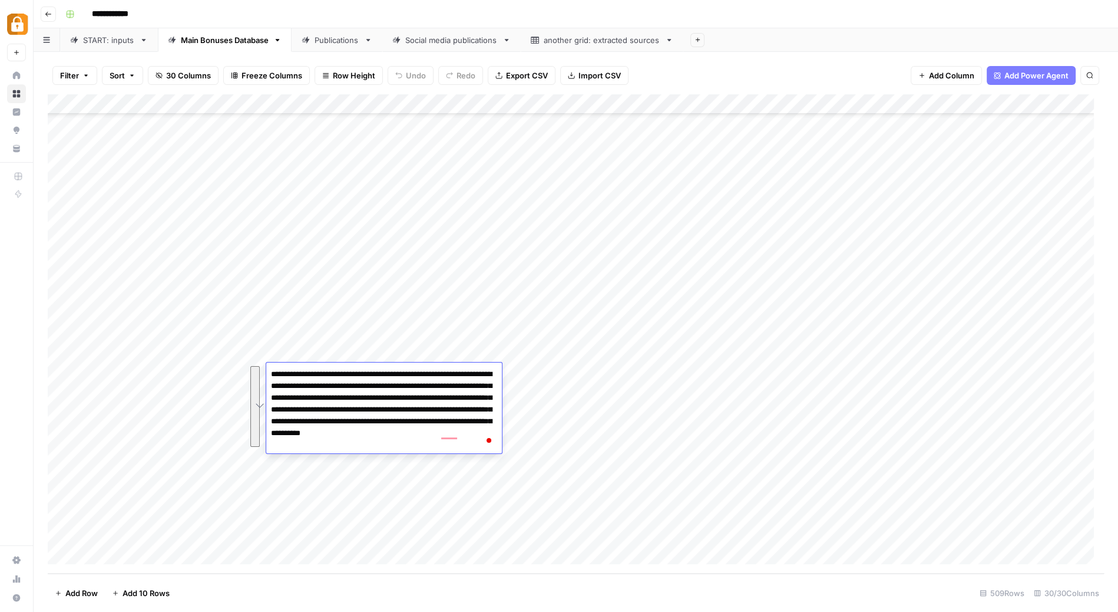
click at [212, 373] on div "Add Column" at bounding box center [576, 333] width 1056 height 479
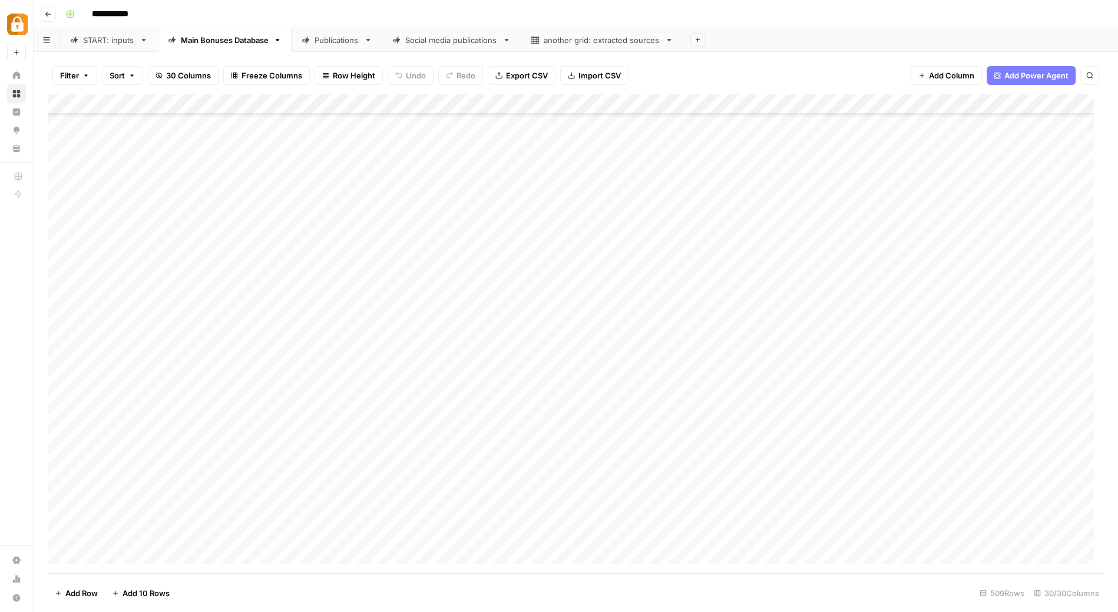
click at [113, 44] on div "START: inputs" at bounding box center [109, 40] width 52 height 12
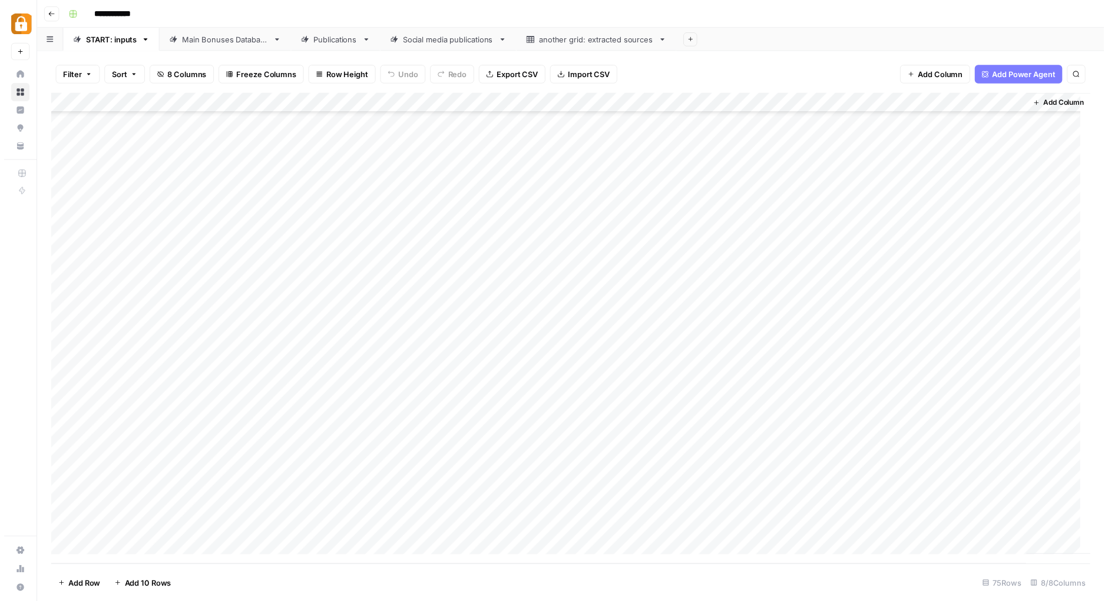
scroll to position [1072, 0]
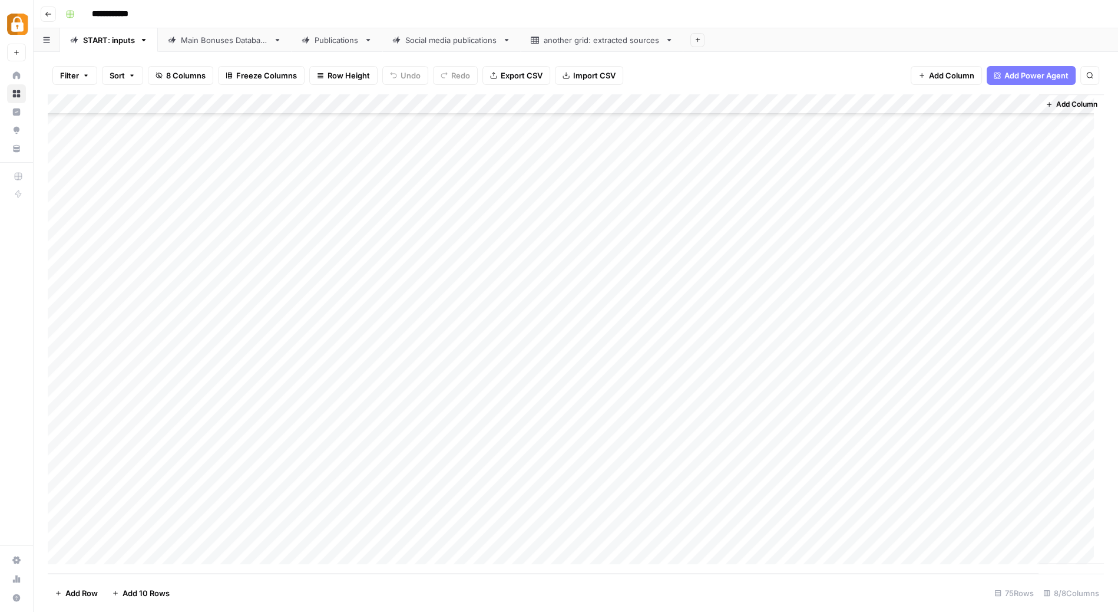
click at [930, 371] on div "Add Column" at bounding box center [576, 333] width 1056 height 479
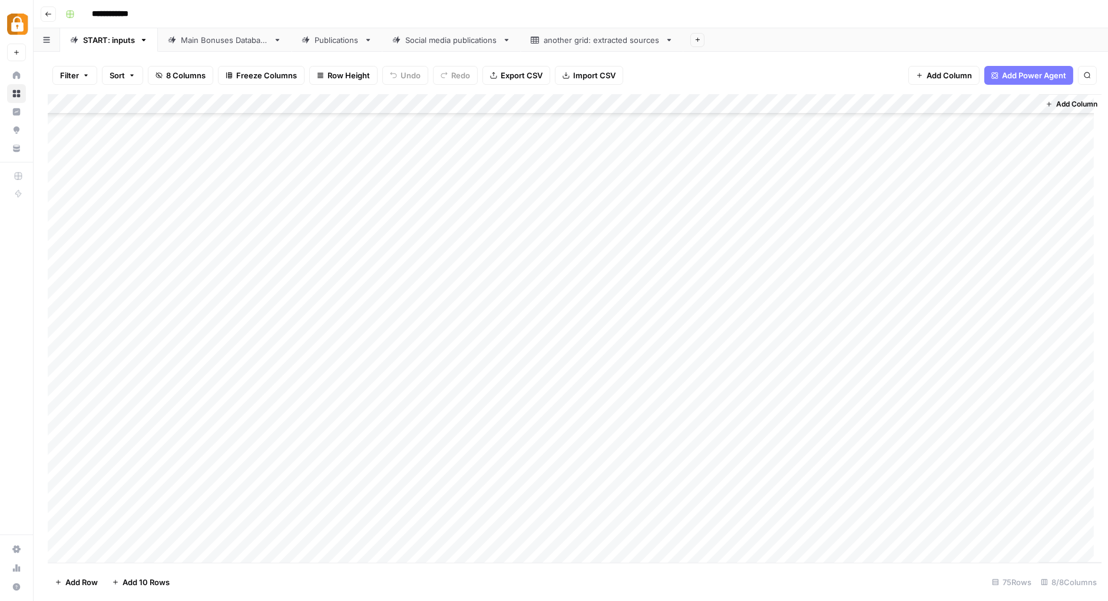
click at [930, 371] on div at bounding box center [933, 374] width 211 height 22
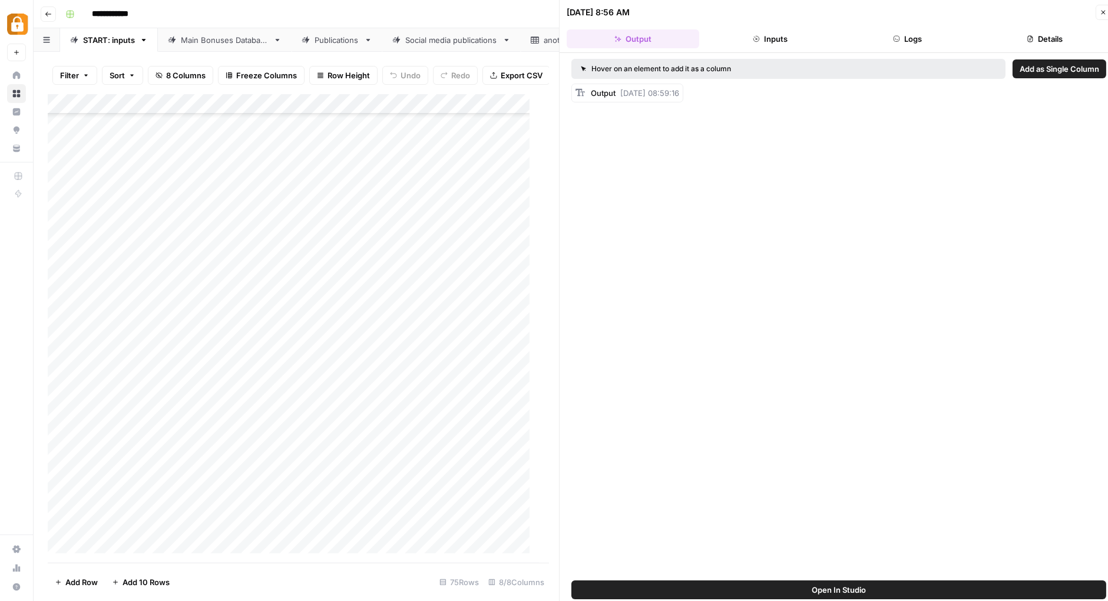
click at [913, 34] on button "Logs" at bounding box center [907, 38] width 133 height 19
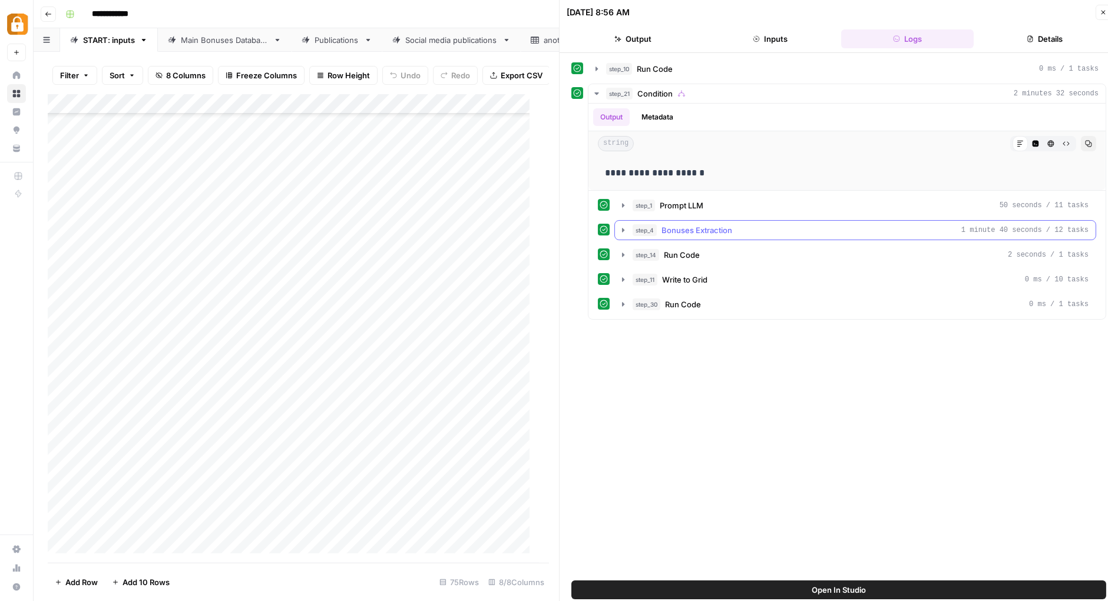
click at [623, 230] on icon "button" at bounding box center [623, 230] width 9 height 9
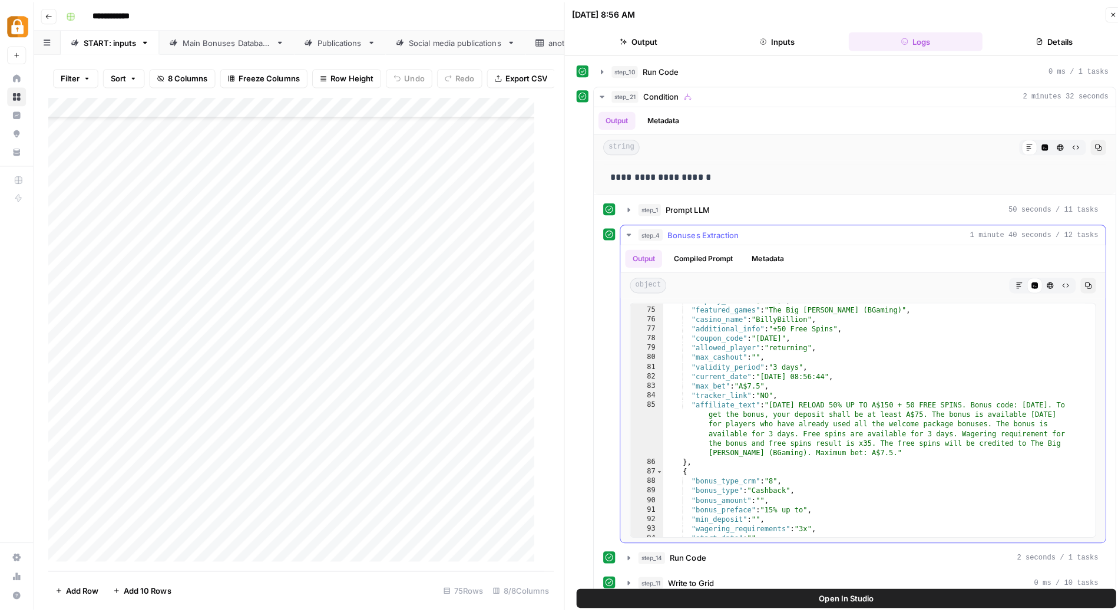
scroll to position [1333, 0]
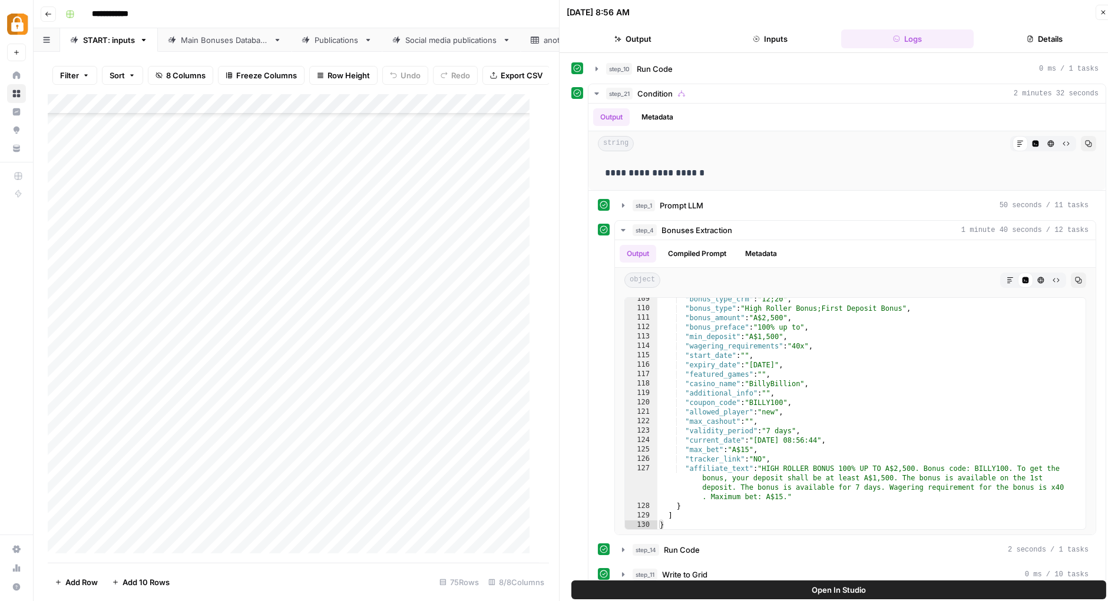
click at [1106, 12] on icon "button" at bounding box center [1103, 12] width 7 height 7
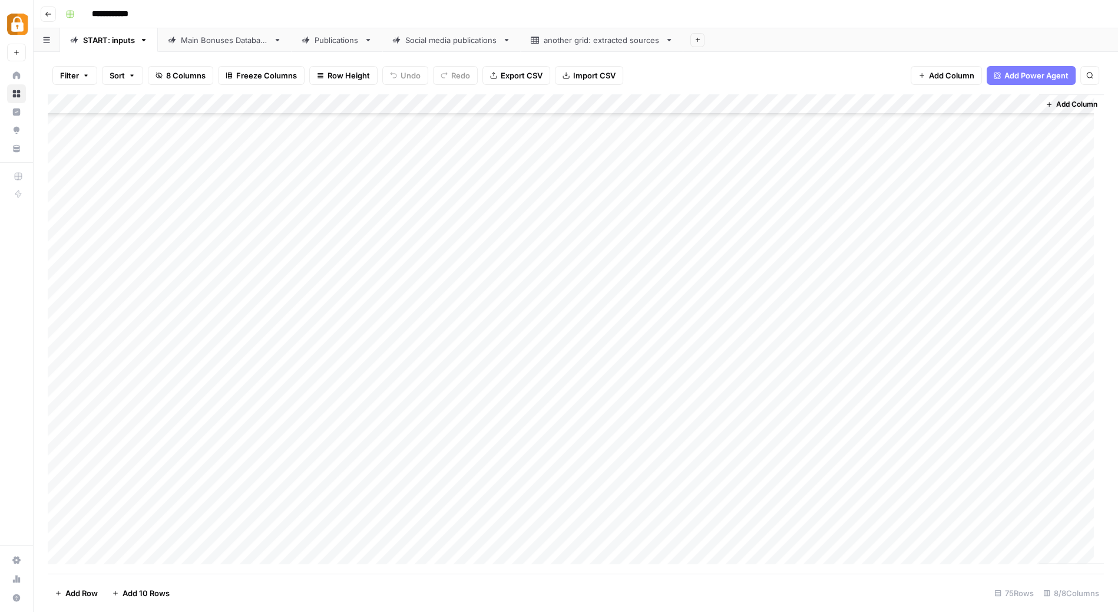
scroll to position [931, 0]
click at [243, 39] on div "Main Bonuses Database" at bounding box center [225, 40] width 88 height 12
click at [119, 39] on div "START: inputs" at bounding box center [109, 40] width 52 height 12
click at [248, 39] on div "Main Bonuses Database" at bounding box center [225, 40] width 88 height 12
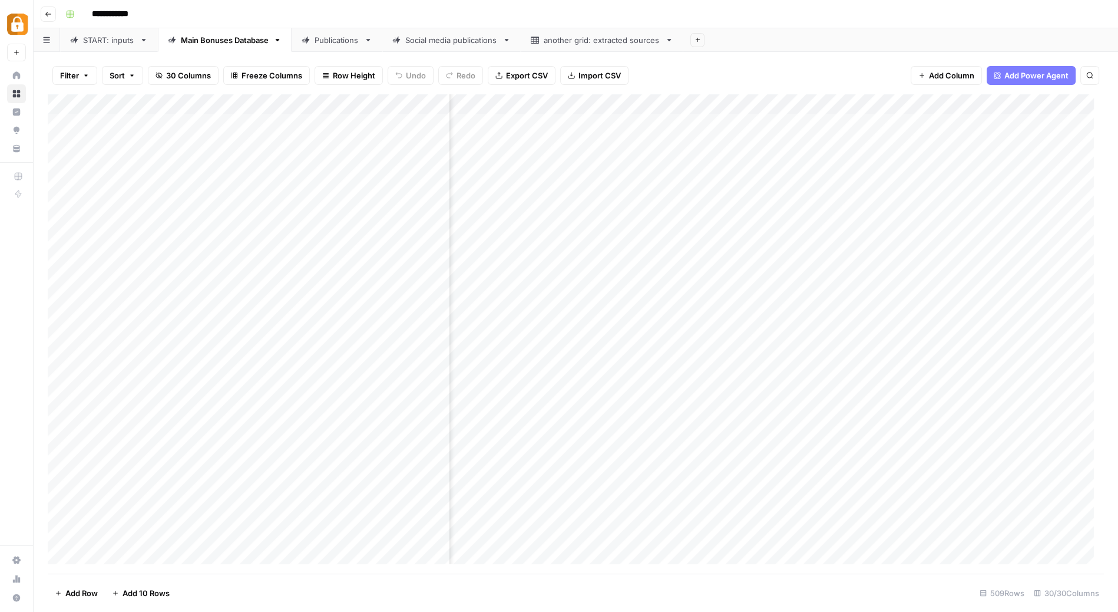
click at [67, 70] on span "Filter" at bounding box center [69, 76] width 19 height 12
click at [161, 130] on button "Add Filter" at bounding box center [286, 133] width 439 height 15
click at [163, 134] on input "text" at bounding box center [139, 137] width 129 height 12
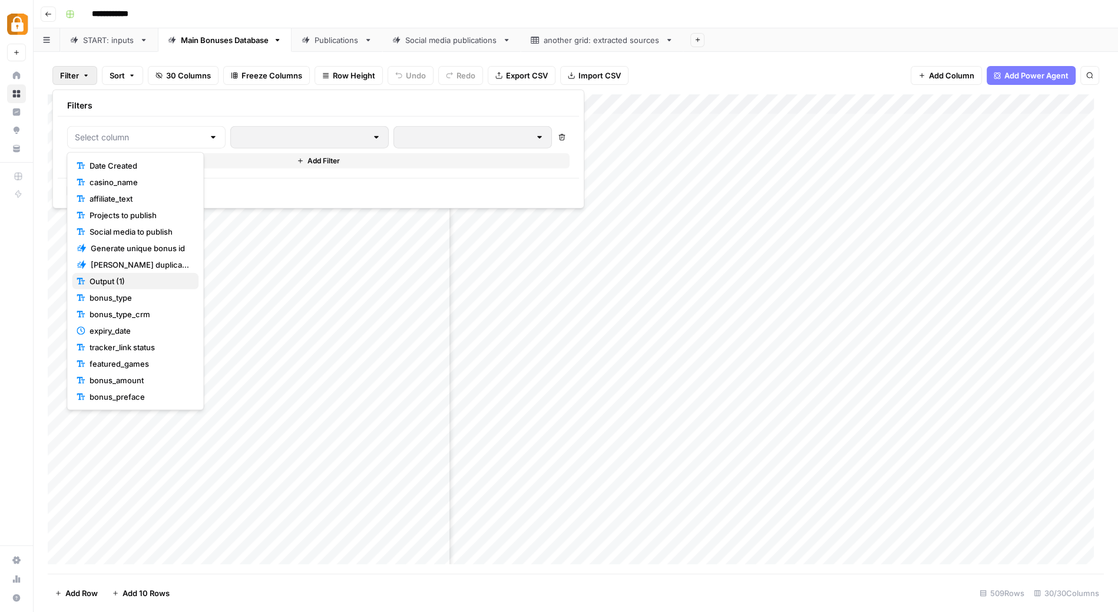
click at [134, 279] on span "Output (1)" at bounding box center [140, 281] width 100 height 12
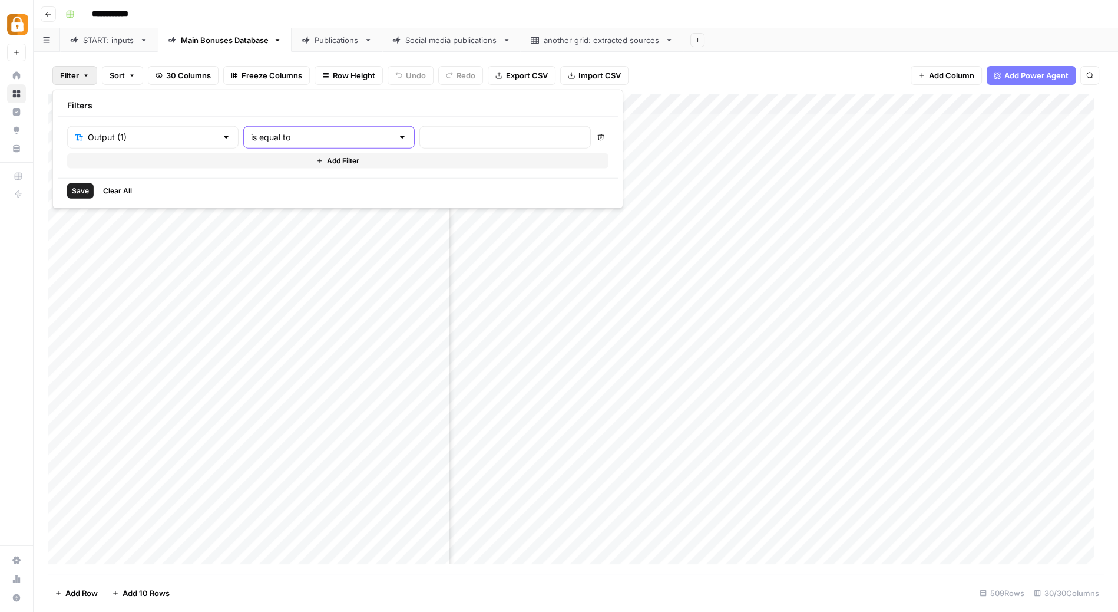
click at [276, 140] on input "is equal to" at bounding box center [322, 137] width 142 height 12
click at [274, 161] on span "is not empty" at bounding box center [275, 166] width 113 height 12
type input "is not empty"
click at [251, 138] on input "text" at bounding box center [322, 137] width 142 height 12
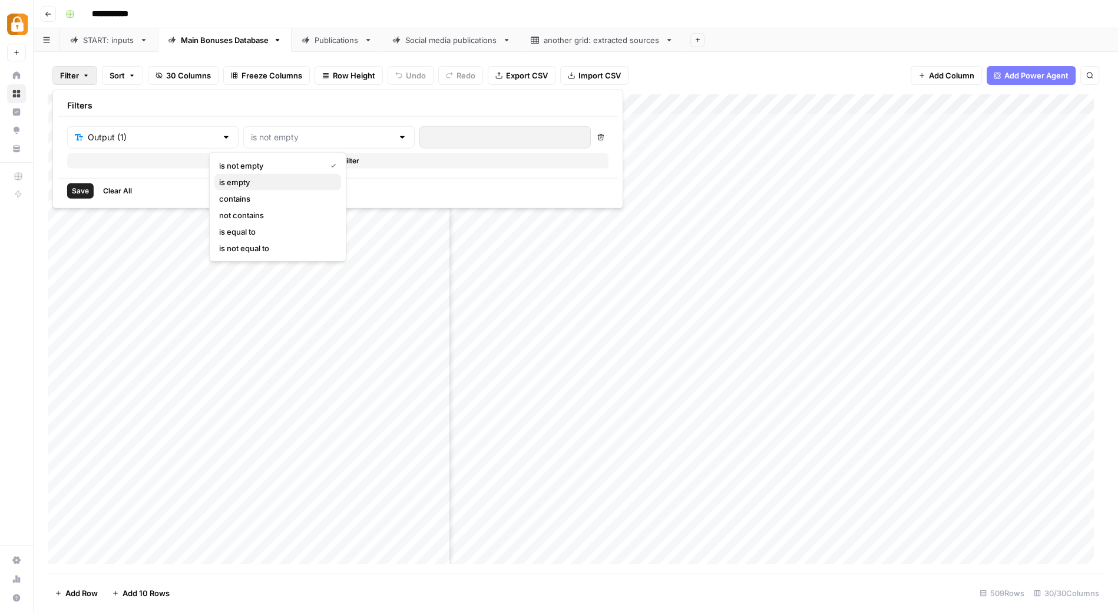
click at [249, 177] on span "is empty" at bounding box center [275, 182] width 113 height 12
type input "is empty"
click at [74, 189] on span "Save" at bounding box center [80, 191] width 17 height 11
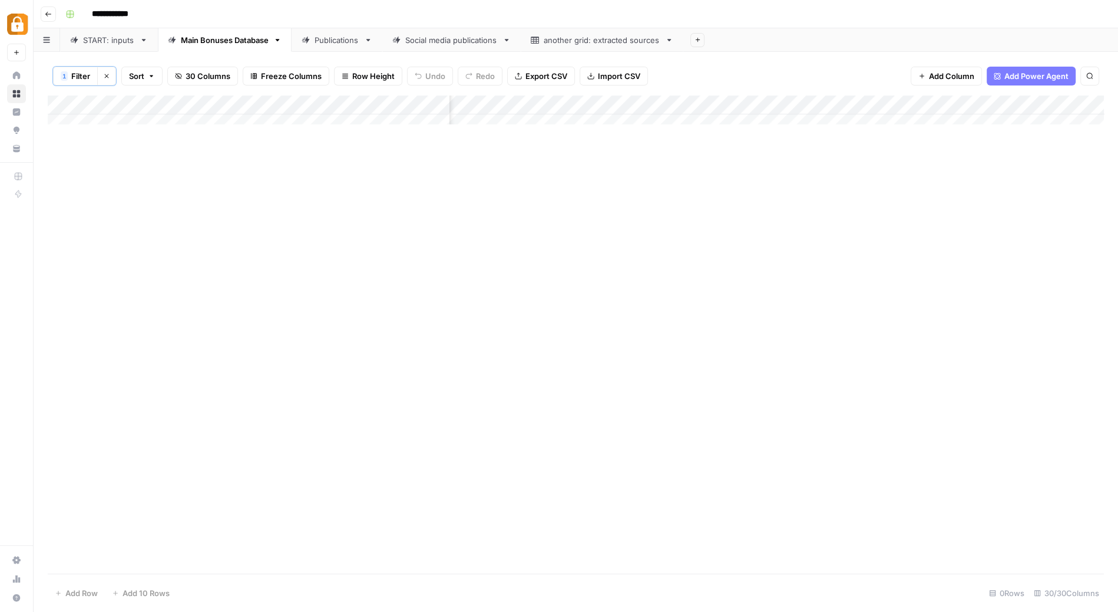
click at [84, 74] on span "Filter" at bounding box center [80, 76] width 19 height 12
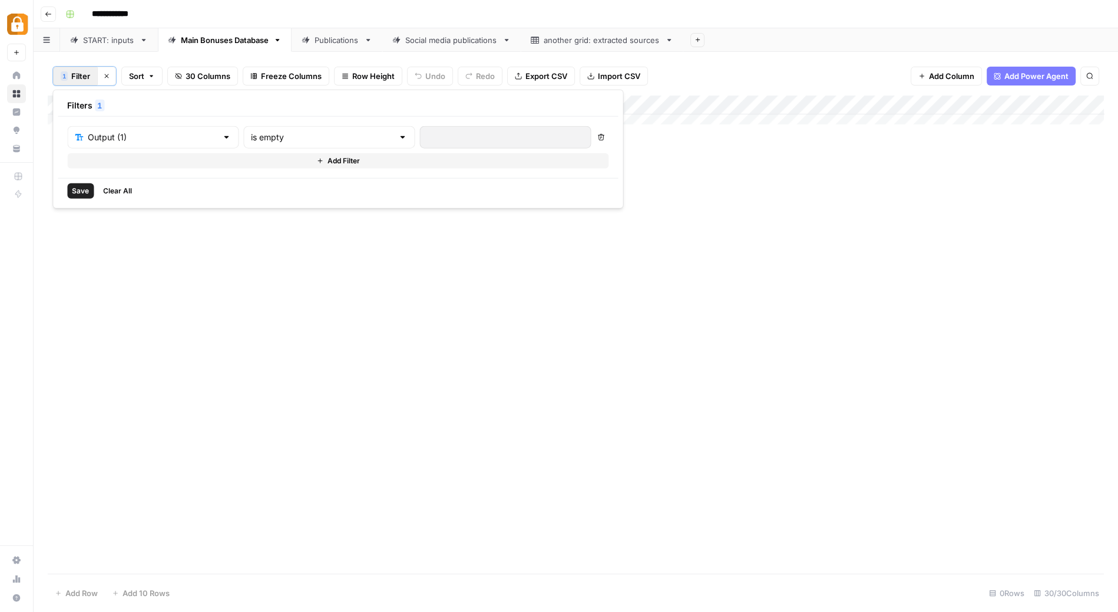
click at [326, 138] on div "is empty" at bounding box center [328, 137] width 171 height 22
click at [280, 193] on span "contains" at bounding box center [276, 199] width 113 height 12
type input "contains"
click at [427, 131] on input "text" at bounding box center [505, 137] width 156 height 12
click at [284, 135] on input "contains" at bounding box center [322, 137] width 142 height 12
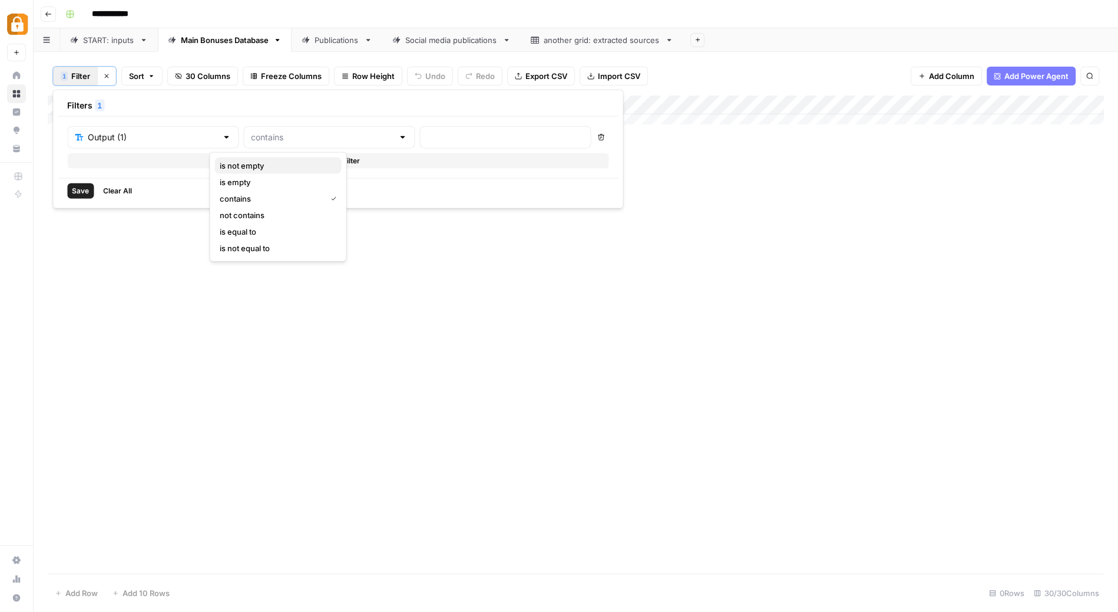
click at [275, 166] on span "is not empty" at bounding box center [276, 166] width 113 height 12
type input "is not empty"
click at [77, 186] on span "Save" at bounding box center [80, 191] width 17 height 11
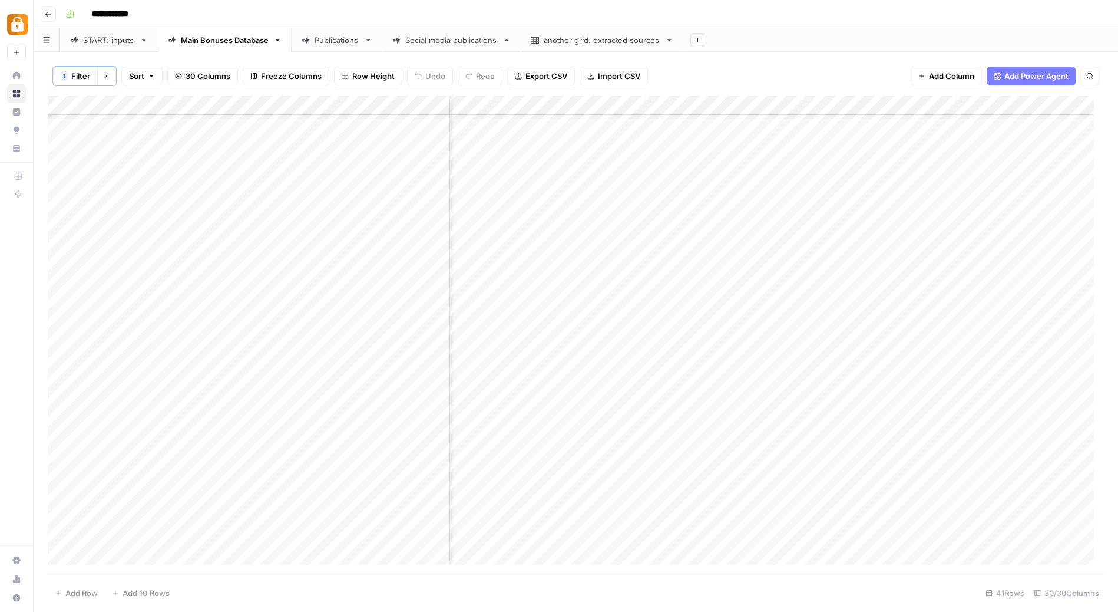
scroll to position [371, 0]
click at [81, 75] on span "Filter" at bounding box center [80, 76] width 19 height 12
click at [289, 135] on input "is not empty" at bounding box center [322, 137] width 142 height 12
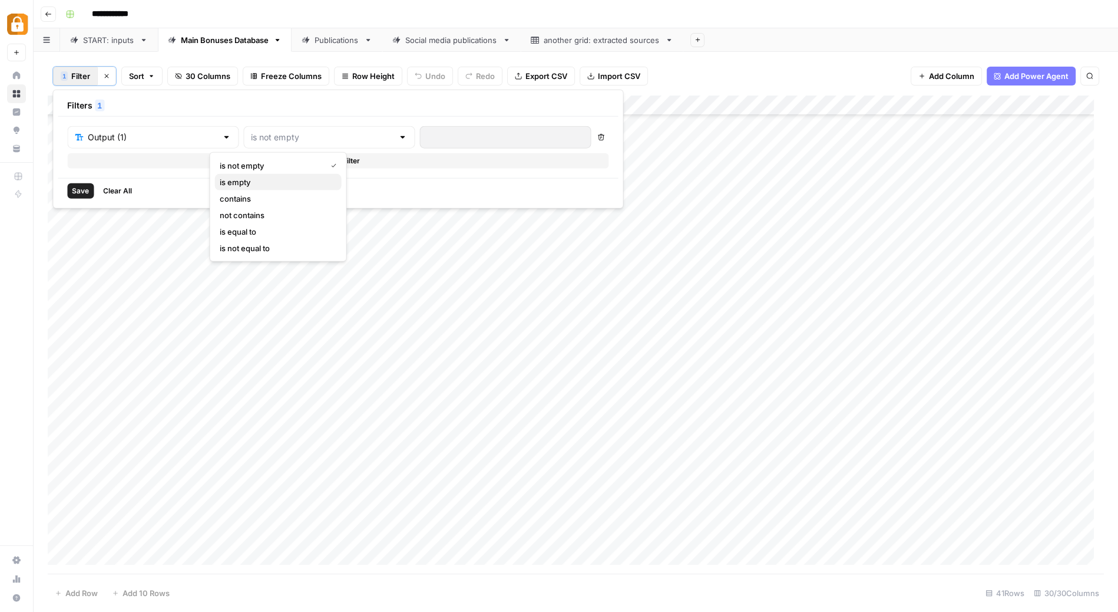
click at [259, 177] on span "is empty" at bounding box center [276, 182] width 113 height 12
type input "is empty"
click at [77, 187] on span "Save" at bounding box center [80, 191] width 17 height 11
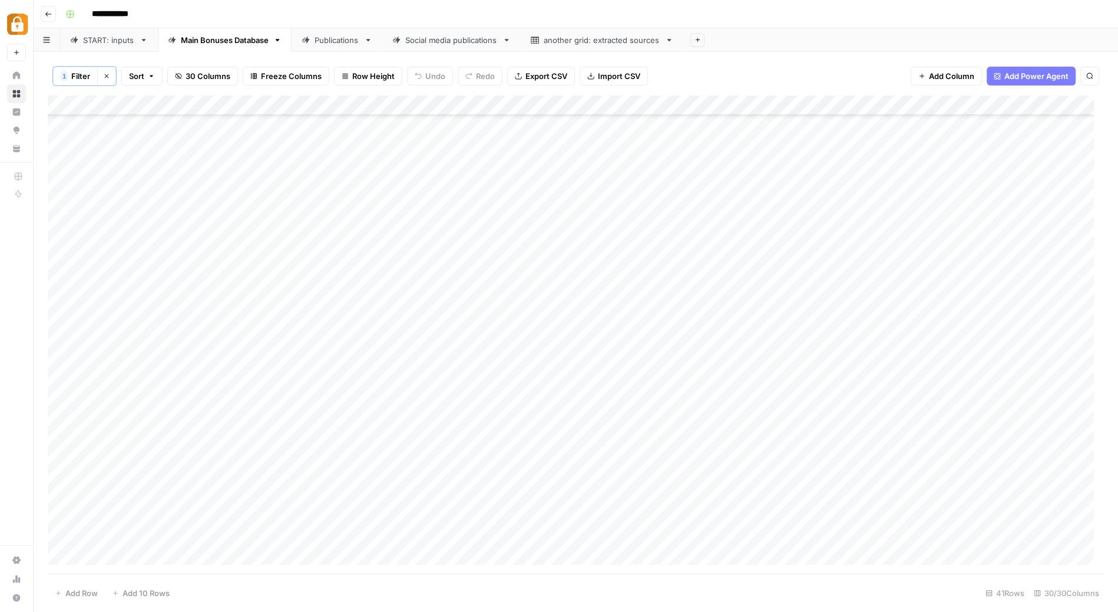
scroll to position [0, 0]
click at [110, 75] on button "Clear filters" at bounding box center [106, 76] width 19 height 19
click at [196, 294] on div "Add Column" at bounding box center [576, 333] width 1056 height 479
click at [116, 41] on div "START: inputs" at bounding box center [109, 40] width 52 height 12
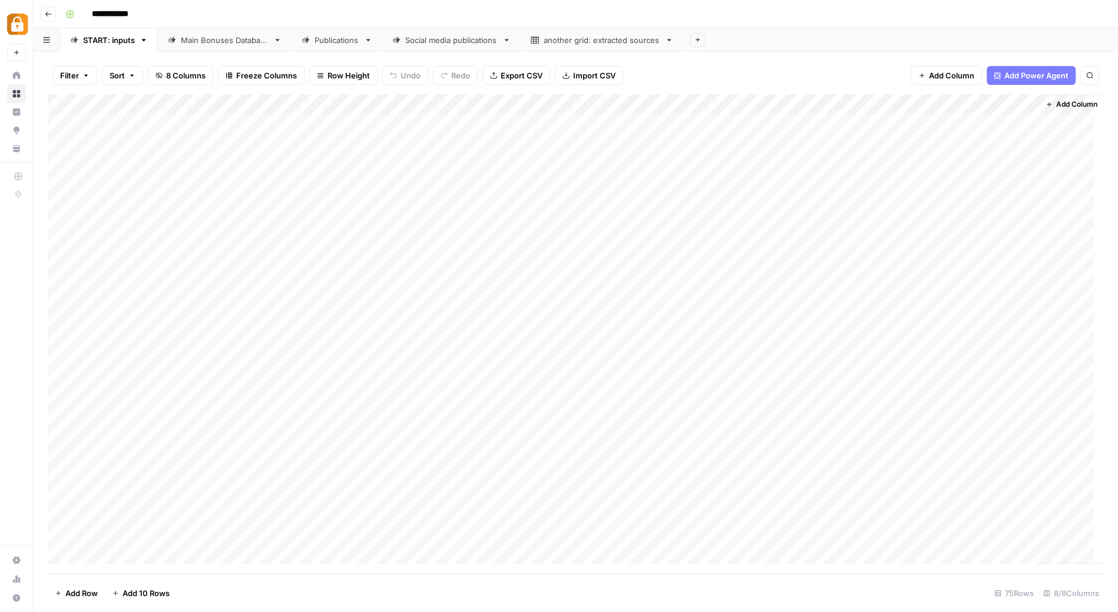
click at [233, 37] on div "Main Bonuses Database" at bounding box center [225, 40] width 88 height 12
click at [111, 38] on div "START: inputs" at bounding box center [109, 40] width 52 height 12
click at [378, 183] on div "Add Column" at bounding box center [576, 333] width 1056 height 479
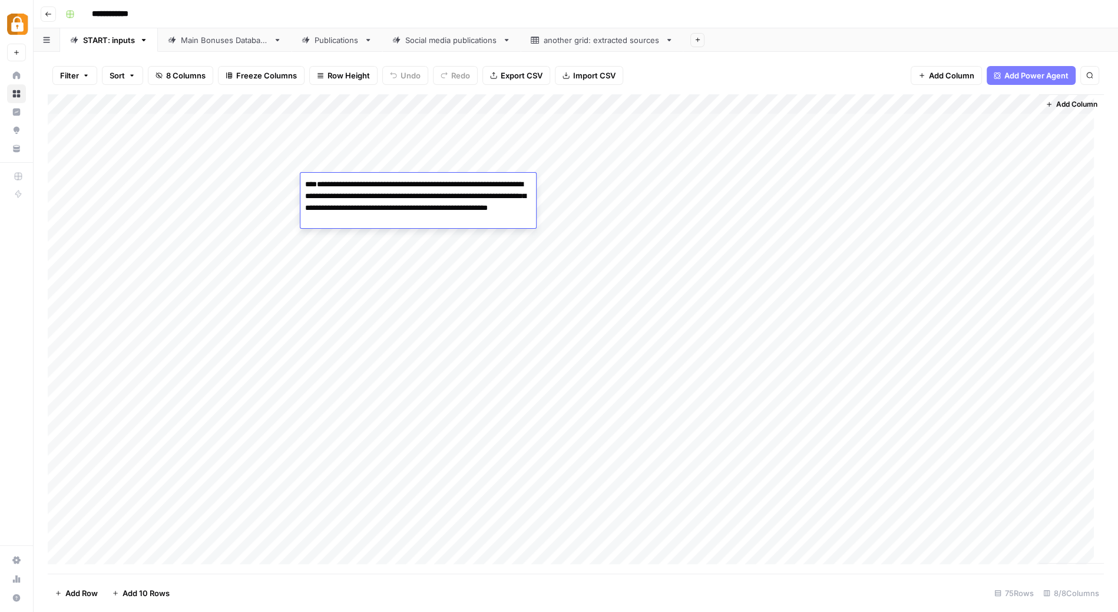
click at [378, 183] on textarea "**********" at bounding box center [418, 202] width 236 height 52
click at [683, 190] on div "Add Column" at bounding box center [576, 333] width 1056 height 479
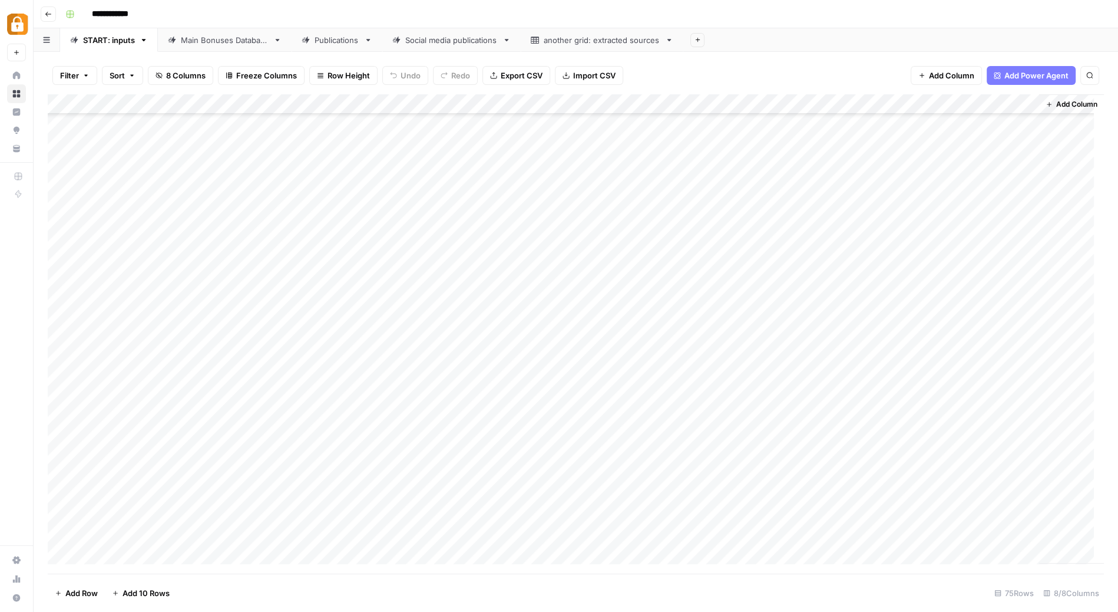
scroll to position [383, 0]
click at [349, 262] on div "Add Column" at bounding box center [576, 333] width 1056 height 479
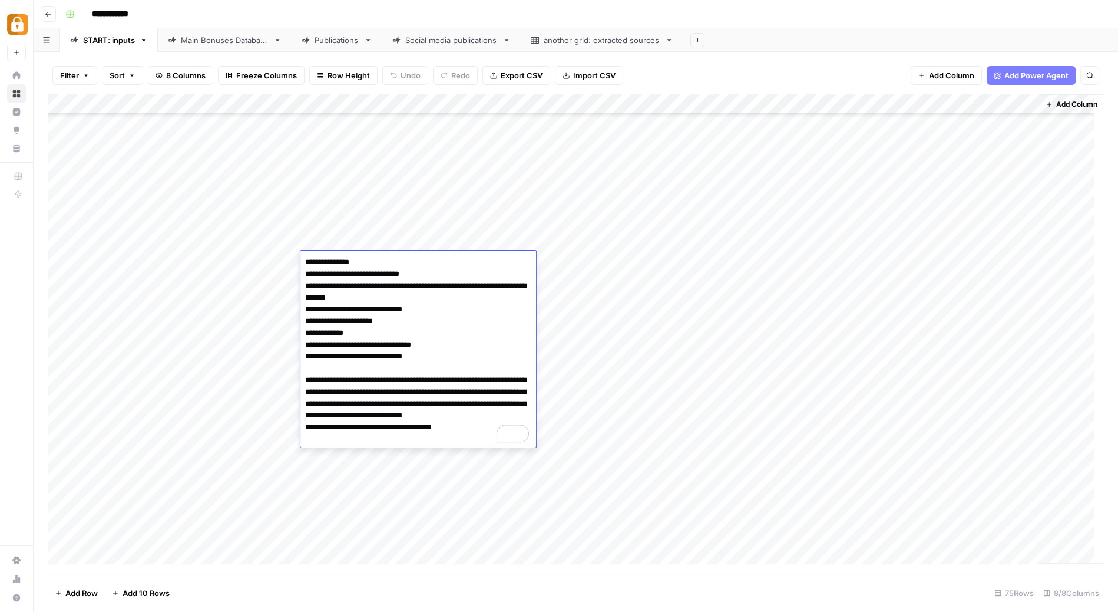
click at [451, 298] on textarea "**********" at bounding box center [418, 350] width 236 height 193
click at [599, 230] on div "Add Column" at bounding box center [576, 333] width 1056 height 479
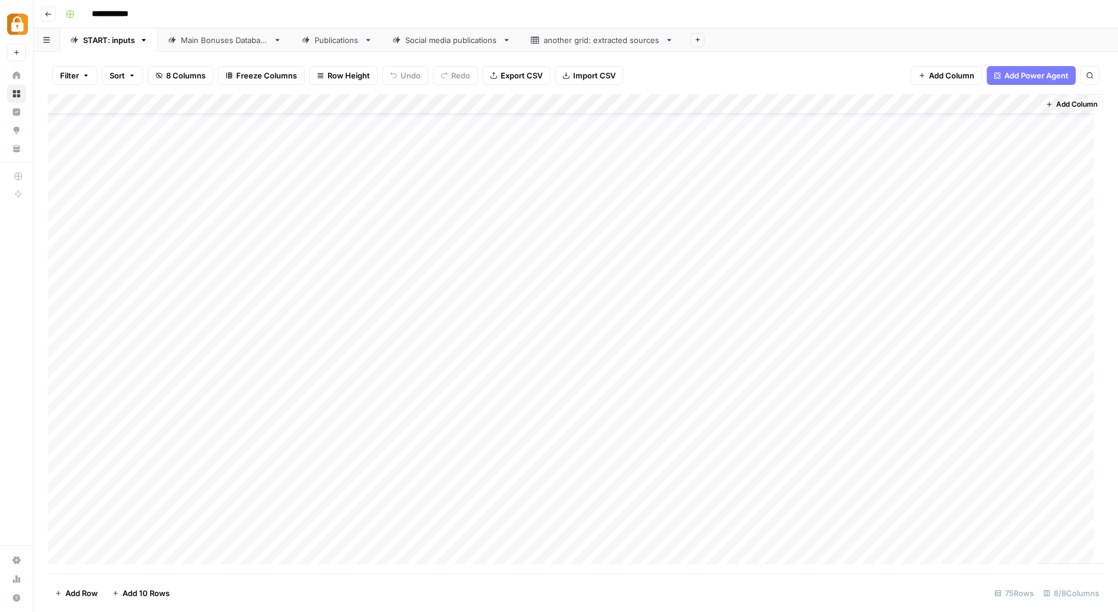
scroll to position [0, 0]
click at [363, 180] on div "Add Column" at bounding box center [576, 333] width 1056 height 479
click at [330, 185] on div "Add Column" at bounding box center [576, 333] width 1056 height 479
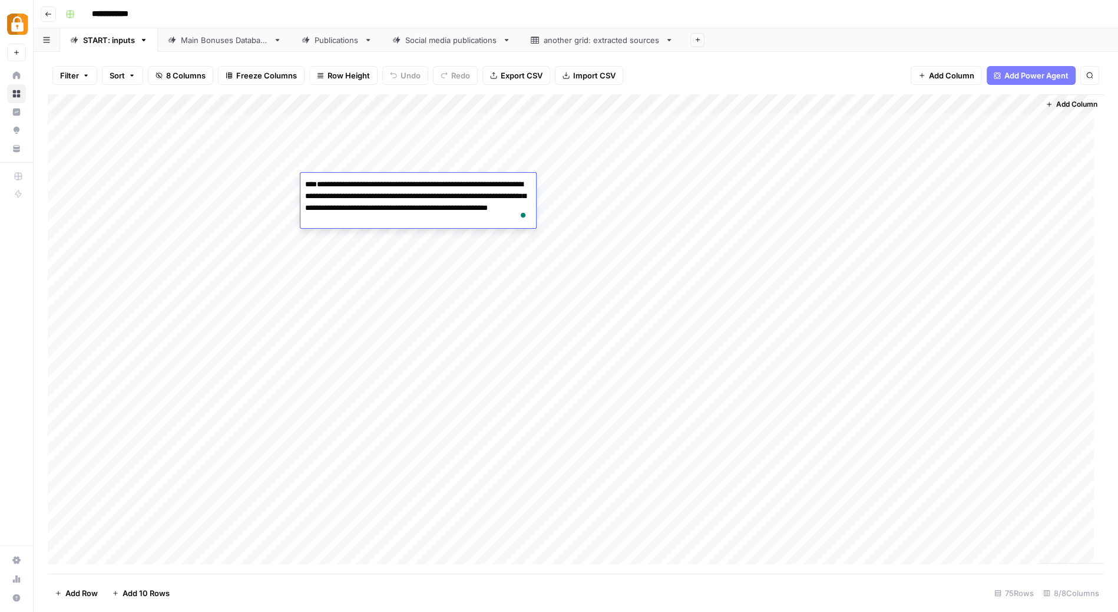
click at [626, 236] on div "Add Column" at bounding box center [576, 333] width 1056 height 479
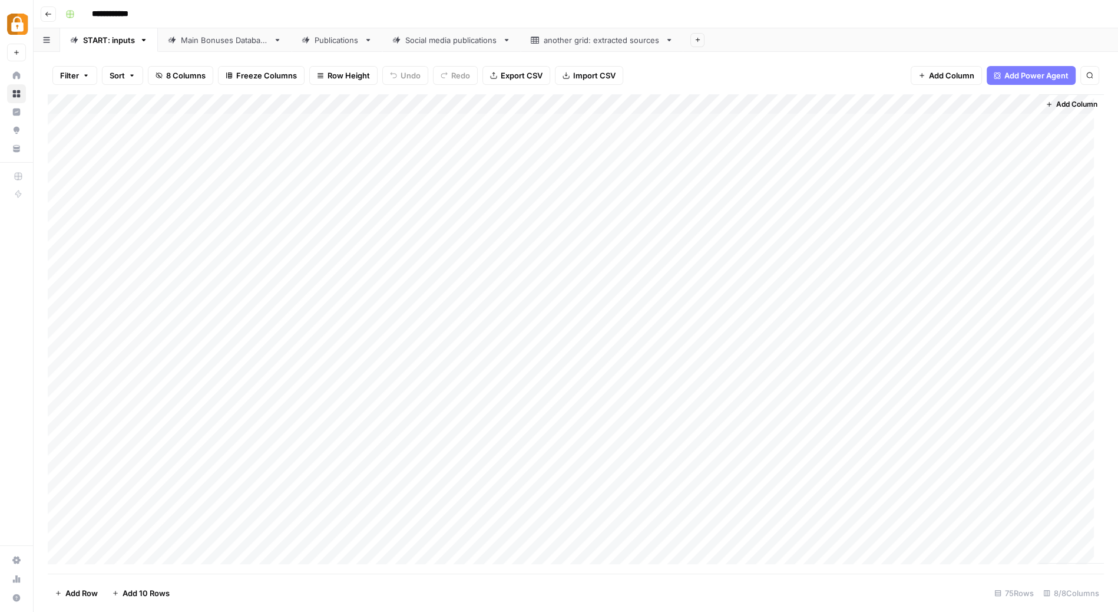
click at [394, 179] on div "Add Column" at bounding box center [576, 333] width 1056 height 479
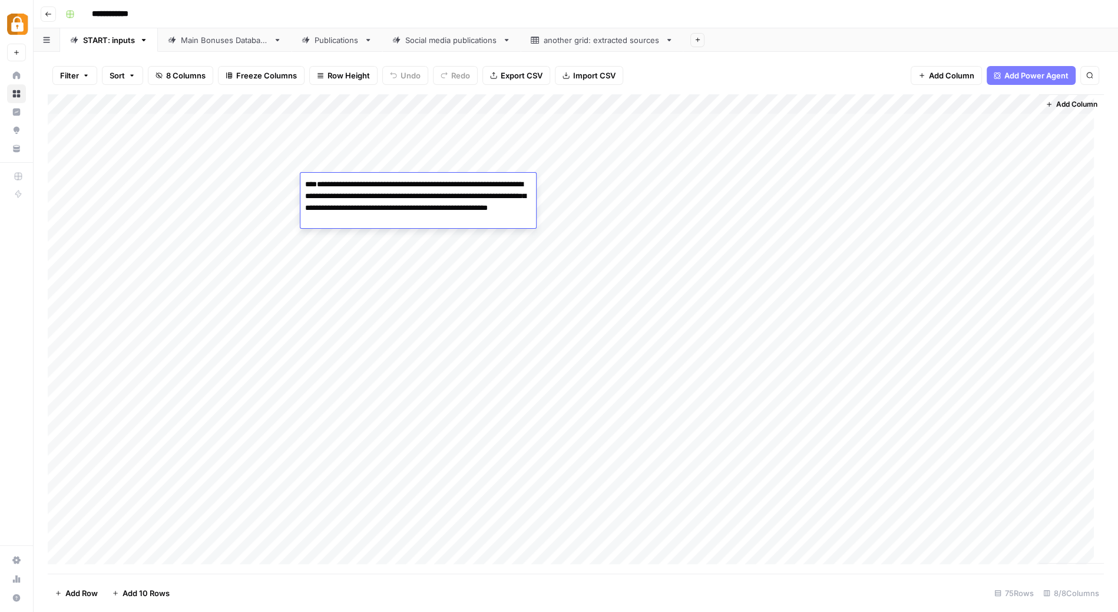
click at [394, 179] on textarea "**********" at bounding box center [418, 202] width 236 height 52
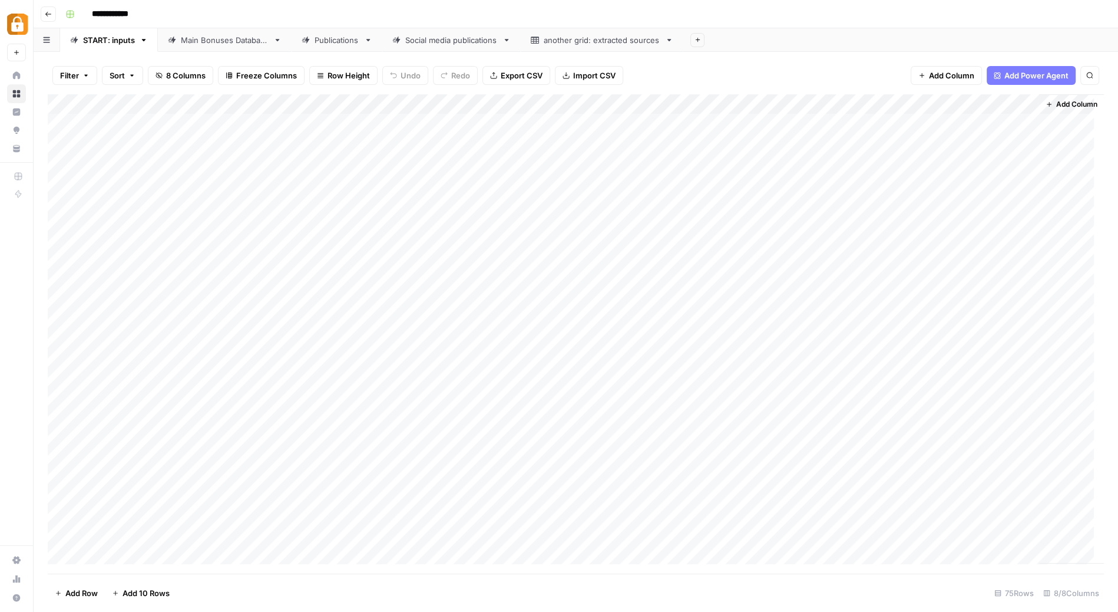
click at [229, 38] on div "Main Bonuses Database" at bounding box center [225, 40] width 88 height 12
click at [338, 42] on div "Publications" at bounding box center [337, 40] width 45 height 12
click at [227, 39] on div "Main Bonuses Database" at bounding box center [225, 40] width 88 height 12
click at [120, 45] on div "START: inputs" at bounding box center [109, 40] width 52 height 12
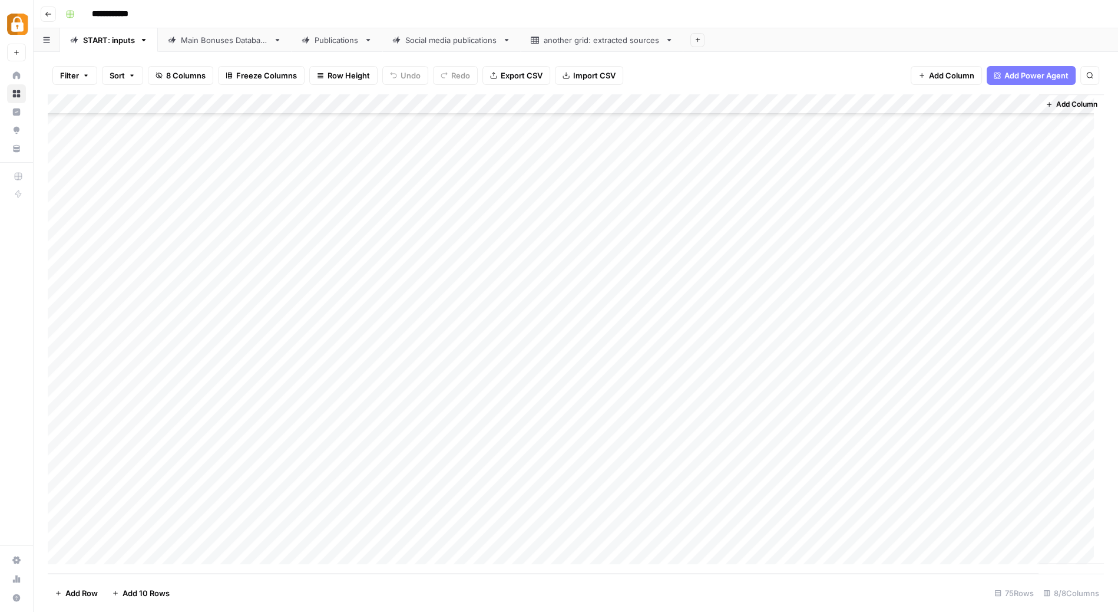
scroll to position [1072, 0]
click at [224, 44] on div "Main Bonuses Database" at bounding box center [225, 40] width 88 height 12
click at [117, 38] on div "START: inputs" at bounding box center [109, 40] width 52 height 12
click at [343, 44] on div "Publications" at bounding box center [337, 40] width 45 height 12
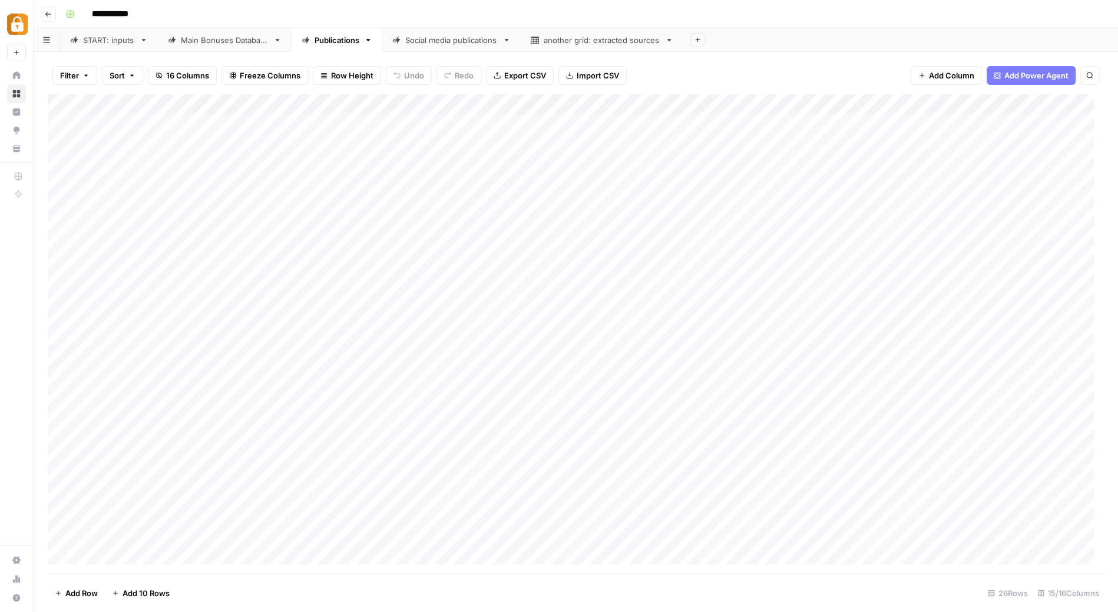
click at [108, 41] on div "START: inputs" at bounding box center [109, 40] width 52 height 12
click at [240, 41] on div "Main Bonuses Database" at bounding box center [225, 40] width 88 height 12
click at [106, 37] on div "START: inputs" at bounding box center [109, 40] width 52 height 12
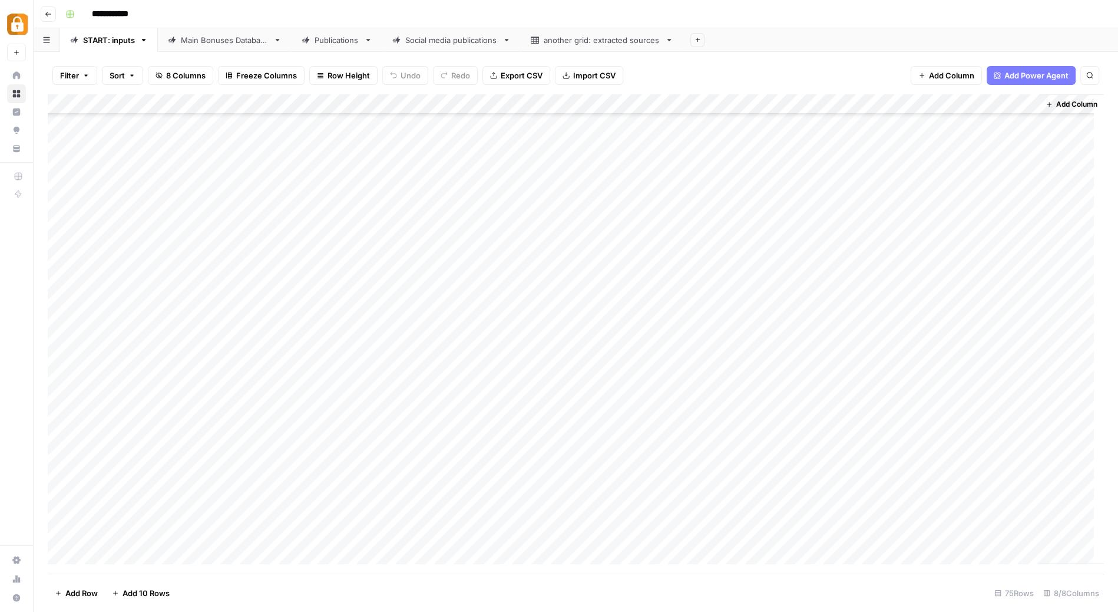
scroll to position [791, 0]
click at [376, 192] on div "Add Column" at bounding box center [576, 333] width 1056 height 479
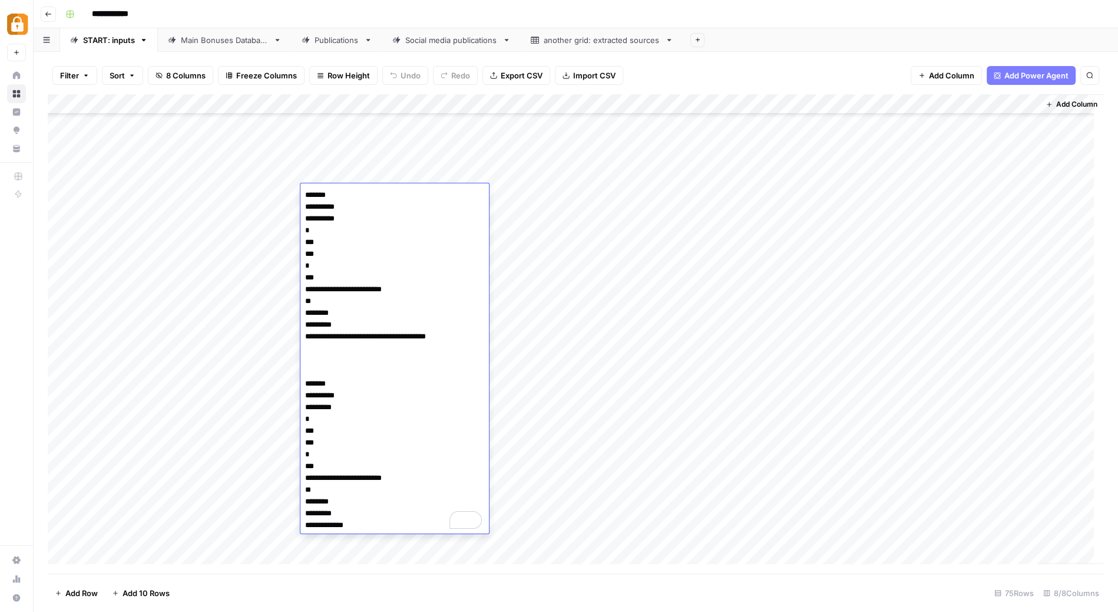
click at [363, 313] on textarea "**********" at bounding box center [394, 360] width 189 height 346
click at [687, 296] on div "Add Column" at bounding box center [576, 333] width 1056 height 479
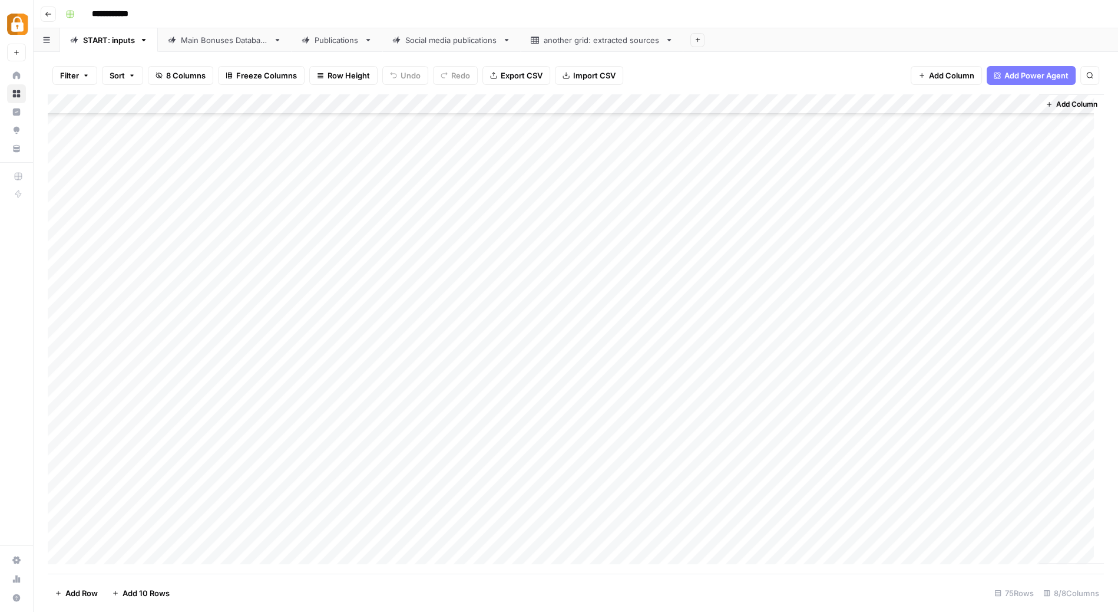
scroll to position [233, 0]
click at [381, 248] on div "Add Column" at bounding box center [576, 333] width 1056 height 479
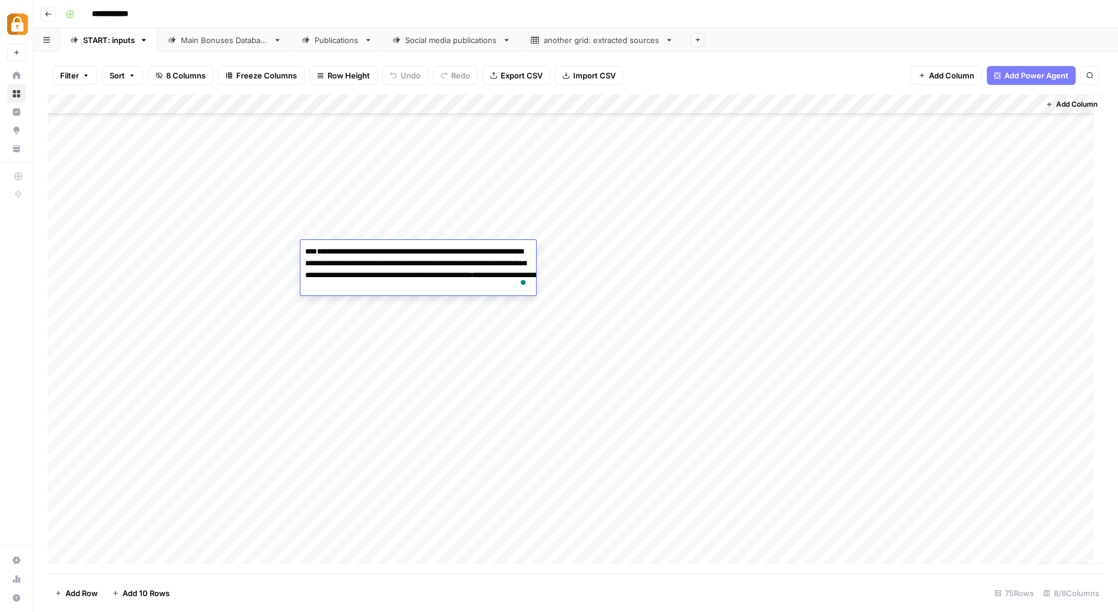
click at [578, 263] on div "Add Column" at bounding box center [576, 333] width 1056 height 479
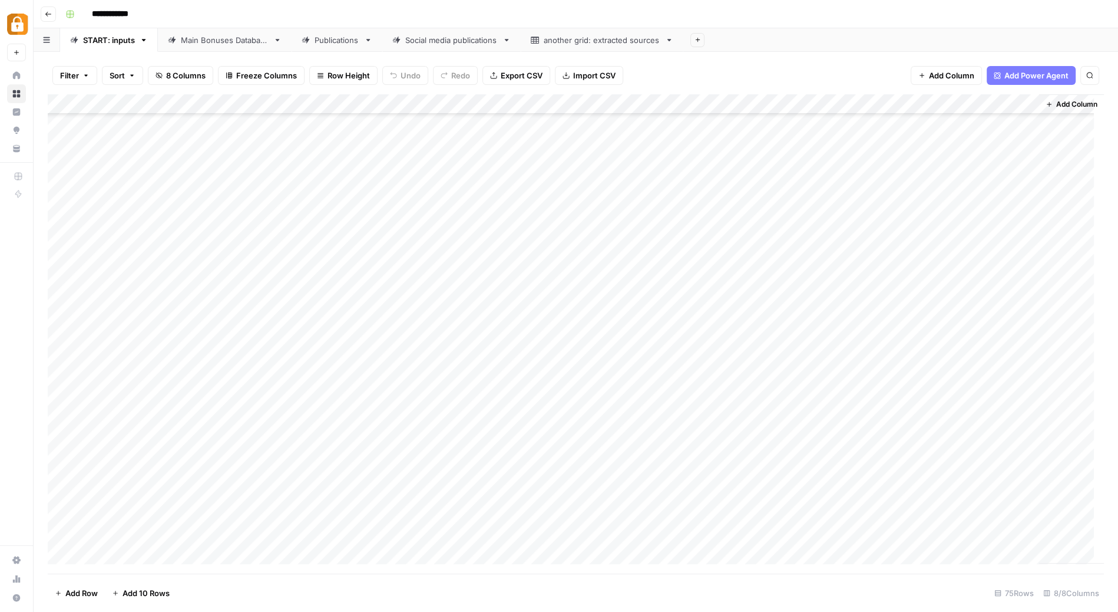
click at [377, 270] on div "Add Column" at bounding box center [576, 333] width 1056 height 479
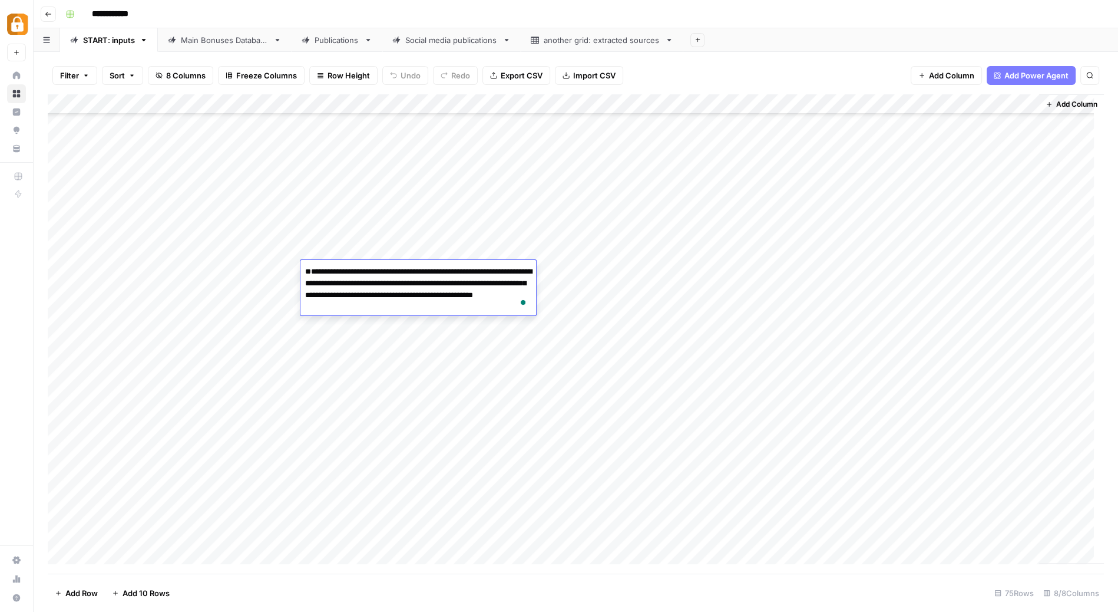
click at [567, 290] on div "Add Column" at bounding box center [576, 333] width 1056 height 479
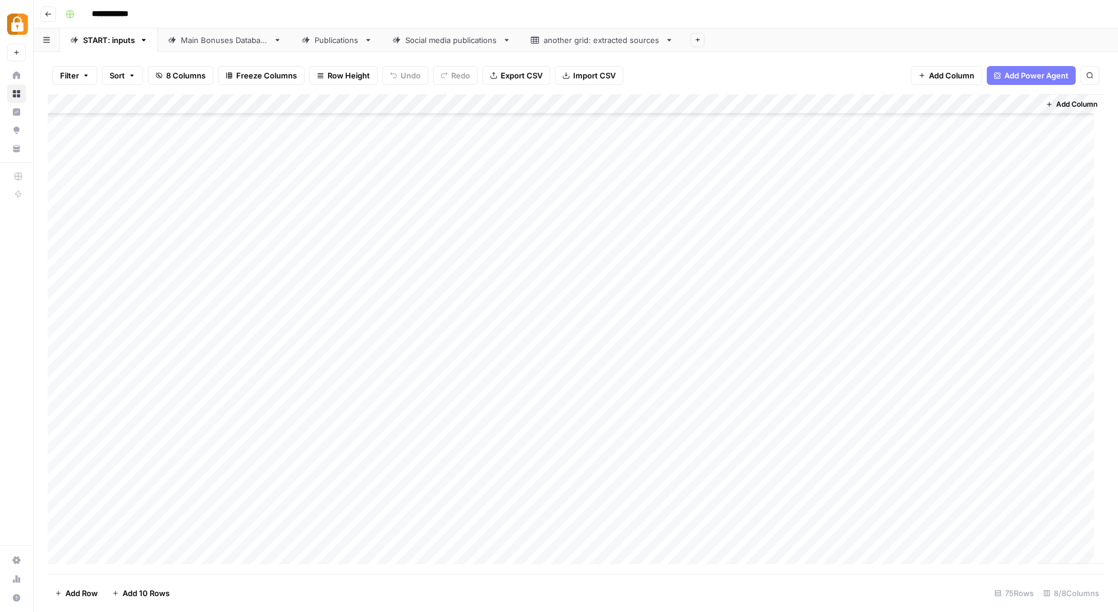
click at [385, 308] on div "Add Column" at bounding box center [576, 333] width 1056 height 479
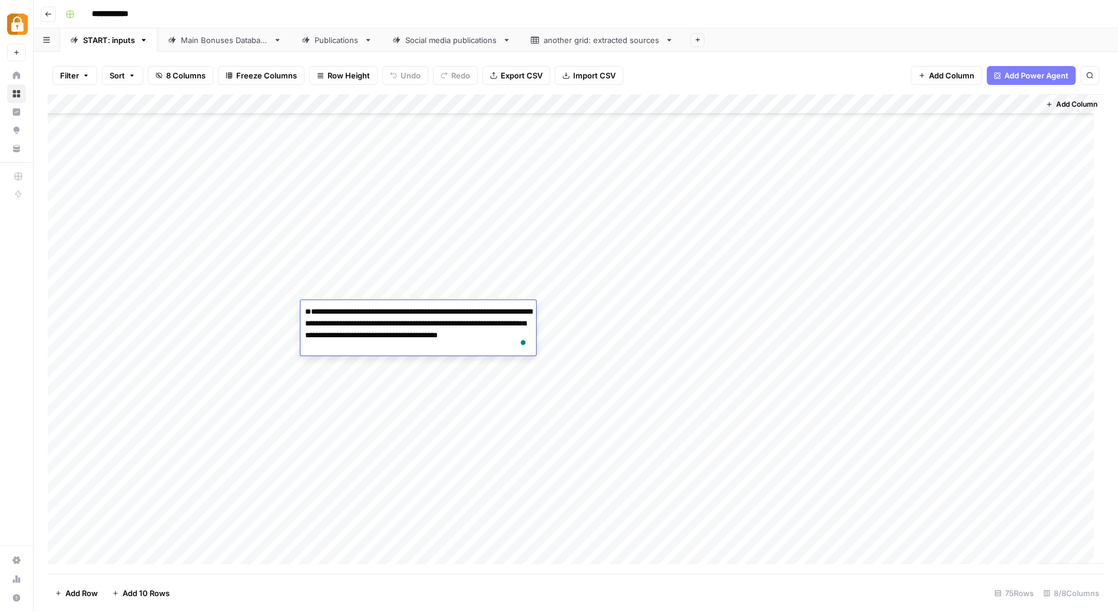
click at [474, 287] on div "Add Column" at bounding box center [576, 333] width 1056 height 479
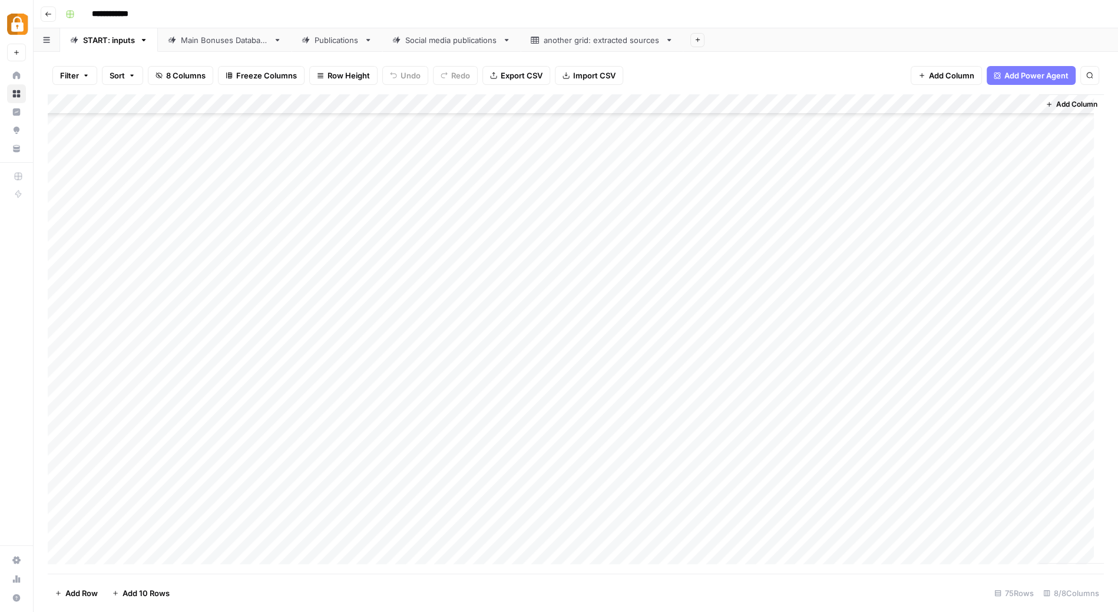
click at [387, 349] on div "Add Column" at bounding box center [576, 333] width 1056 height 479
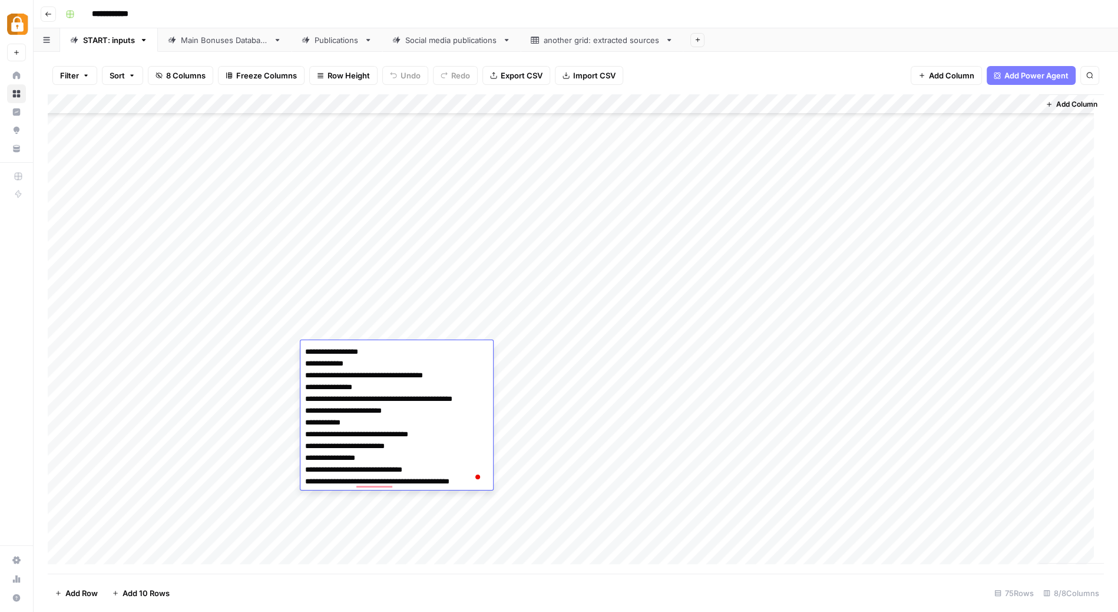
click at [656, 360] on div "Add Column" at bounding box center [576, 333] width 1056 height 479
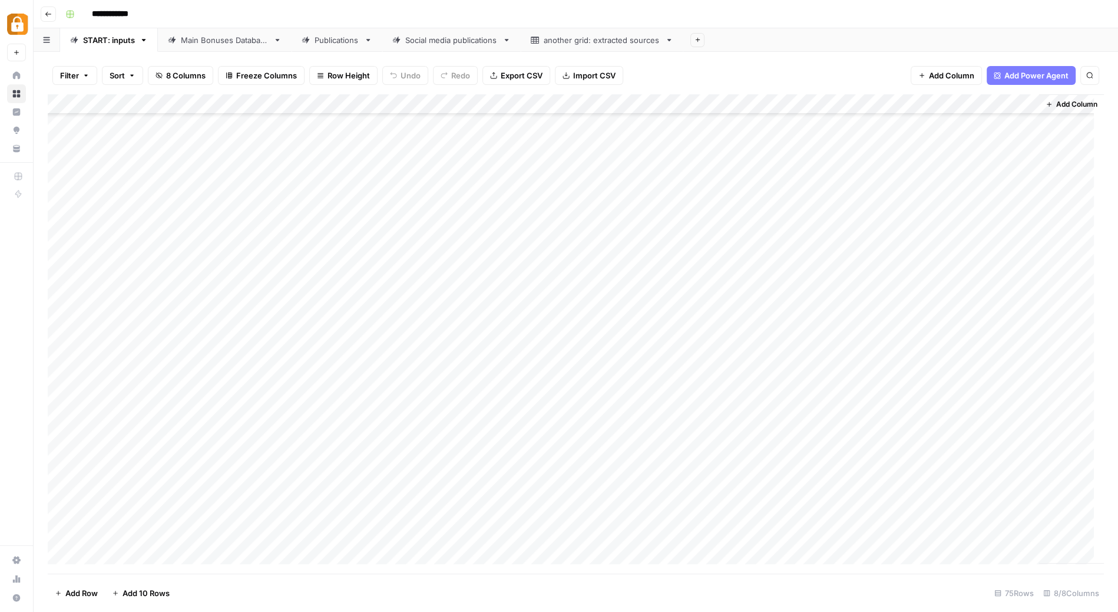
scroll to position [56, 0]
click at [354, 107] on div "Add Column" at bounding box center [576, 333] width 1056 height 479
click at [472, 144] on div "Add Column" at bounding box center [576, 333] width 1056 height 479
click at [379, 121] on div "Add Column" at bounding box center [576, 333] width 1056 height 479
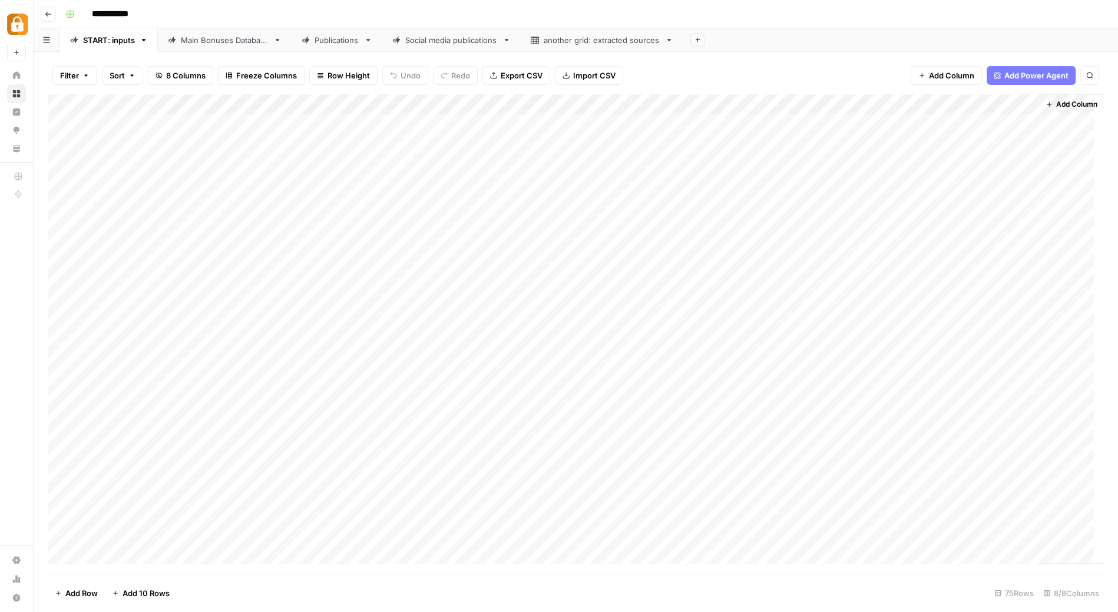
click at [379, 121] on div "Add Column" at bounding box center [576, 333] width 1056 height 479
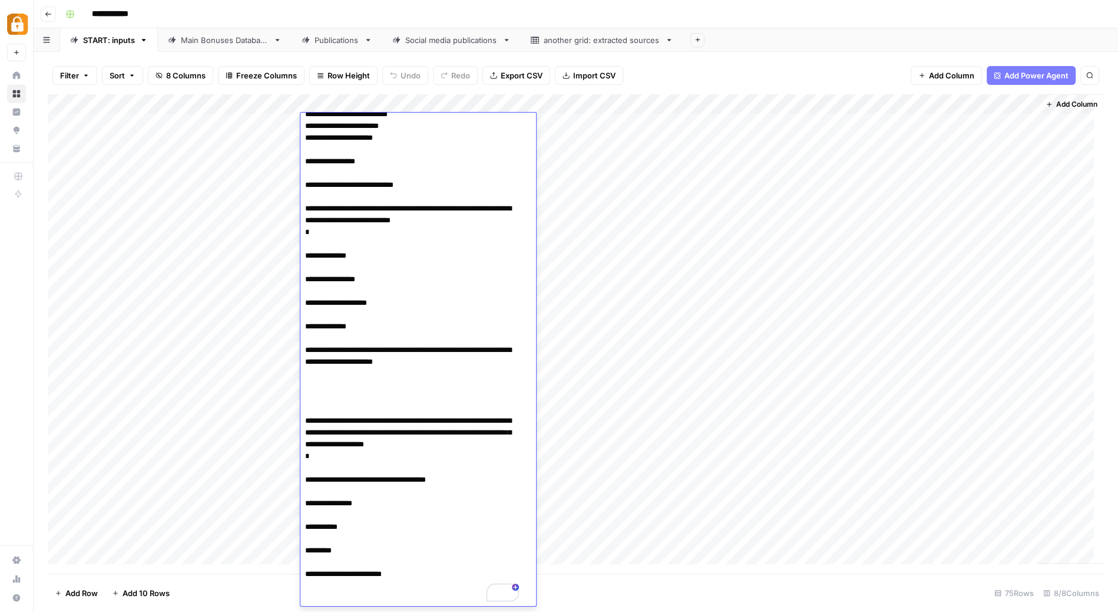
click at [248, 124] on div "Add Column" at bounding box center [576, 333] width 1056 height 479
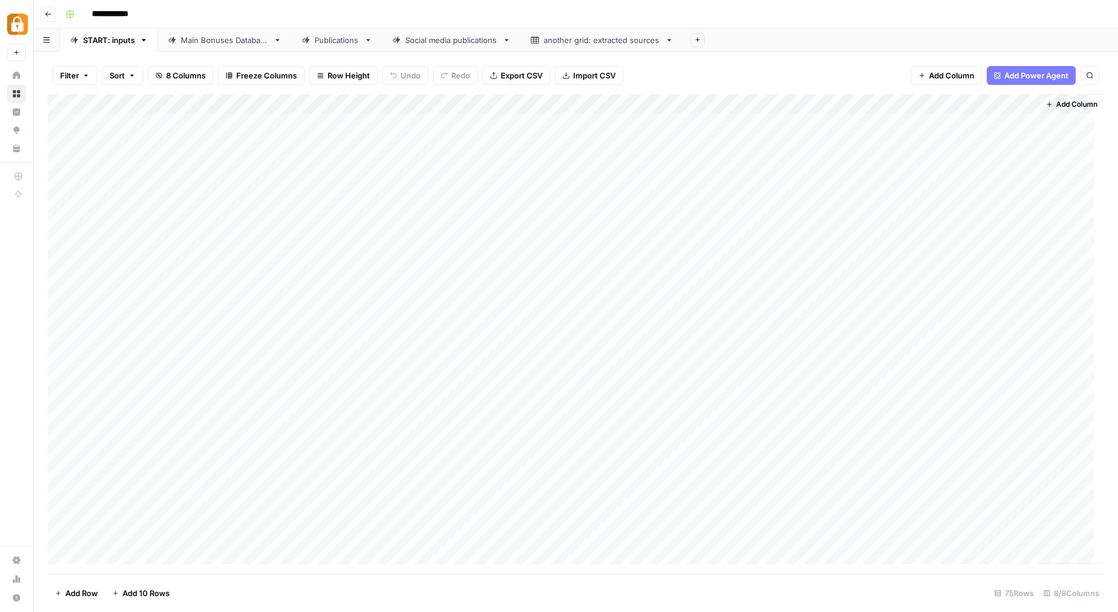
click at [62, 123] on div "Add Column" at bounding box center [576, 333] width 1056 height 479
click at [80, 589] on span "Delete 1 Row" at bounding box center [78, 593] width 47 height 12
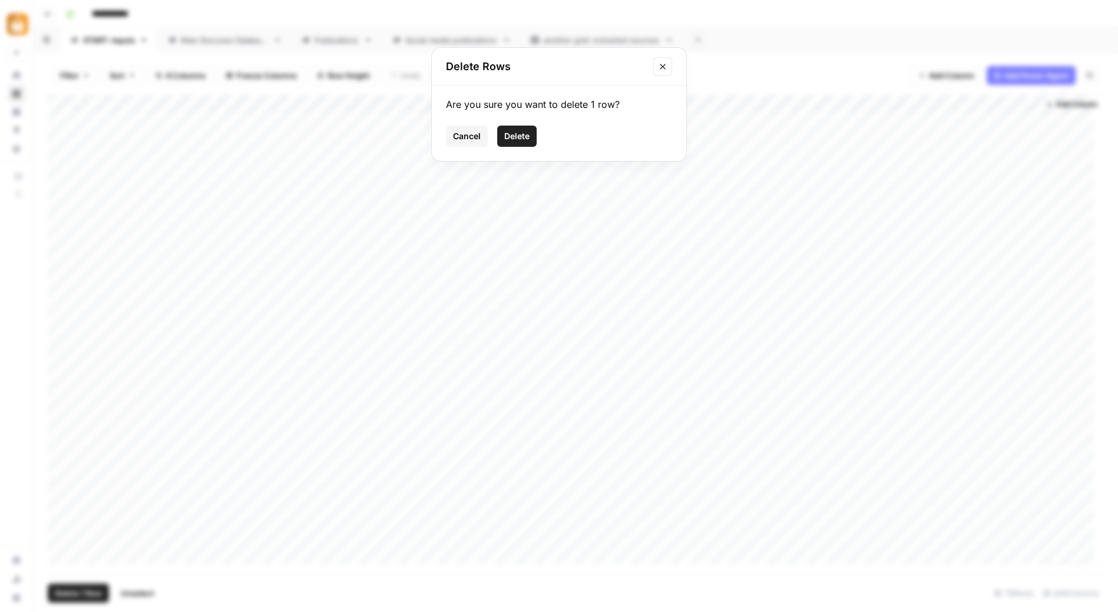
click at [520, 132] on span "Delete" at bounding box center [516, 136] width 25 height 12
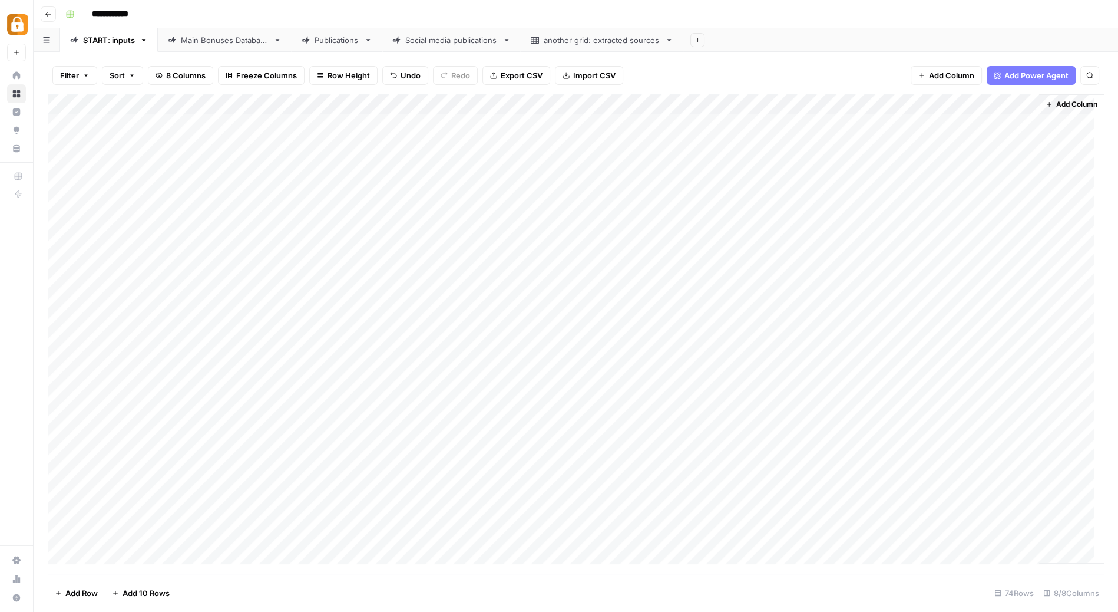
click at [393, 125] on div "Add Column" at bounding box center [576, 333] width 1056 height 479
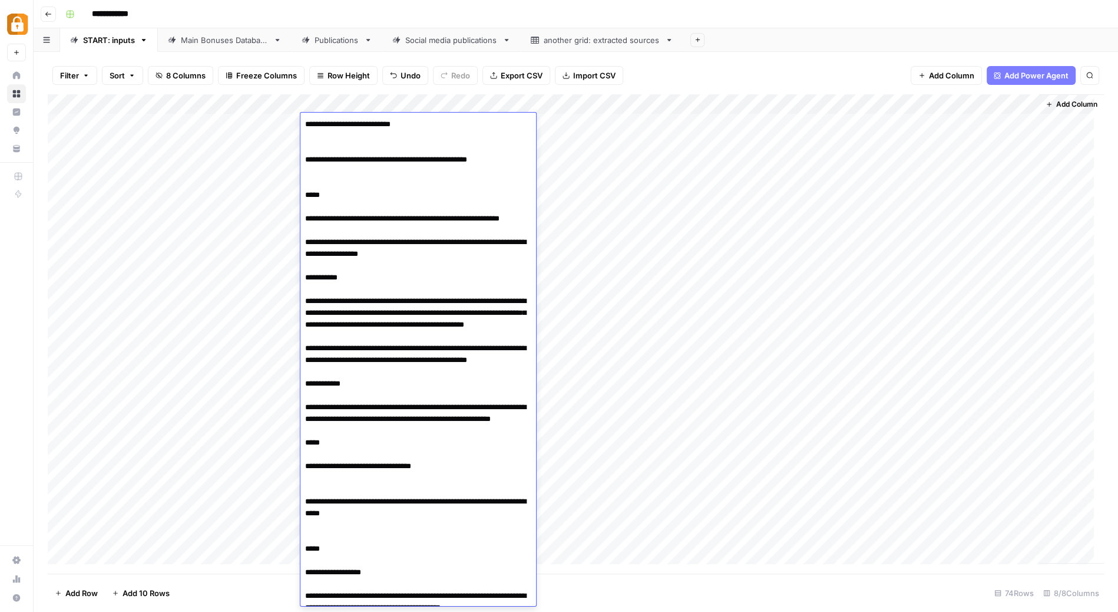
click at [59, 122] on div "Add Column" at bounding box center [576, 333] width 1056 height 479
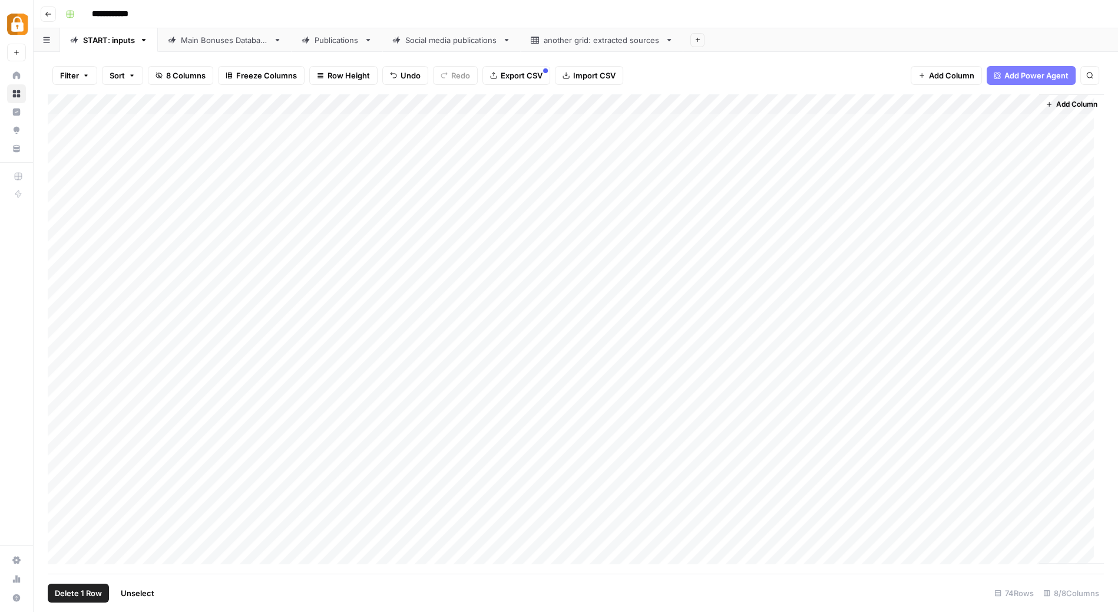
click at [81, 591] on span "Delete 1 Row" at bounding box center [78, 593] width 47 height 12
click at [521, 134] on span "Delete" at bounding box center [516, 136] width 25 height 12
click at [376, 125] on div "Add Column" at bounding box center [576, 333] width 1056 height 479
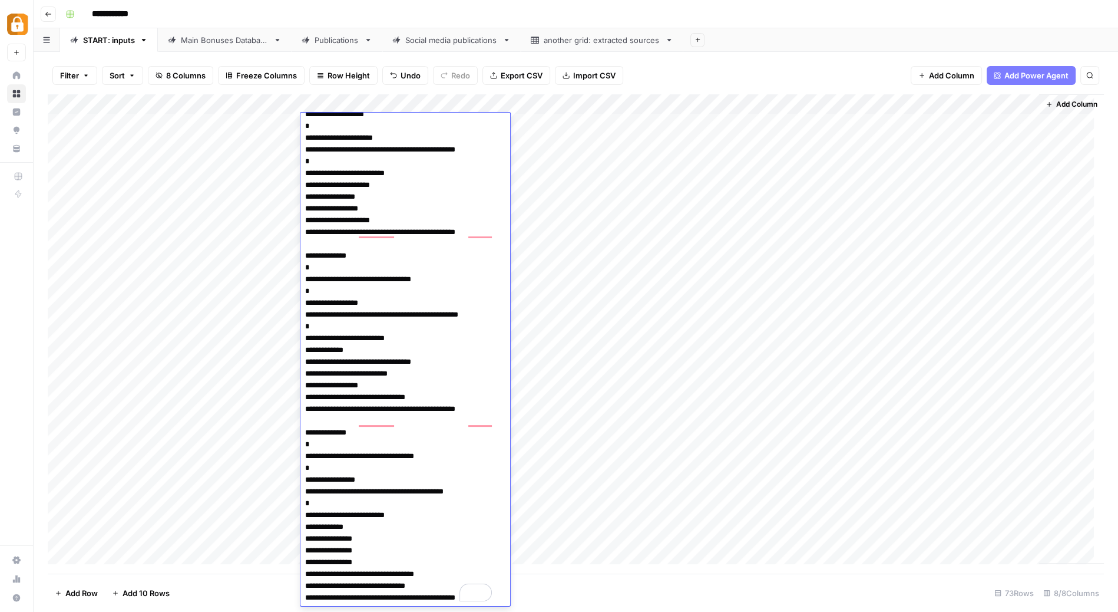
click at [551, 183] on div "Add Column" at bounding box center [576, 333] width 1056 height 479
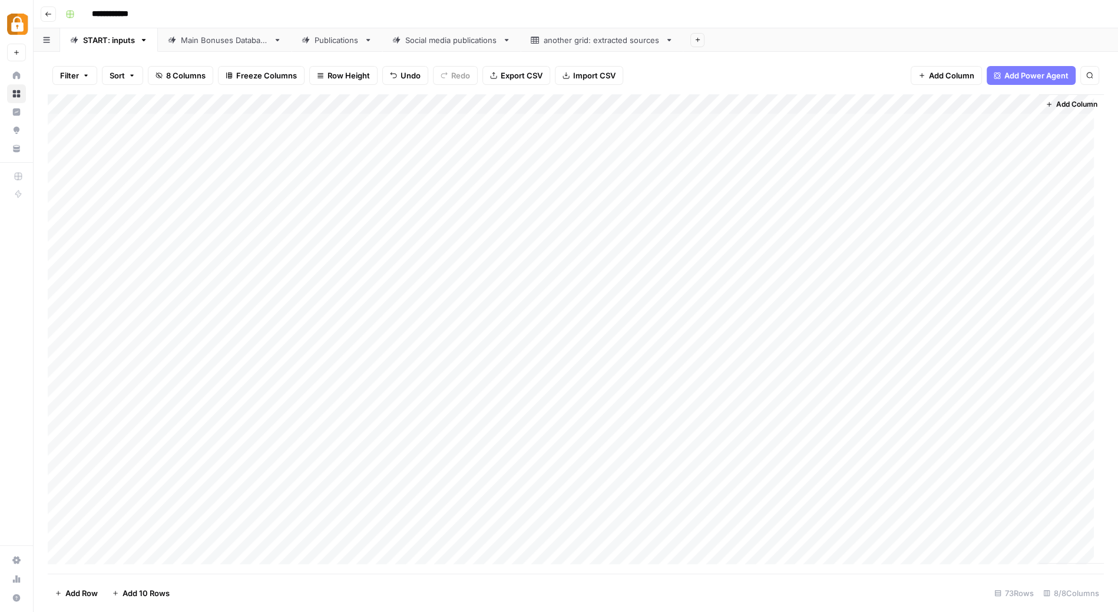
click at [356, 143] on div "Add Column" at bounding box center [576, 333] width 1056 height 479
click at [97, 37] on div "START: inputs" at bounding box center [109, 40] width 52 height 12
click at [234, 468] on div "Add Column" at bounding box center [576, 333] width 1056 height 479
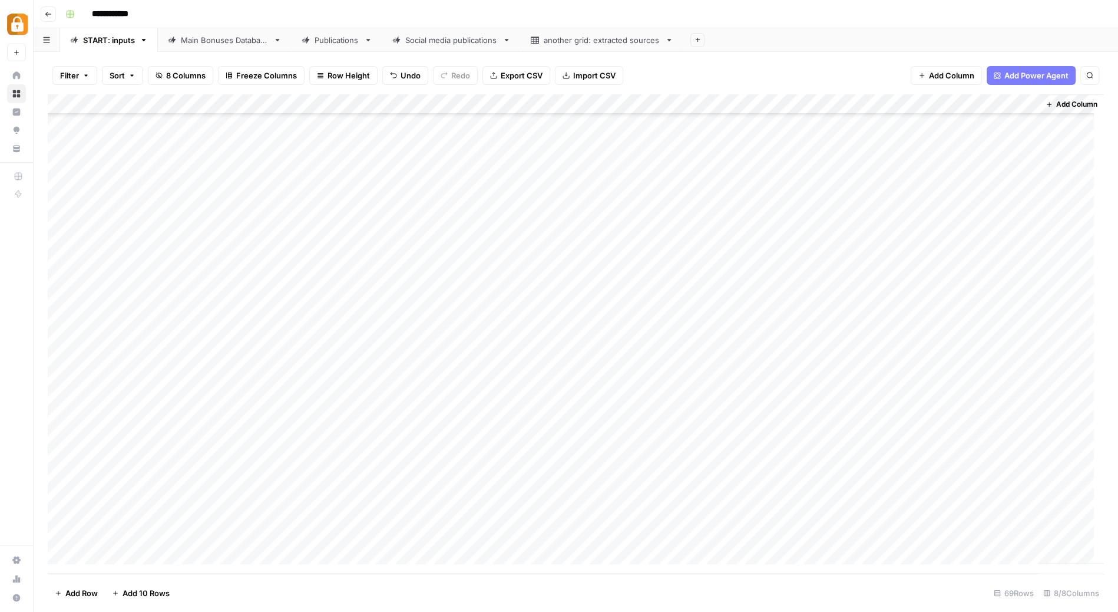
click at [234, 468] on div "Add Column" at bounding box center [576, 333] width 1056 height 479
click at [239, 560] on button "[PERSON_NAME]" at bounding box center [249, 561] width 72 height 14
click at [375, 468] on div "Add Column" at bounding box center [576, 333] width 1056 height 479
click at [375, 468] on textarea at bounding box center [394, 474] width 189 height 16
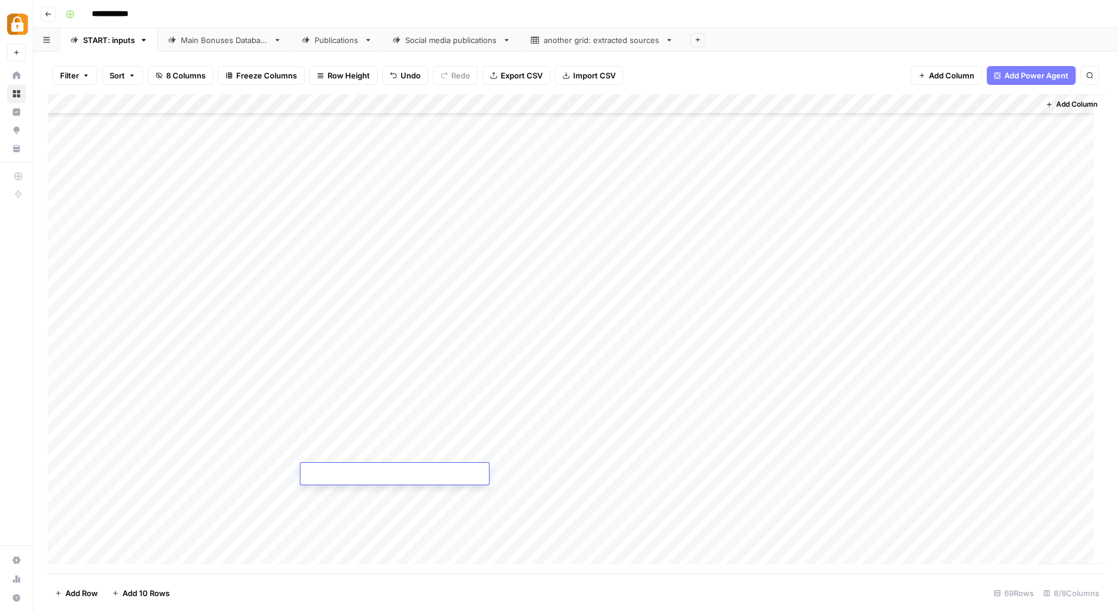
click at [375, 468] on textarea at bounding box center [394, 474] width 189 height 16
type textarea "**********"
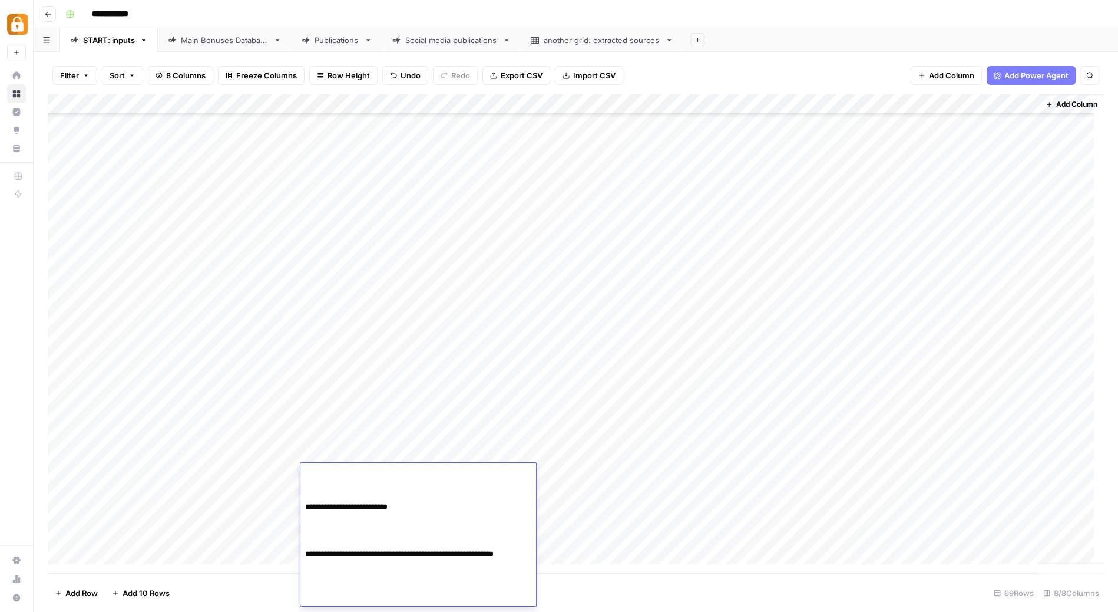
click at [601, 488] on div "Add Column" at bounding box center [576, 333] width 1056 height 479
click at [564, 468] on div "Add Column" at bounding box center [576, 333] width 1056 height 479
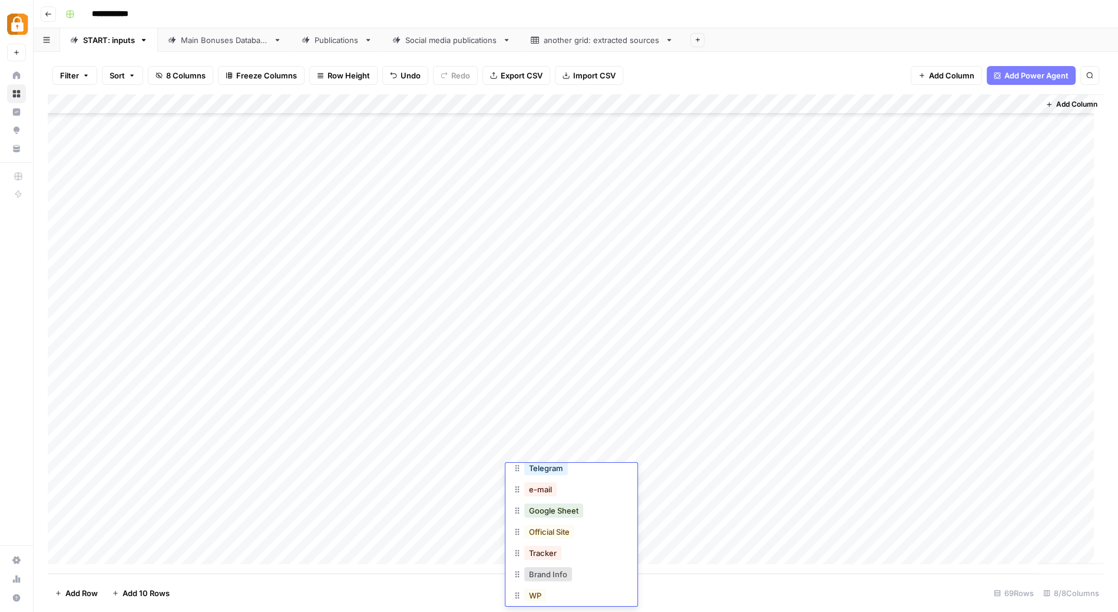
scroll to position [62, 0]
click at [540, 582] on button "WP" at bounding box center [535, 584] width 22 height 14
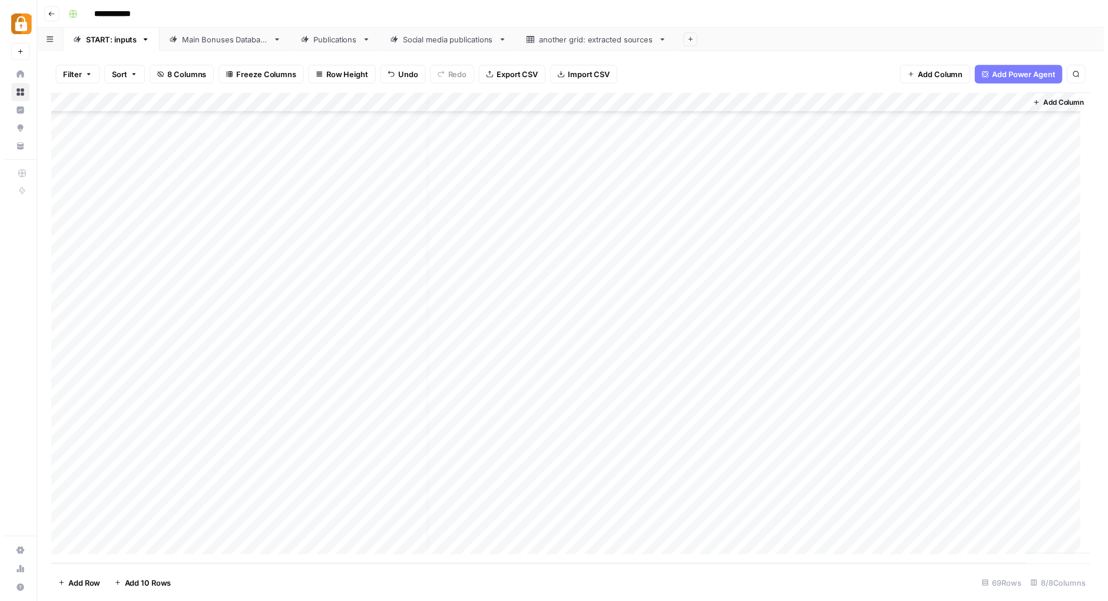
scroll to position [951, 10]
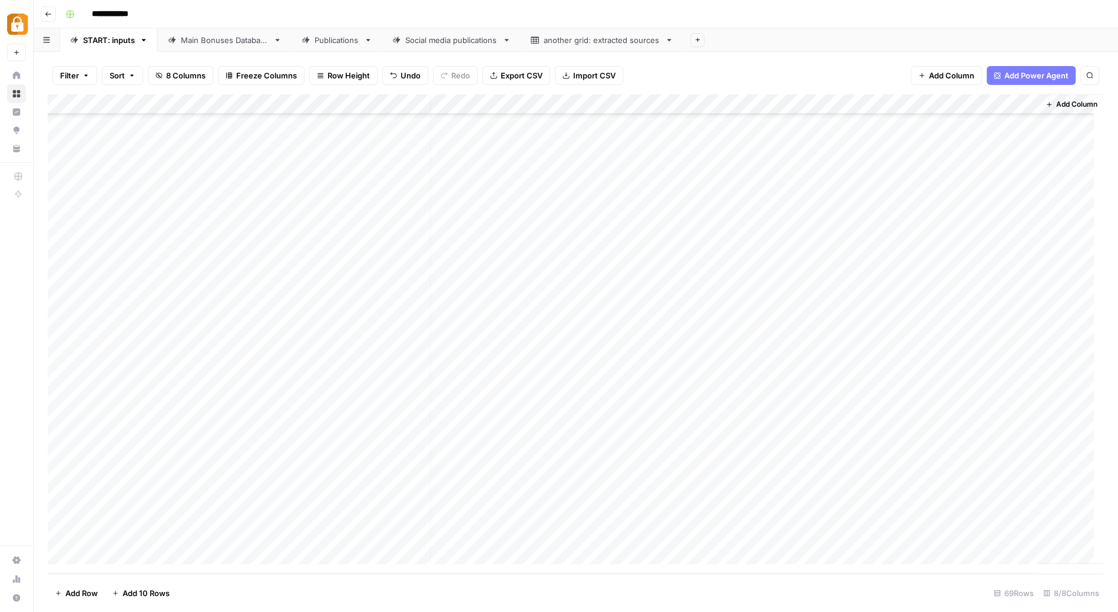
click at [921, 470] on div "Add Column" at bounding box center [576, 333] width 1056 height 479
click at [897, 475] on div "Add Column" at bounding box center [576, 333] width 1056 height 479
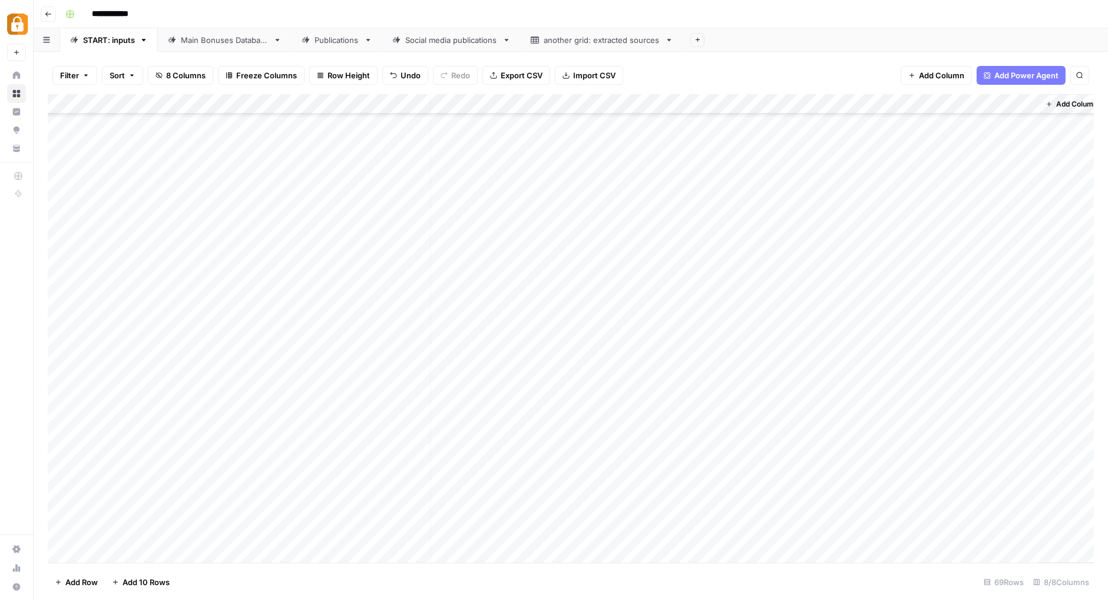
click at [897, 475] on div at bounding box center [923, 473] width 211 height 22
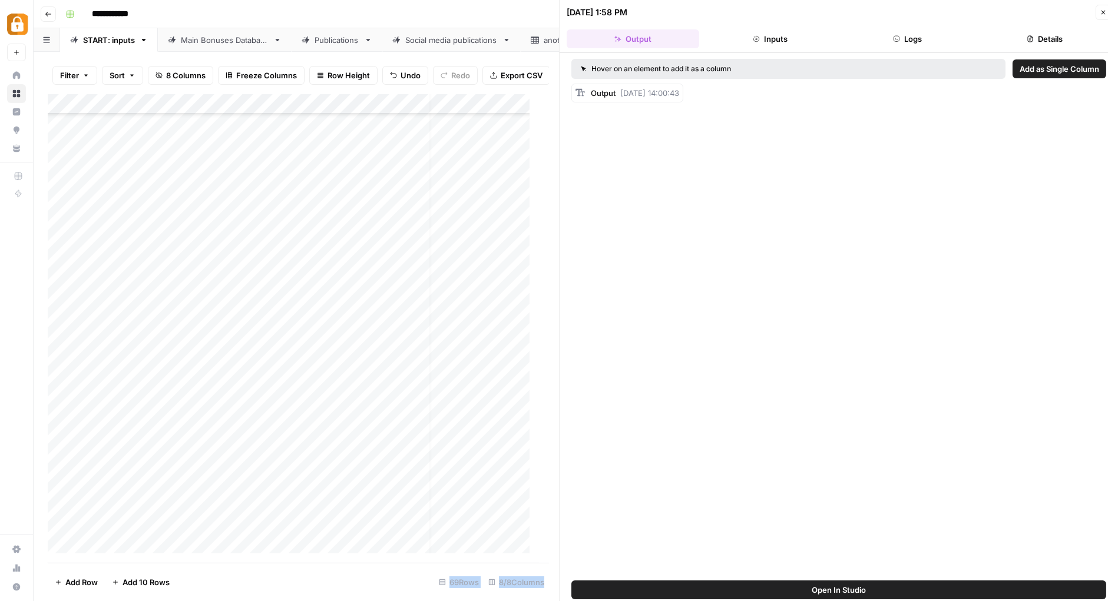
click at [904, 38] on button "Logs" at bounding box center [907, 38] width 133 height 19
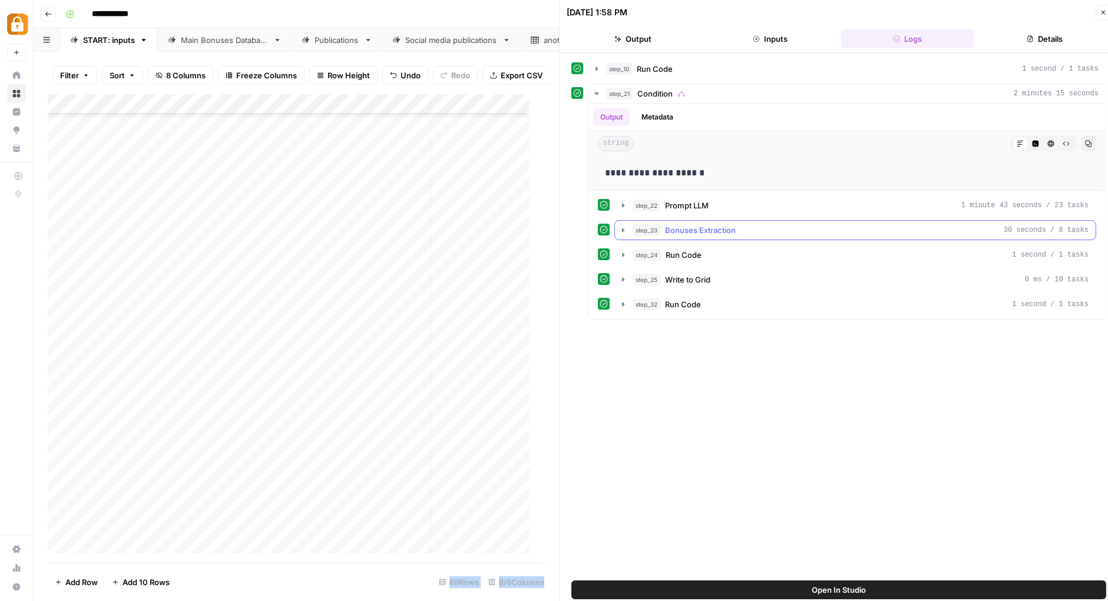
click at [619, 229] on icon "button" at bounding box center [623, 230] width 9 height 9
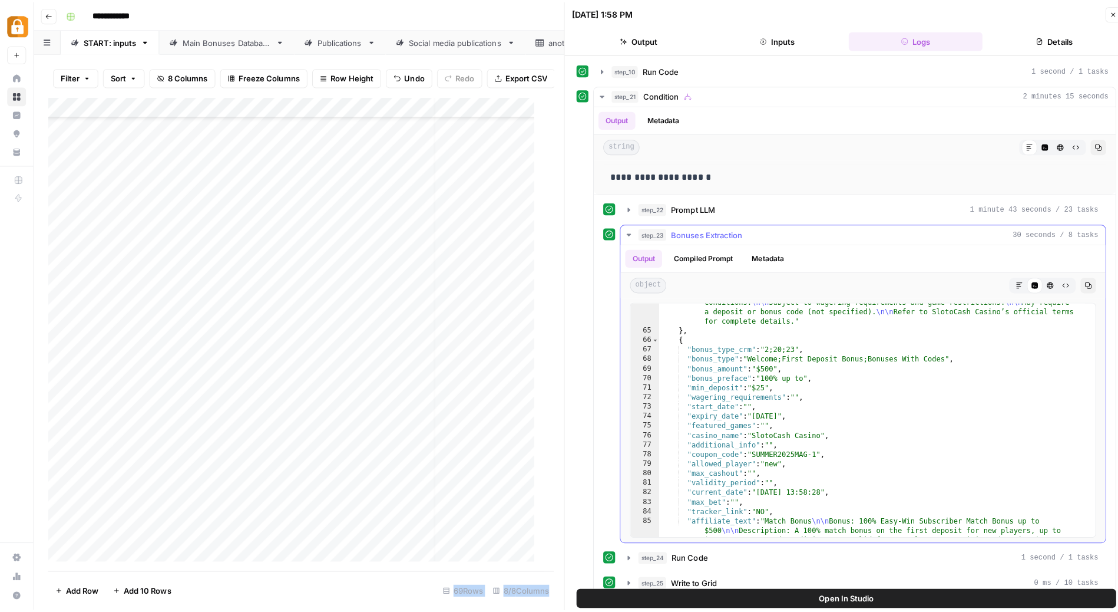
scroll to position [738, 0]
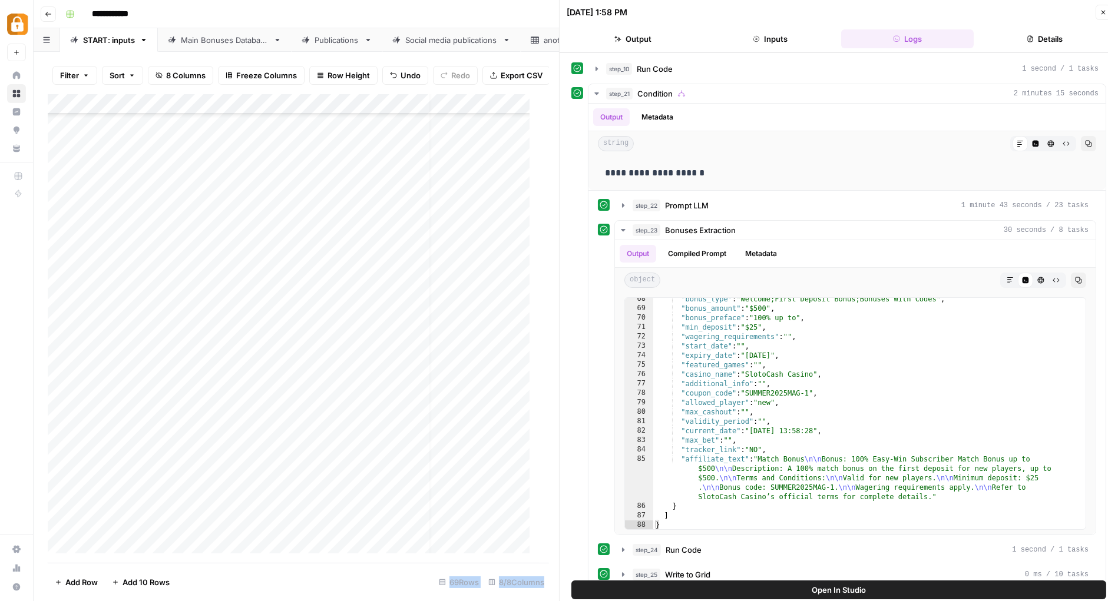
click at [225, 40] on div "Main Bonuses Database" at bounding box center [225, 40] width 88 height 12
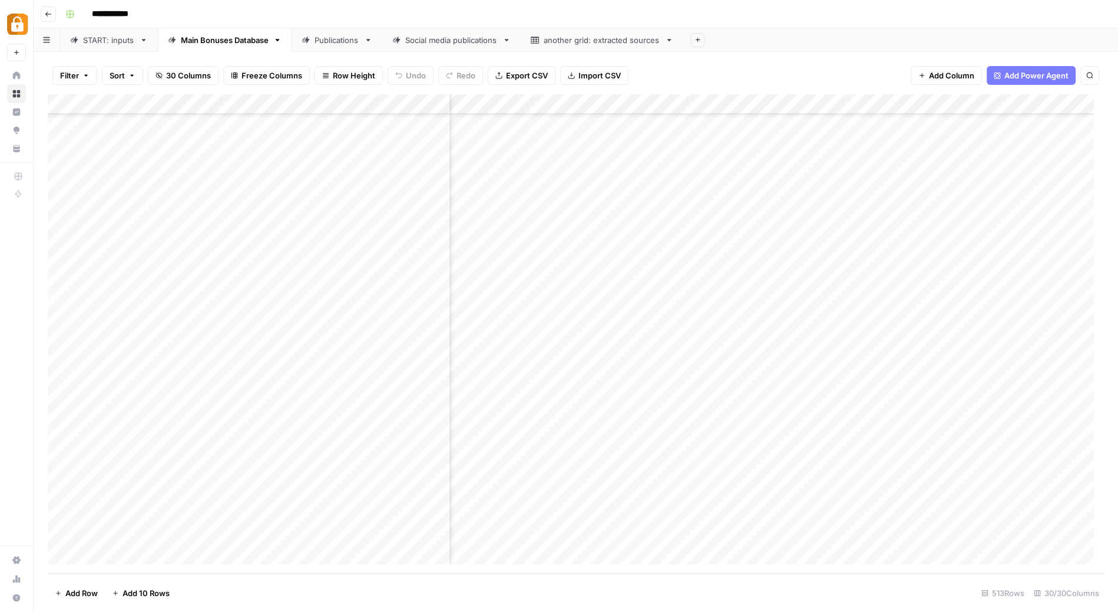
scroll to position [9845, 0]
click at [502, 476] on div "Add Column" at bounding box center [576, 333] width 1056 height 479
type textarea "**********"
click at [667, 481] on div "Add Column" at bounding box center [576, 333] width 1056 height 479
click at [553, 472] on div "Add Column" at bounding box center [576, 333] width 1056 height 479
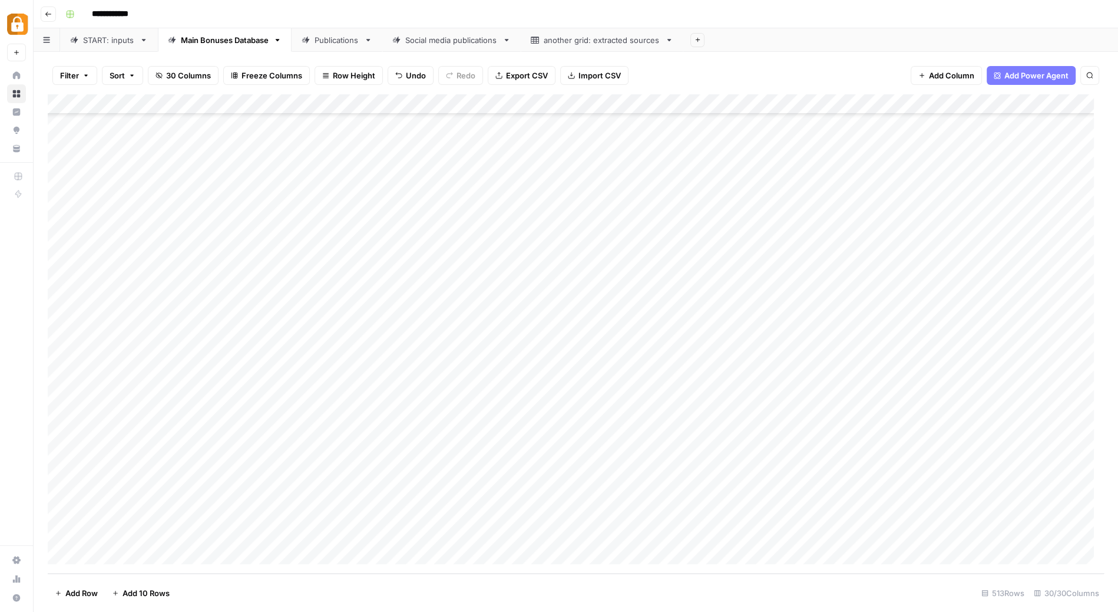
drag, startPoint x: 584, startPoint y: 481, endPoint x: 579, endPoint y: 531, distance: 51.0
click at [579, 531] on div "Add Column" at bounding box center [576, 333] width 1056 height 479
click at [63, 536] on div "Add Column" at bounding box center [576, 333] width 1056 height 479
click at [79, 592] on span "Delete 1 Row" at bounding box center [78, 593] width 47 height 12
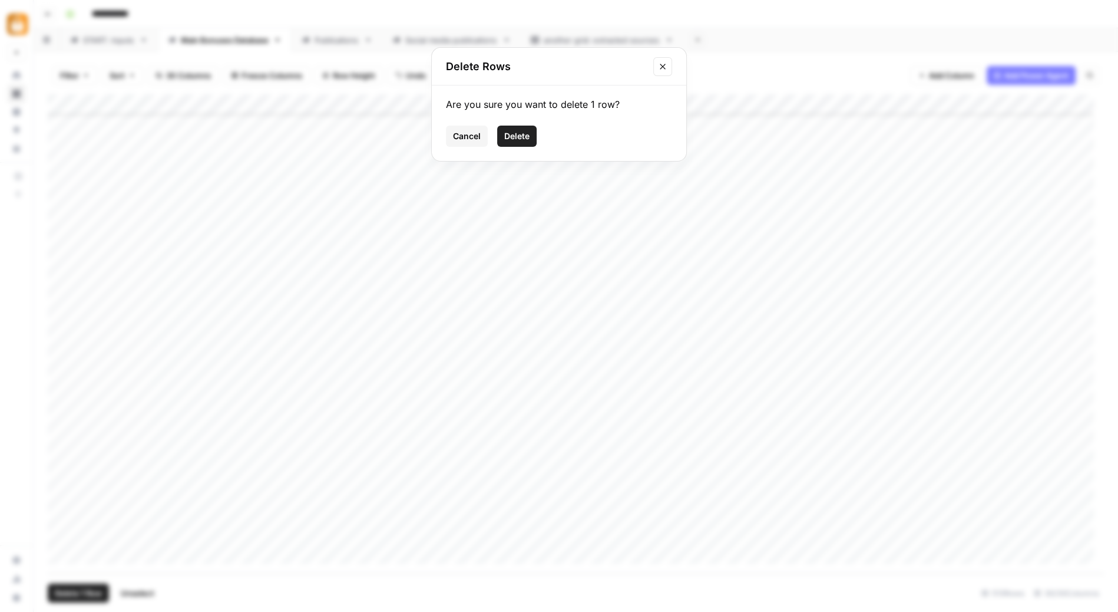
click at [513, 135] on span "Delete" at bounding box center [516, 136] width 25 height 12
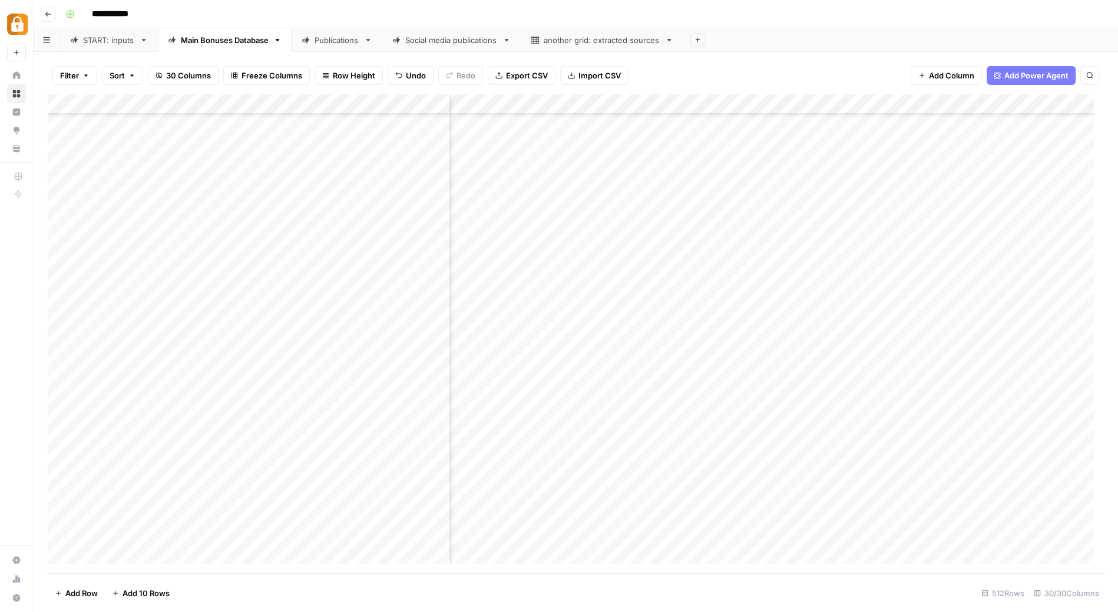
scroll to position [9824, 687]
click at [659, 500] on div "Add Column" at bounding box center [576, 333] width 1056 height 479
click at [699, 497] on textarea "**********" at bounding box center [626, 495] width 189 height 16
click at [581, 493] on textarea "**********" at bounding box center [626, 495] width 189 height 16
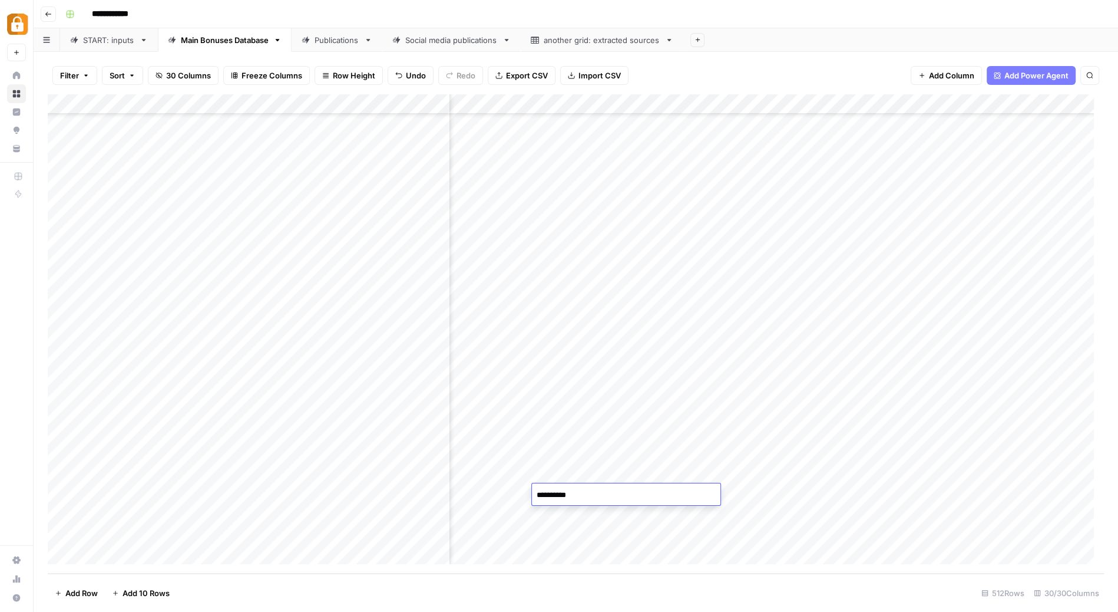
type textarea "*********"
click at [774, 494] on div "Add Column" at bounding box center [576, 333] width 1056 height 479
click at [722, 500] on textarea "***" at bounding box center [807, 495] width 189 height 16
type textarea "*"
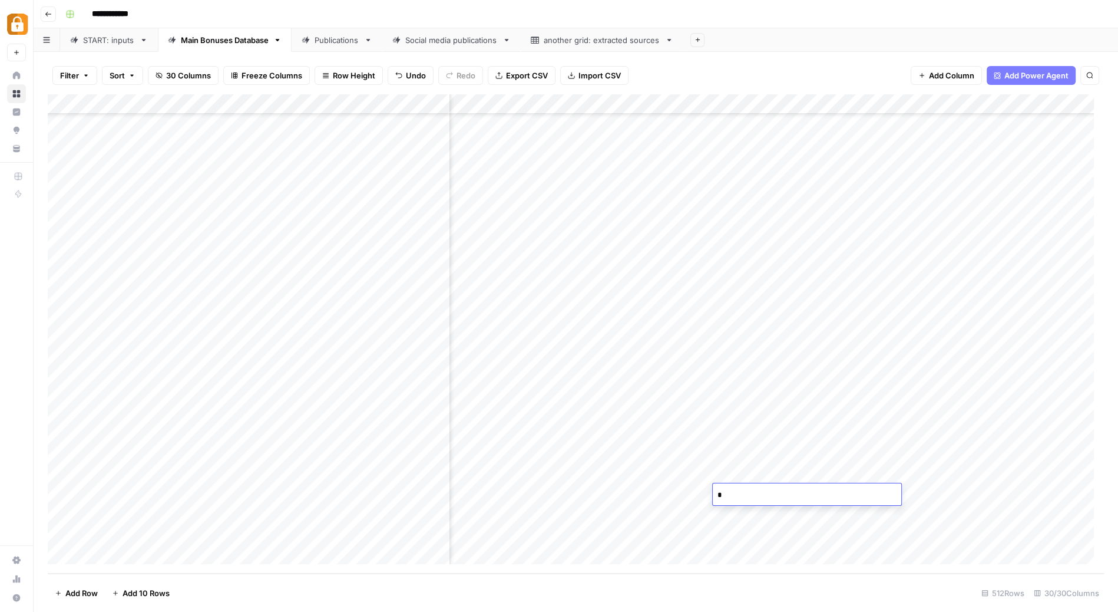
click at [686, 490] on div "Add Column" at bounding box center [576, 333] width 1056 height 479
click at [764, 513] on div "Add Column" at bounding box center [576, 333] width 1056 height 479
type textarea "*"
click at [678, 517] on div "Add Column" at bounding box center [576, 333] width 1056 height 479
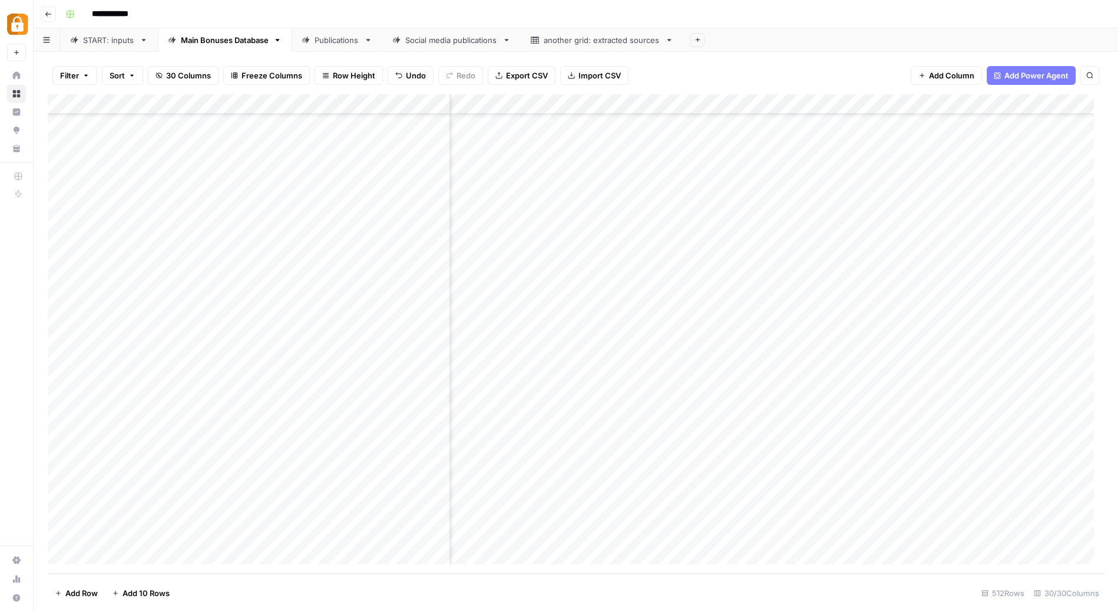
click at [759, 534] on div "Add Column" at bounding box center [576, 333] width 1056 height 479
click at [722, 536] on div "Add Column" at bounding box center [576, 333] width 1056 height 479
type textarea "*"
click at [862, 508] on div "Add Column" at bounding box center [576, 333] width 1056 height 479
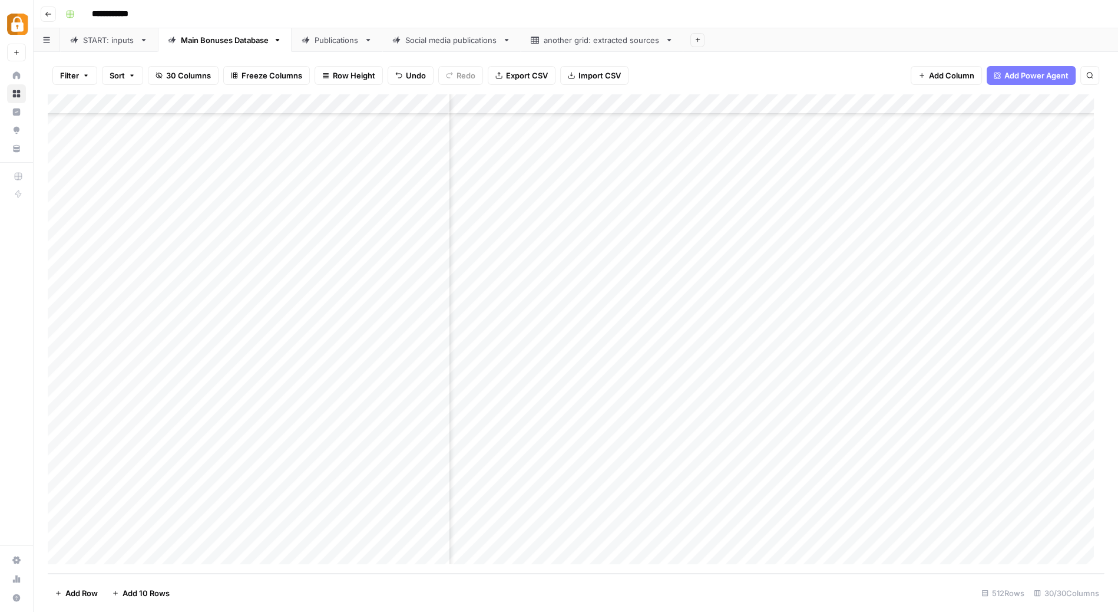
click at [356, 512] on div "Add Column" at bounding box center [576, 333] width 1056 height 479
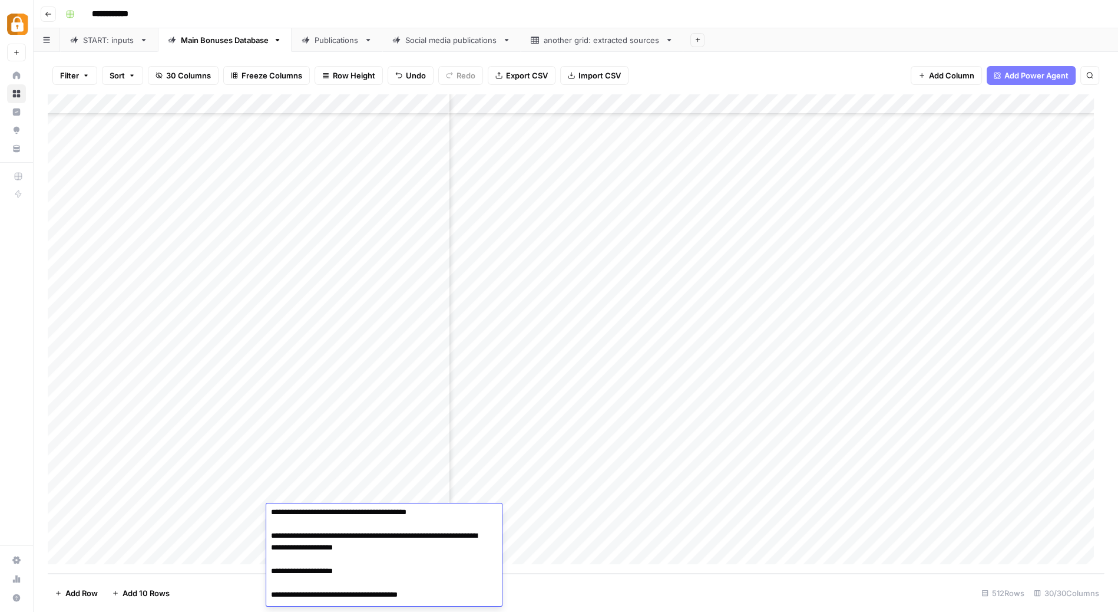
scroll to position [0, 0]
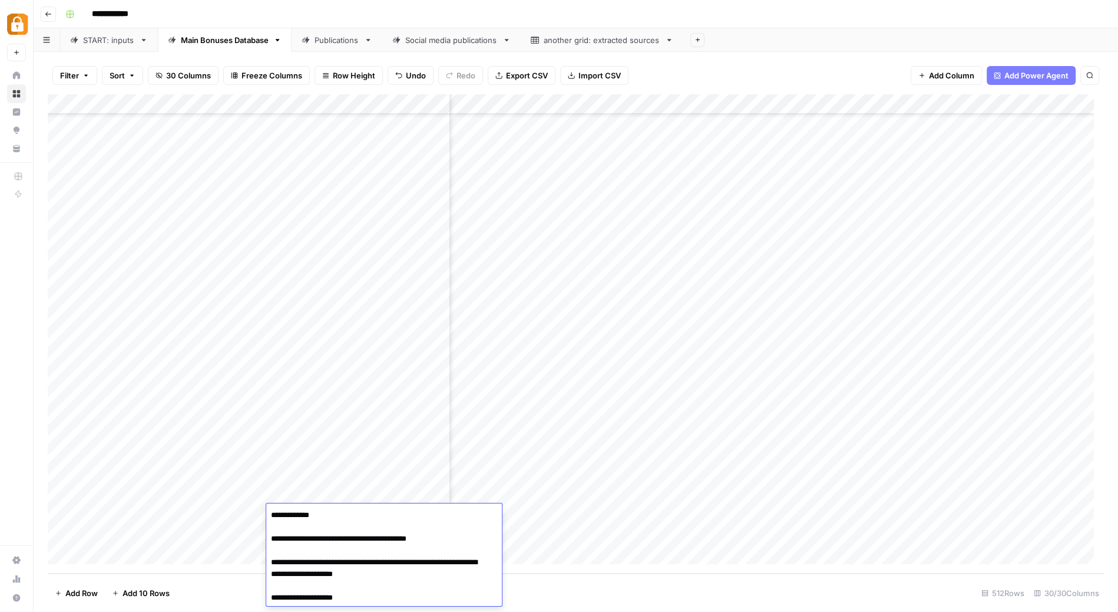
click at [847, 490] on div "Add Column" at bounding box center [576, 333] width 1056 height 479
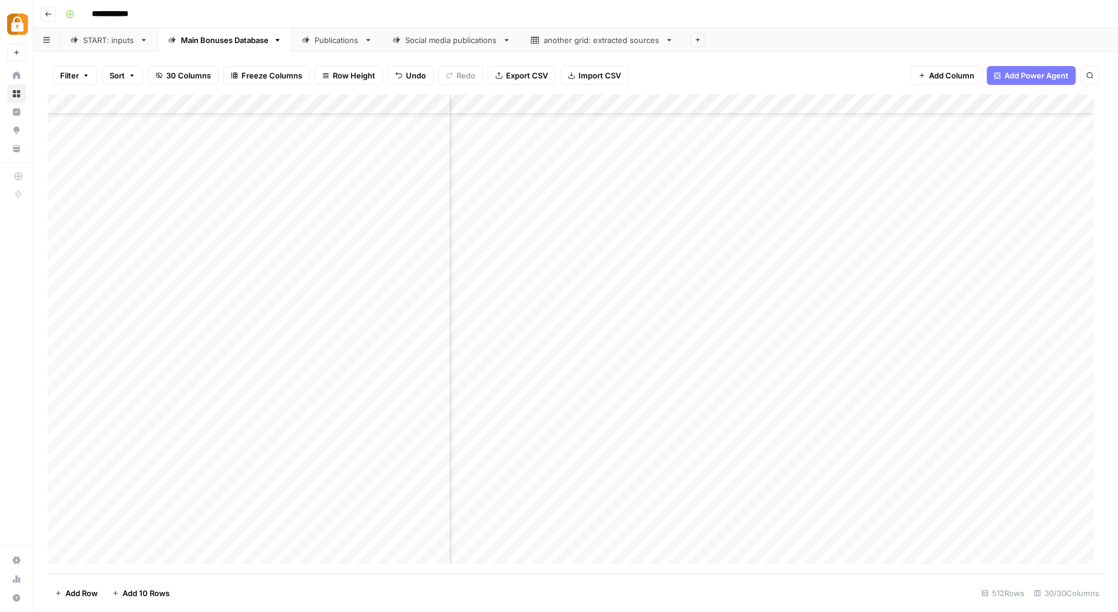
click at [803, 511] on div "Add Column" at bounding box center [576, 333] width 1056 height 479
click at [840, 511] on div "Add Column" at bounding box center [576, 333] width 1056 height 479
type textarea "*******"
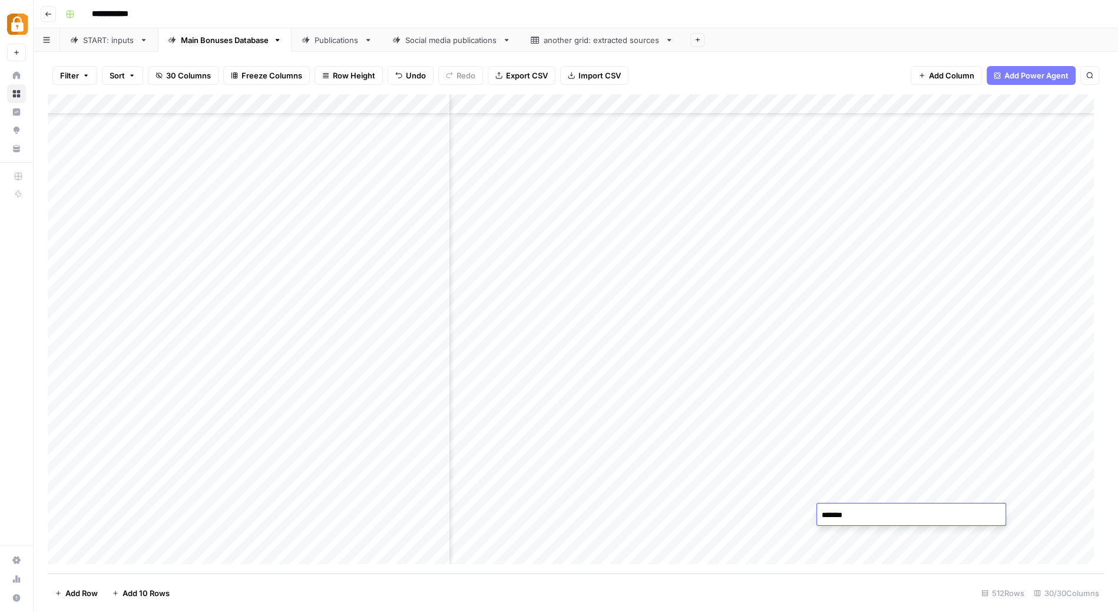
click at [1032, 513] on div "Add Column" at bounding box center [576, 333] width 1056 height 479
click at [980, 511] on div "Add Column" at bounding box center [576, 333] width 1056 height 479
type textarea "**********"
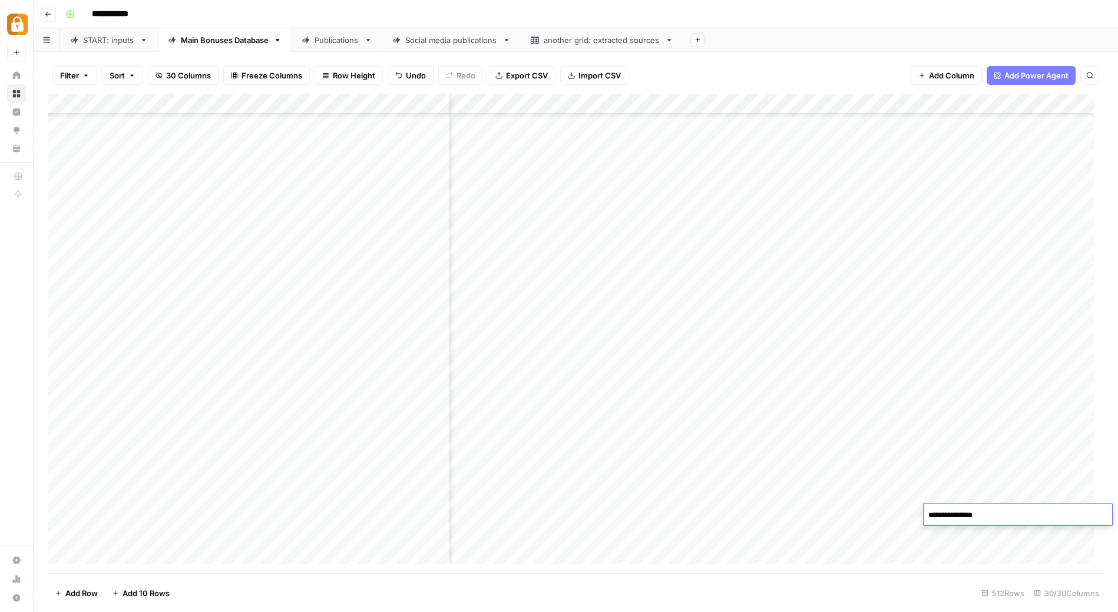
scroll to position [9824, 1545]
click at [694, 514] on div "Add Column" at bounding box center [576, 333] width 1056 height 479
click at [694, 514] on textarea "*******" at bounding box center [769, 515] width 189 height 16
click at [719, 510] on textarea "*******" at bounding box center [769, 515] width 189 height 16
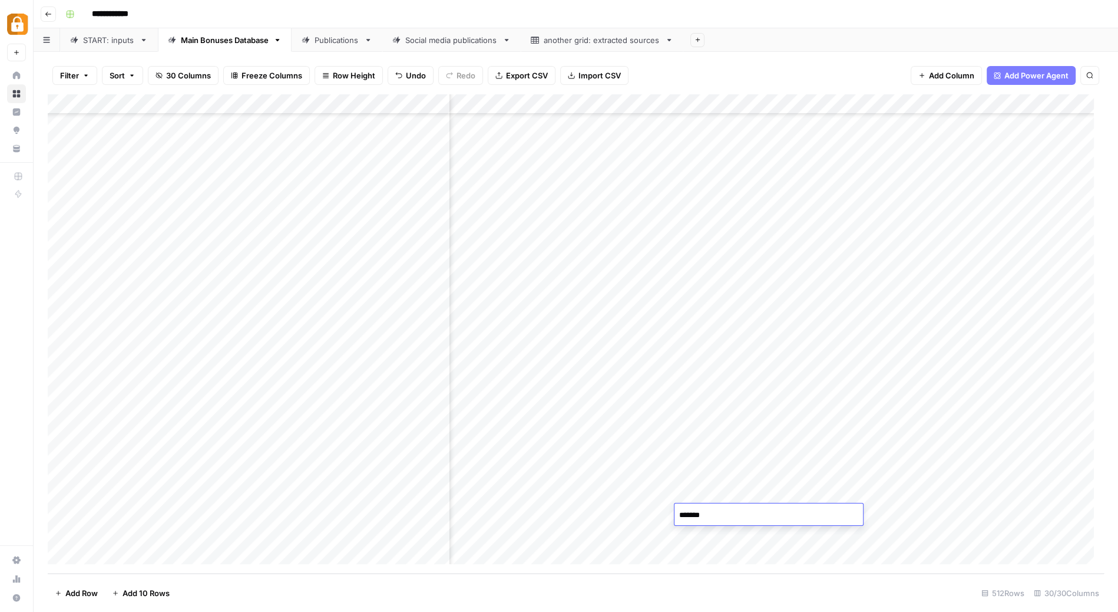
click at [719, 510] on textarea "*******" at bounding box center [769, 515] width 189 height 16
type textarea "*"
click at [624, 513] on div "Add Column" at bounding box center [576, 333] width 1056 height 479
click at [546, 519] on div "Add Column" at bounding box center [576, 333] width 1056 height 479
click at [569, 513] on div "Add Column" at bounding box center [576, 333] width 1056 height 479
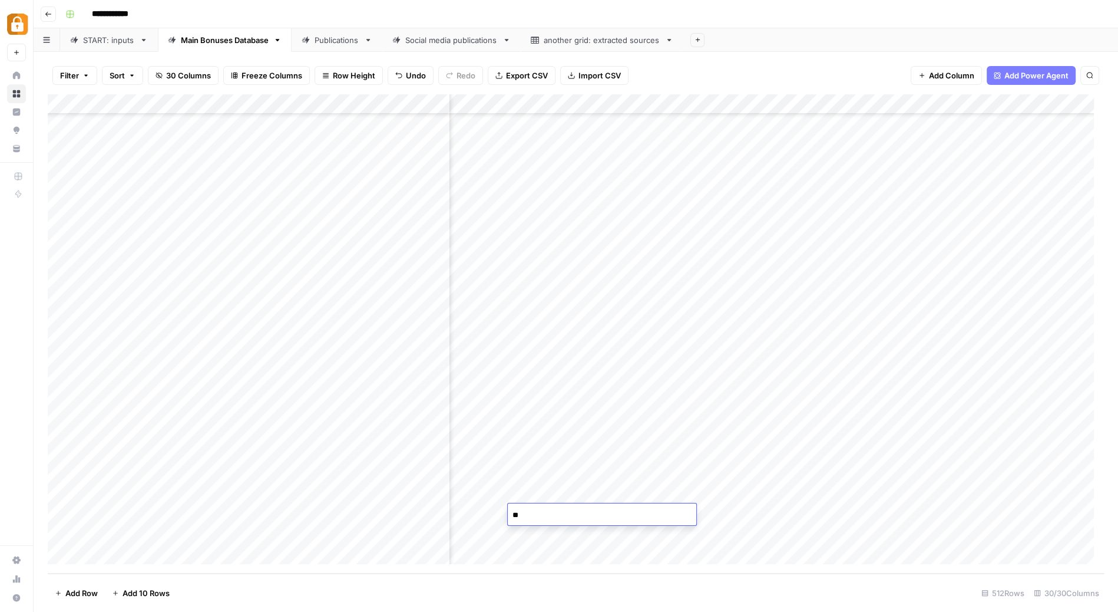
type textarea "***"
click at [843, 511] on div "Add Column" at bounding box center [576, 333] width 1056 height 479
click at [627, 517] on div "Add Column" at bounding box center [576, 333] width 1056 height 479
type textarea "*"
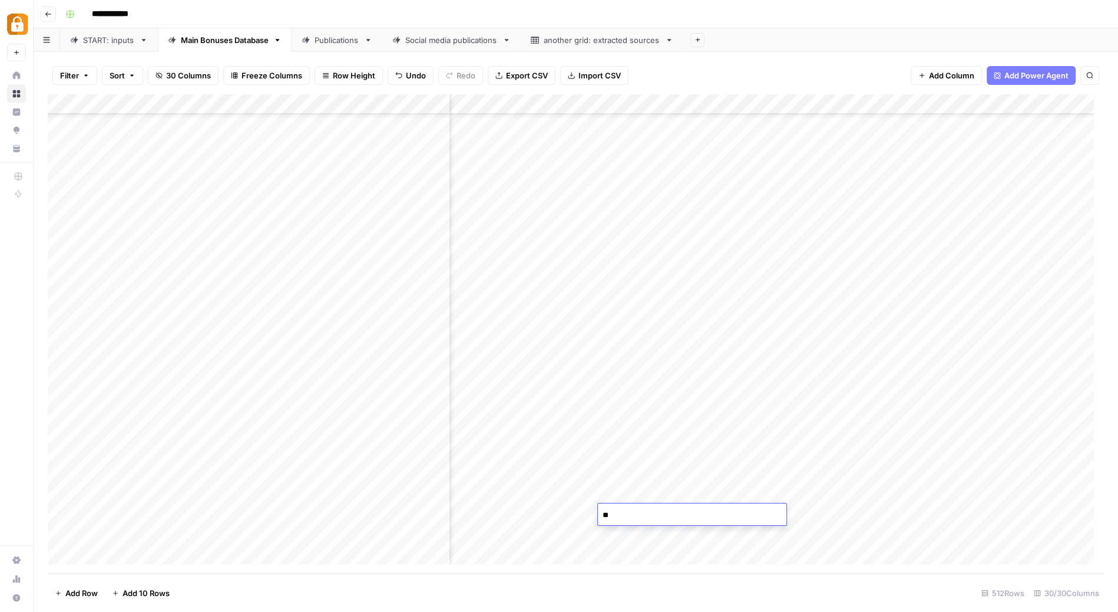
type textarea "***"
click at [816, 518] on div "Add Column" at bounding box center [576, 333] width 1056 height 479
click at [312, 510] on div "Add Column" at bounding box center [576, 333] width 1056 height 479
click at [371, 513] on div "Add Column" at bounding box center [576, 333] width 1056 height 479
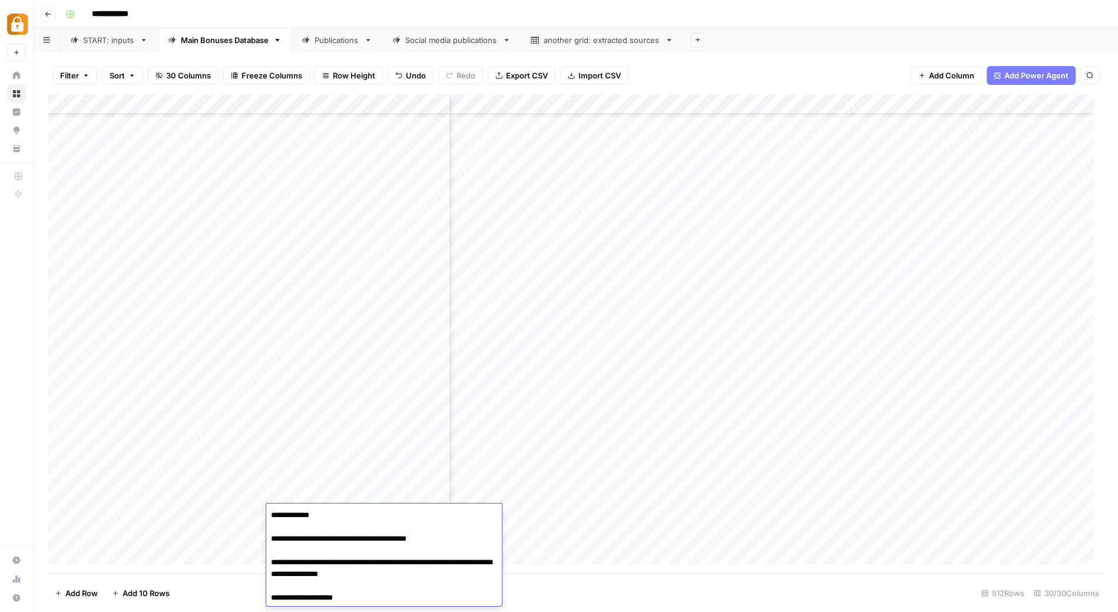
click at [371, 513] on textarea "**********" at bounding box center [384, 597] width 236 height 181
click at [371, 513] on textarea "**********" at bounding box center [379, 514] width 226 height 181
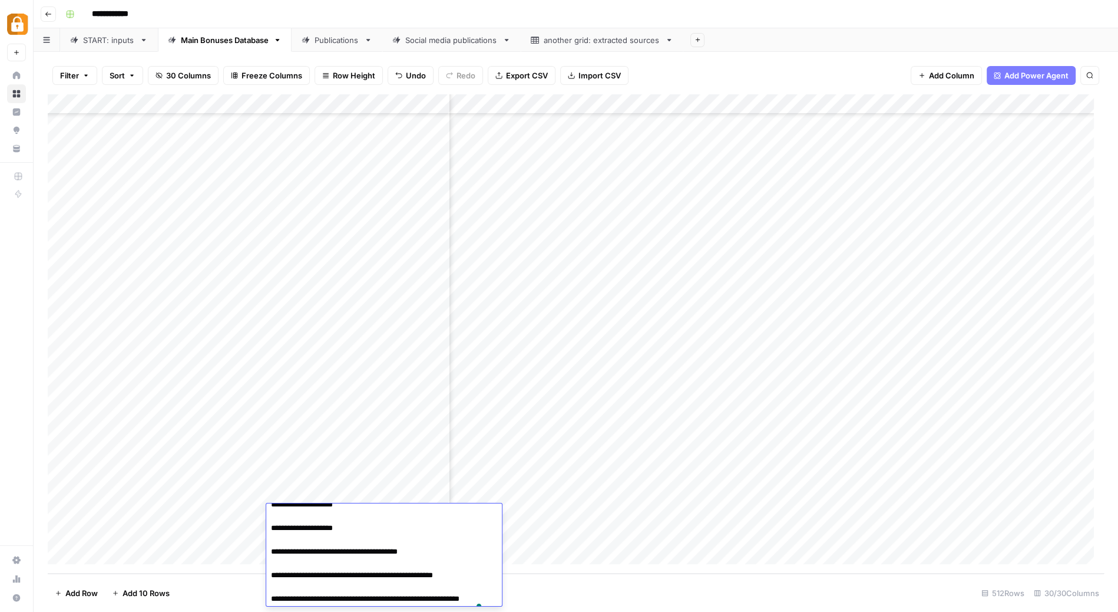
scroll to position [0, 0]
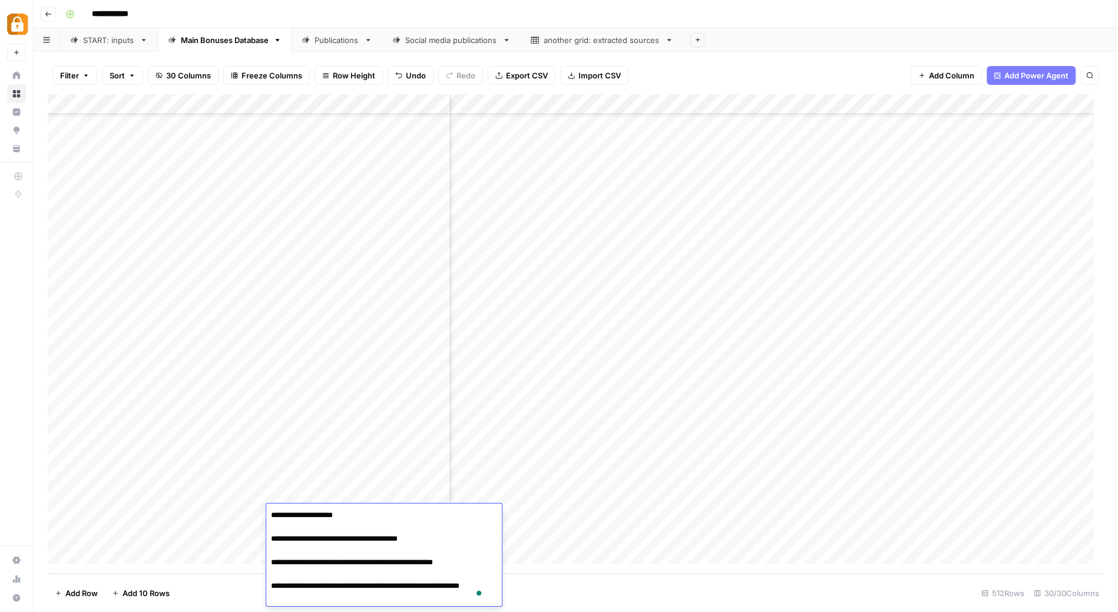
click at [568, 536] on div "Add Column" at bounding box center [576, 333] width 1056 height 479
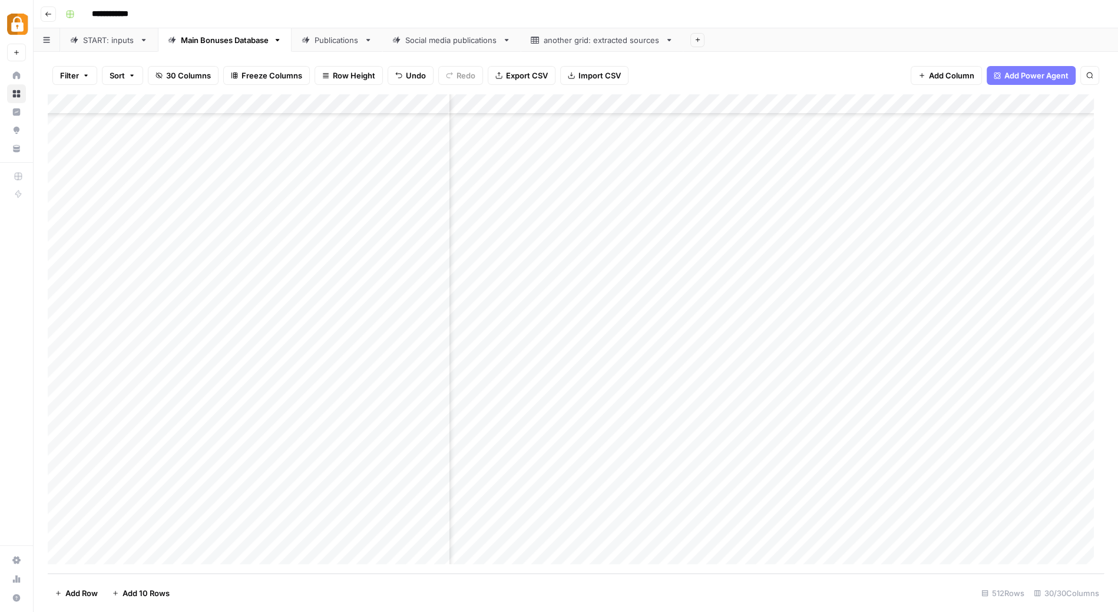
click at [379, 510] on div "Add Column" at bounding box center [576, 333] width 1056 height 479
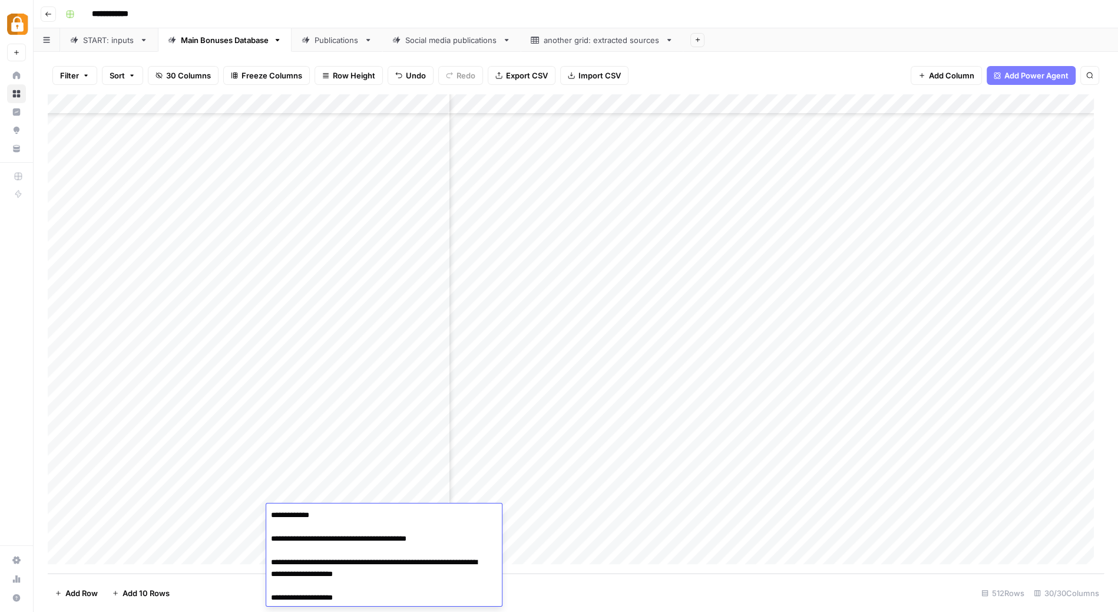
click at [379, 510] on textarea "**********" at bounding box center [379, 597] width 226 height 181
click at [584, 518] on div "Add Column" at bounding box center [576, 333] width 1056 height 479
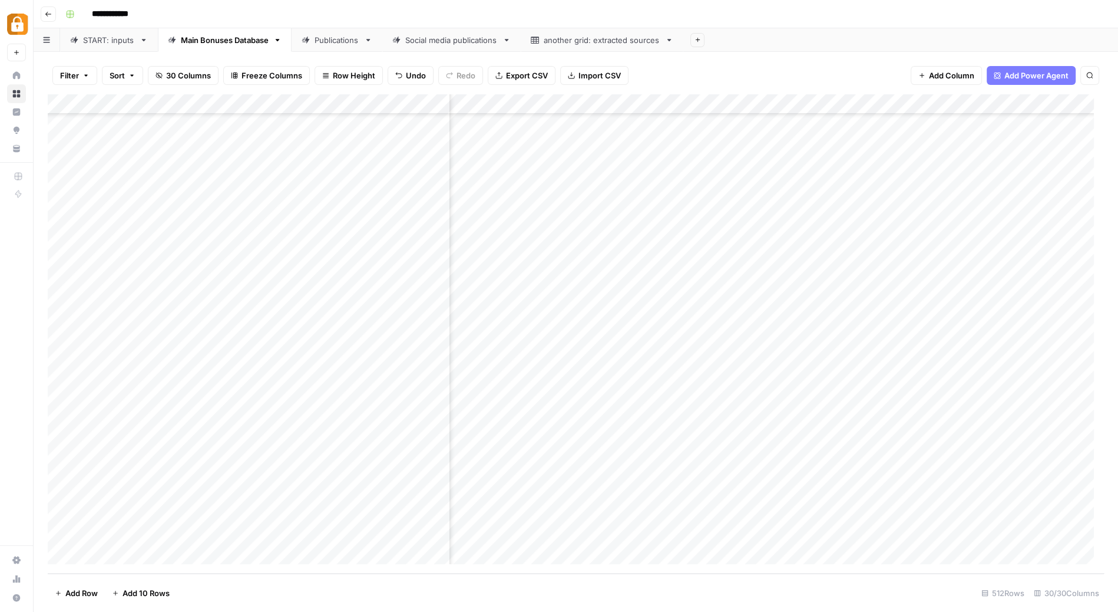
scroll to position [9824, 0]
click at [60, 491] on div "Add Column" at bounding box center [576, 333] width 1056 height 479
click at [61, 519] on div "Add Column" at bounding box center [576, 333] width 1056 height 479
click at [61, 531] on div "Add Column" at bounding box center [576, 333] width 1056 height 479
click at [76, 593] on span "Delete 3 Rows" at bounding box center [81, 593] width 52 height 12
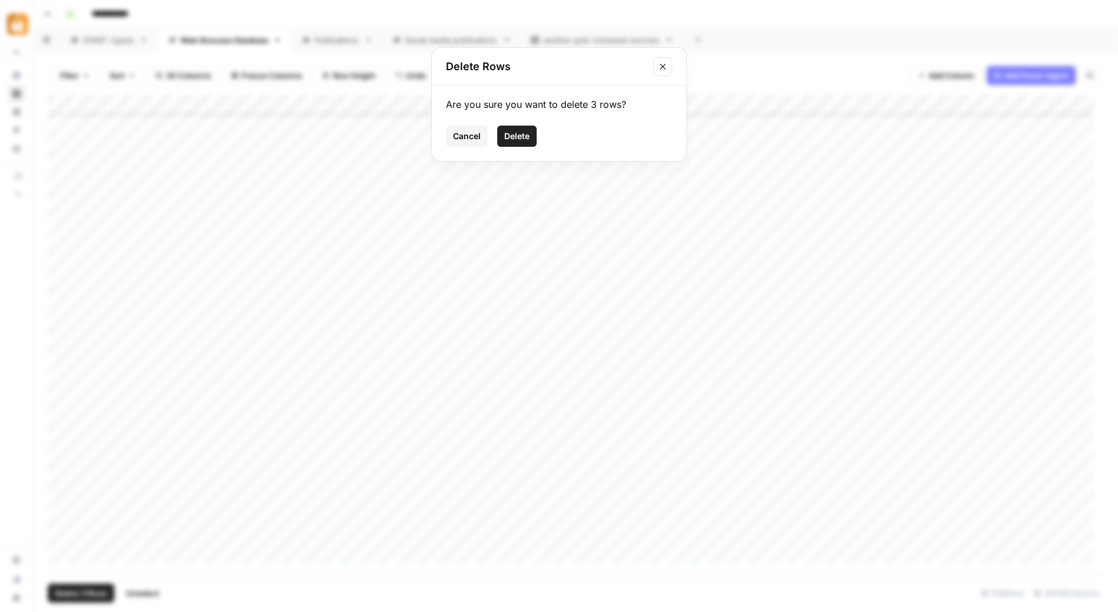
click at [522, 138] on span "Delete" at bounding box center [516, 136] width 25 height 12
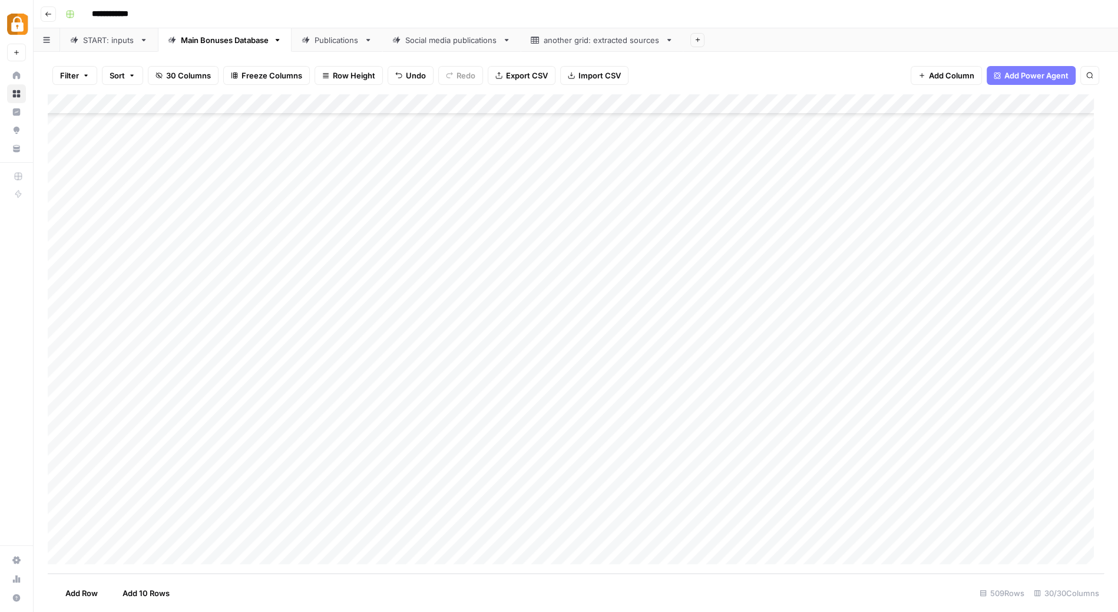
scroll to position [9765, 0]
click at [106, 47] on link "START: inputs" at bounding box center [109, 40] width 98 height 24
click at [381, 452] on div "Add Column" at bounding box center [576, 333] width 1056 height 479
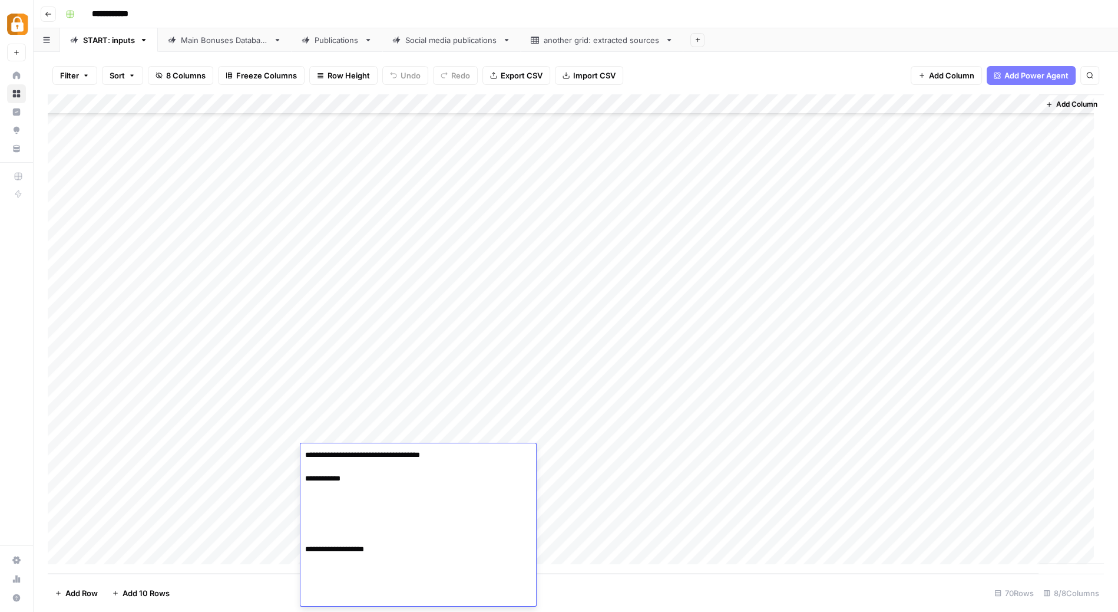
type textarea "**********"
click at [1030, 453] on div "Add Column" at bounding box center [576, 333] width 1056 height 479
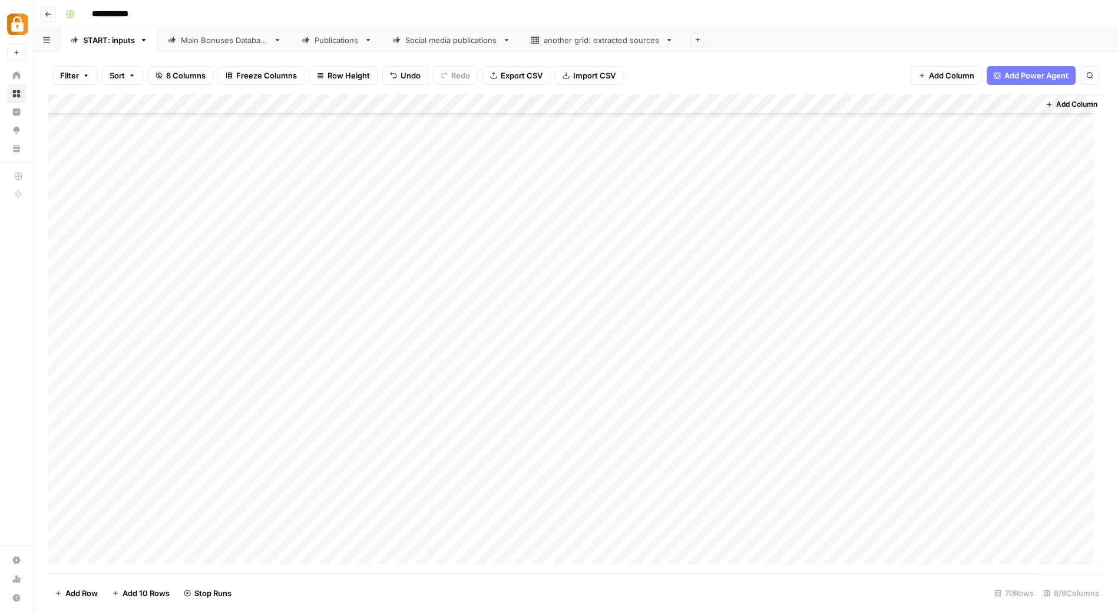
scroll to position [971, 0]
click at [255, 38] on div "Main Bonuses Database" at bounding box center [225, 40] width 88 height 12
click at [334, 41] on div "Publications" at bounding box center [337, 40] width 45 height 12
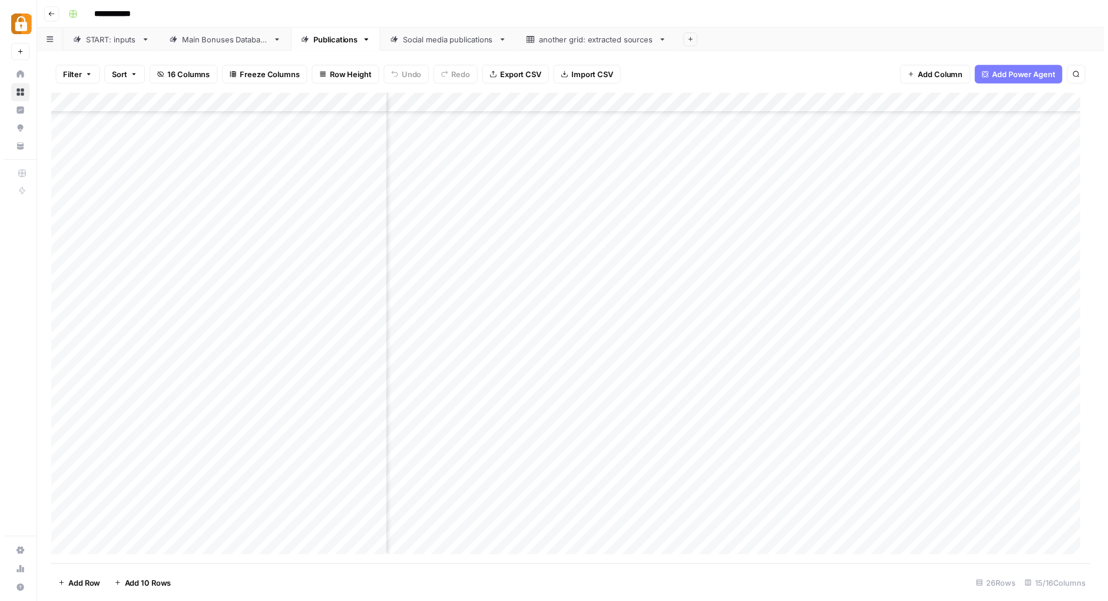
scroll to position [87, 633]
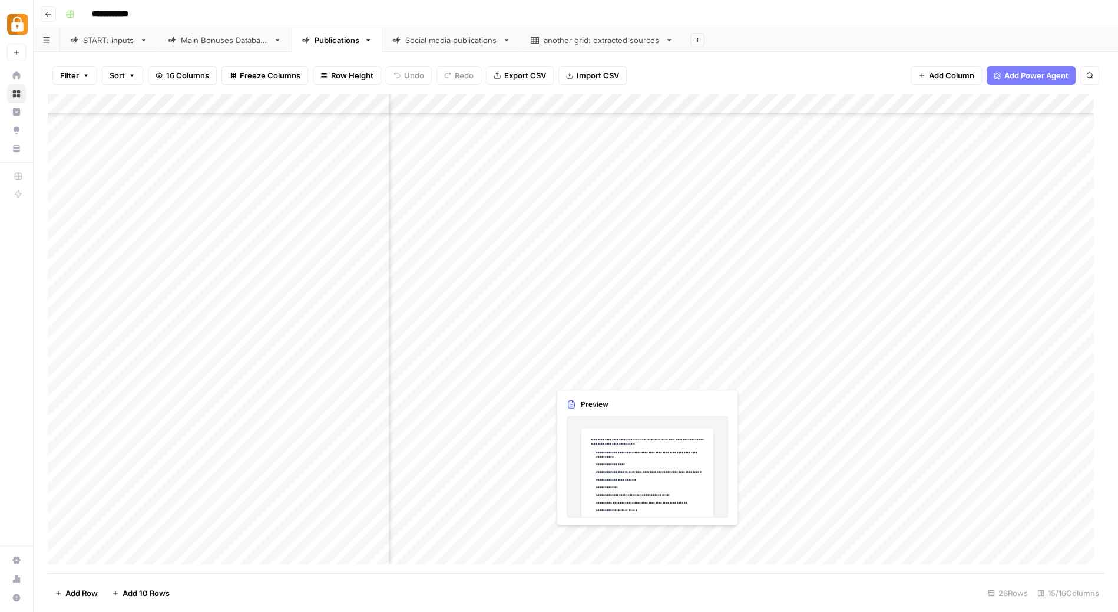
click at [599, 535] on div "Add Column" at bounding box center [576, 333] width 1056 height 479
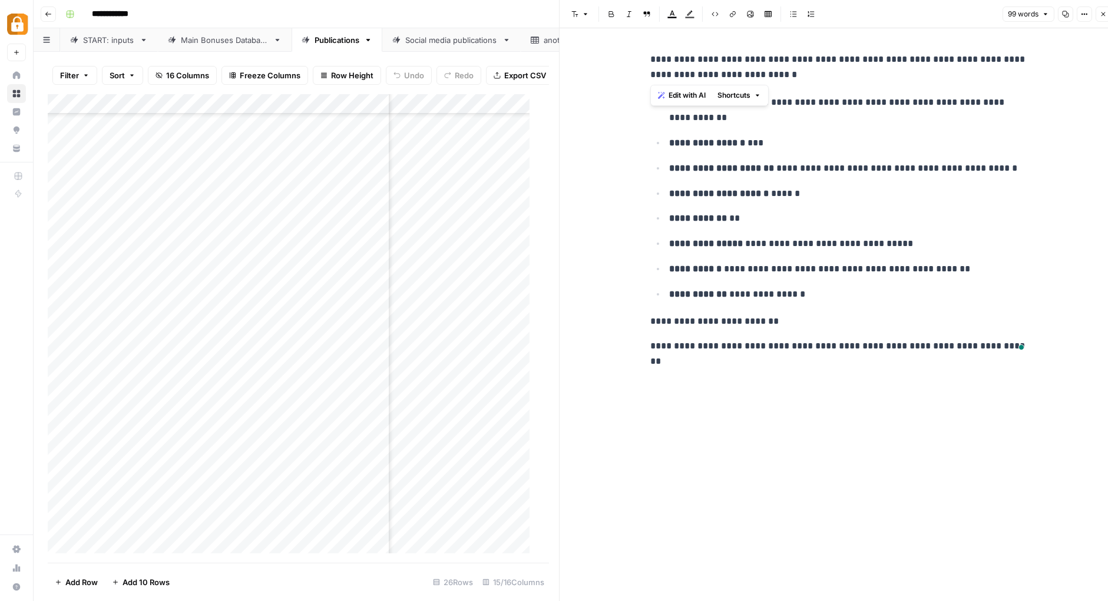
drag, startPoint x: 818, startPoint y: 72, endPoint x: 657, endPoint y: 50, distance: 162.9
click at [657, 50] on div "**********" at bounding box center [838, 203] width 391 height 312
click at [688, 96] on span "Edit with AI" at bounding box center [687, 95] width 37 height 11
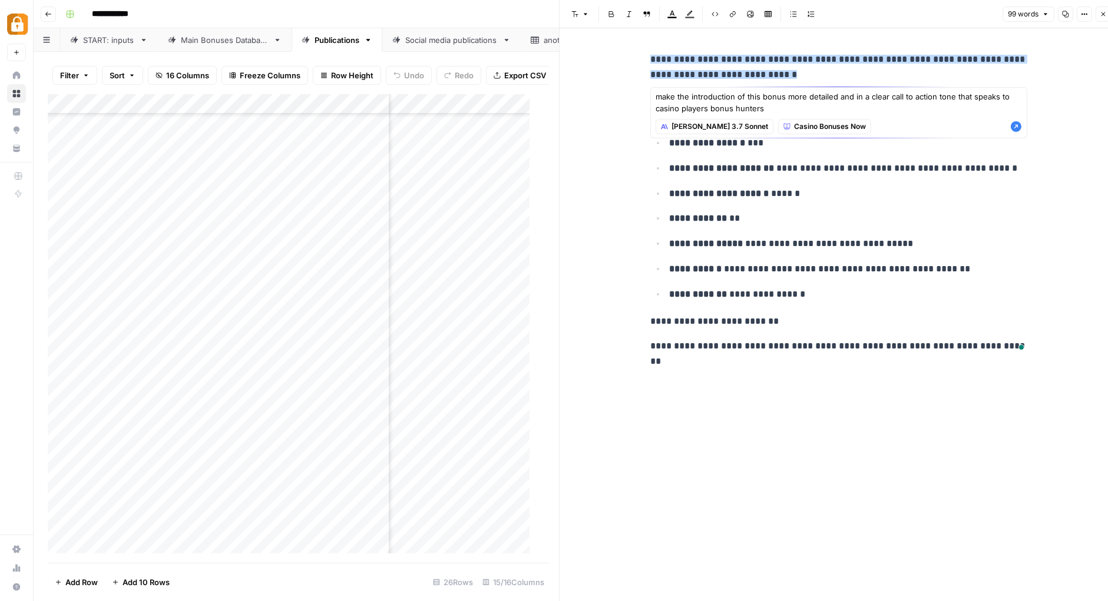
type textarea "make the introduction of this bonus more detailed and in a clear call to action…"
click at [1019, 123] on icon "button" at bounding box center [1016, 126] width 11 height 11
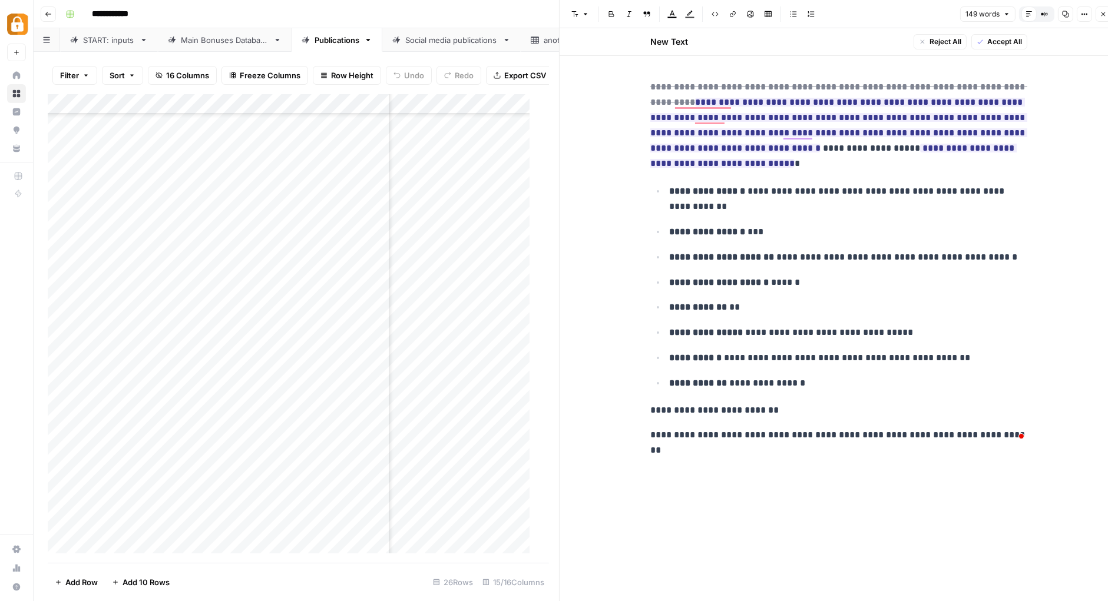
click at [943, 40] on span "Reject All" at bounding box center [946, 42] width 32 height 11
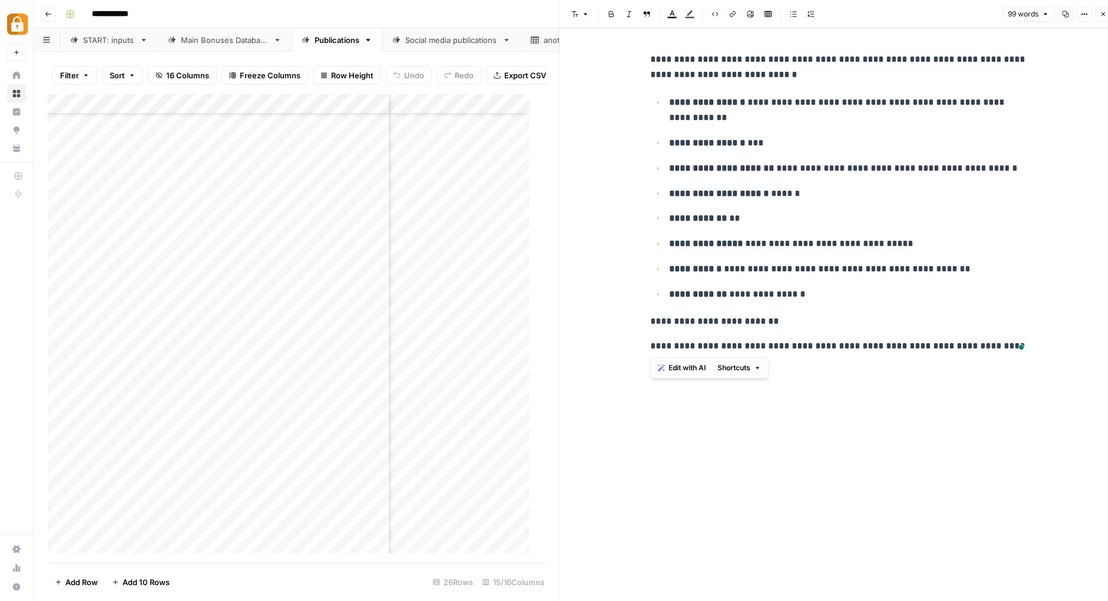
drag, startPoint x: 650, startPoint y: 62, endPoint x: 1031, endPoint y: 345, distance: 474.1
click at [1031, 345] on div "**********" at bounding box center [838, 203] width 391 height 312
click at [688, 369] on span "Edit with AI" at bounding box center [687, 368] width 37 height 11
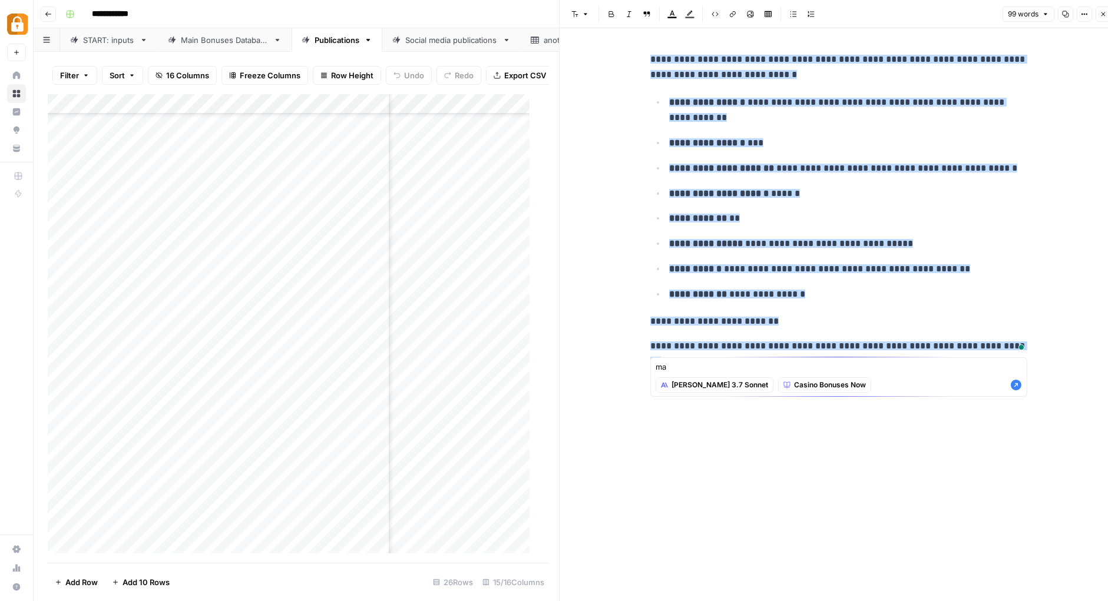
type textarea "m"
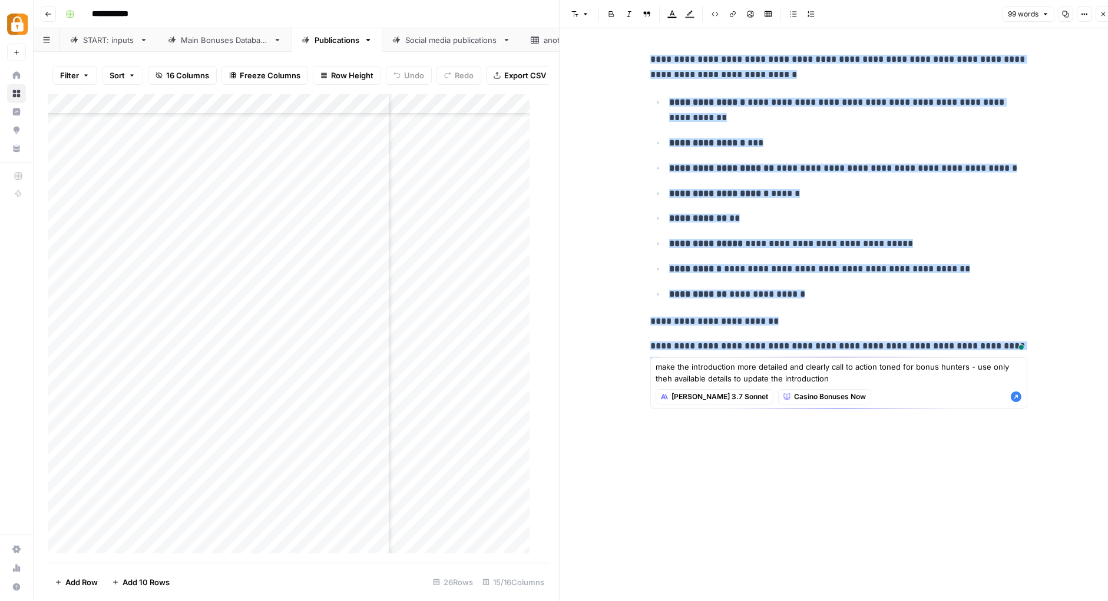
type textarea "make the introduction more detailed and clearly call to action toned for bonus …"
click at [1014, 398] on icon "button" at bounding box center [1016, 397] width 11 height 11
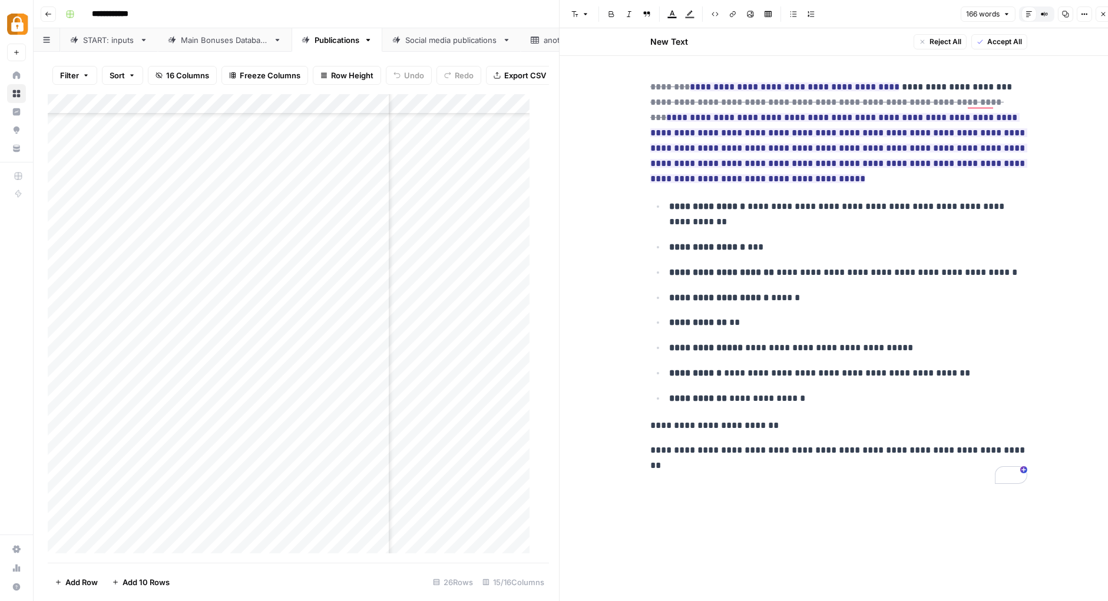
click at [743, 178] on p "**********" at bounding box center [838, 133] width 377 height 107
click at [900, 189] on div "**********" at bounding box center [838, 281] width 391 height 413
click at [855, 219] on p "**********" at bounding box center [848, 214] width 358 height 31
click at [950, 190] on div "**********" at bounding box center [838, 281] width 391 height 413
click at [976, 183] on p "**********" at bounding box center [838, 133] width 377 height 107
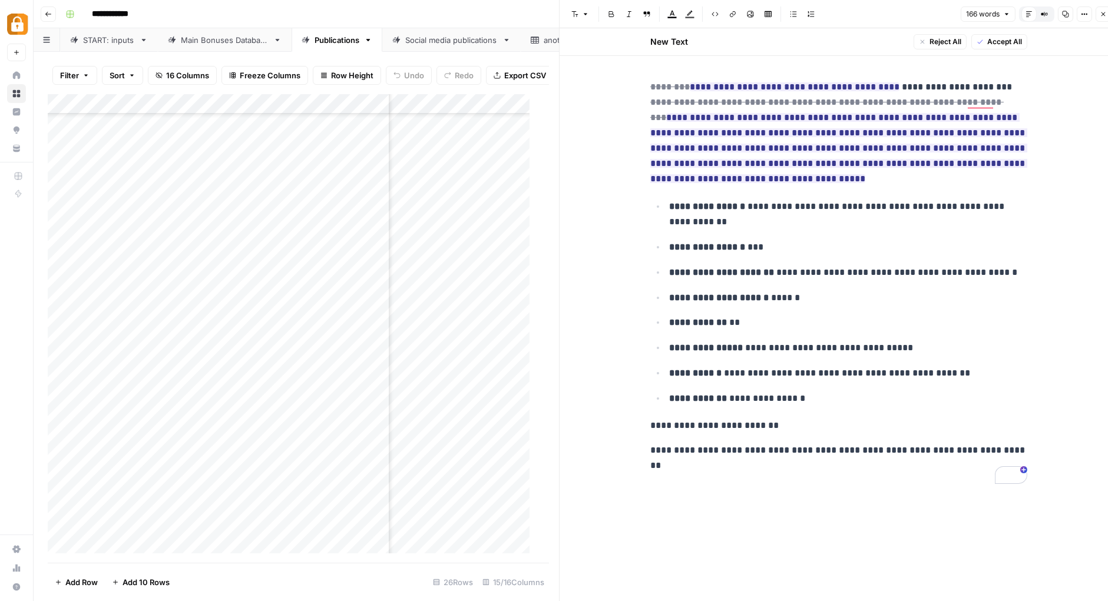
click at [1039, 216] on div "**********" at bounding box center [839, 319] width 558 height 583
click at [995, 241] on p "**********" at bounding box center [848, 247] width 358 height 15
click at [1003, 39] on span "Accept All" at bounding box center [1004, 42] width 35 height 11
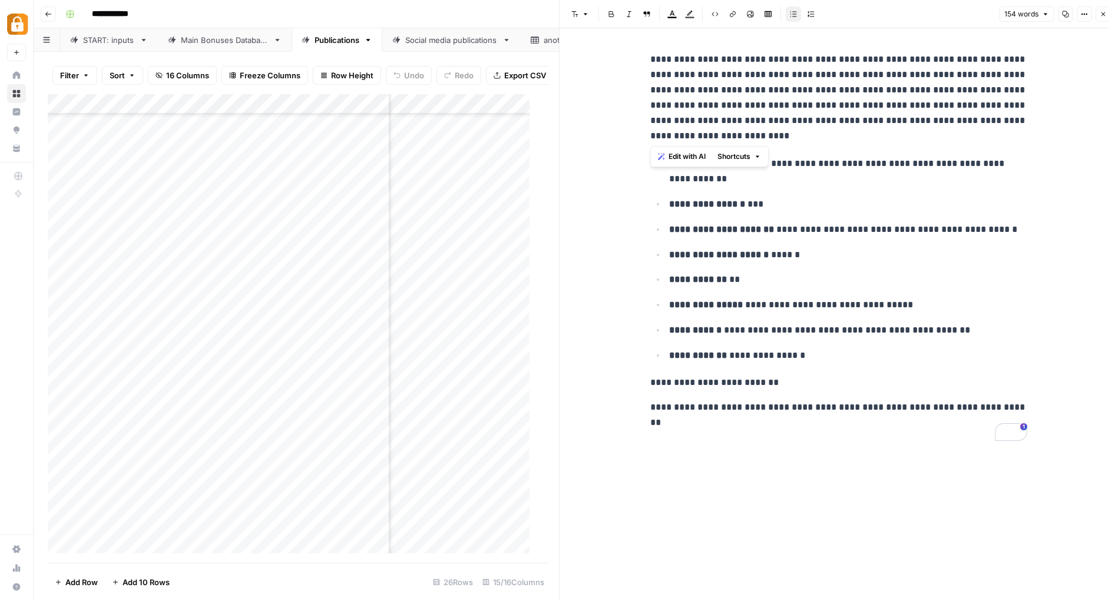
drag, startPoint x: 708, startPoint y: 137, endPoint x: 646, endPoint y: 57, distance: 101.2
click at [646, 57] on div "**********" at bounding box center [838, 246] width 391 height 398
click at [749, 91] on p "**********" at bounding box center [838, 98] width 377 height 92
drag, startPoint x: 653, startPoint y: 52, endPoint x: 709, endPoint y: 126, distance: 93.3
click at [709, 126] on p "**********" at bounding box center [838, 98] width 377 height 92
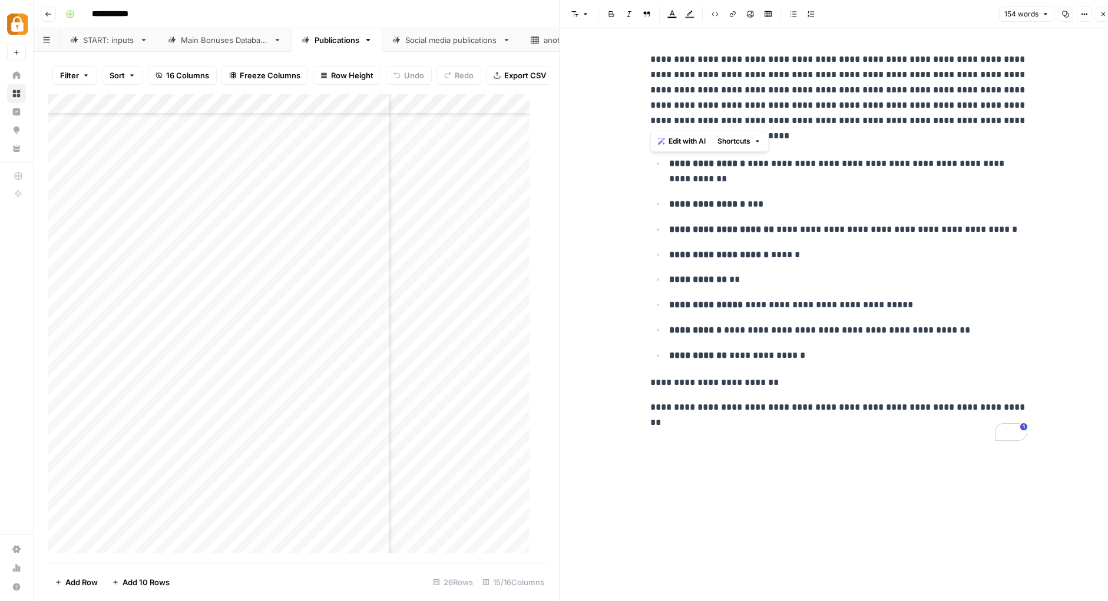
click at [831, 107] on p "**********" at bounding box center [838, 98] width 377 height 92
click at [401, 9] on div "**********" at bounding box center [579, 14] width 1036 height 19
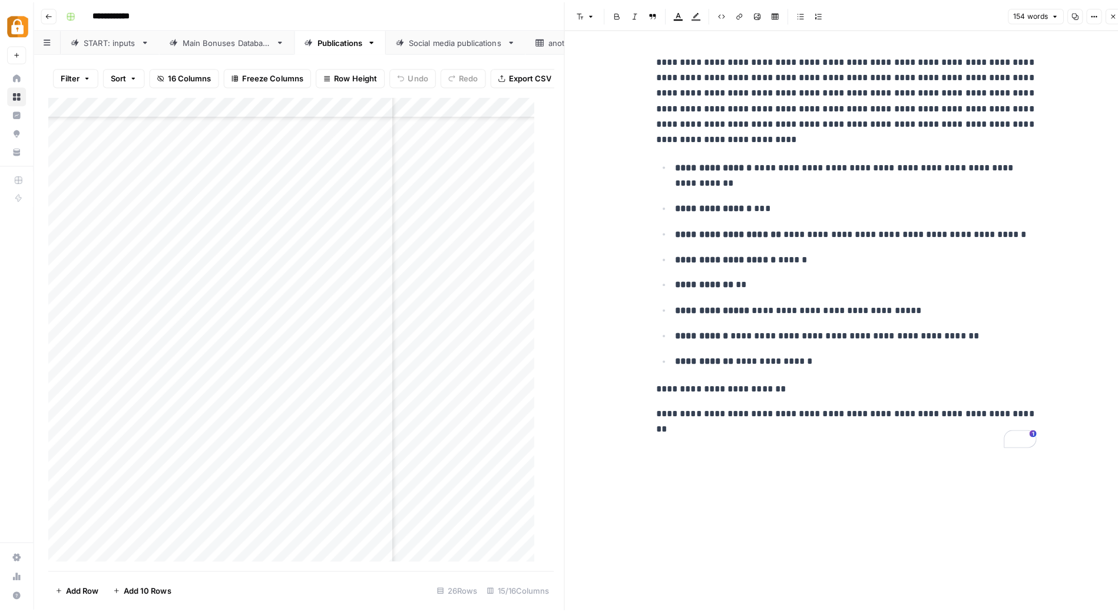
scroll to position [87, 359]
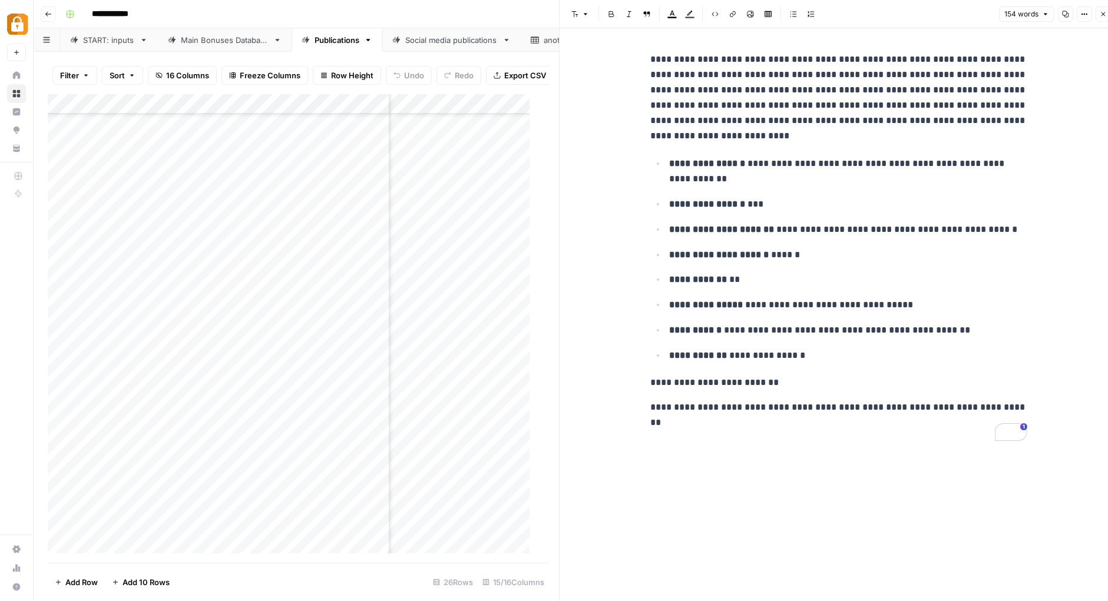
click at [1105, 10] on button "Close" at bounding box center [1103, 13] width 15 height 15
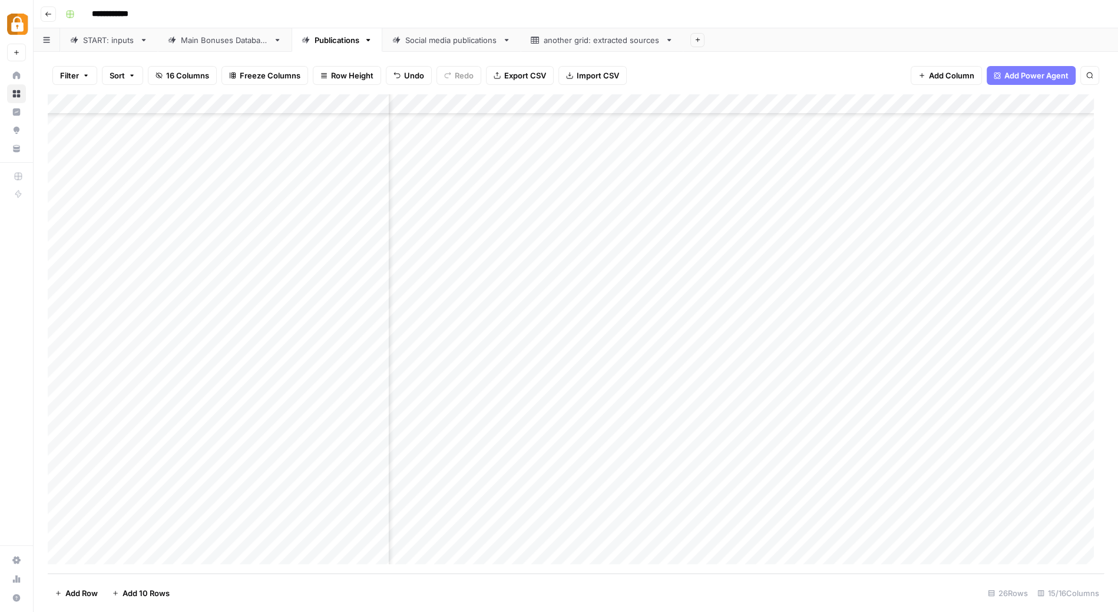
scroll to position [87, 470]
click at [758, 103] on div "Add Column" at bounding box center [576, 333] width 1056 height 479
click at [355, 38] on div "Casino Review" at bounding box center [349, 40] width 54 height 12
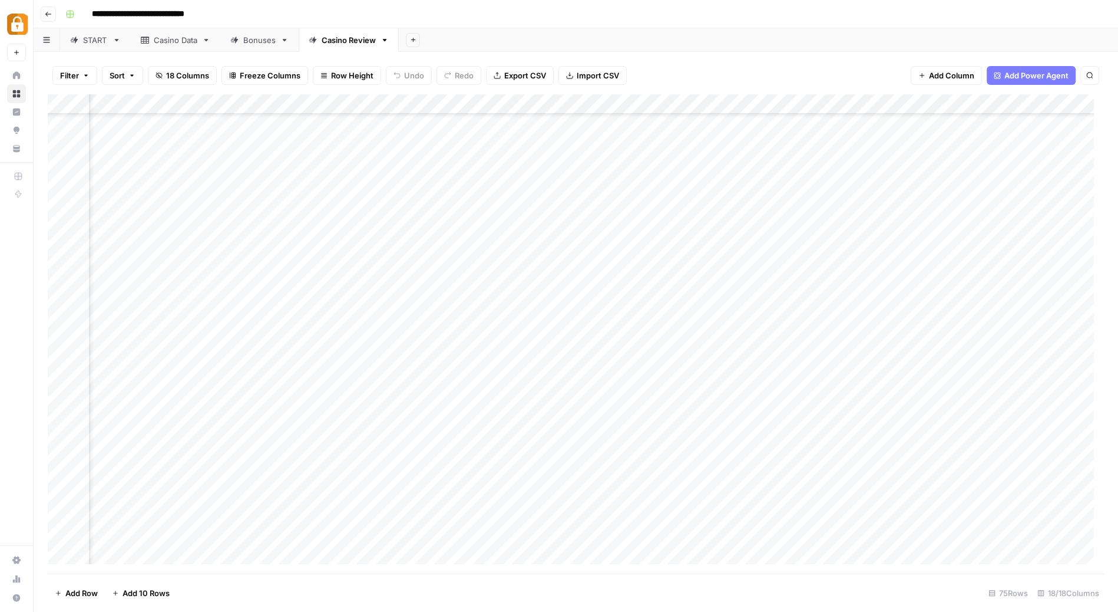
scroll to position [792, 367]
click at [530, 273] on div "Add Column" at bounding box center [576, 333] width 1056 height 479
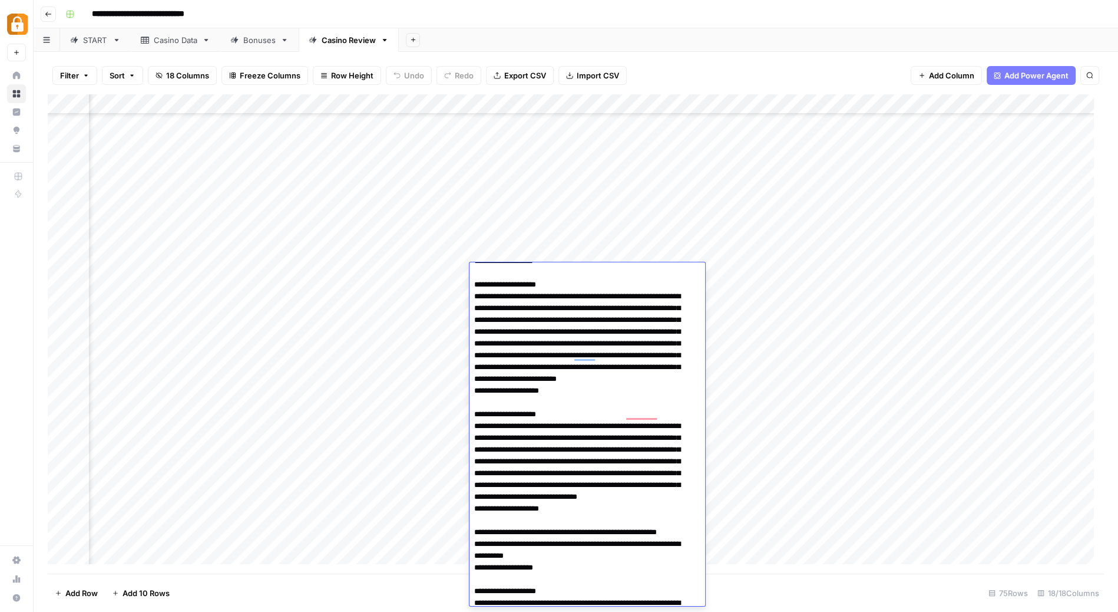
scroll to position [0, 0]
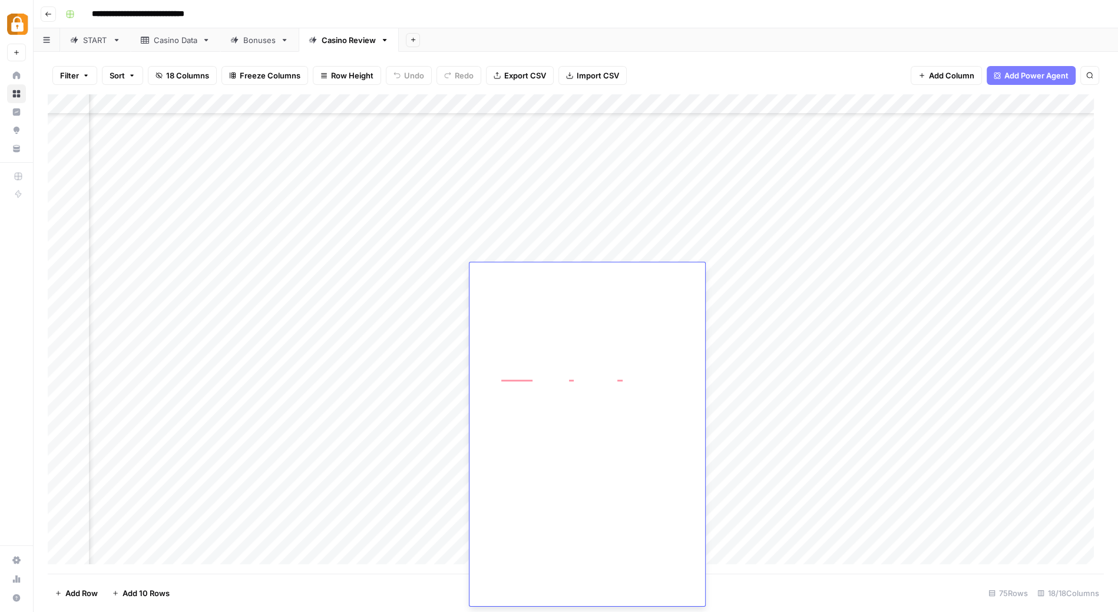
click at [743, 584] on footer "Add Row Add 10 Rows 75 Rows 18/18 Columns" at bounding box center [576, 592] width 1056 height 38
click at [547, 269] on div "Add Column" at bounding box center [576, 333] width 1056 height 479
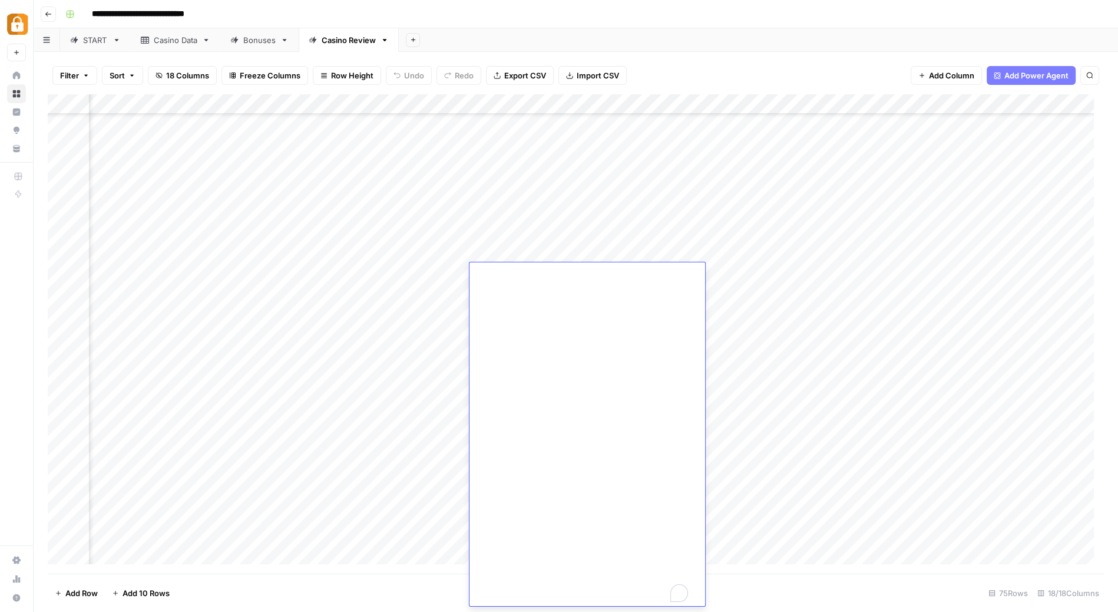
click at [875, 467] on div "Add Column" at bounding box center [576, 333] width 1056 height 479
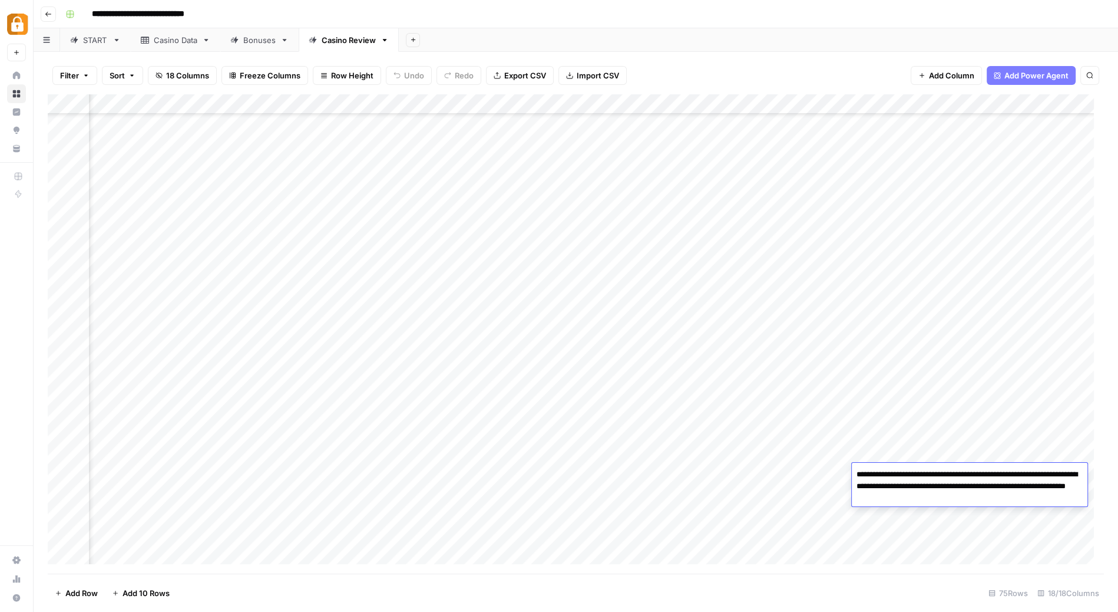
click at [875, 467] on textarea "**********" at bounding box center [970, 486] width 236 height 40
click at [524, 194] on div "Add Column" at bounding box center [576, 333] width 1056 height 479
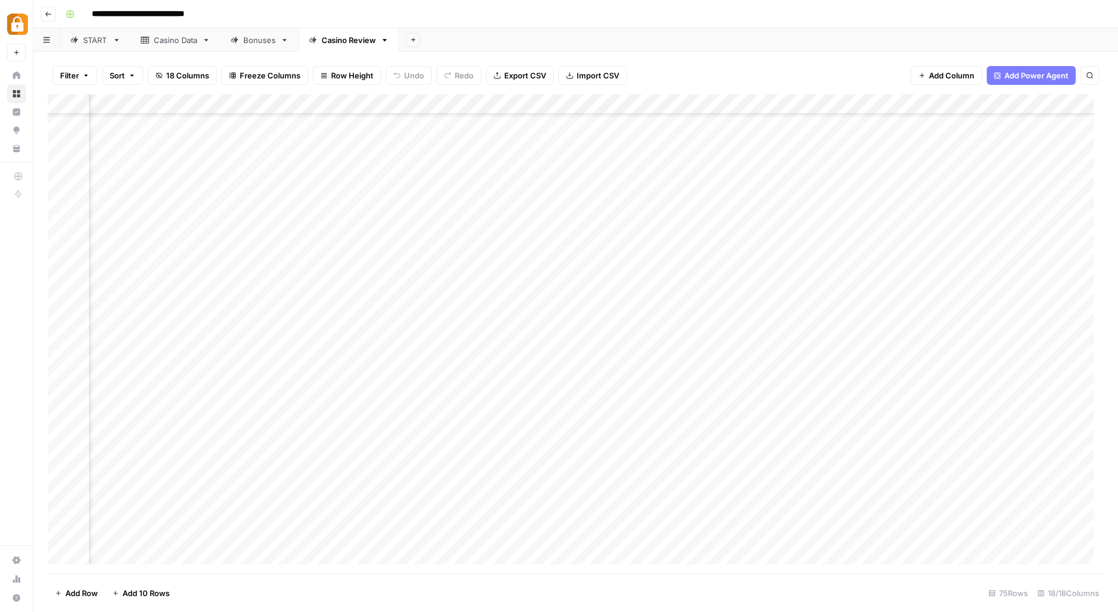
click at [484, 105] on div "Add Column" at bounding box center [576, 333] width 1056 height 479
click at [481, 255] on div "Add Column" at bounding box center [576, 333] width 1056 height 479
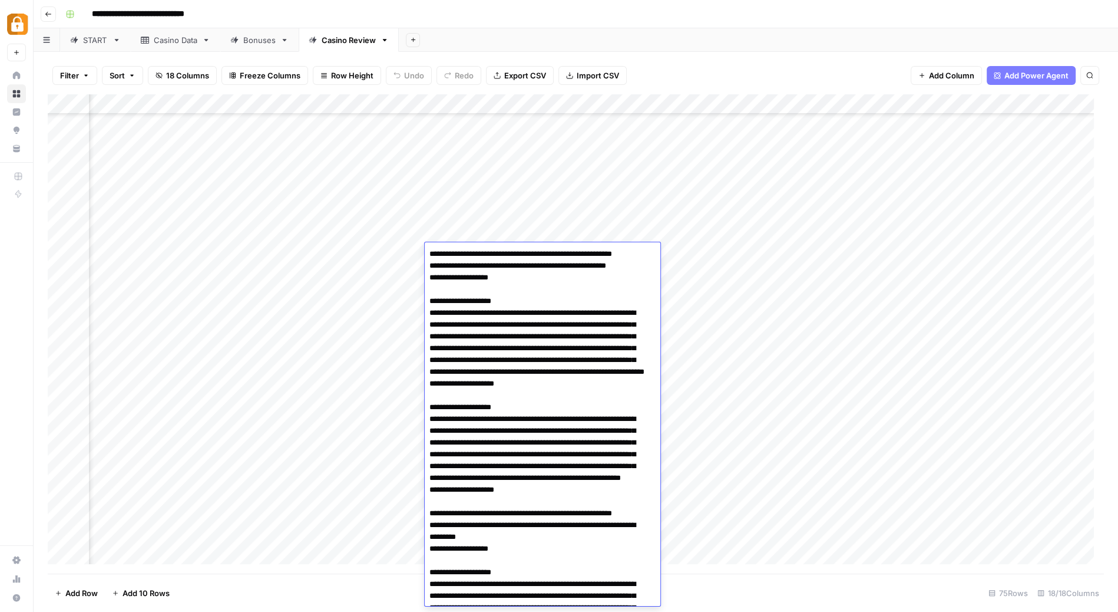
scroll to position [2990, 0]
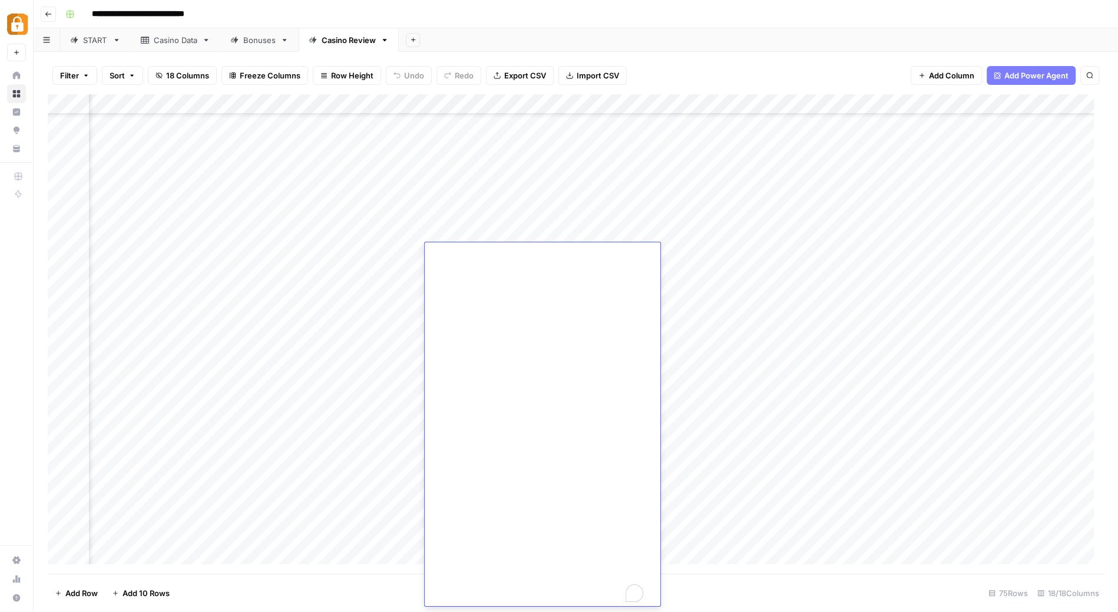
drag, startPoint x: 472, startPoint y: 371, endPoint x: 442, endPoint y: 304, distance: 73.0
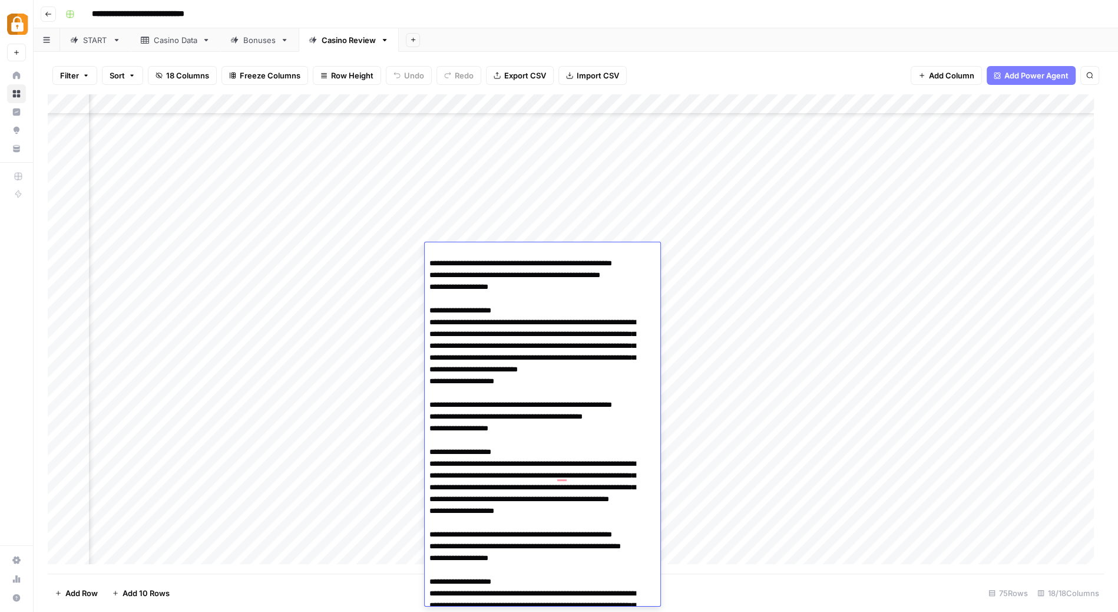
scroll to position [1086, 0]
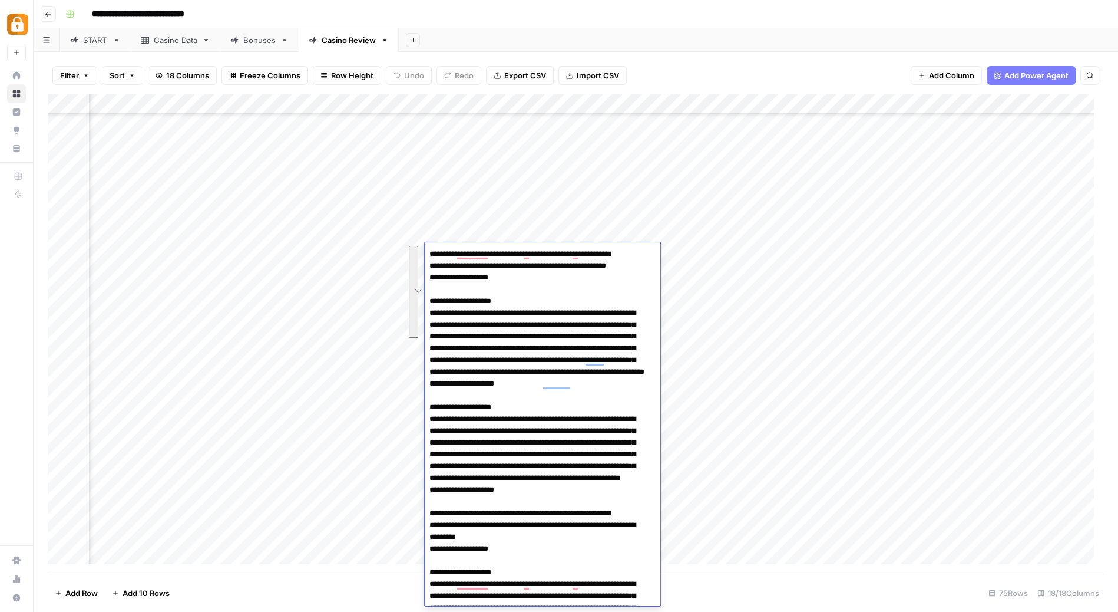
drag, startPoint x: 448, startPoint y: 332, endPoint x: 525, endPoint y: 425, distance: 120.5
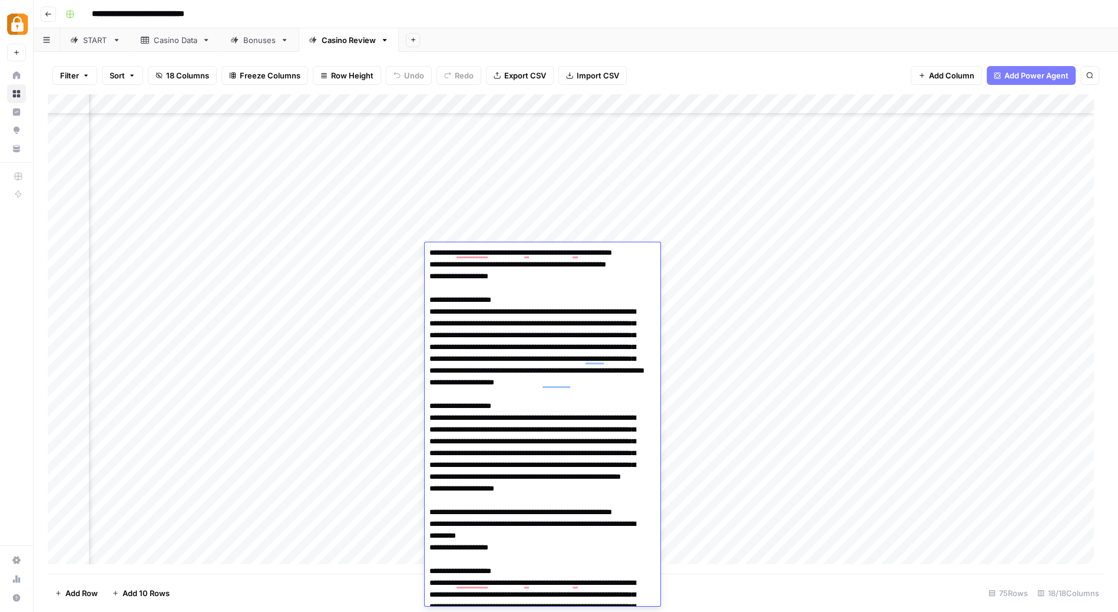
scroll to position [4, 0]
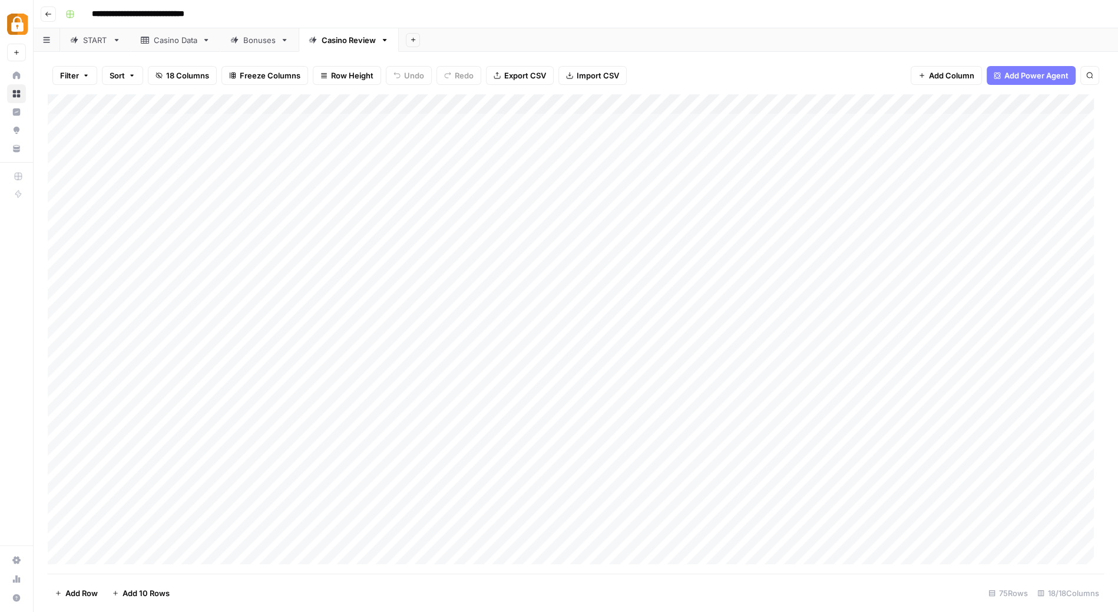
click at [51, 15] on icon "button" at bounding box center [48, 14] width 7 height 7
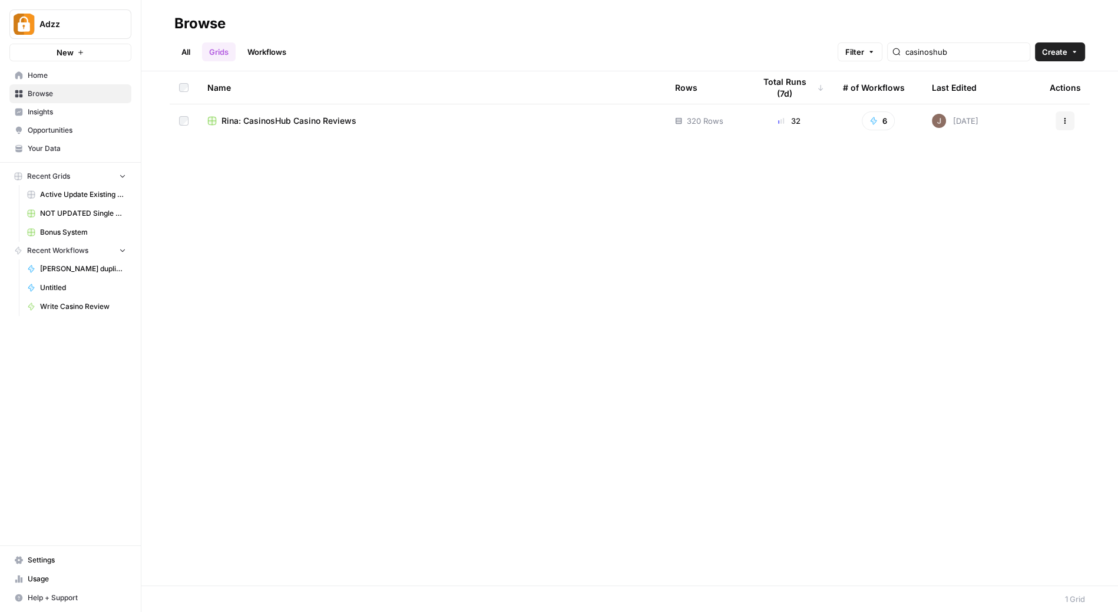
click at [994, 58] on div "casinoshub" at bounding box center [958, 51] width 143 height 19
type input "c"
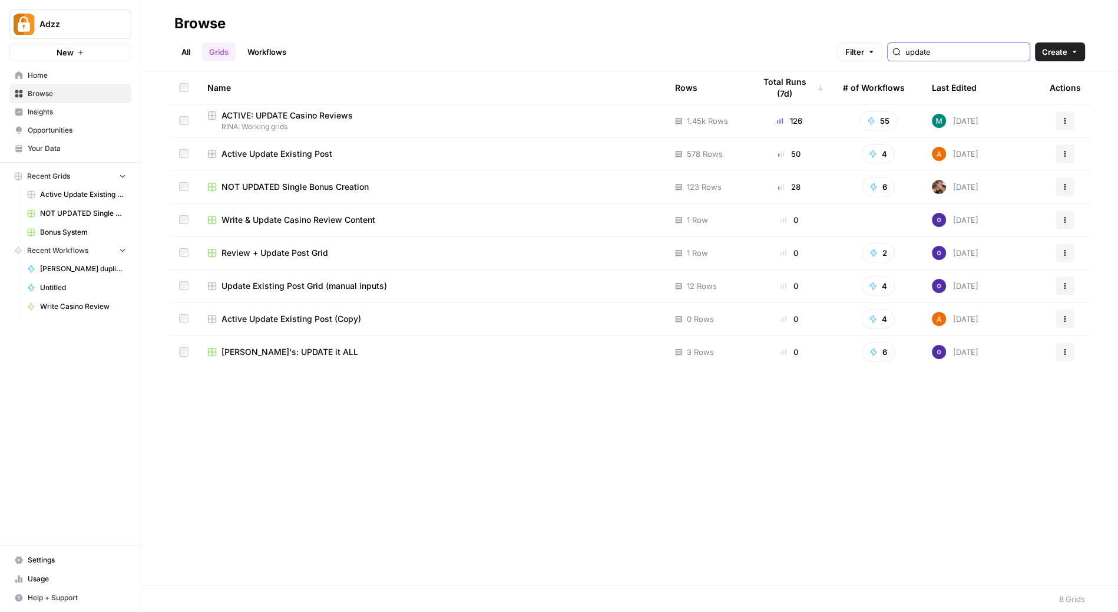
type input "update"
click at [317, 146] on td "Active Update Existing Post" at bounding box center [432, 153] width 468 height 32
click at [318, 146] on td "Active Update Existing Post" at bounding box center [432, 153] width 468 height 32
click at [370, 152] on div "Active Update Existing Post" at bounding box center [431, 154] width 449 height 12
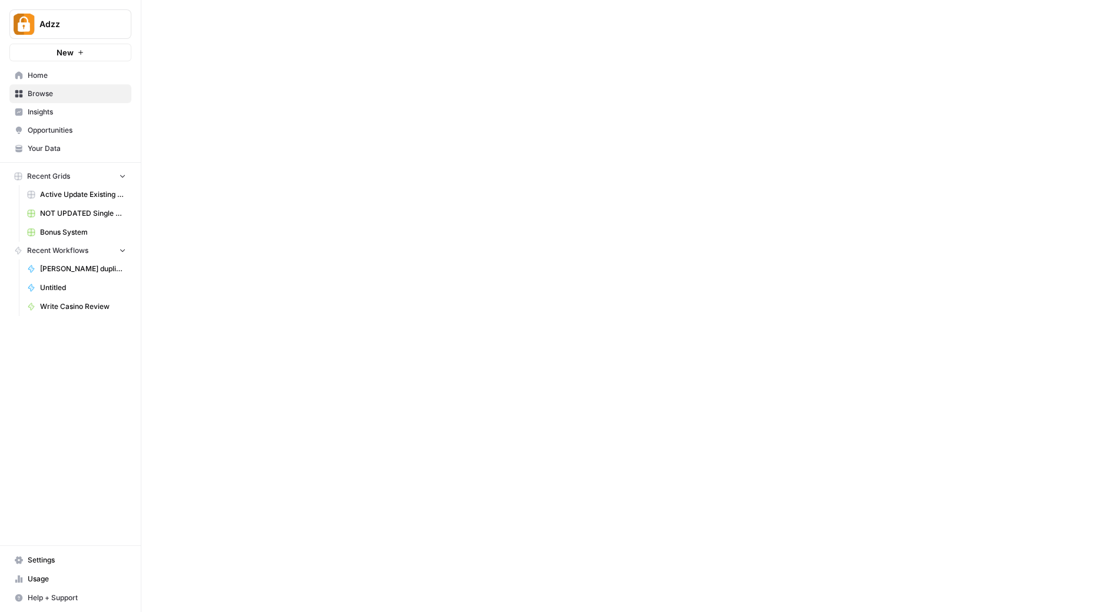
click at [370, 152] on div at bounding box center [629, 306] width 977 height 612
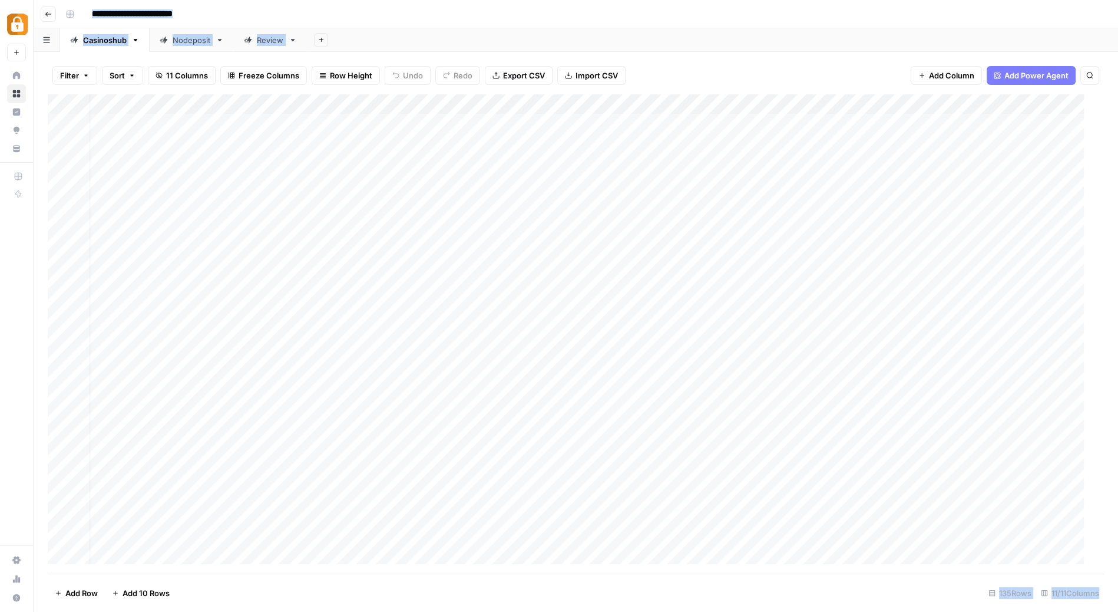
scroll to position [0, 13]
click at [191, 46] on link "Nodeposit" at bounding box center [192, 40] width 84 height 24
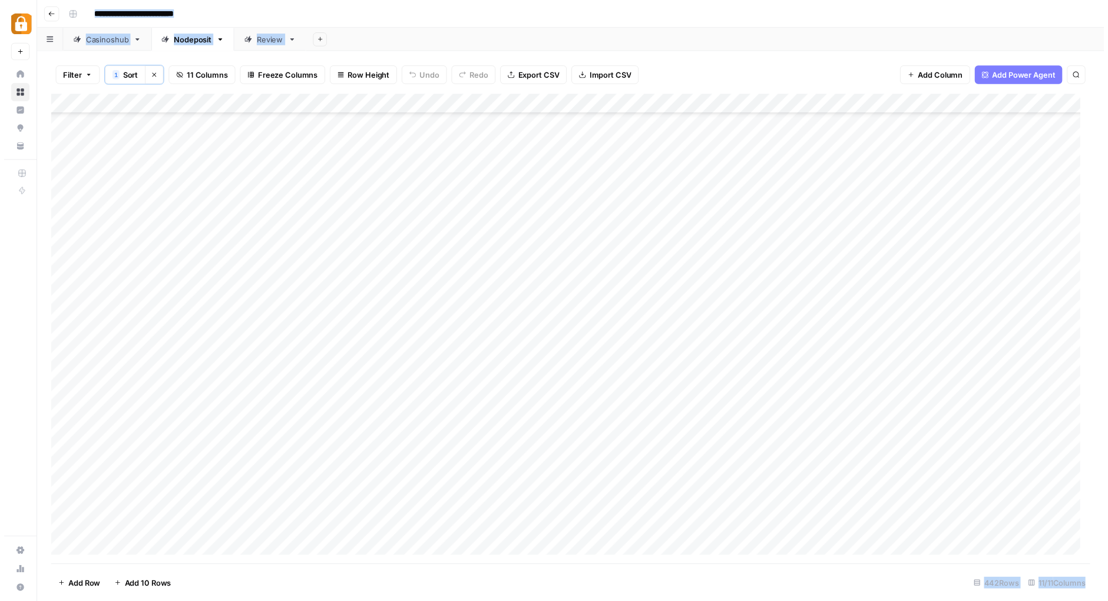
scroll to position [1139, 0]
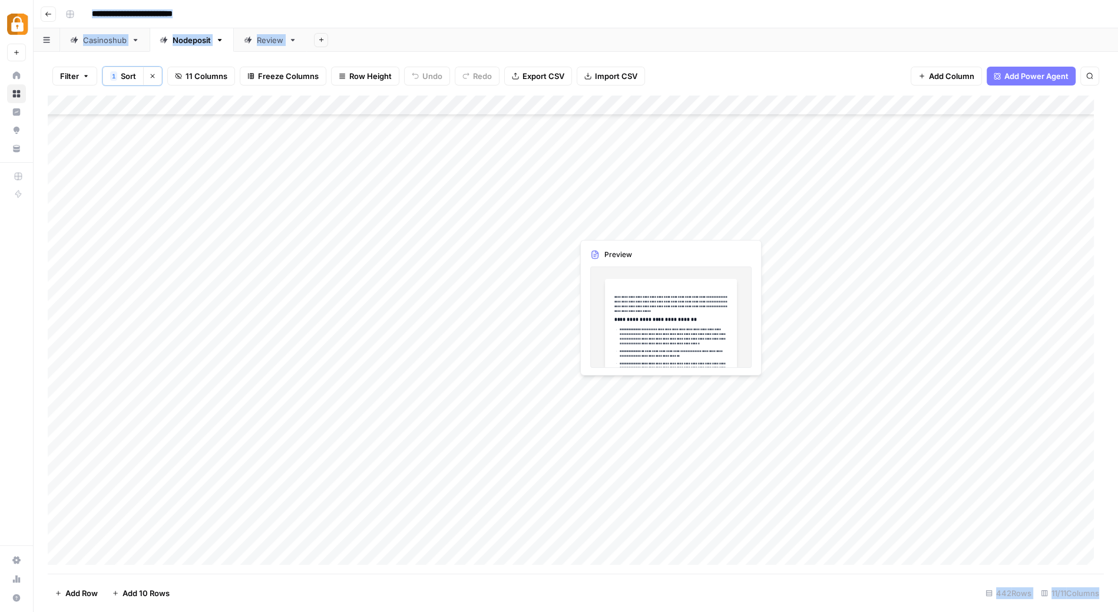
click at [631, 226] on div "Add Column" at bounding box center [576, 334] width 1056 height 479
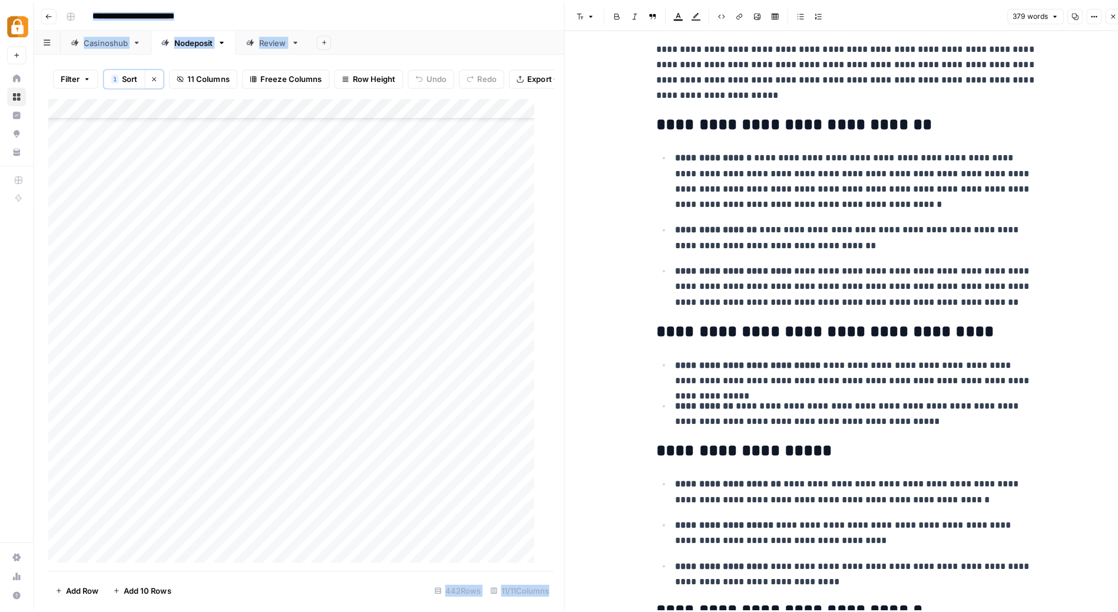
scroll to position [42, 0]
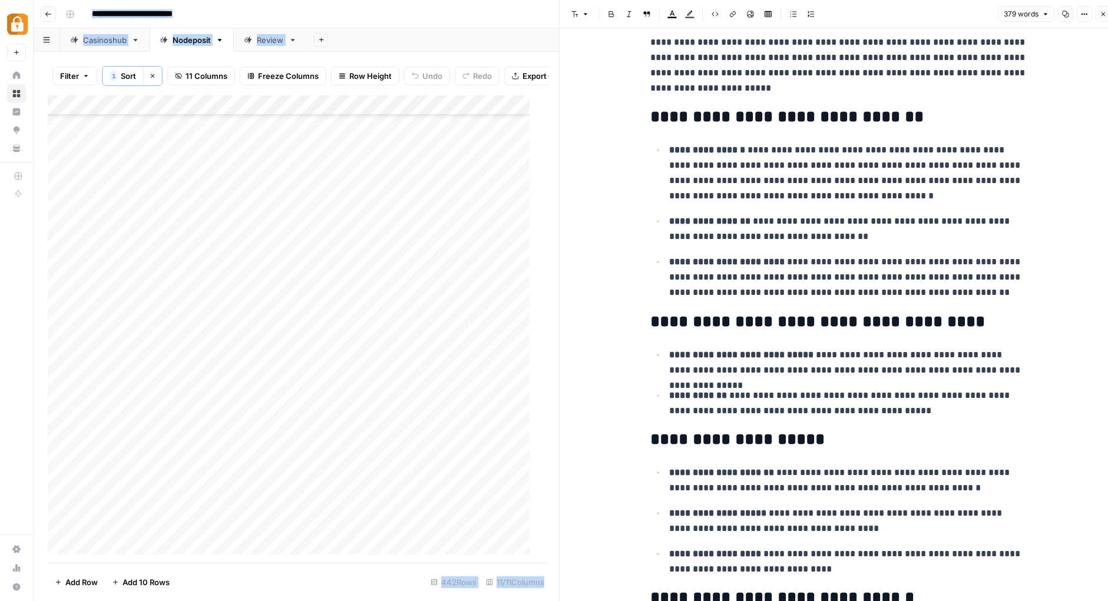
click at [47, 12] on icon "button" at bounding box center [48, 14] width 6 height 5
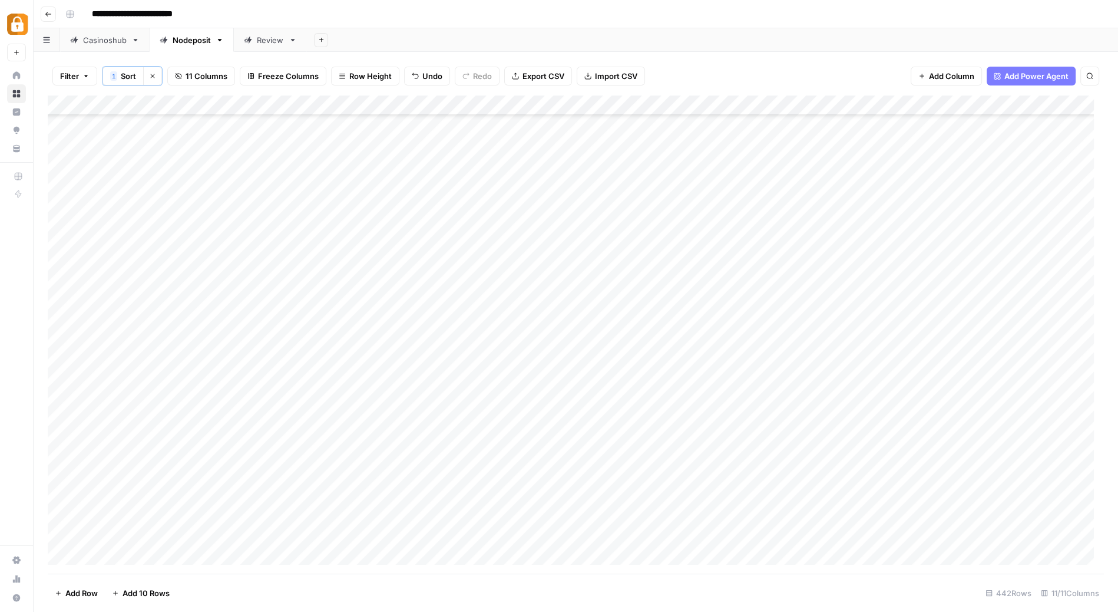
click at [41, 14] on button "Go back" at bounding box center [48, 13] width 15 height 15
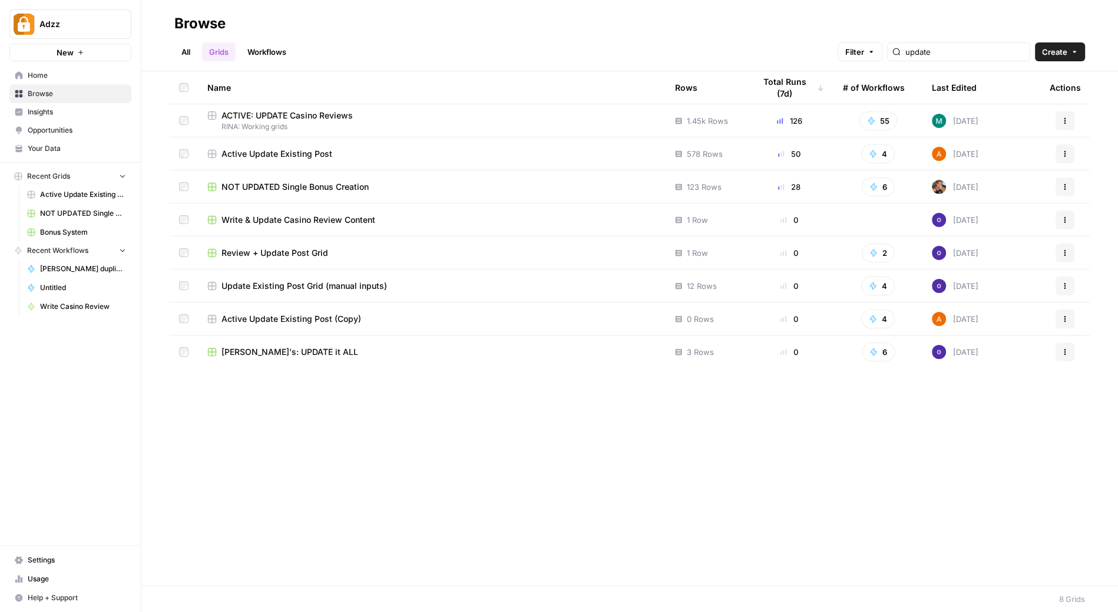
click at [335, 113] on span "ACTIVE: UPDATE Casino Reviews" at bounding box center [287, 116] width 131 height 12
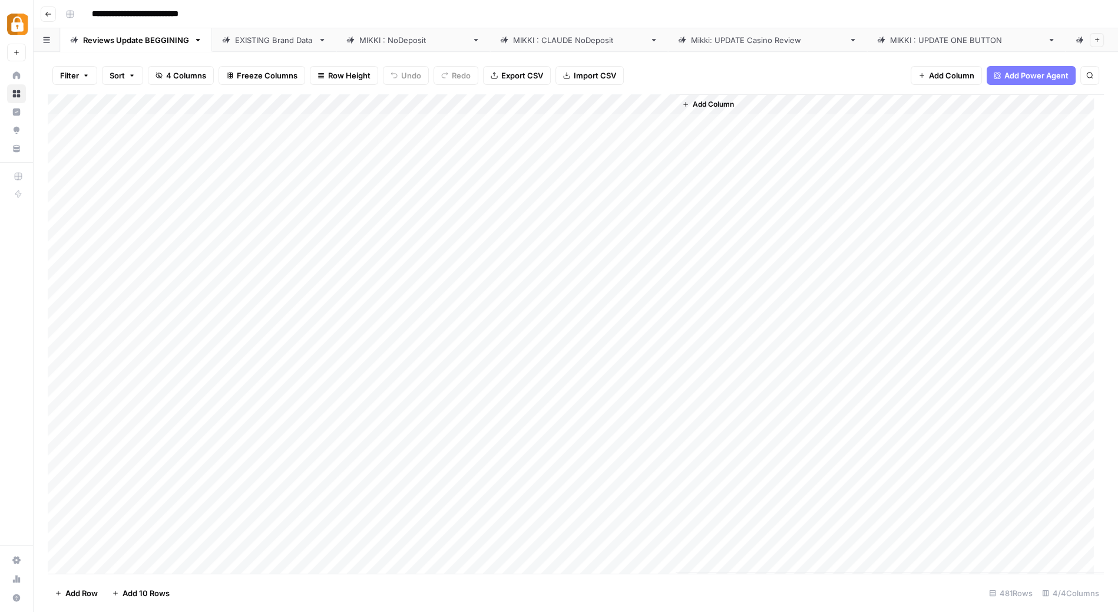
click at [504, 18] on div "**********" at bounding box center [584, 14] width 1046 height 19
click at [691, 36] on div "[PERSON_NAME]: UPDATE Casino Review" at bounding box center [767, 40] width 153 height 12
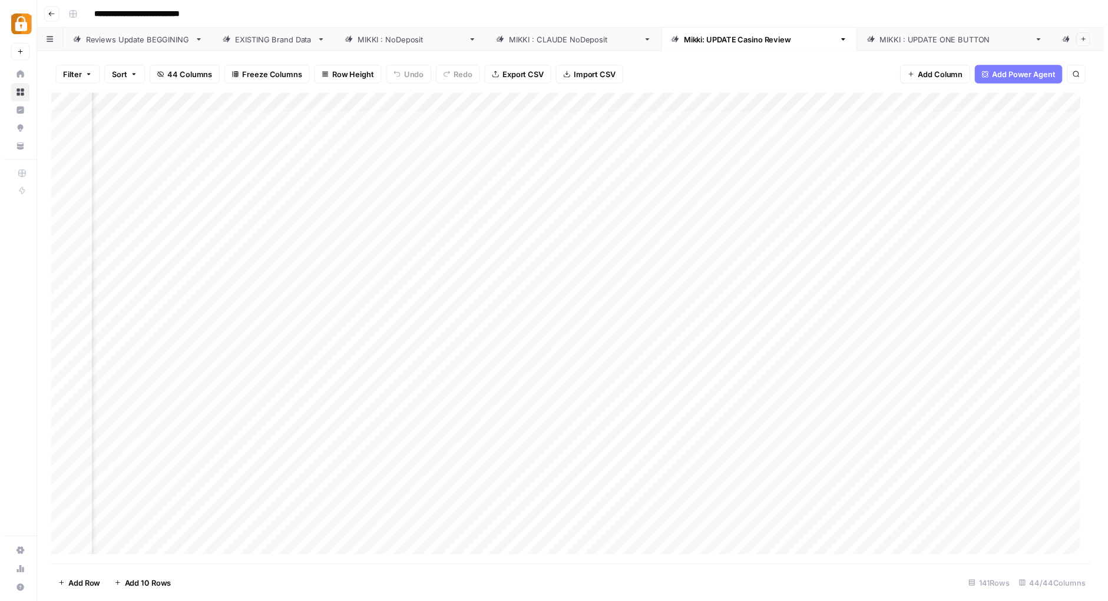
scroll to position [0, 1052]
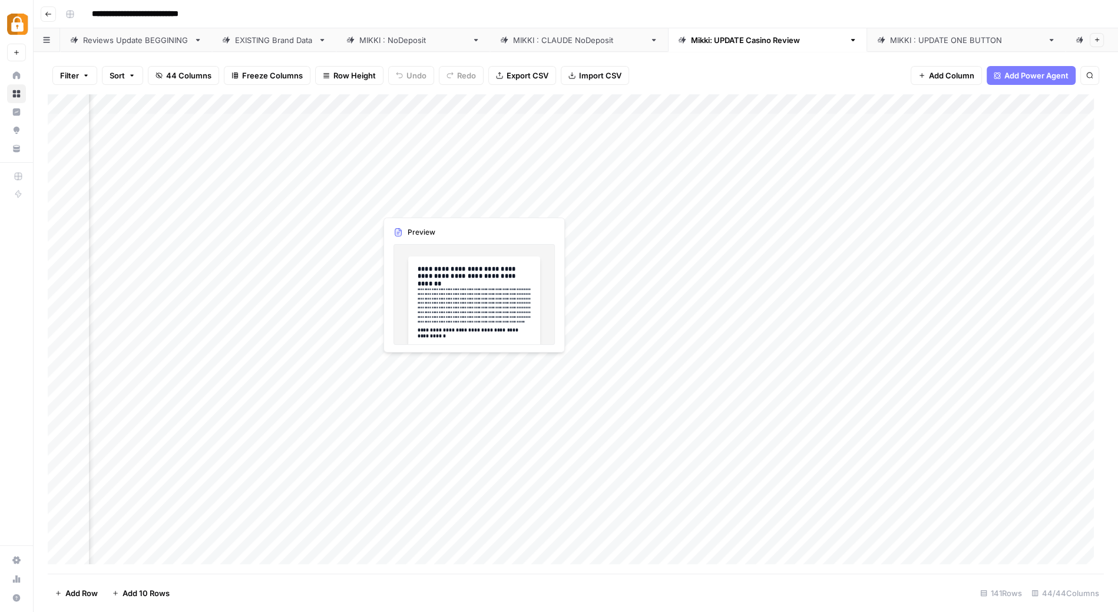
click at [416, 206] on div "Add Column" at bounding box center [576, 333] width 1056 height 479
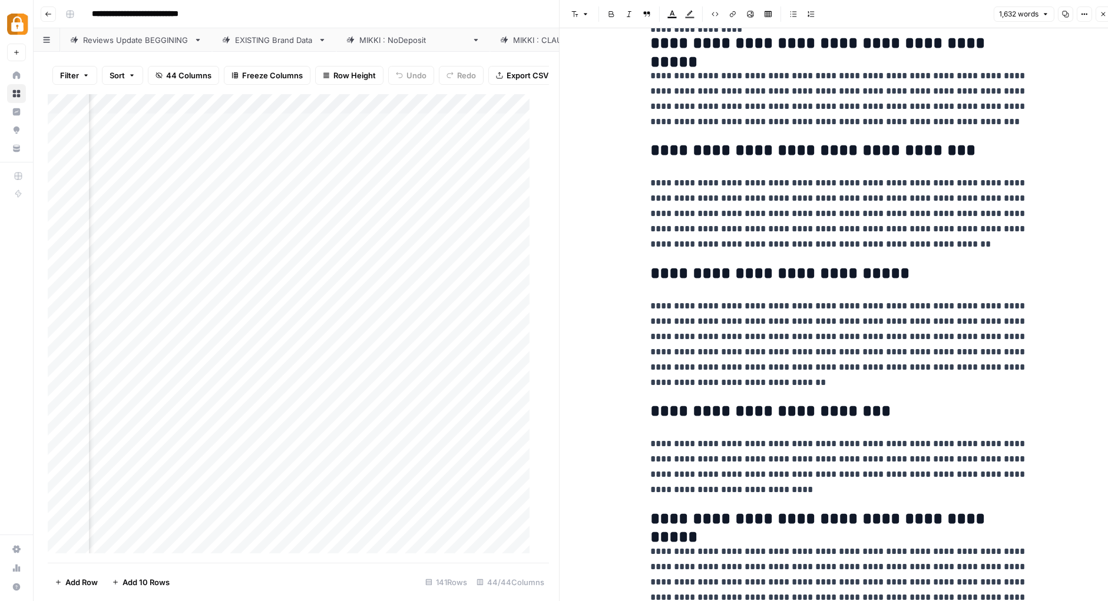
scroll to position [2713, 0]
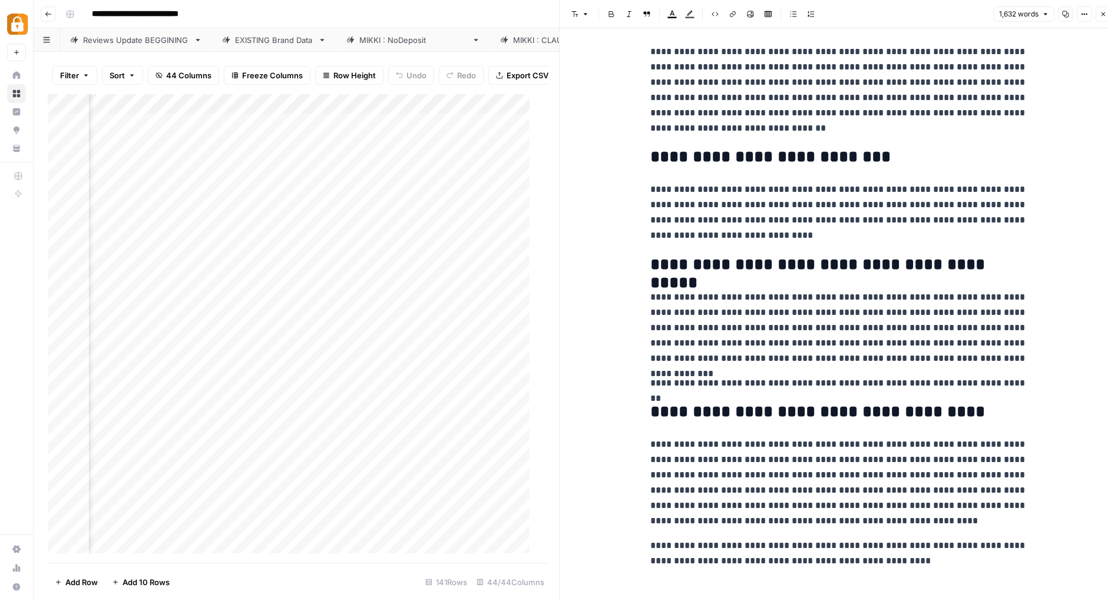
click at [510, 15] on div "**********" at bounding box center [579, 14] width 1036 height 19
